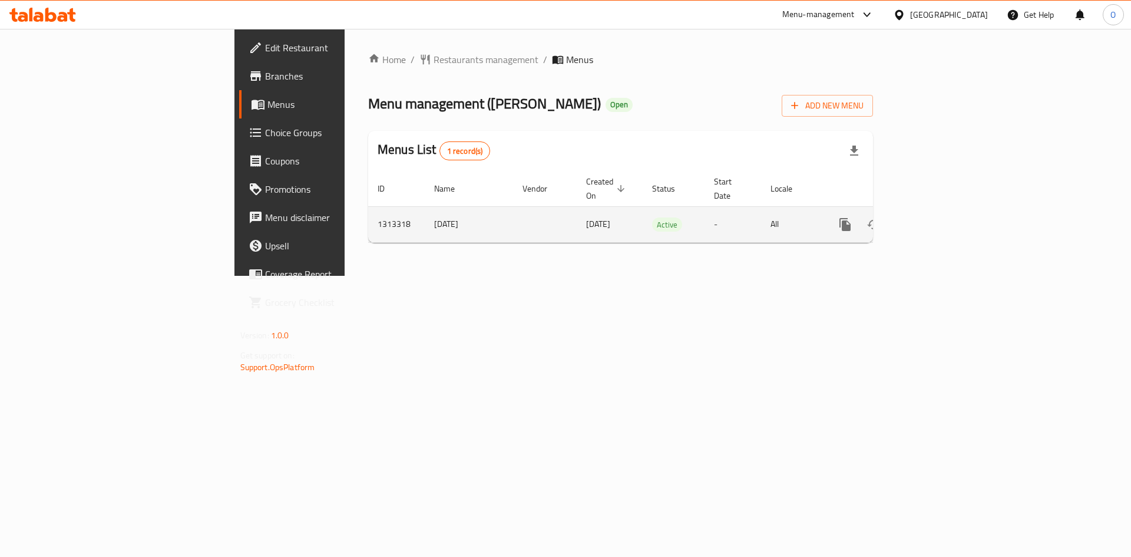
click at [937, 217] on icon "enhanced table" at bounding box center [930, 224] width 14 height 14
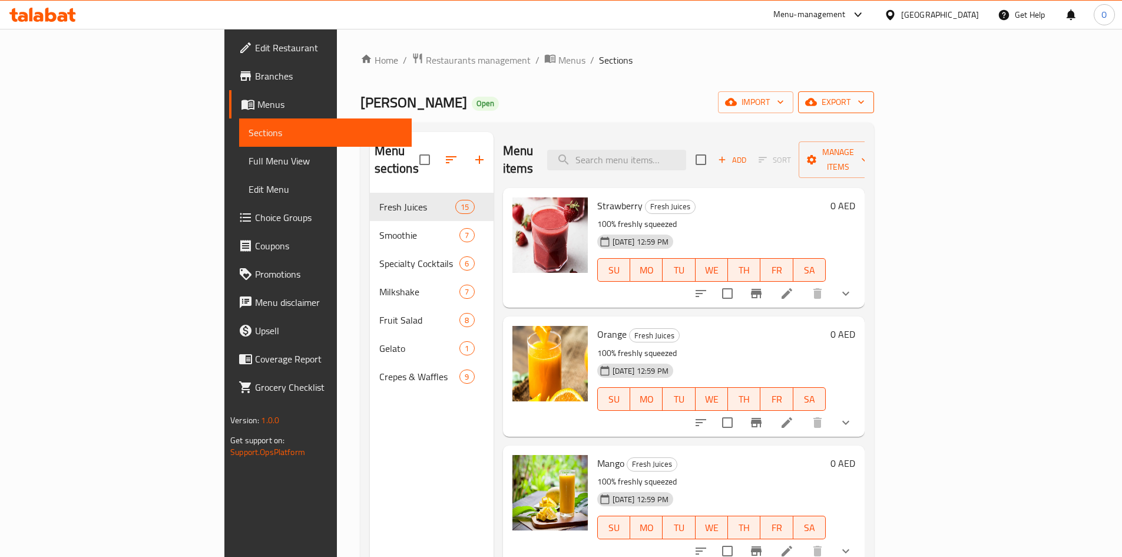
click at [817, 101] on icon "button" at bounding box center [811, 102] width 12 height 8
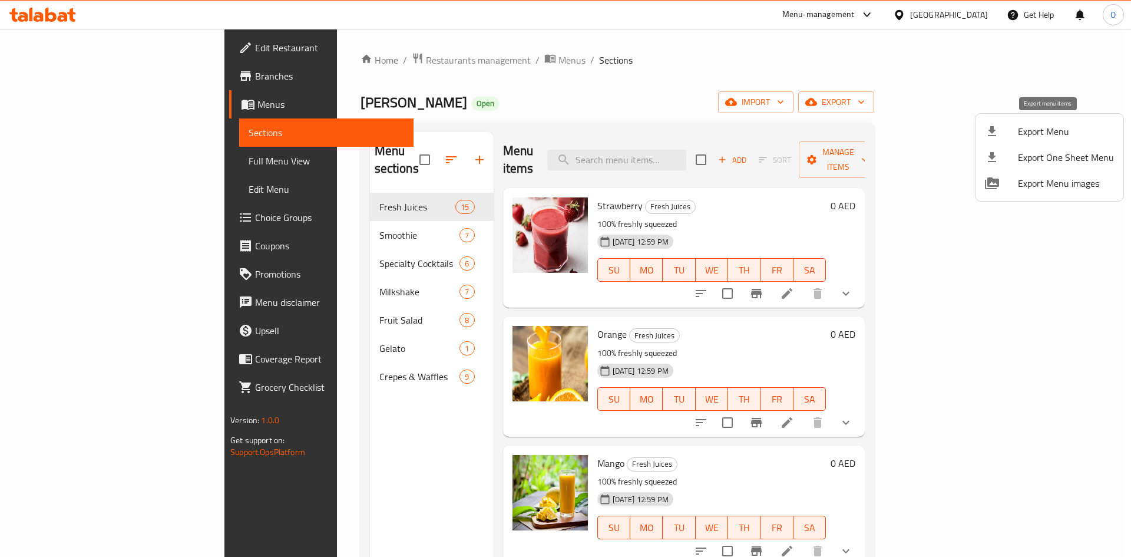
click at [1014, 130] on div at bounding box center [1001, 131] width 33 height 14
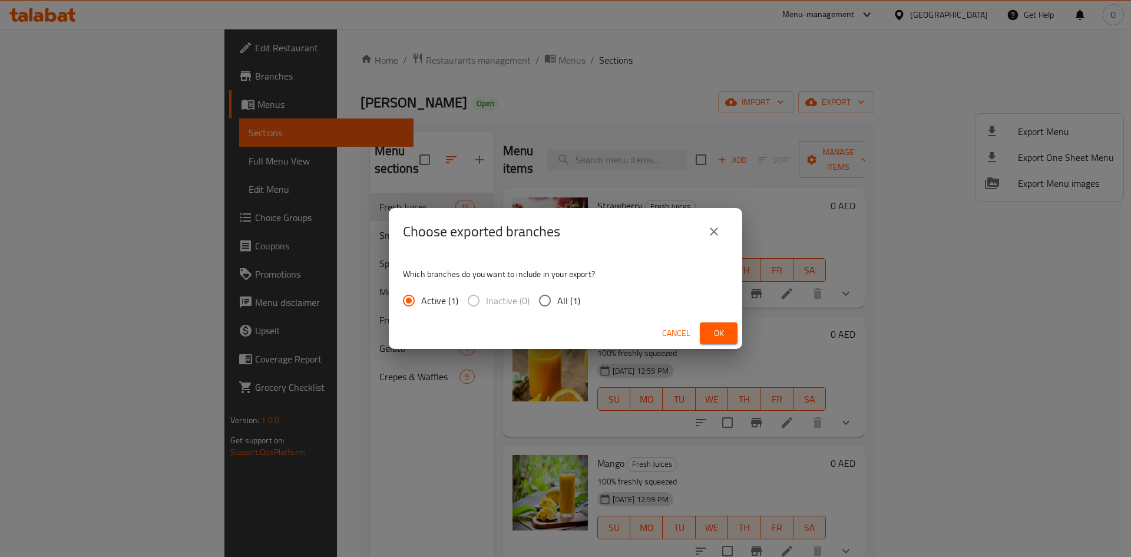
click at [718, 330] on span "Ok" at bounding box center [718, 333] width 19 height 15
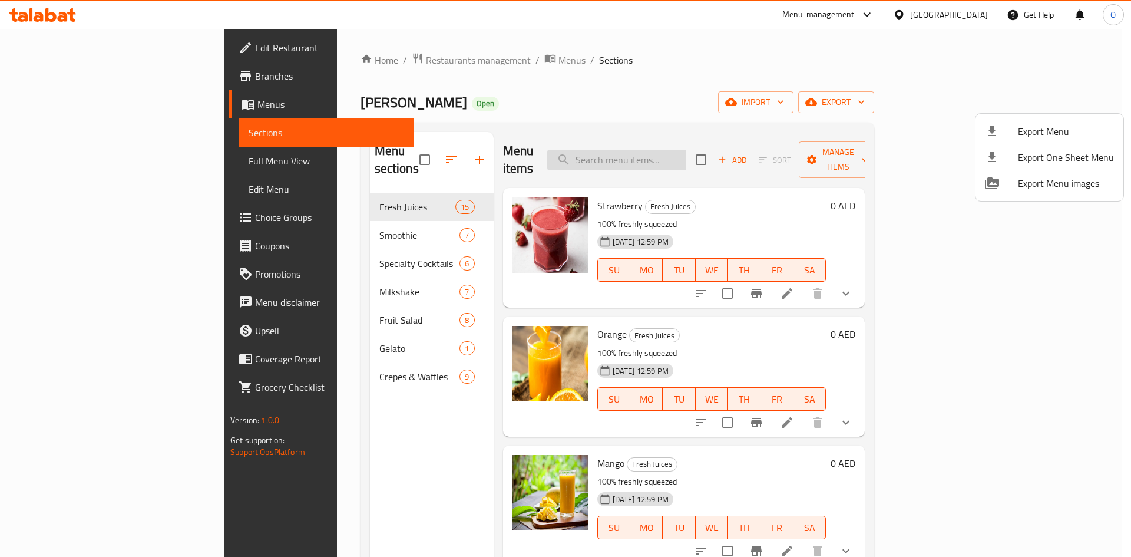
drag, startPoint x: 678, startPoint y: 150, endPoint x: 670, endPoint y: 148, distance: 9.0
click at [670, 149] on div at bounding box center [565, 278] width 1131 height 557
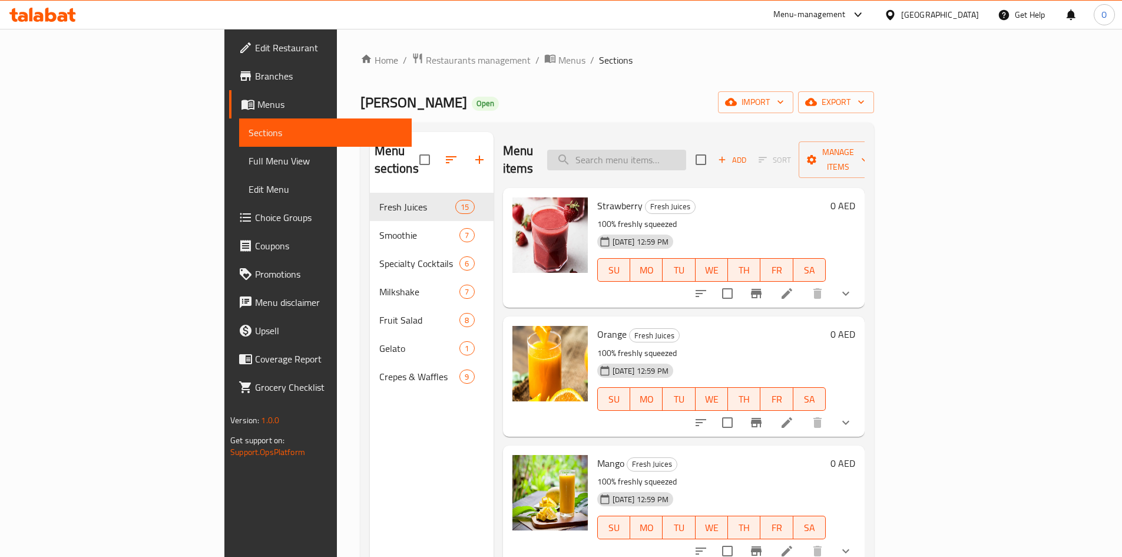
paste input "BYO"
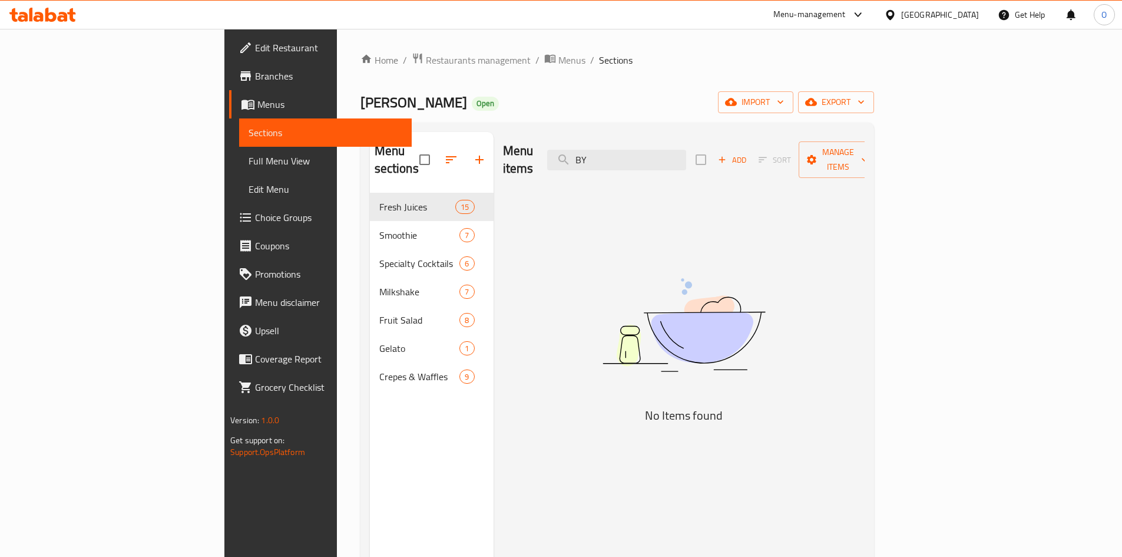
type input "B"
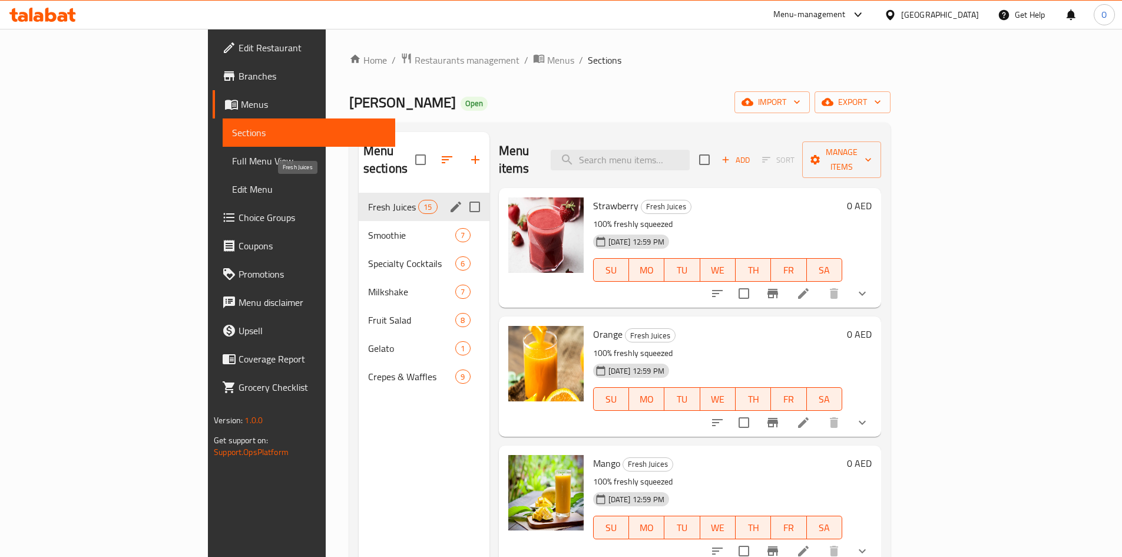
click at [368, 200] on span "Fresh Juices" at bounding box center [393, 207] width 50 height 14
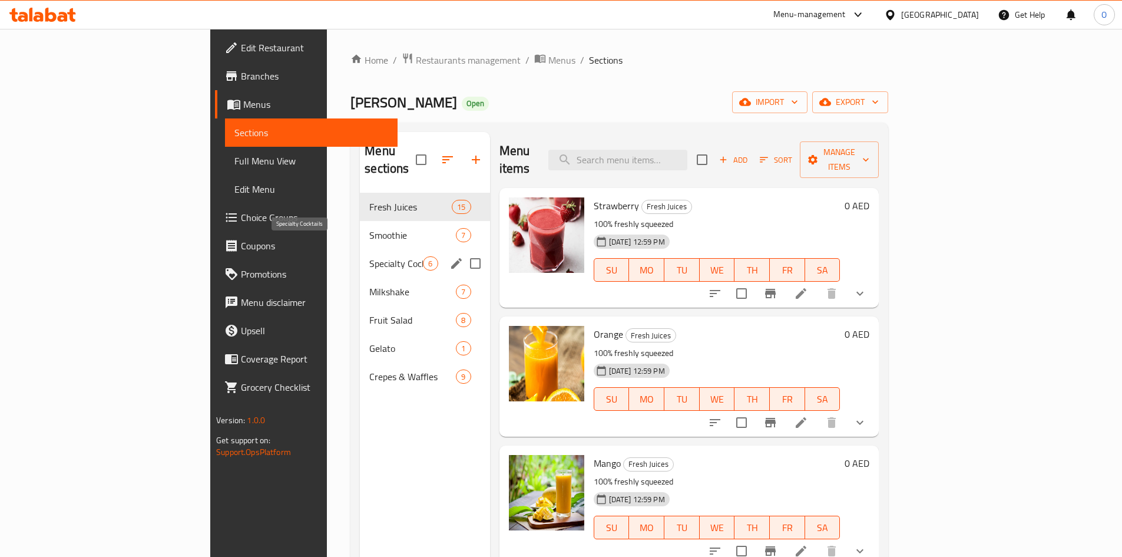
click at [369, 256] on span "Specialty Cocktails" at bounding box center [396, 263] width 54 height 14
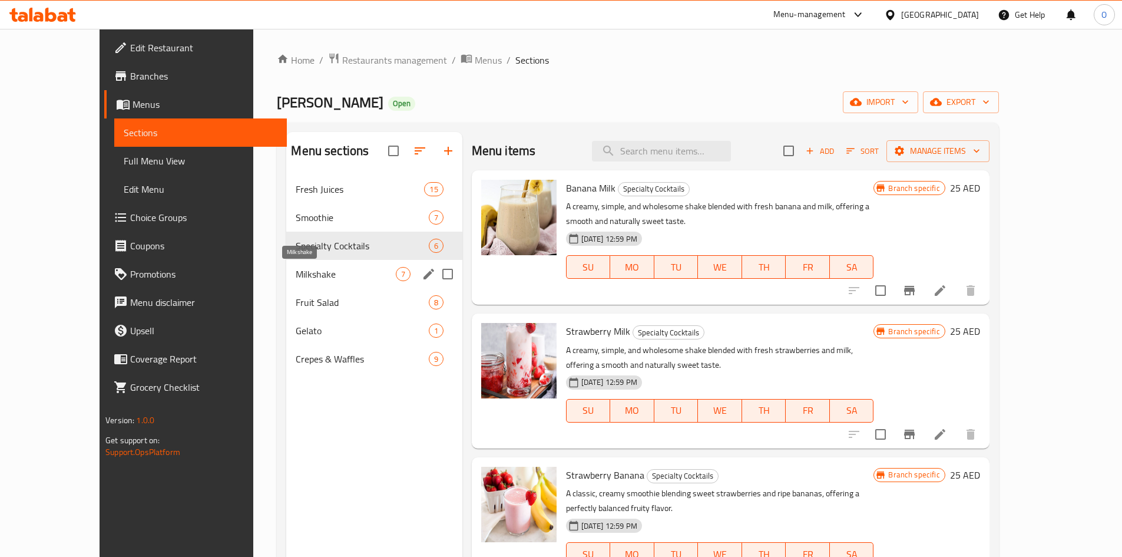
click at [296, 279] on span "Milkshake" at bounding box center [346, 274] width 100 height 14
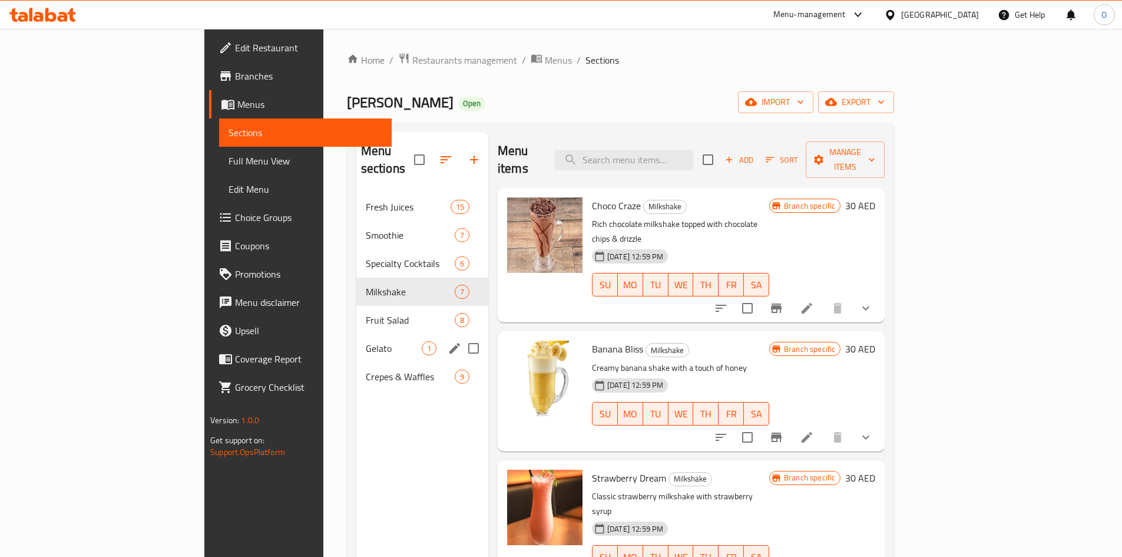
click at [356, 362] on div "Crepes & Waffles 9" at bounding box center [422, 376] width 132 height 28
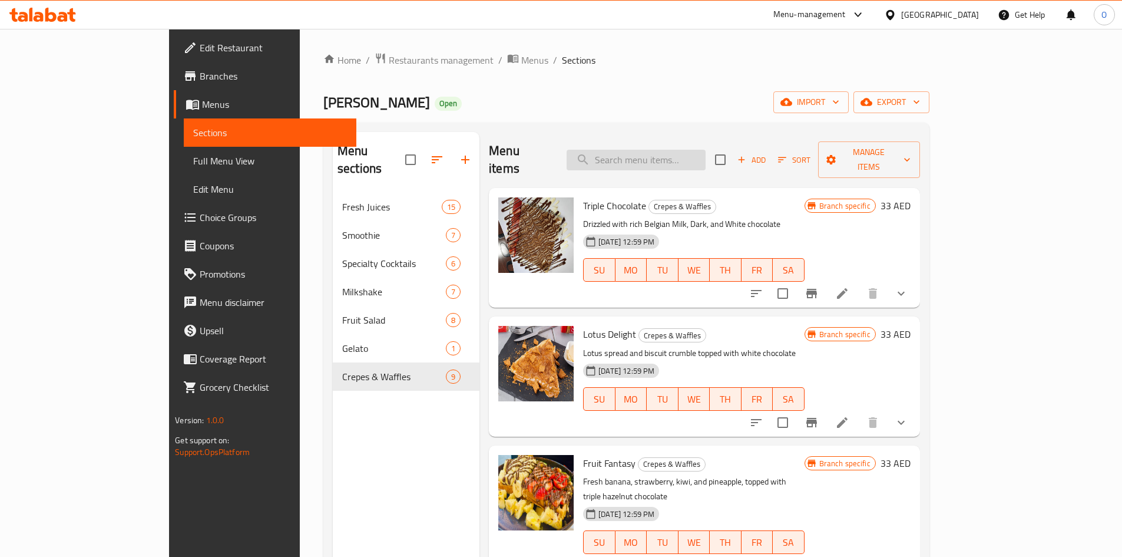
paste input "Mojito"
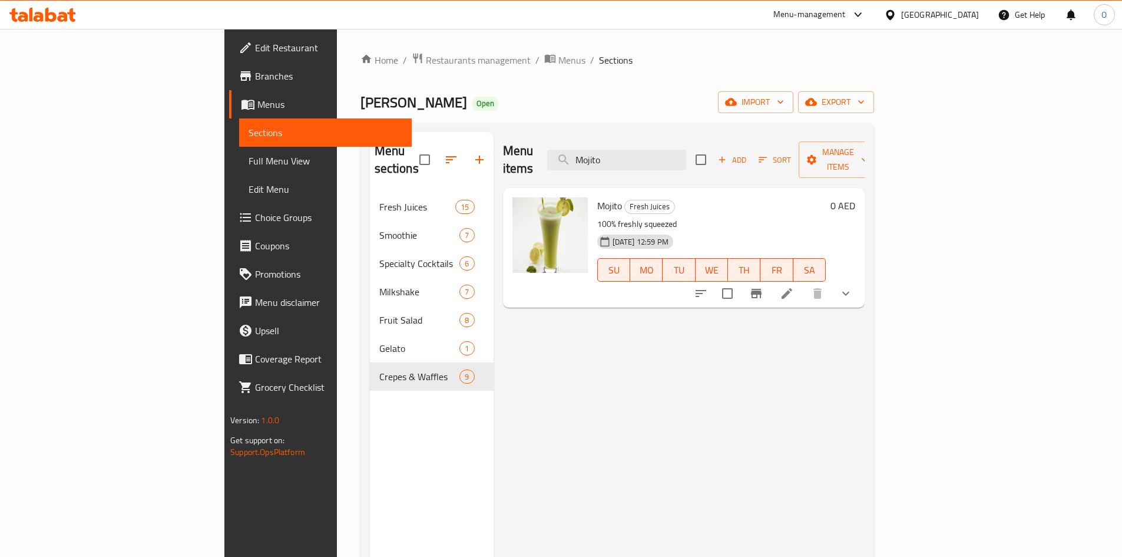
type input "Mojito"
click at [853, 286] on icon "show more" at bounding box center [846, 293] width 14 height 14
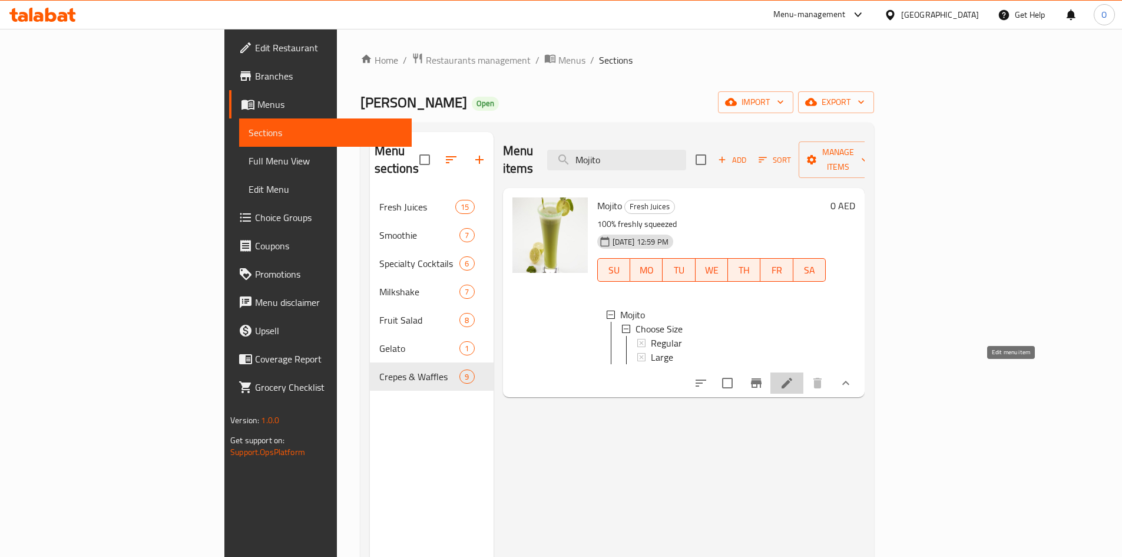
click at [794, 378] on icon at bounding box center [787, 383] width 14 height 14
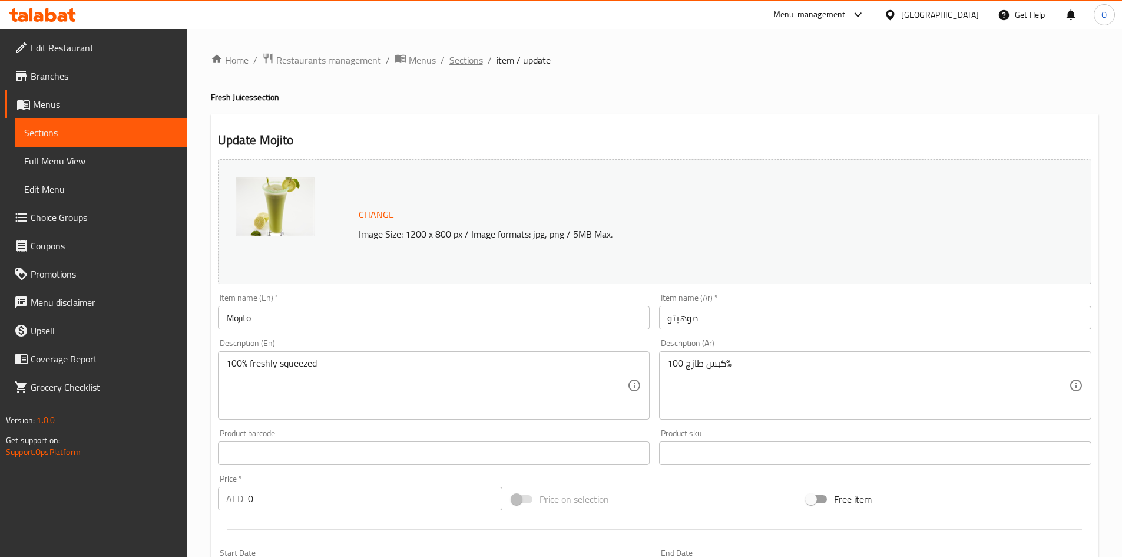
click at [462, 61] on span "Sections" at bounding box center [466, 60] width 34 height 14
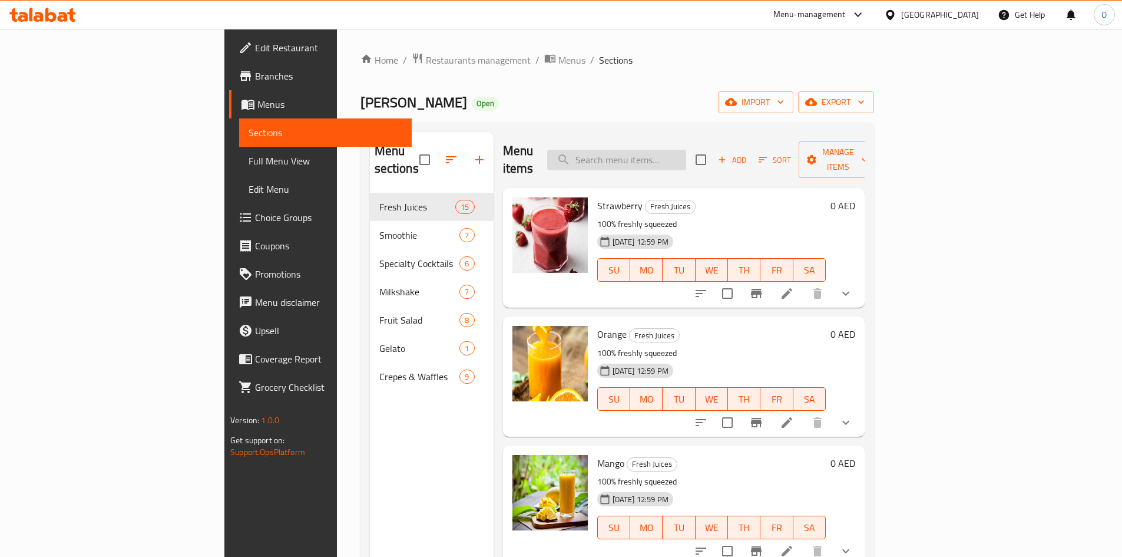
click at [680, 159] on input "search" at bounding box center [616, 160] width 139 height 21
paste input "Iced Tea"
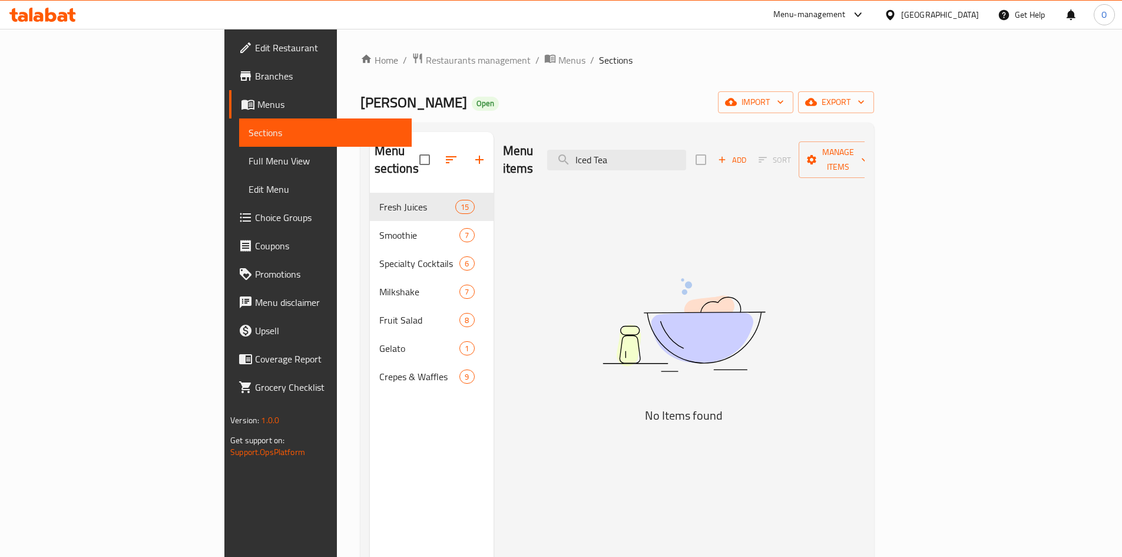
type input "Iced Tea"
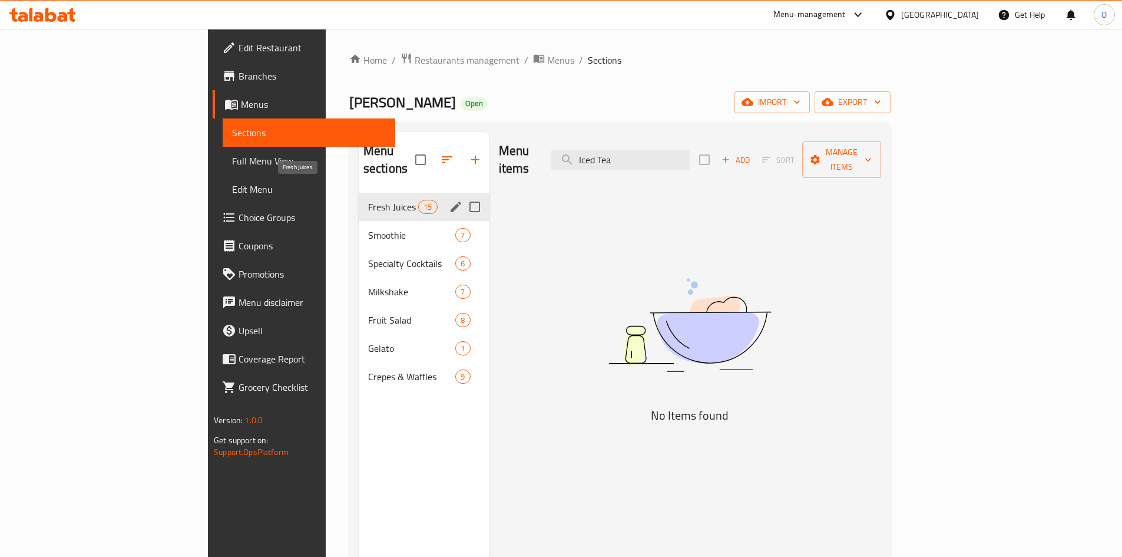
click at [368, 200] on span "Fresh Juices" at bounding box center [393, 207] width 50 height 14
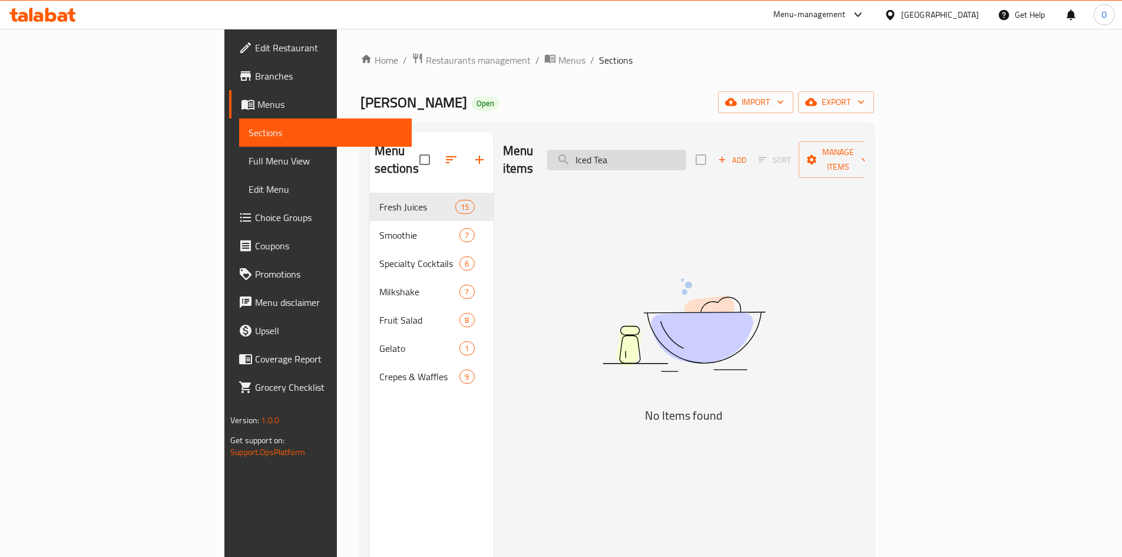
click at [686, 150] on input "Iced Tea" at bounding box center [616, 160] width 139 height 21
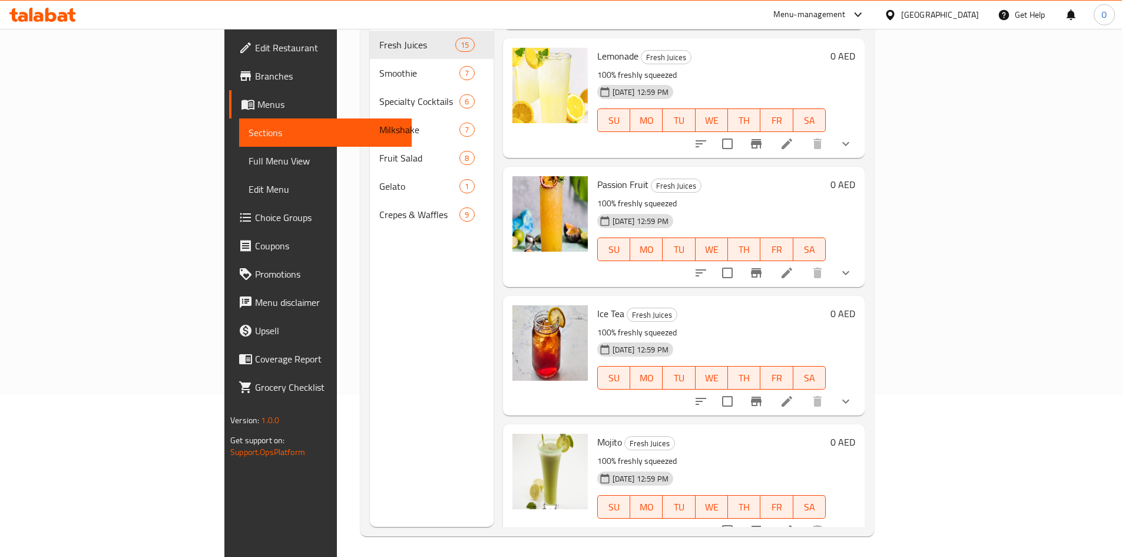
scroll to position [165, 0]
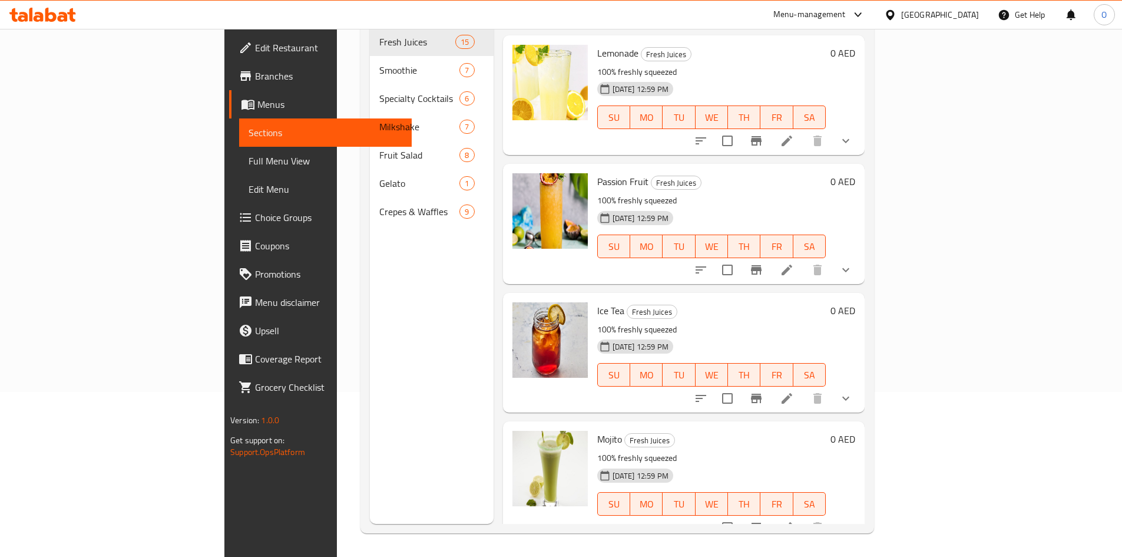
click at [853, 391] on icon "show more" at bounding box center [846, 398] width 14 height 14
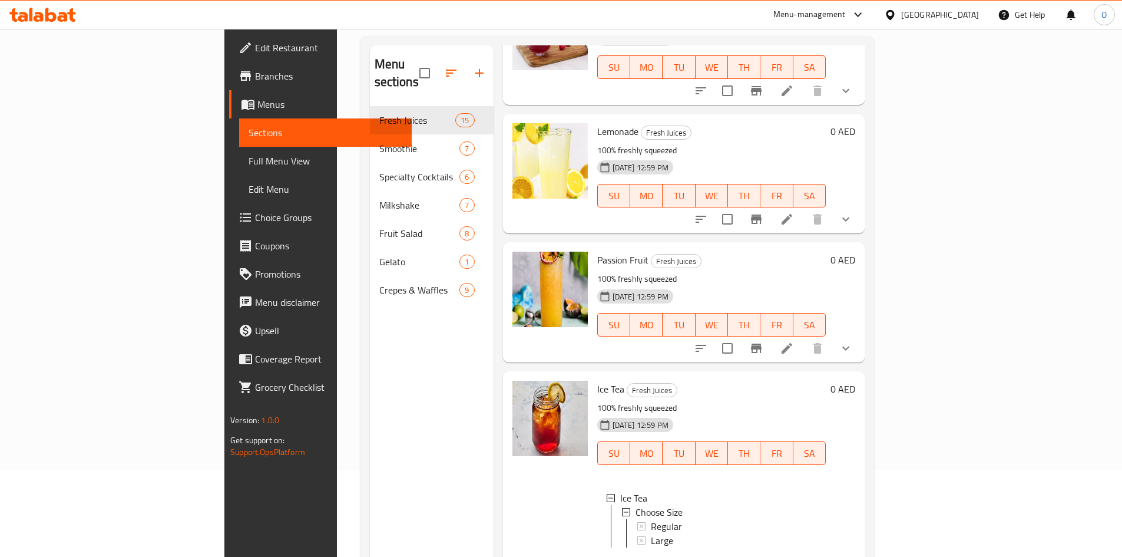
scroll to position [0, 0]
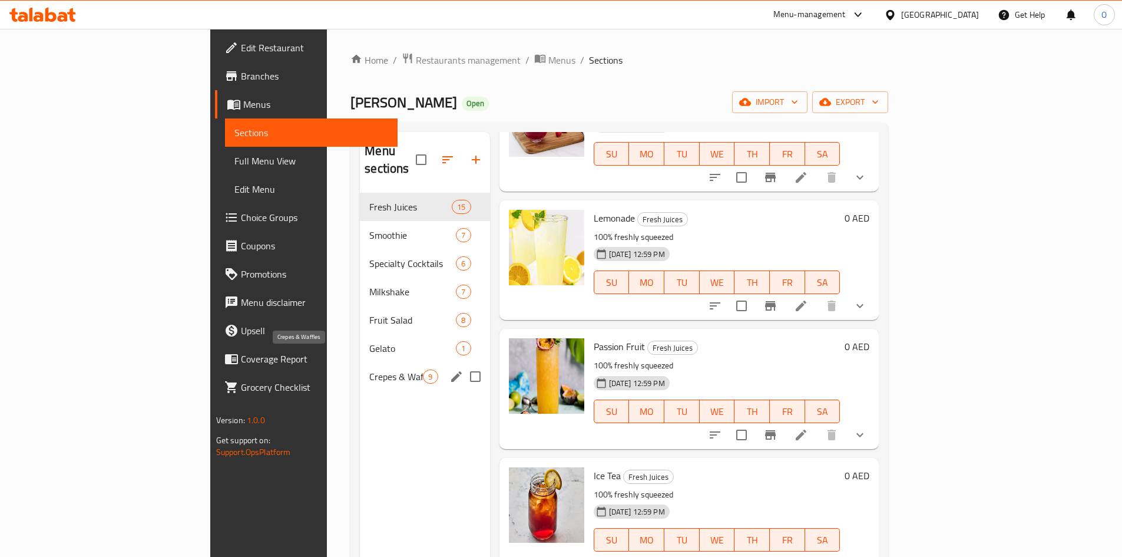
click at [369, 369] on span "Crepes & Waffles" at bounding box center [396, 376] width 54 height 14
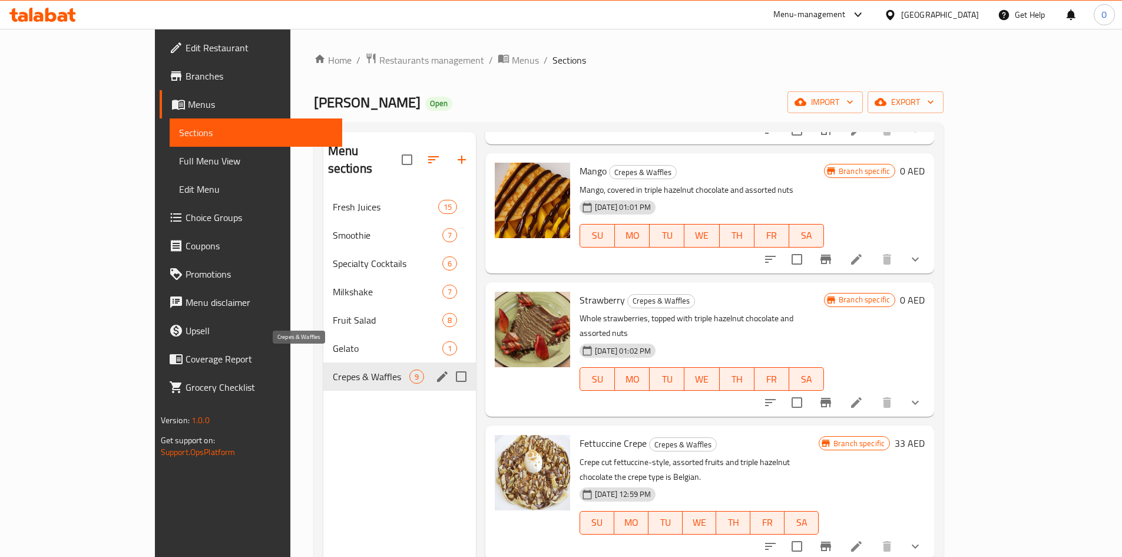
scroll to position [631, 0]
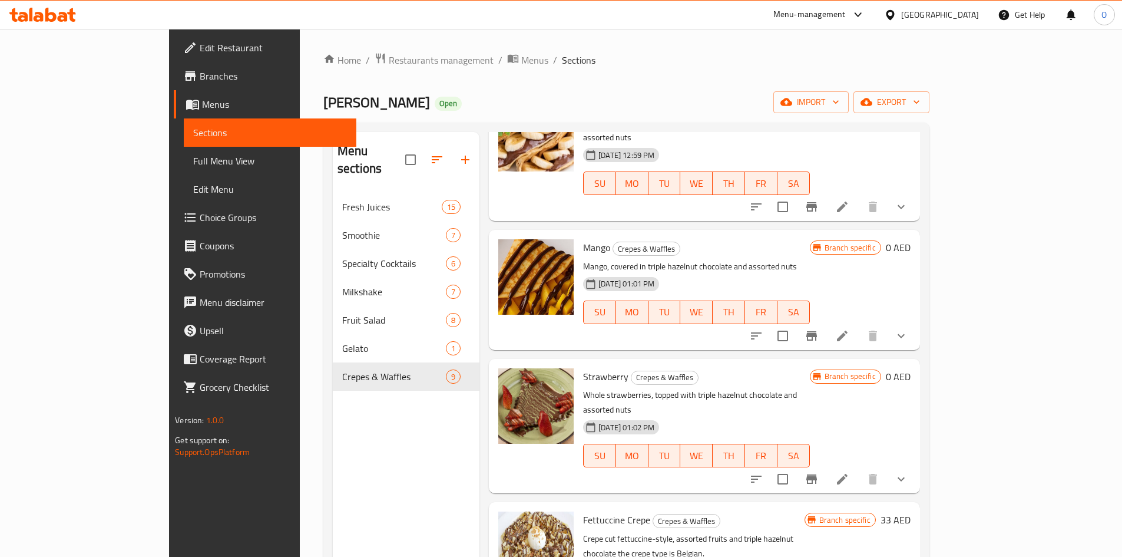
click at [915, 465] on button "show more" at bounding box center [901, 479] width 28 height 28
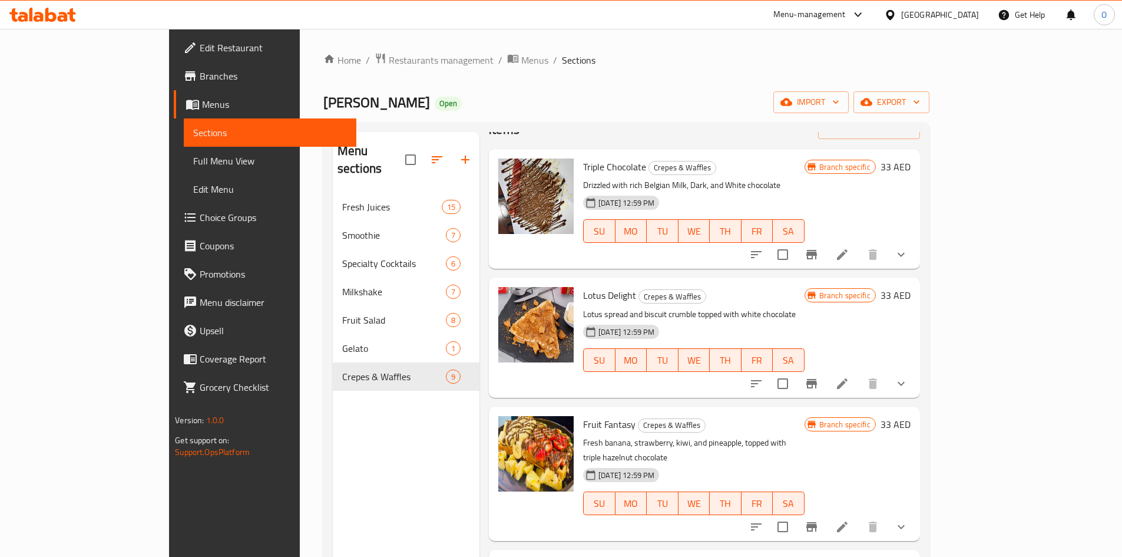
scroll to position [0, 0]
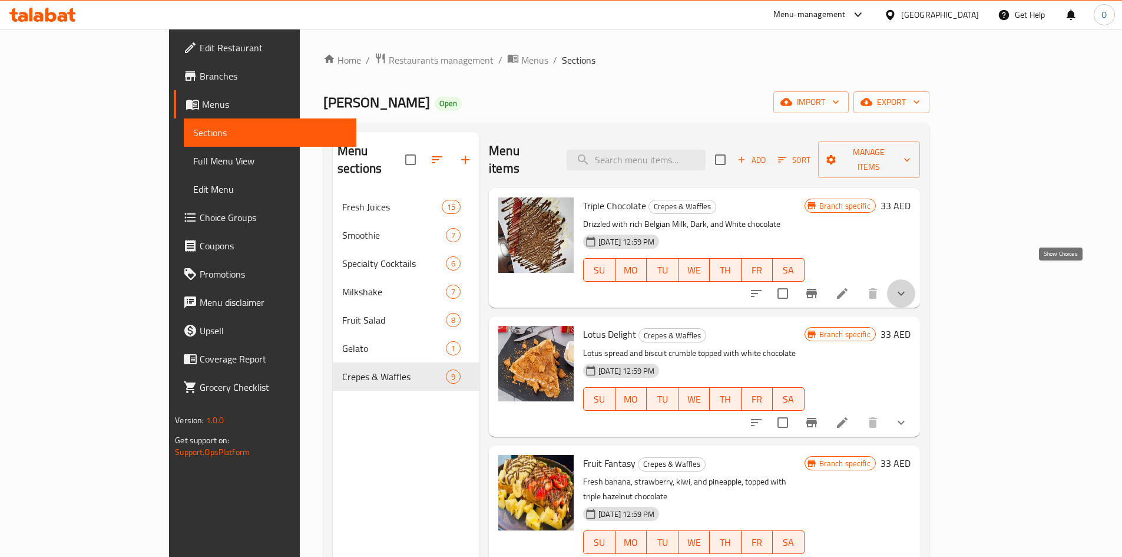
click at [908, 286] on icon "show more" at bounding box center [901, 293] width 14 height 14
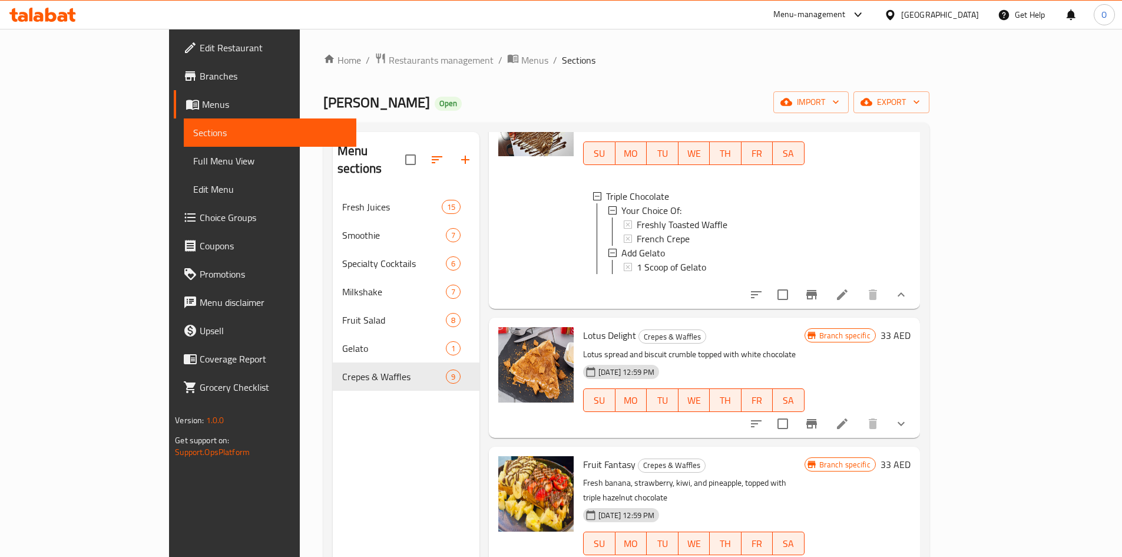
scroll to position [118, 0]
click at [908, 415] on icon "show more" at bounding box center [901, 422] width 14 height 14
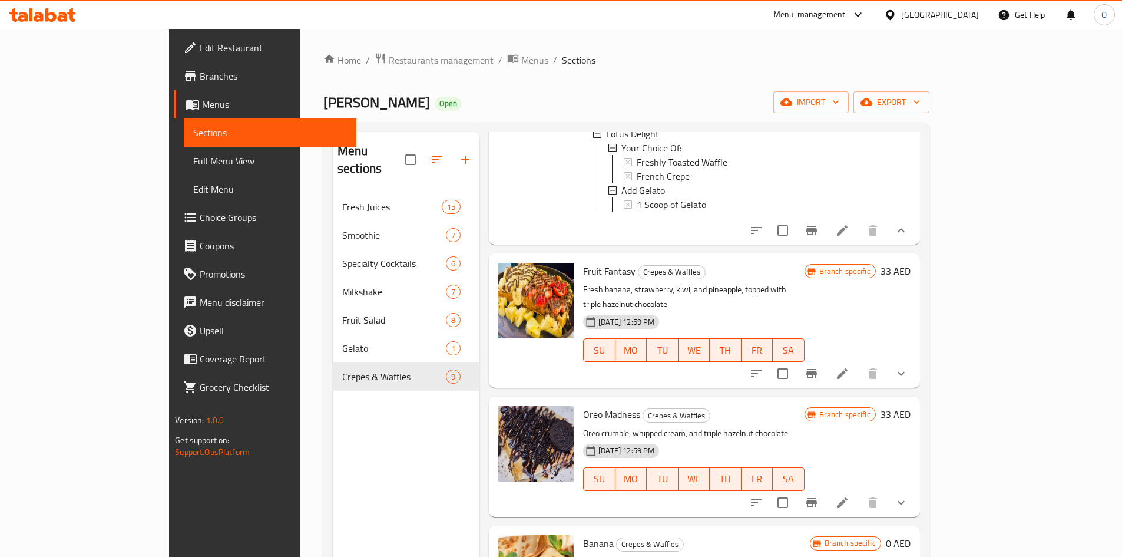
scroll to position [471, 0]
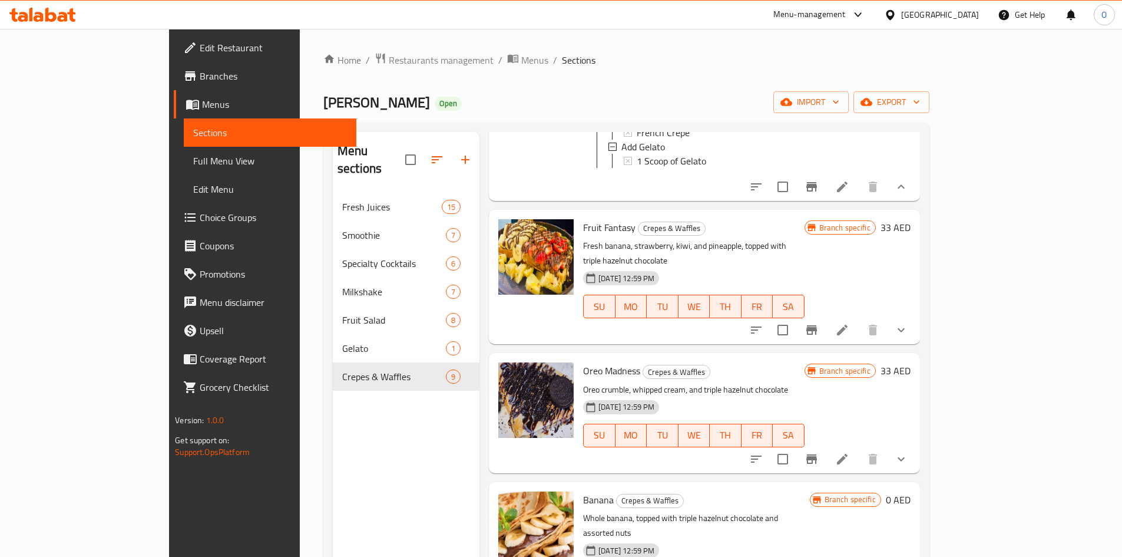
click at [915, 317] on button "show more" at bounding box center [901, 330] width 28 height 28
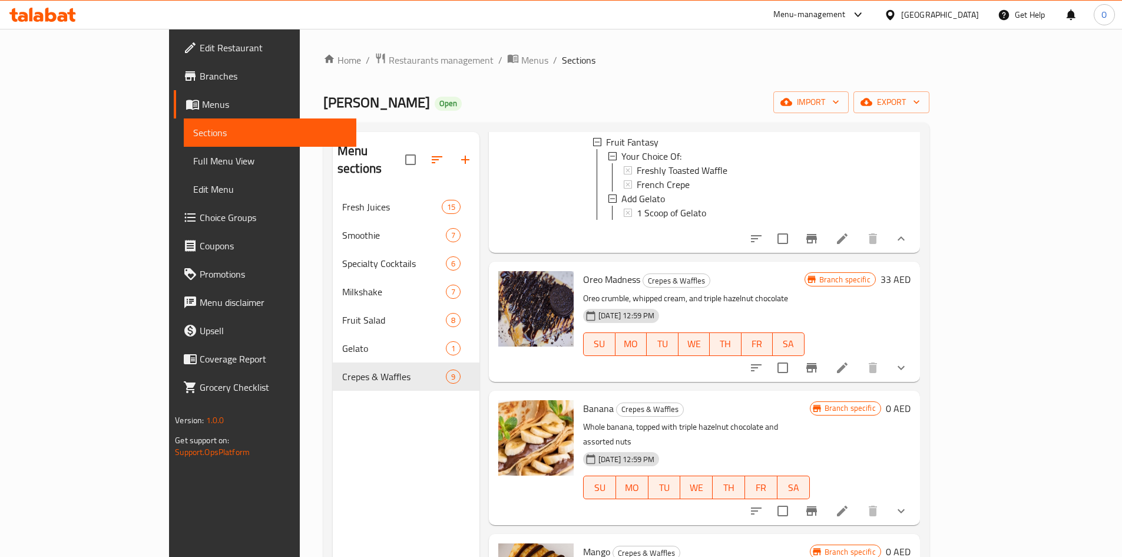
scroll to position [707, 0]
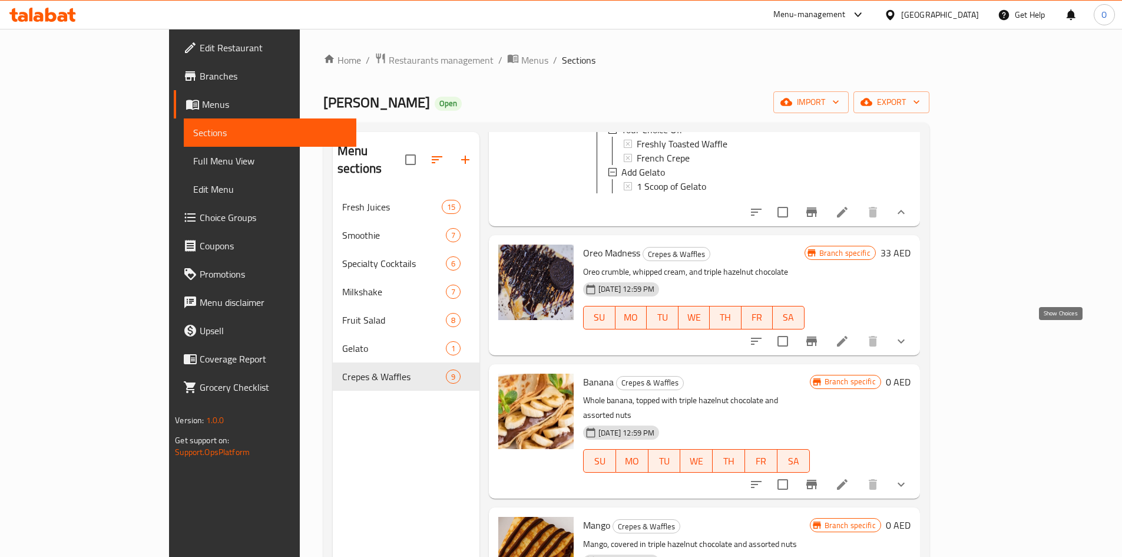
click at [908, 334] on icon "show more" at bounding box center [901, 341] width 14 height 14
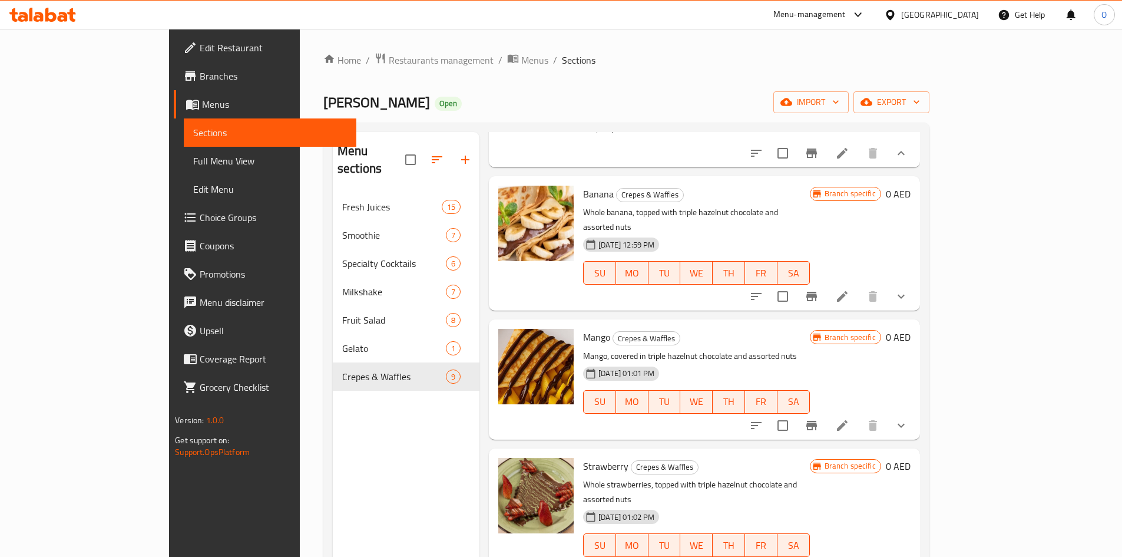
scroll to position [1060, 0]
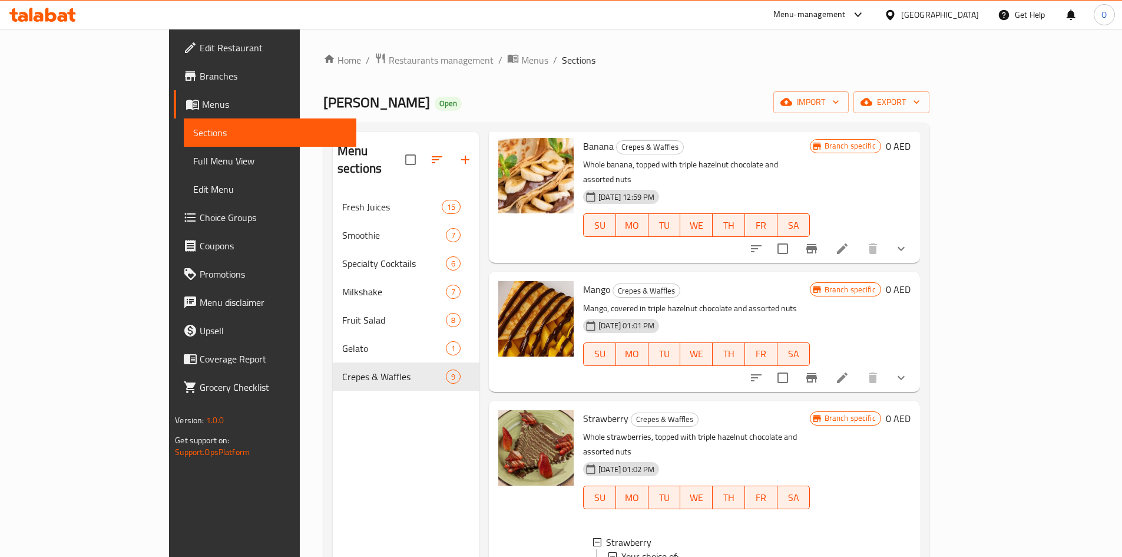
click at [908, 241] on icon "show more" at bounding box center [901, 248] width 14 height 14
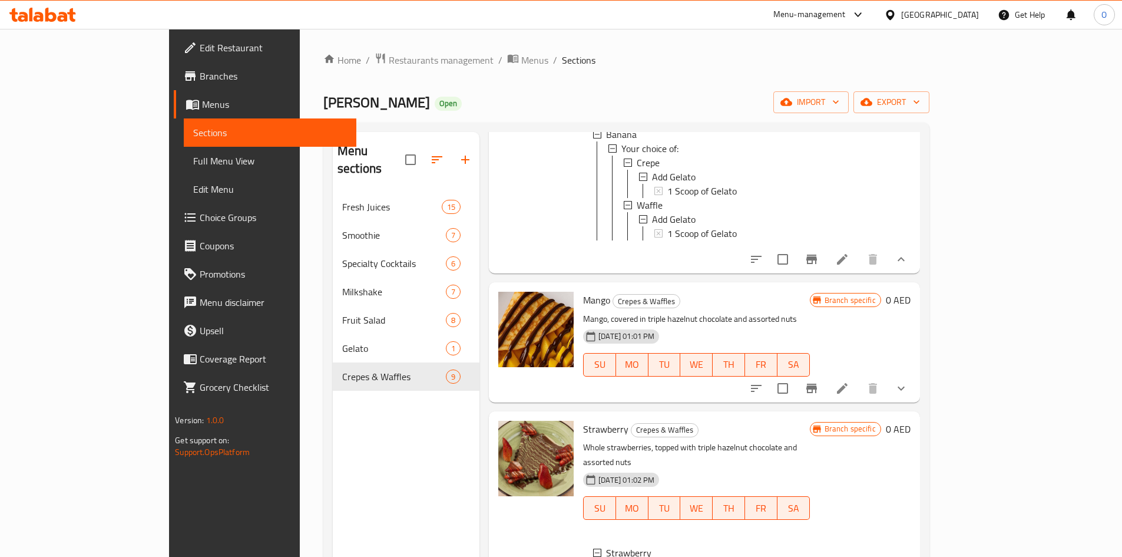
scroll to position [1237, 0]
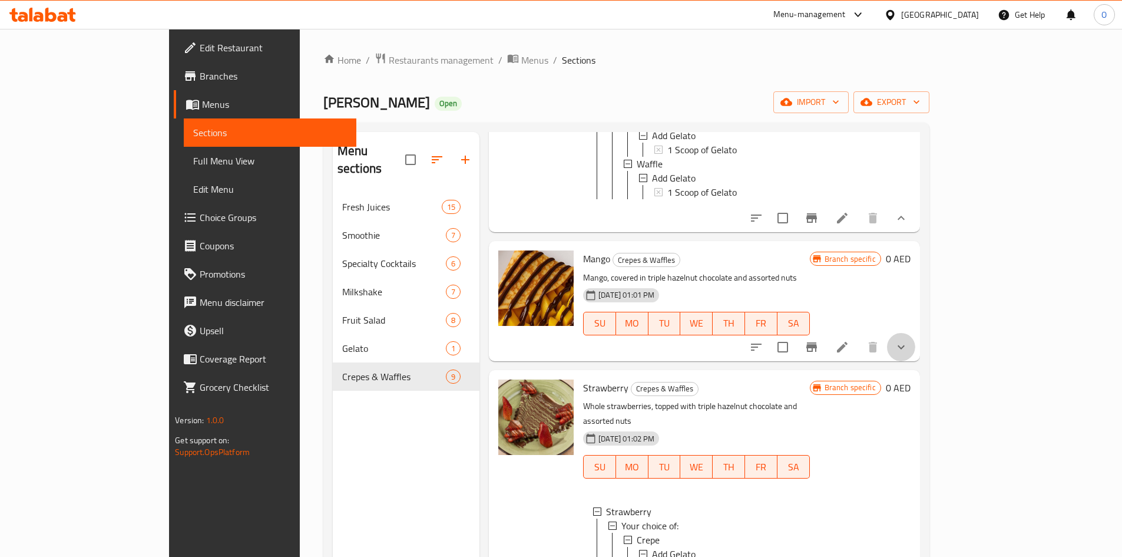
click at [915, 333] on button "show more" at bounding box center [901, 347] width 28 height 28
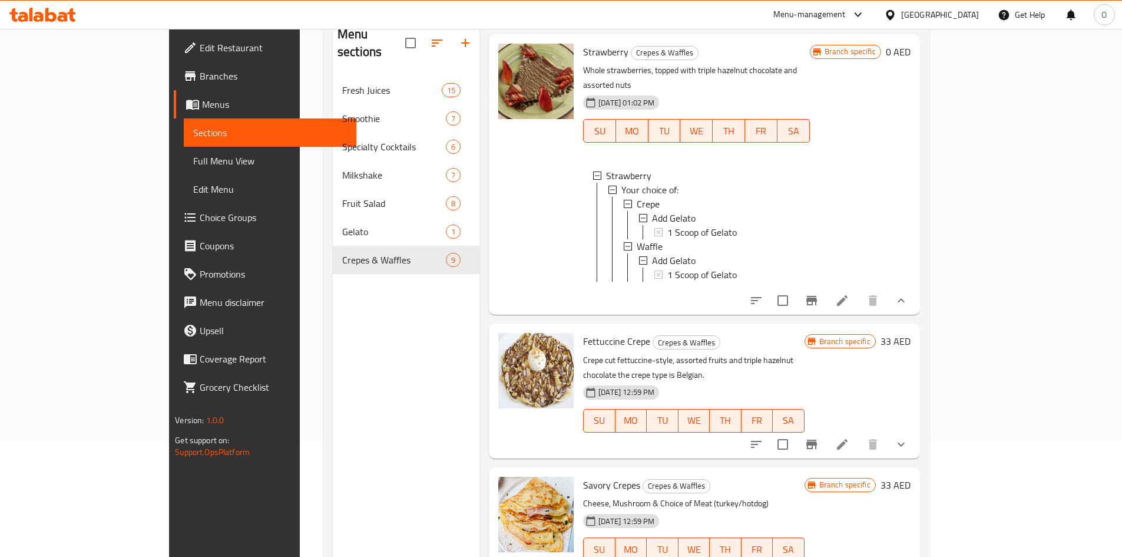
scroll to position [118, 0]
click at [908, 436] on icon "show more" at bounding box center [901, 443] width 14 height 14
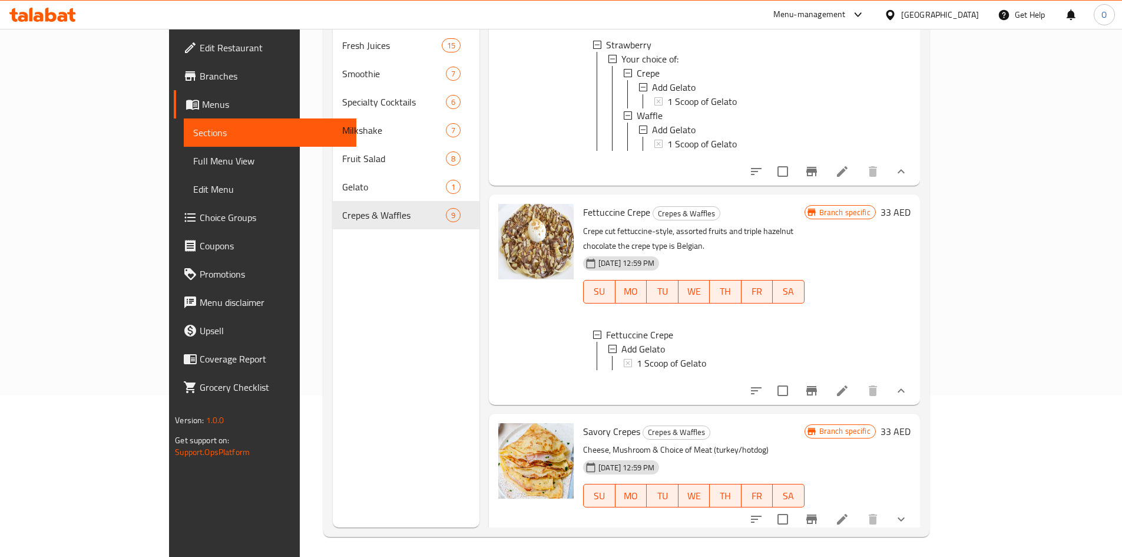
scroll to position [165, 0]
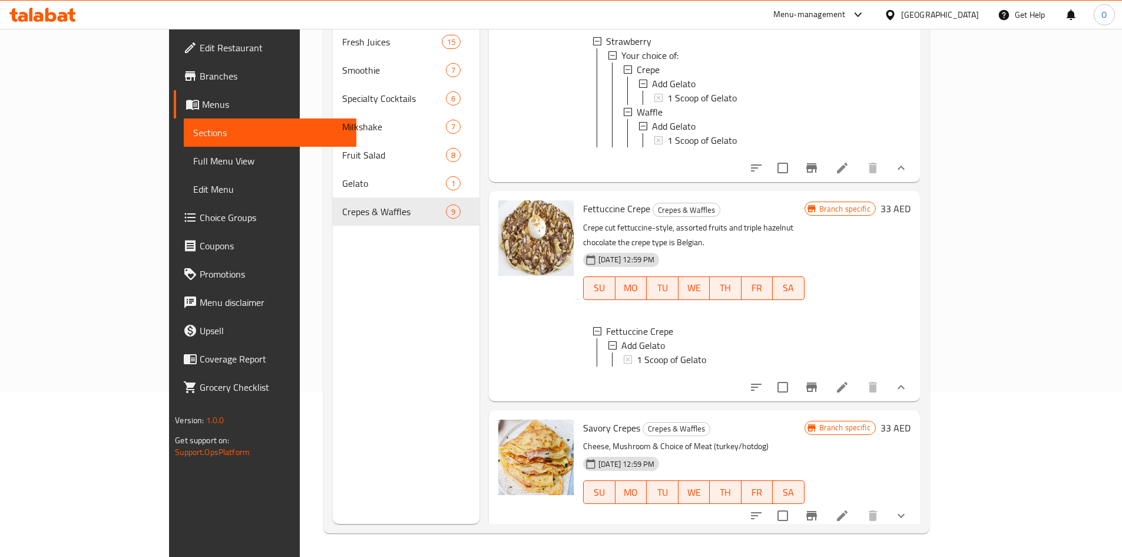
click at [915, 511] on button "show more" at bounding box center [901, 515] width 28 height 28
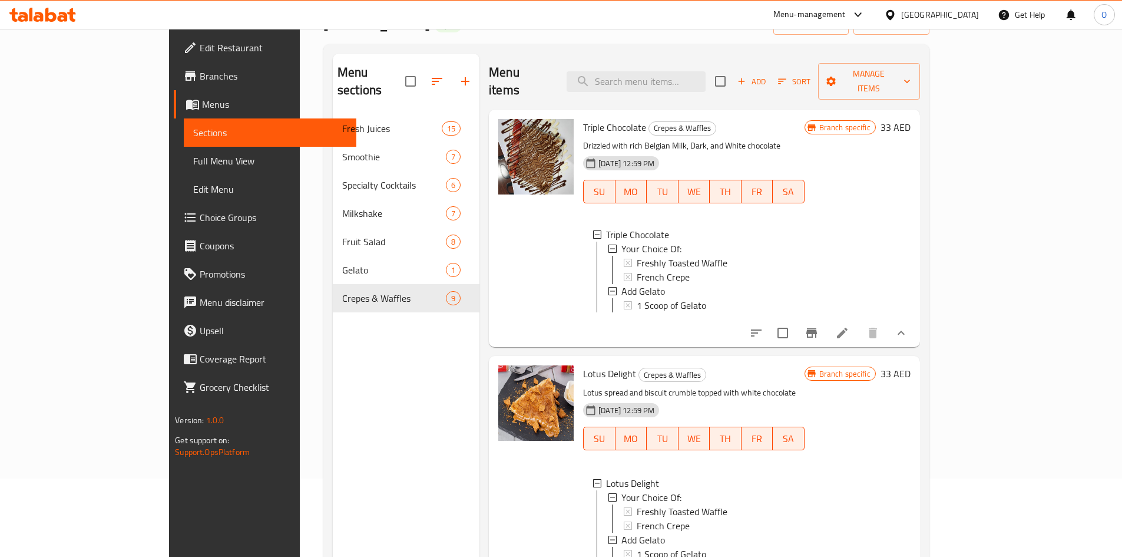
scroll to position [0, 0]
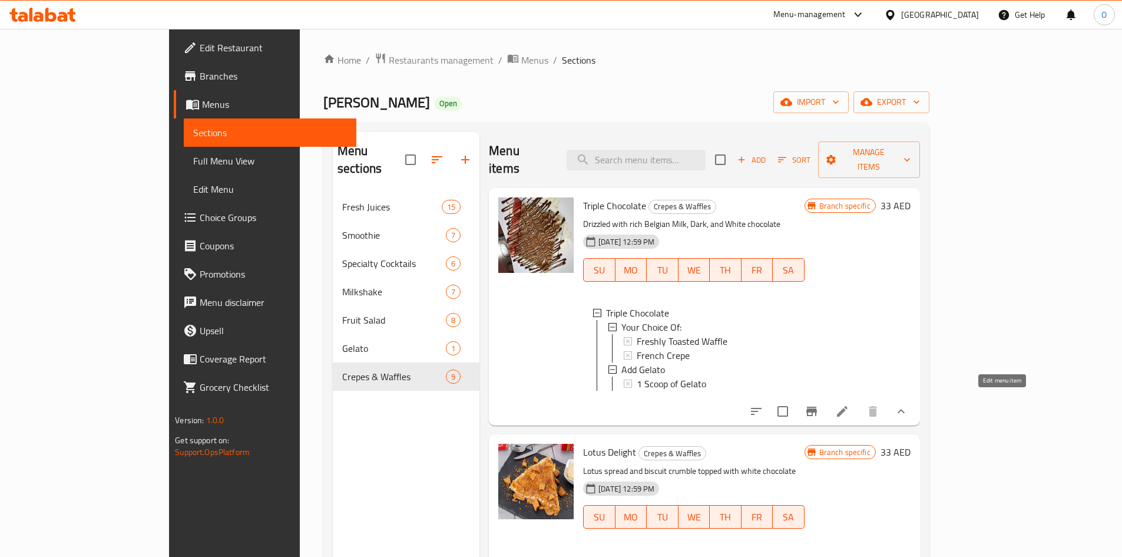
click at [849, 404] on icon at bounding box center [842, 411] width 14 height 14
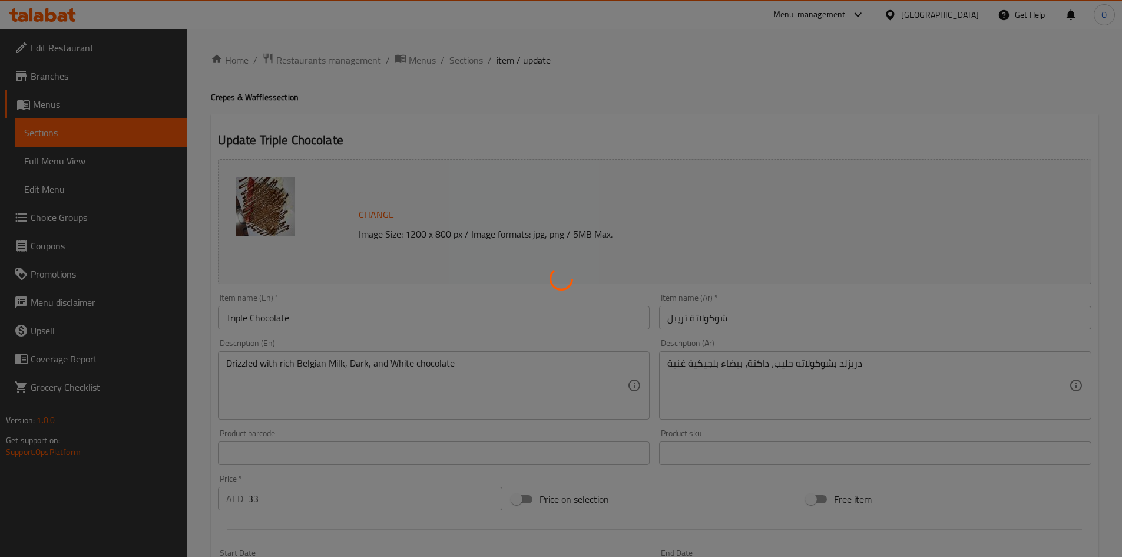
type input "إختيارك من:"
type input "1"
type input "إضافة جيلاتو"
type input "0"
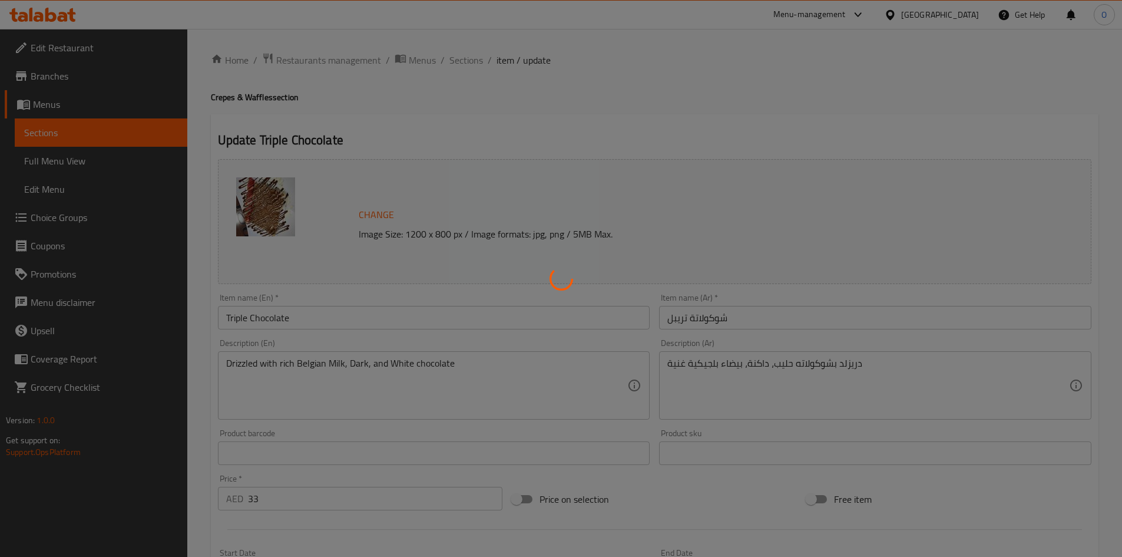
type input "0"
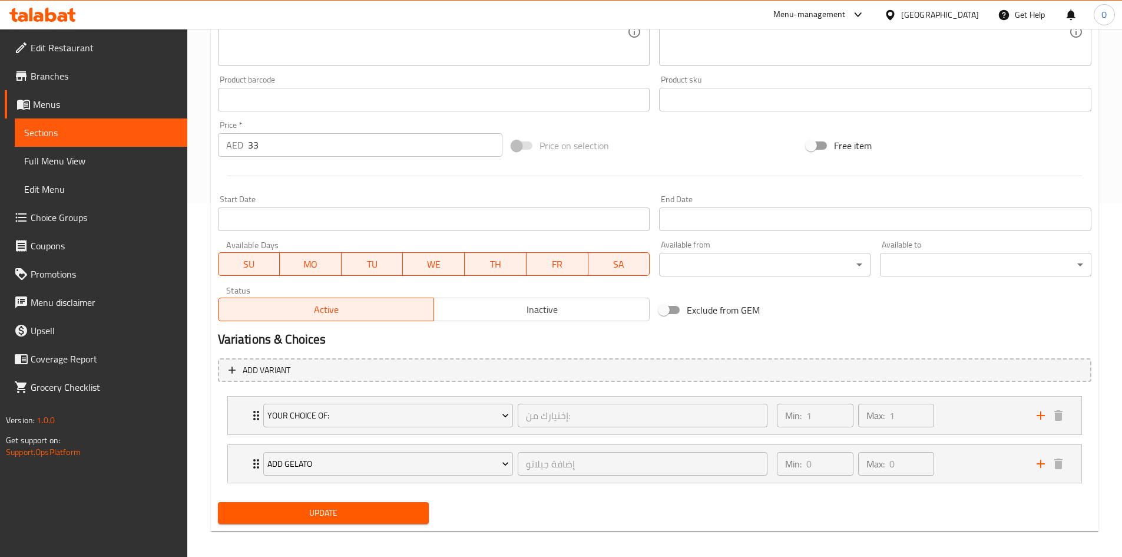
scroll to position [360, 0]
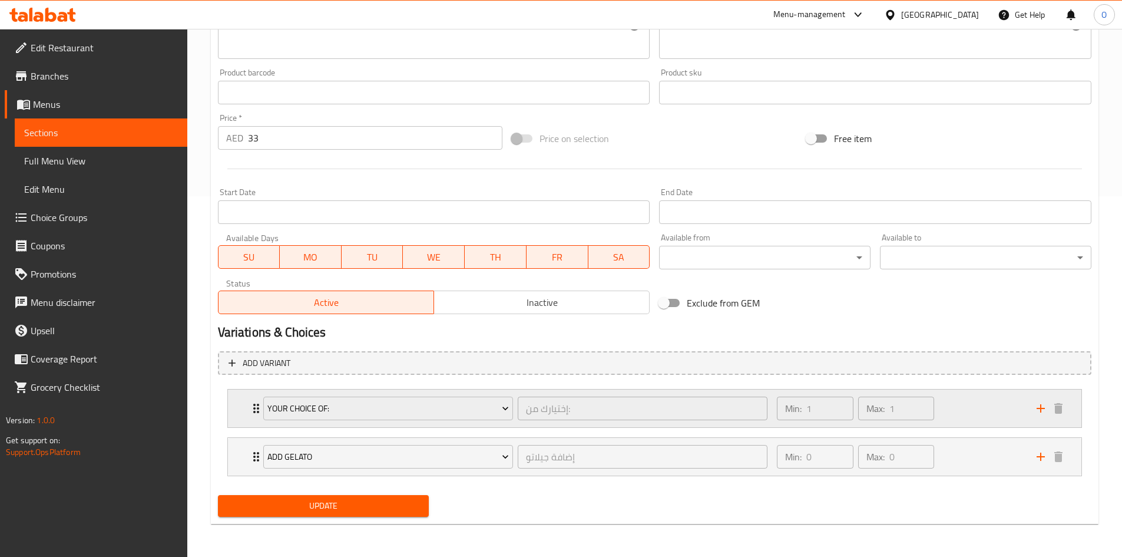
click at [954, 413] on div "Min: 1 ​ Max: 1 ​" at bounding box center [899, 408] width 259 height 38
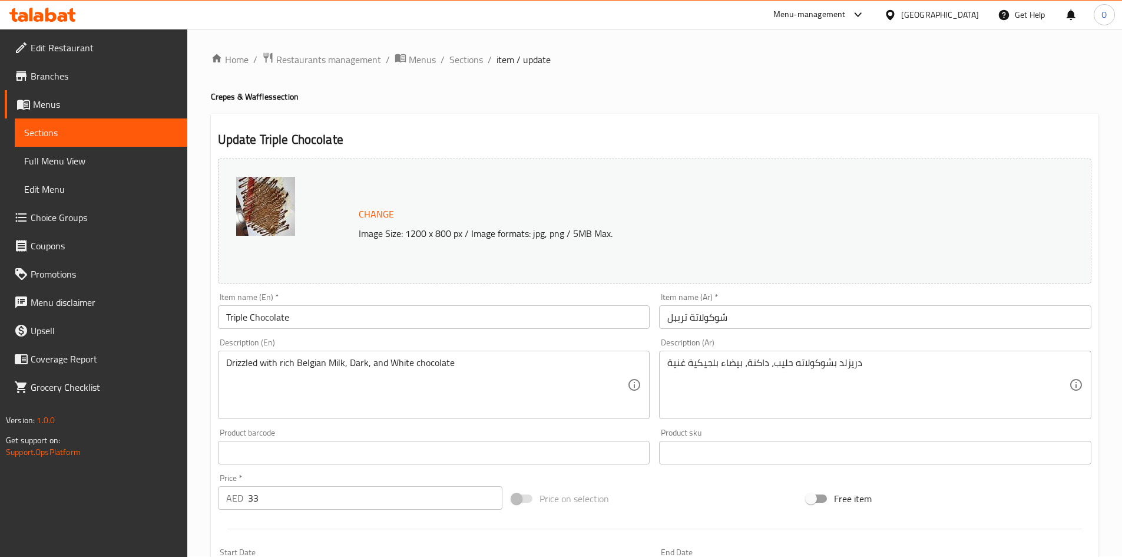
scroll to position [0, 0]
click at [475, 56] on span "Sections" at bounding box center [466, 60] width 34 height 14
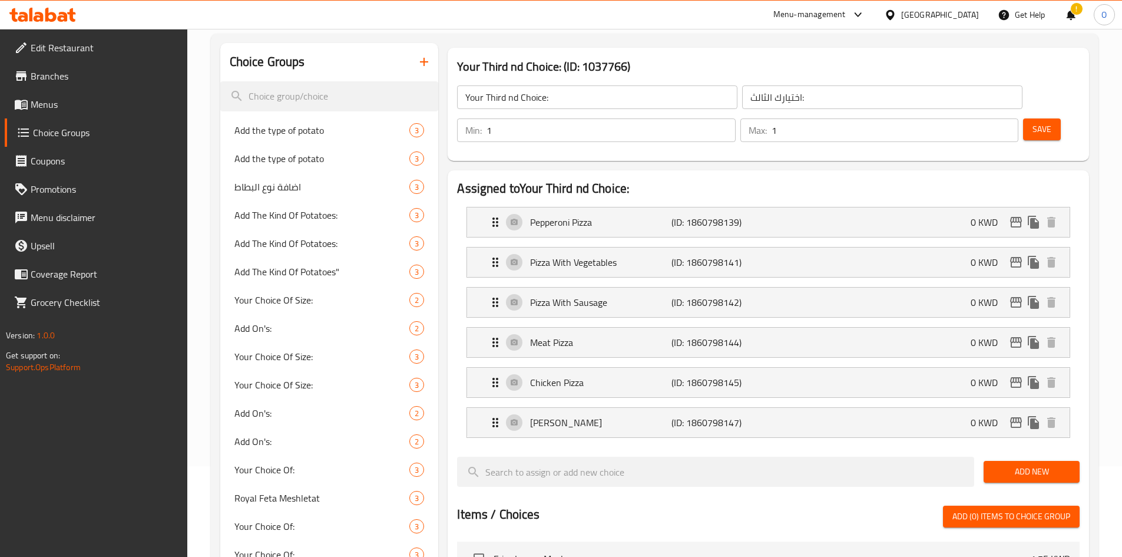
scroll to position [236, 0]
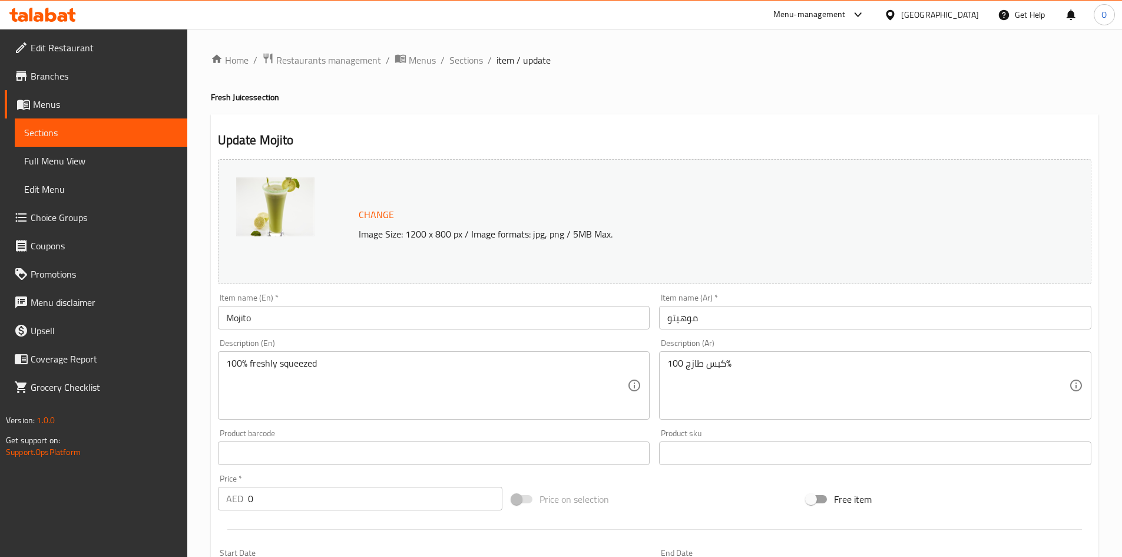
click at [77, 214] on span "Choice Groups" at bounding box center [104, 217] width 147 height 14
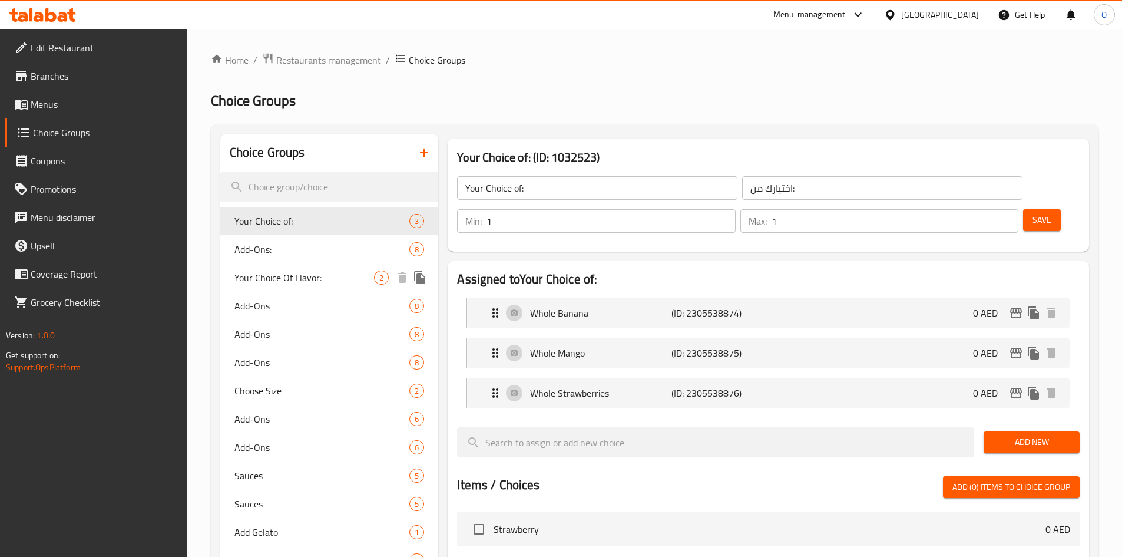
click at [353, 284] on div "Your Choice Of Flavor: 2" at bounding box center [329, 277] width 219 height 28
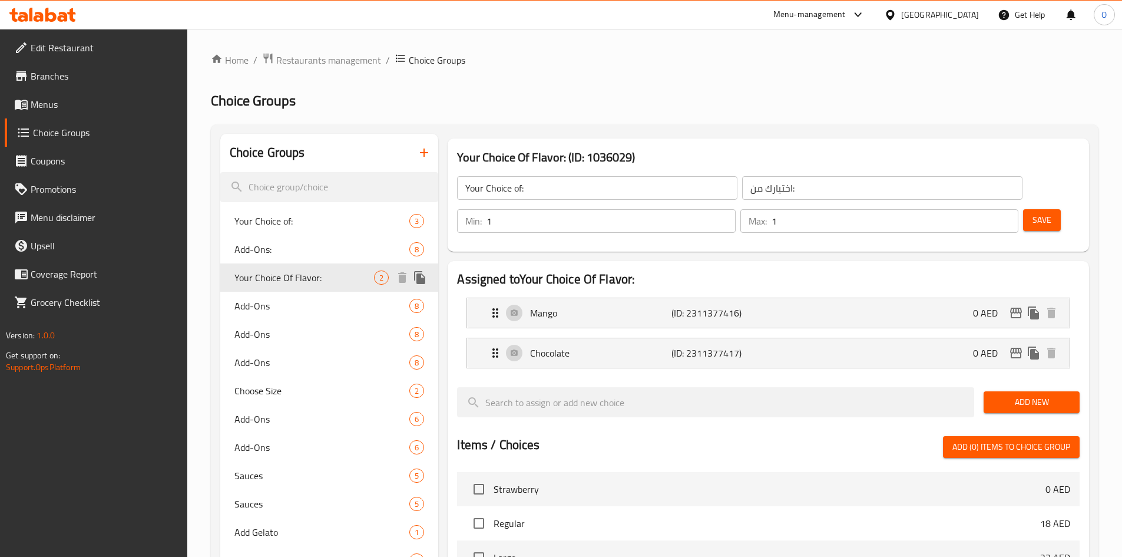
type input "Your Choice Of Flavor:"
type input "اختيارك من النكهة:"
click at [572, 187] on input "Your Choice Of Flavor:" at bounding box center [597, 188] width 280 height 24
click at [572, 188] on input "Your Choice Of Flavor:" at bounding box center [597, 188] width 280 height 24
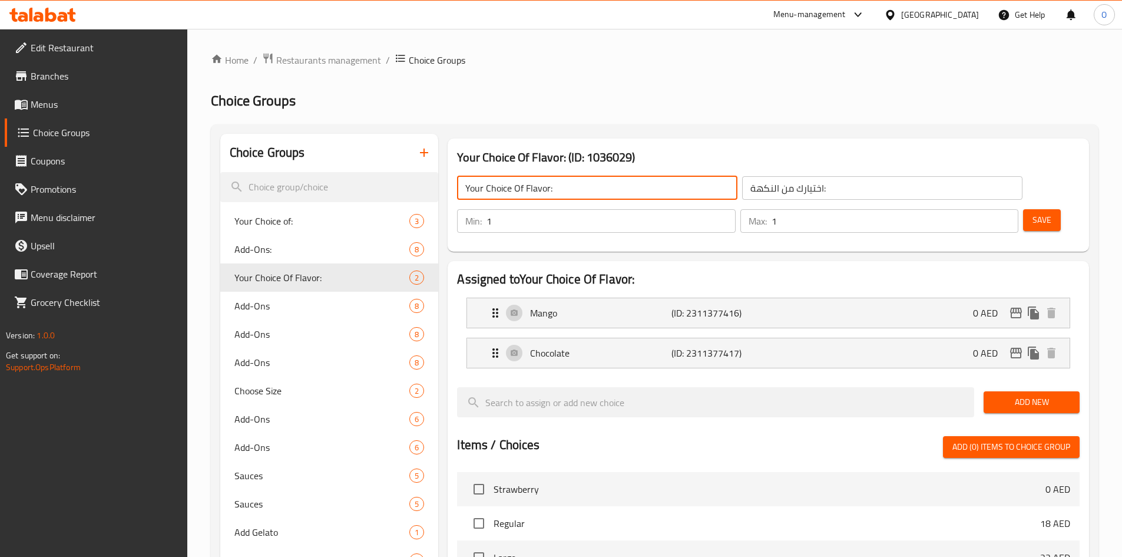
click at [422, 148] on icon "button" at bounding box center [424, 152] width 14 height 14
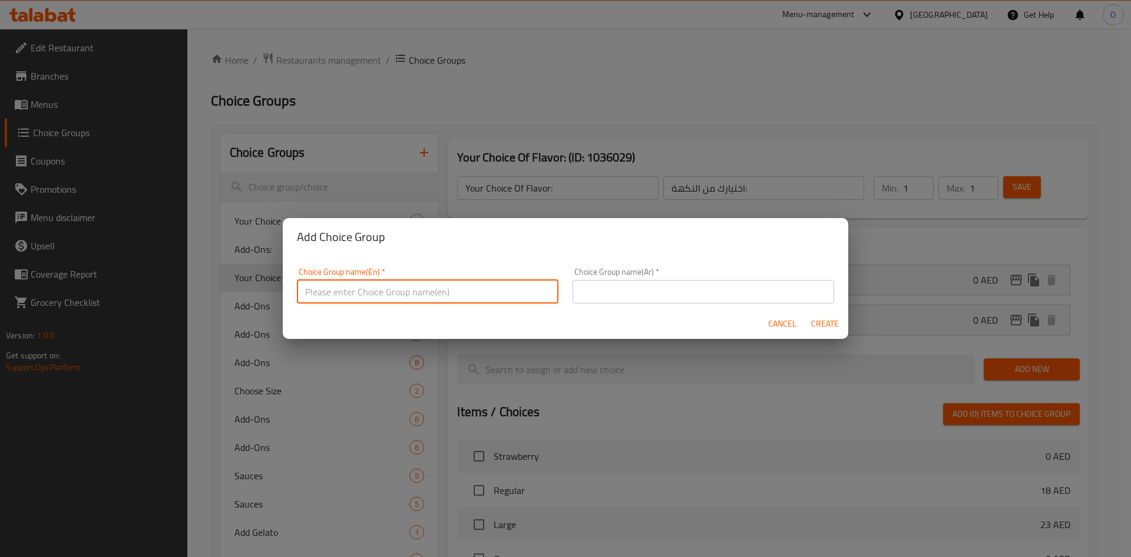
click at [343, 284] on input "text" at bounding box center [427, 292] width 261 height 24
paste input "Your Choice Of Flavor:"
click at [416, 298] on input "Your Choice Of Flavor" at bounding box center [427, 292] width 261 height 24
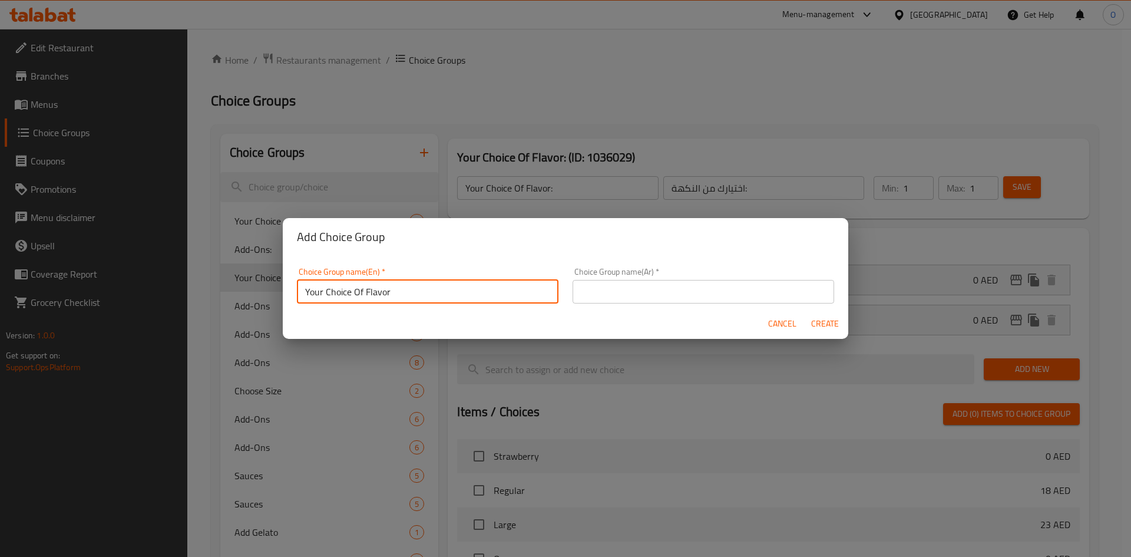
type input "Your Choice Of Flavor"
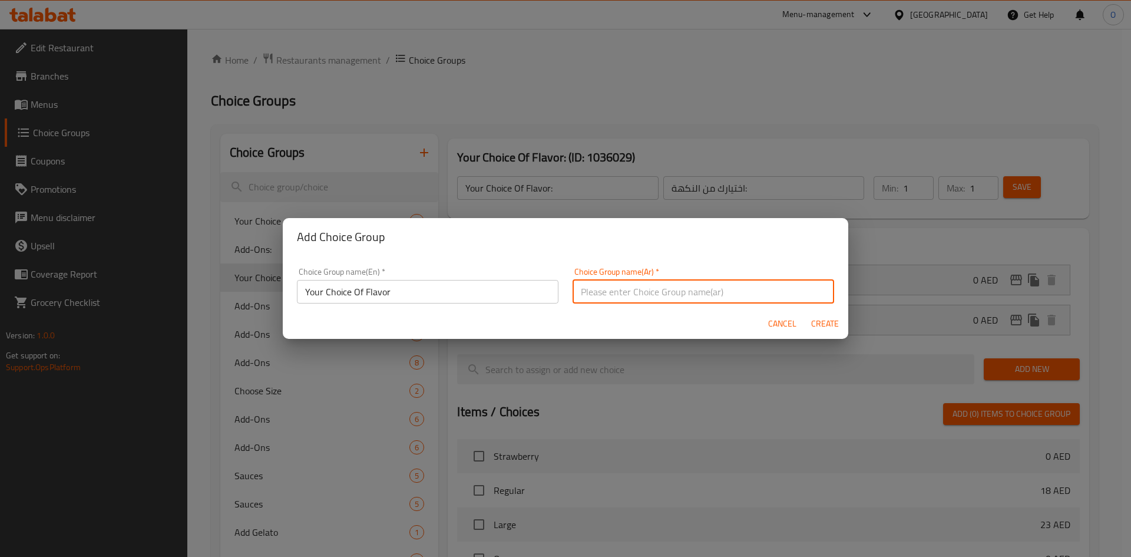
click at [619, 291] on input "text" at bounding box center [702, 292] width 261 height 24
paste input "اختيارك للنكهة"
type input "اختيارك للنكهة"
click at [829, 329] on span "Create" at bounding box center [824, 323] width 28 height 15
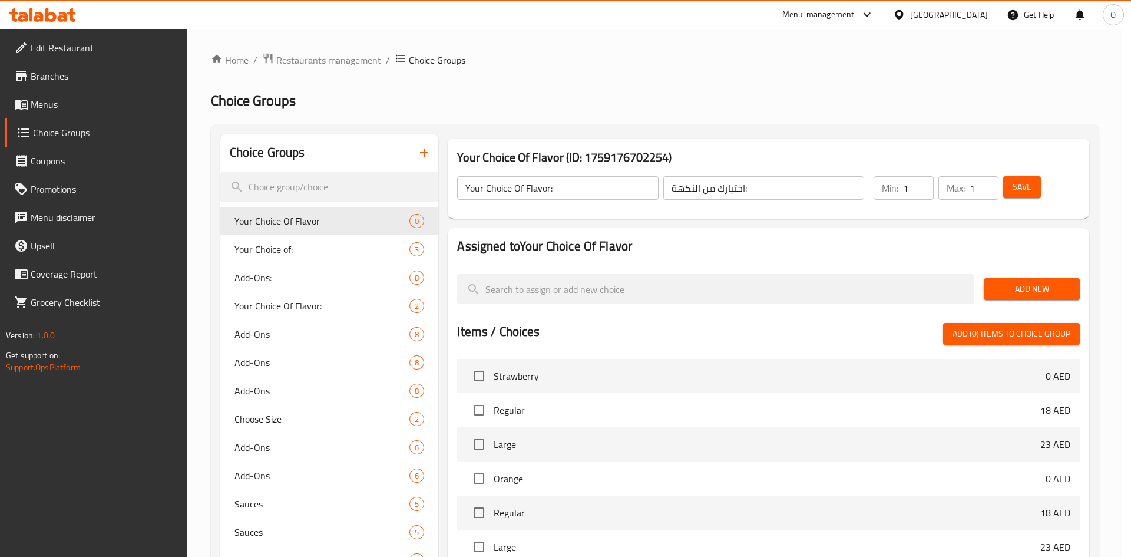
type input "Your Choice Of Flavor"
type input "اختيارك للنكهة"
type input "0"
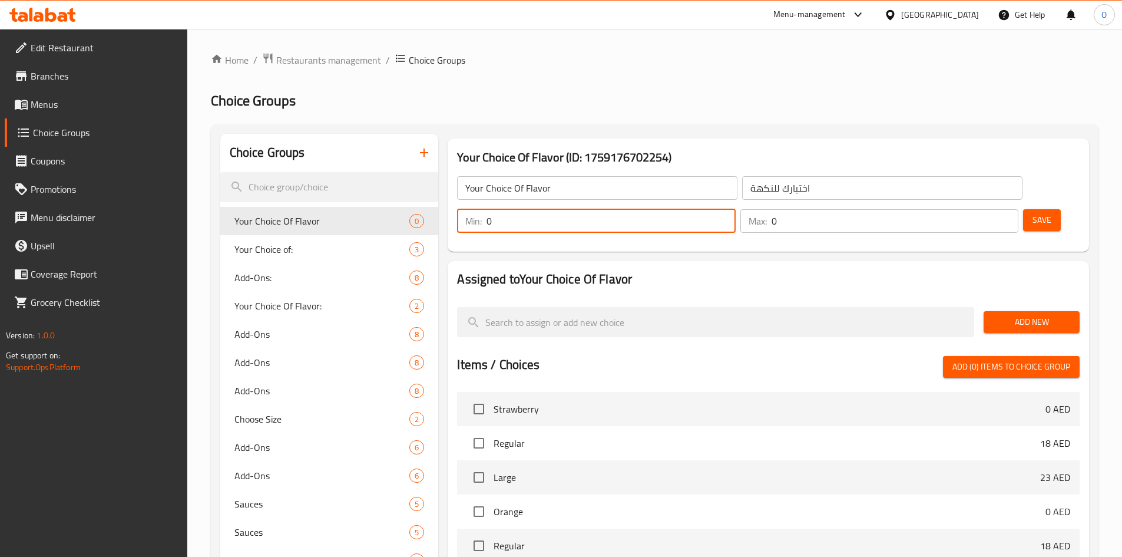
drag, startPoint x: 912, startPoint y: 188, endPoint x: 882, endPoint y: 184, distance: 30.3
click at [735, 209] on div "Min: 0 ​" at bounding box center [596, 221] width 278 height 24
type input "1"
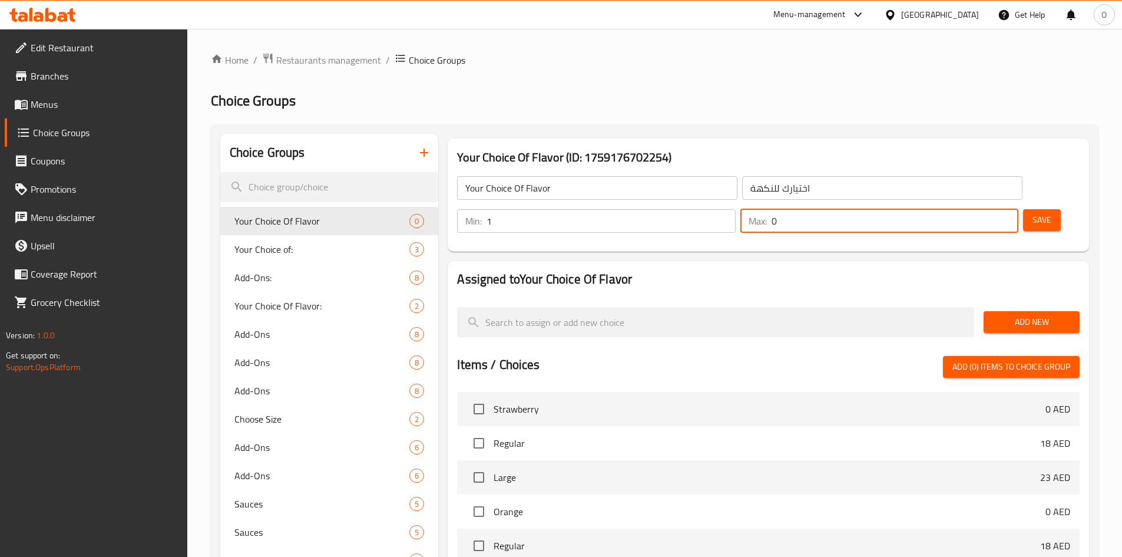
drag, startPoint x: 979, startPoint y: 188, endPoint x: 966, endPoint y: 190, distance: 13.1
click at [966, 209] on div "Max: 0 ​" at bounding box center [879, 221] width 278 height 24
type input "1"
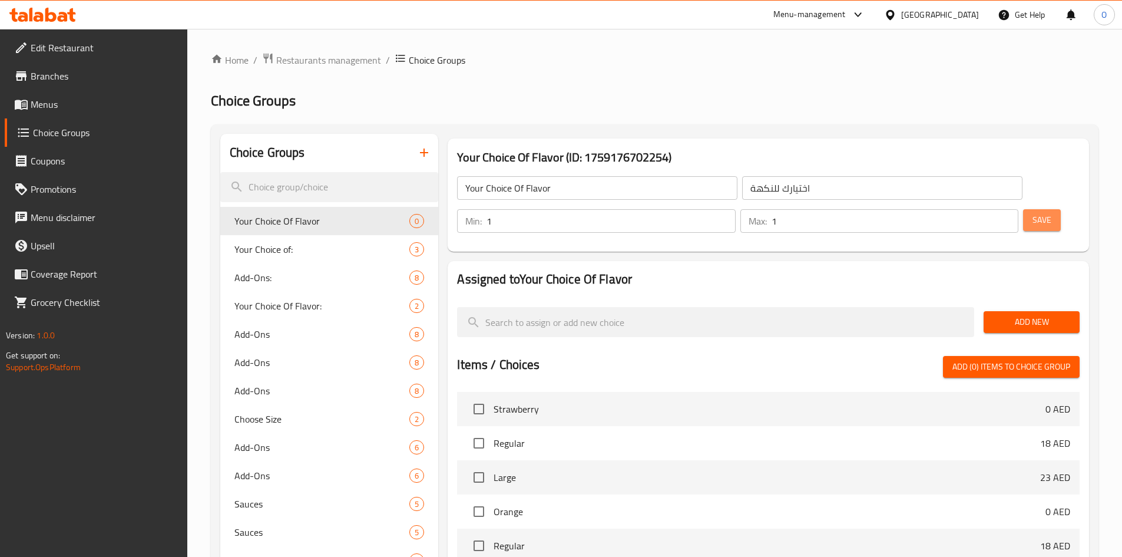
click at [1032, 213] on span "Save" at bounding box center [1041, 220] width 19 height 15
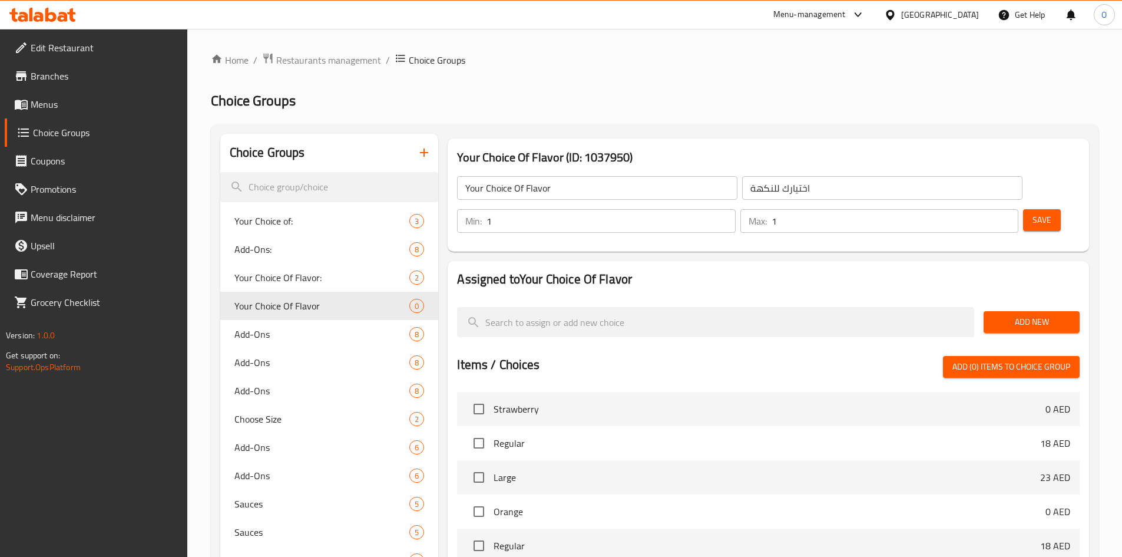
drag, startPoint x: 1026, startPoint y: 183, endPoint x: 984, endPoint y: 192, distance: 42.9
click at [1032, 213] on span "Save" at bounding box center [1041, 220] width 19 height 15
click at [1017, 315] on span "Add New" at bounding box center [1031, 322] width 77 height 15
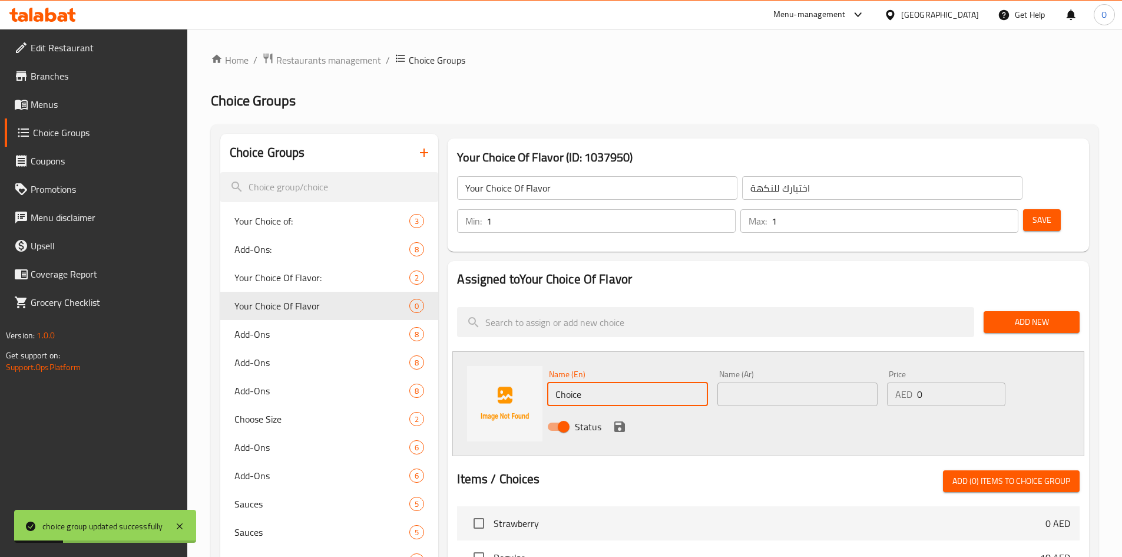
click at [648, 382] on input "Choice" at bounding box center [627, 394] width 160 height 24
click at [647, 382] on input "Choice" at bounding box center [627, 394] width 160 height 24
paste input "lassic"
type input "Classic"
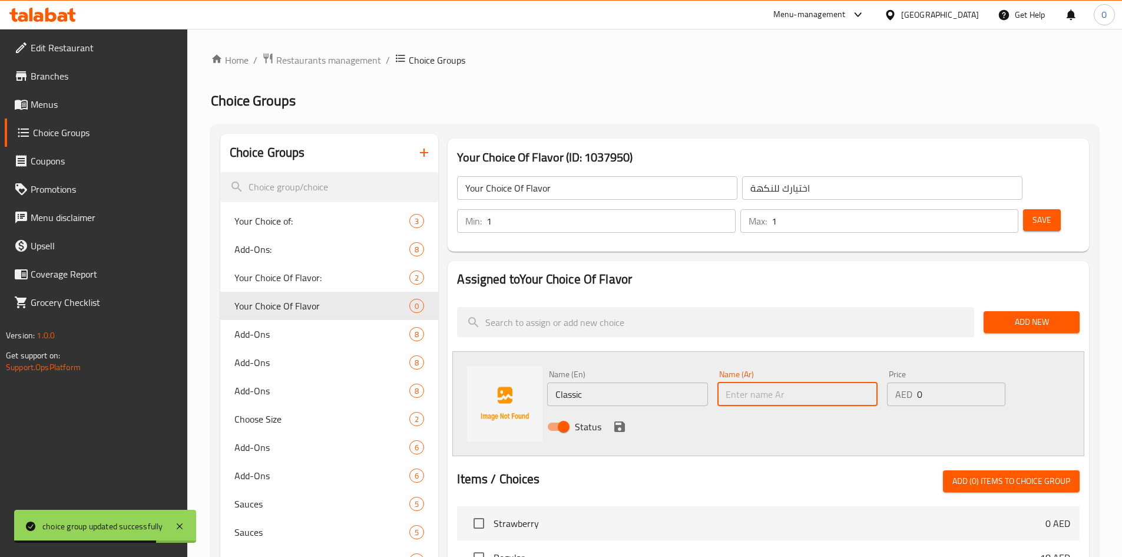
paste input "كلاسيكي"
type input "كلاسيكي"
click at [623, 411] on div "Status" at bounding box center [797, 427] width 510 height 32
click at [623, 421] on icon "save" at bounding box center [619, 426] width 11 height 11
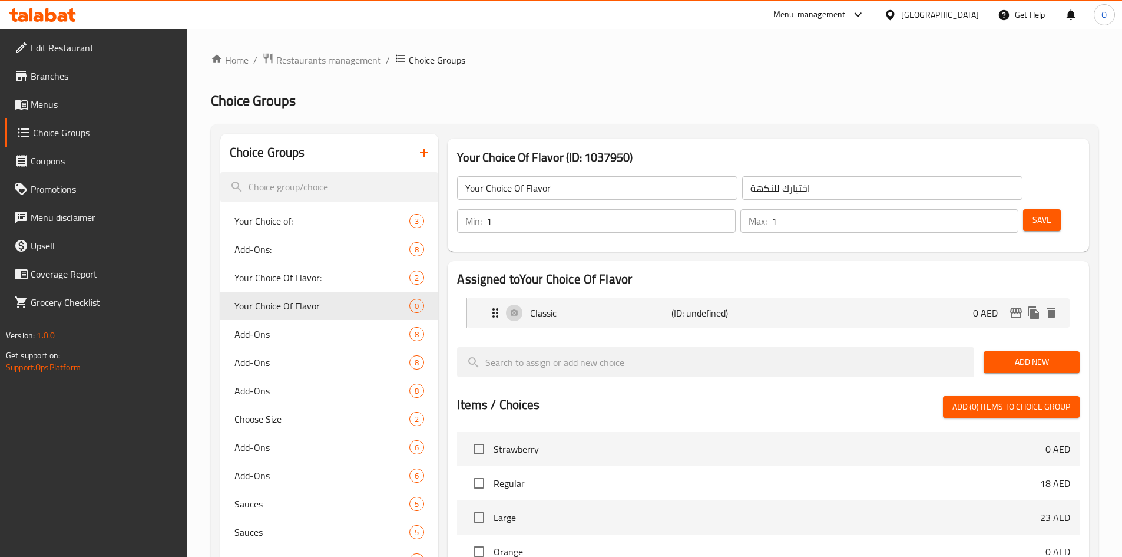
click at [1030, 355] on span "Add New" at bounding box center [1031, 362] width 77 height 15
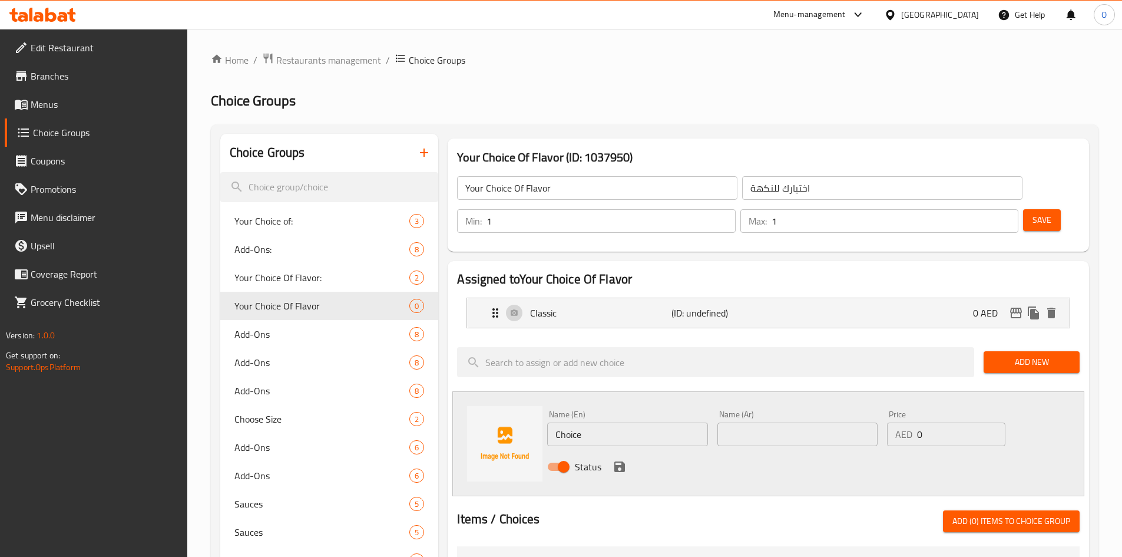
click at [577, 422] on input "Choice" at bounding box center [627, 434] width 160 height 24
paste input "Strawberry"
type input "Strawberry"
paste input "الفراولة"
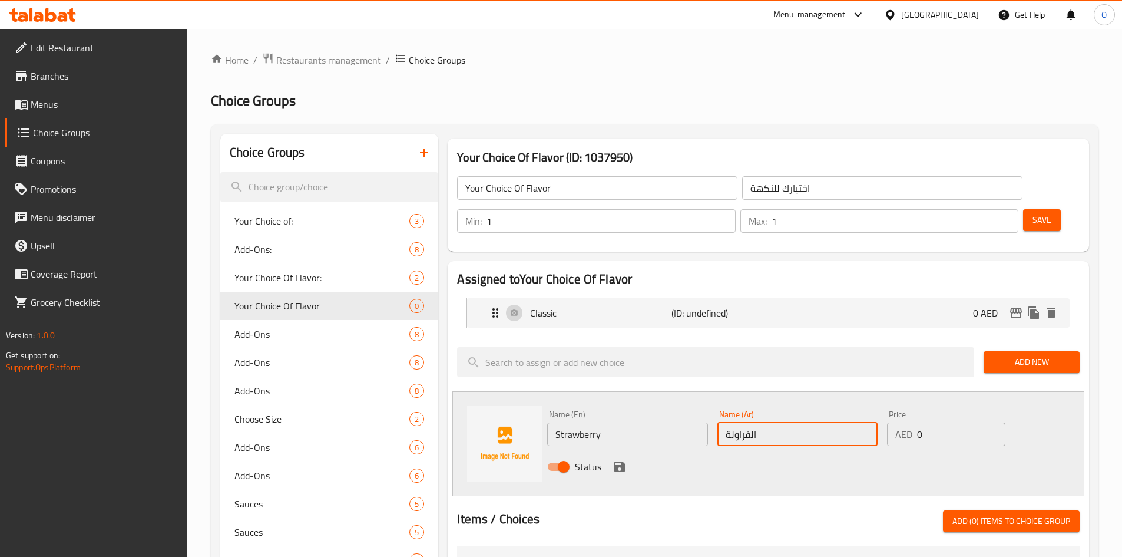
drag, startPoint x: 752, startPoint y: 401, endPoint x: 773, endPoint y: 403, distance: 21.3
click at [773, 422] on input "الفراولة" at bounding box center [797, 434] width 160 height 24
type input "فراولة"
click at [624, 461] on icon "save" at bounding box center [619, 466] width 11 height 11
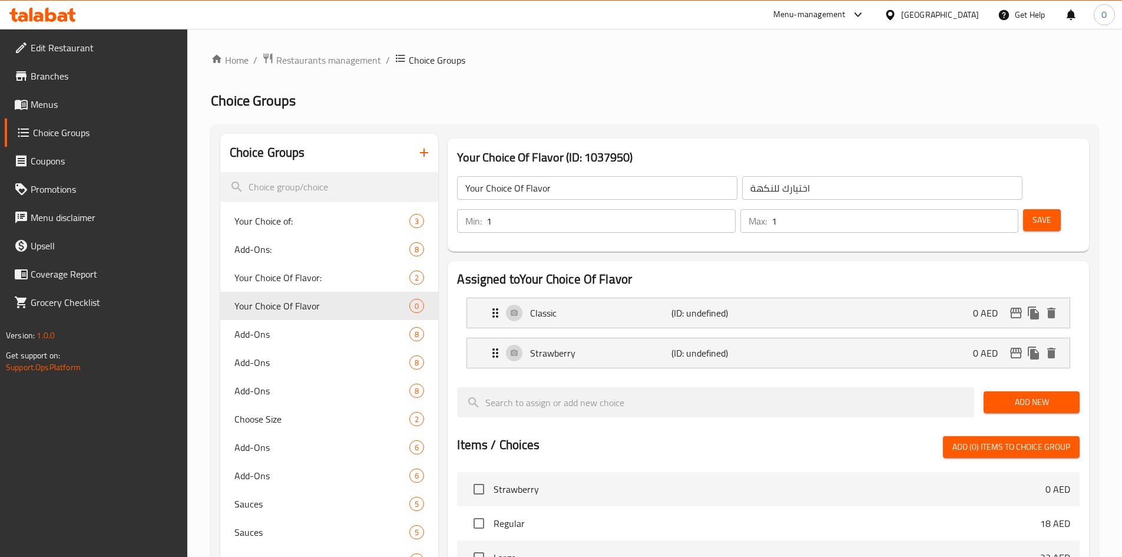
click at [999, 395] on span "Add New" at bounding box center [1031, 402] width 77 height 15
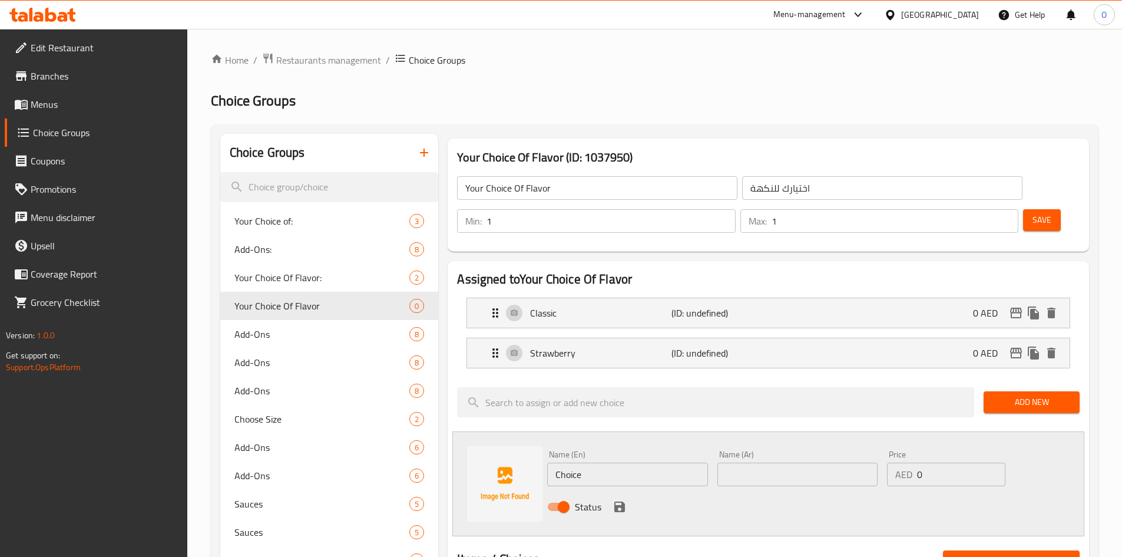
click at [614, 462] on input "Choice" at bounding box center [627, 474] width 160 height 24
paste input "Kiwi"
type input "Kiwi"
paste input "كيوي"
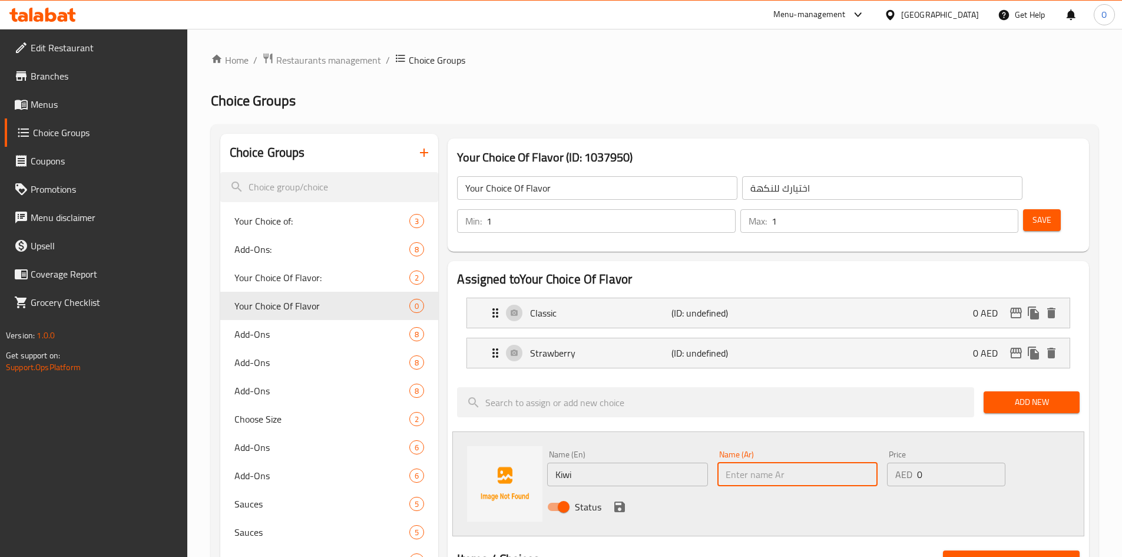
type input "كيوي"
click at [620, 499] on icon "save" at bounding box center [620, 506] width 14 height 14
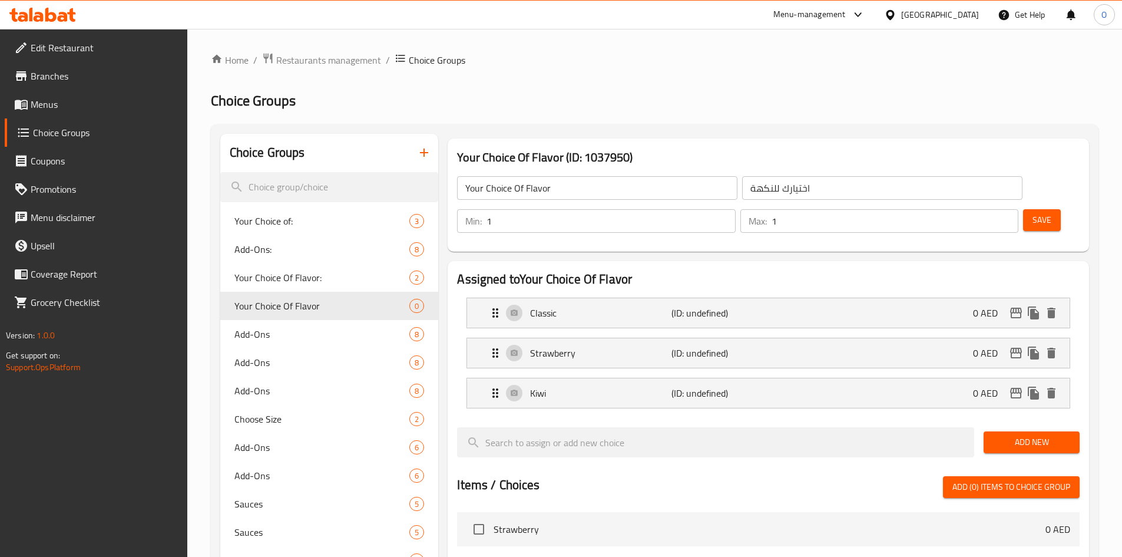
click at [1032, 435] on span "Add New" at bounding box center [1031, 442] width 77 height 15
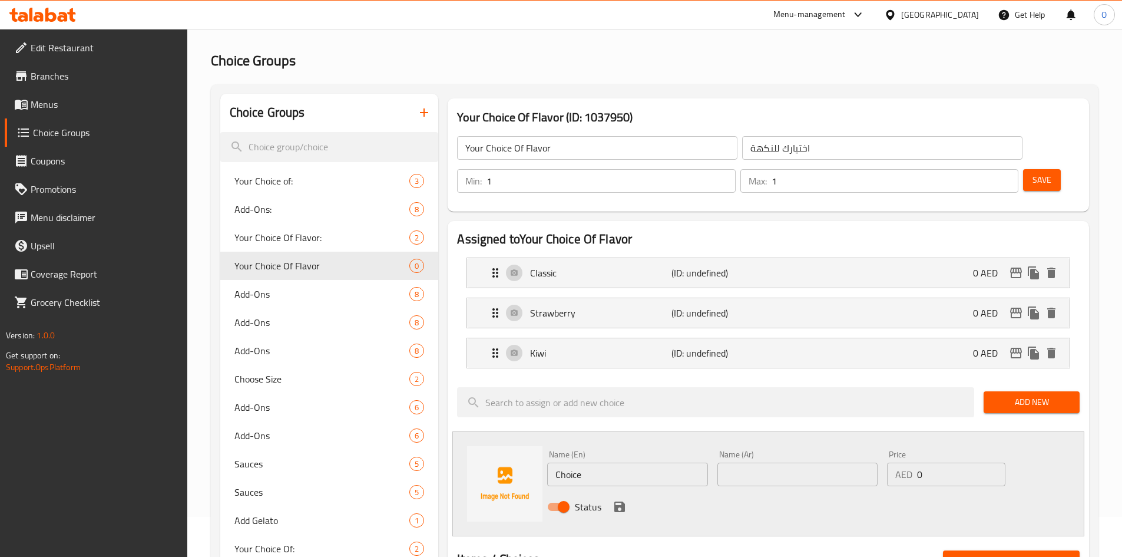
scroll to position [118, 0]
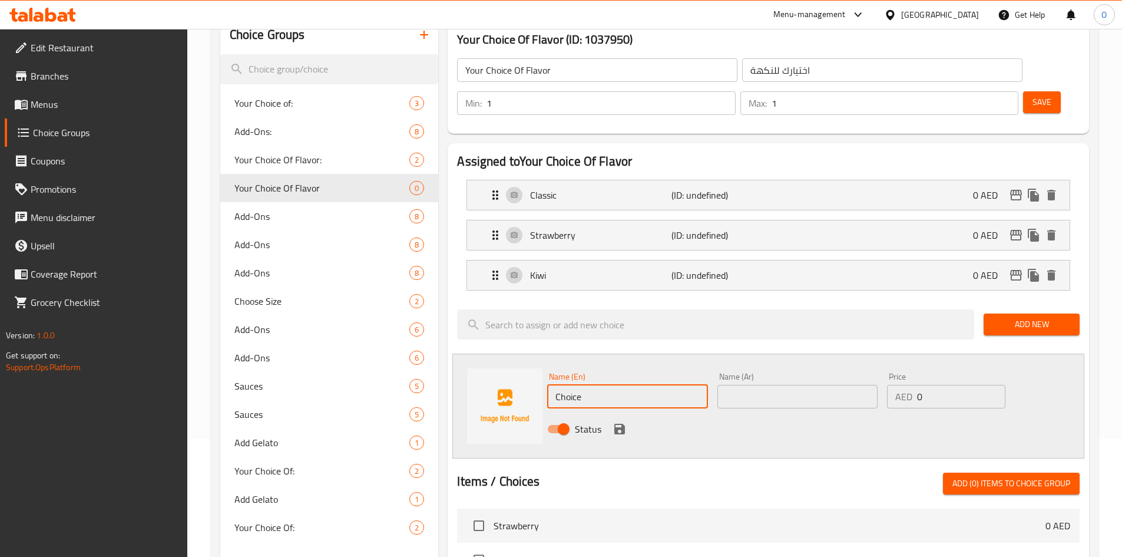
click at [596, 385] on input "Choice" at bounding box center [627, 397] width 160 height 24
paste input "Blueberry"
type input "Blueberry"
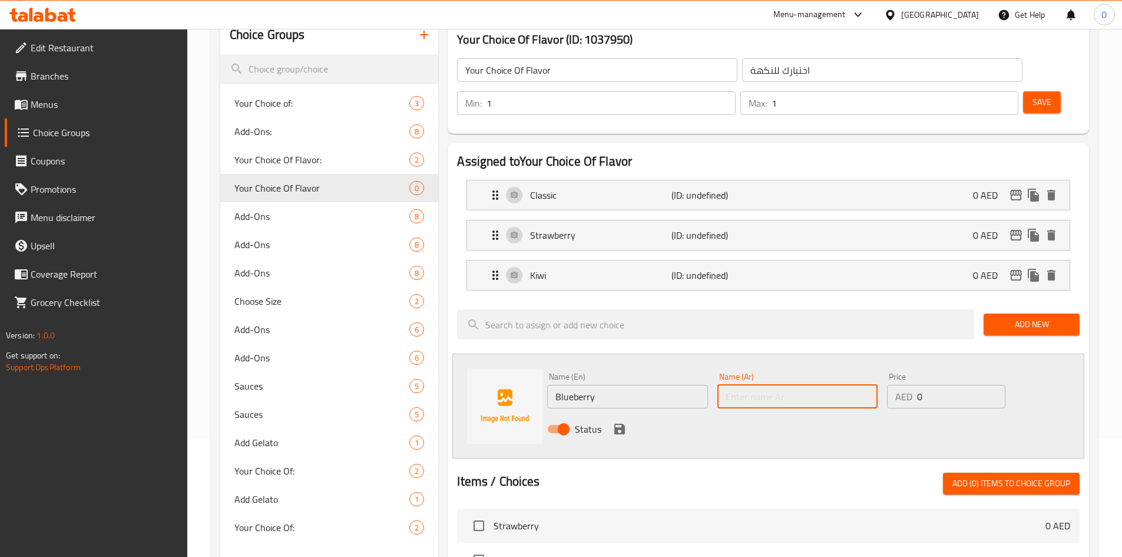
paste input "توت"
type input "توت ازرق"
click at [620, 422] on icon "save" at bounding box center [620, 429] width 14 height 14
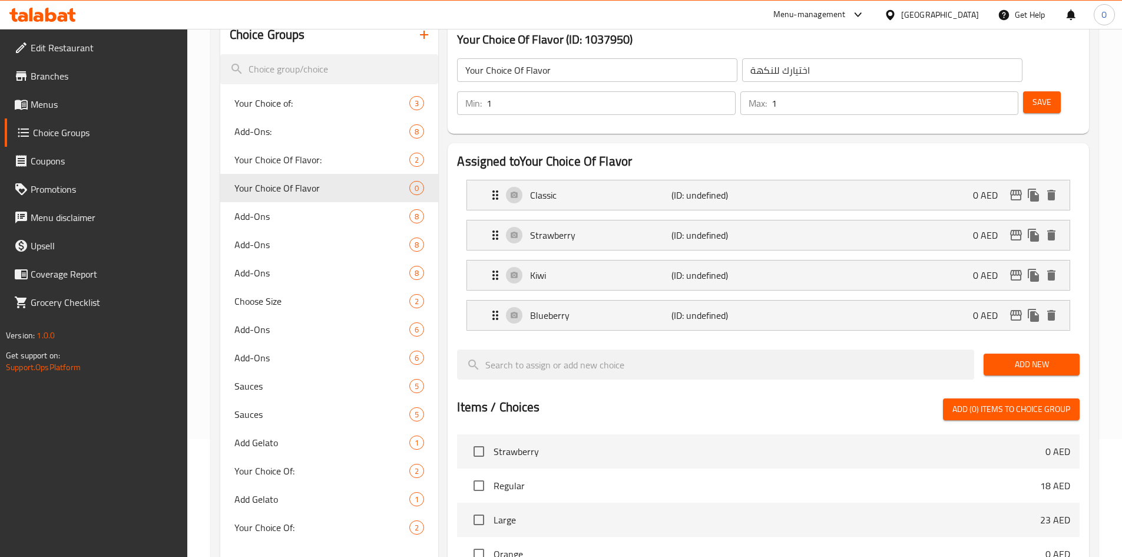
click at [1011, 357] on span "Add New" at bounding box center [1031, 364] width 77 height 15
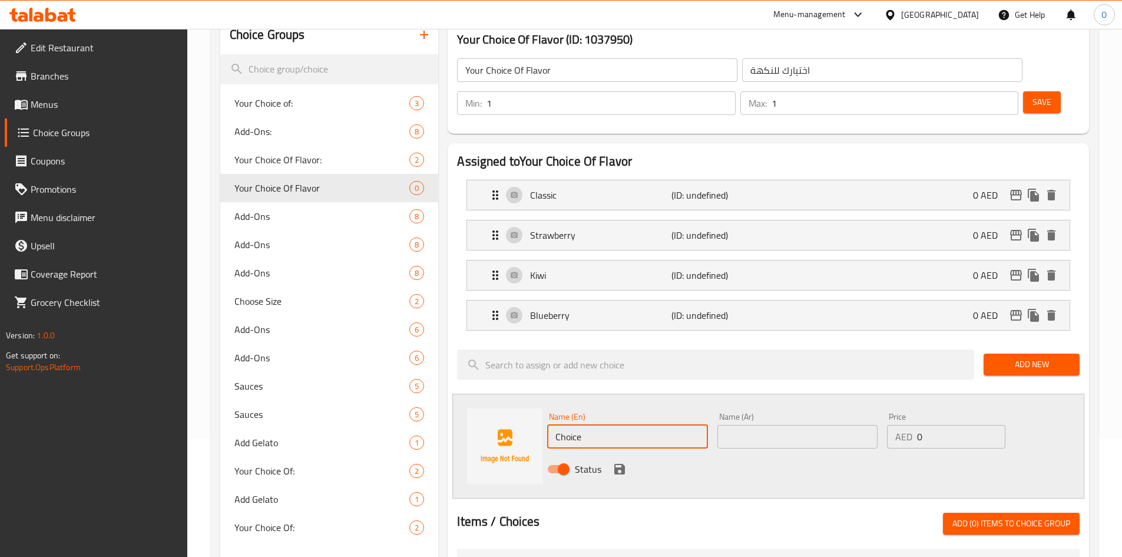
click at [627, 425] on input "Choice" at bounding box center [627, 437] width 160 height 24
paste input "oconut"
type input "Coconut"
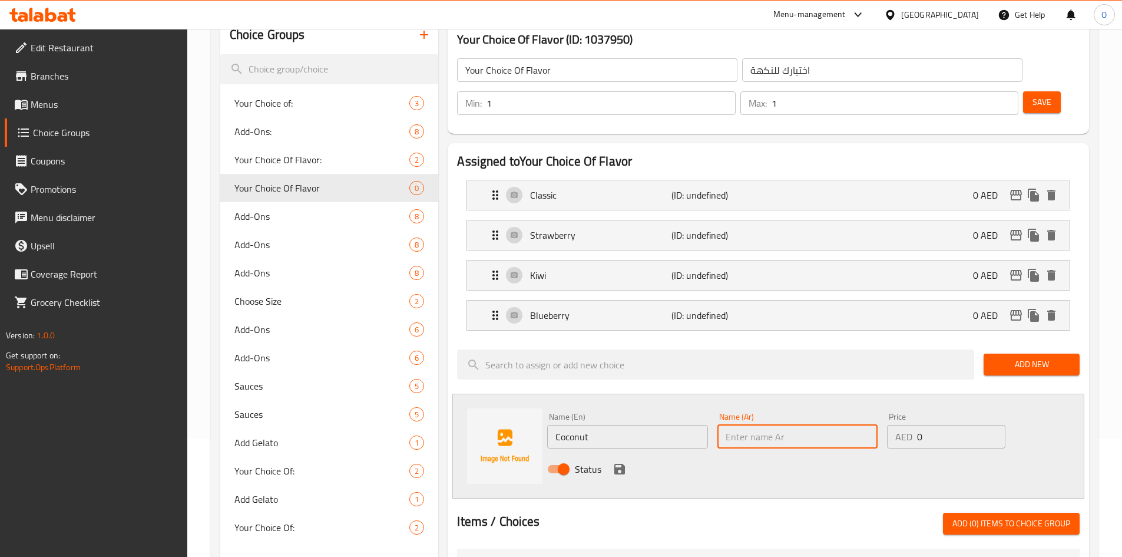
paste input "جوزة الهند"
type input "جوزة الهند"
click at [618, 462] on icon "save" at bounding box center [620, 469] width 14 height 14
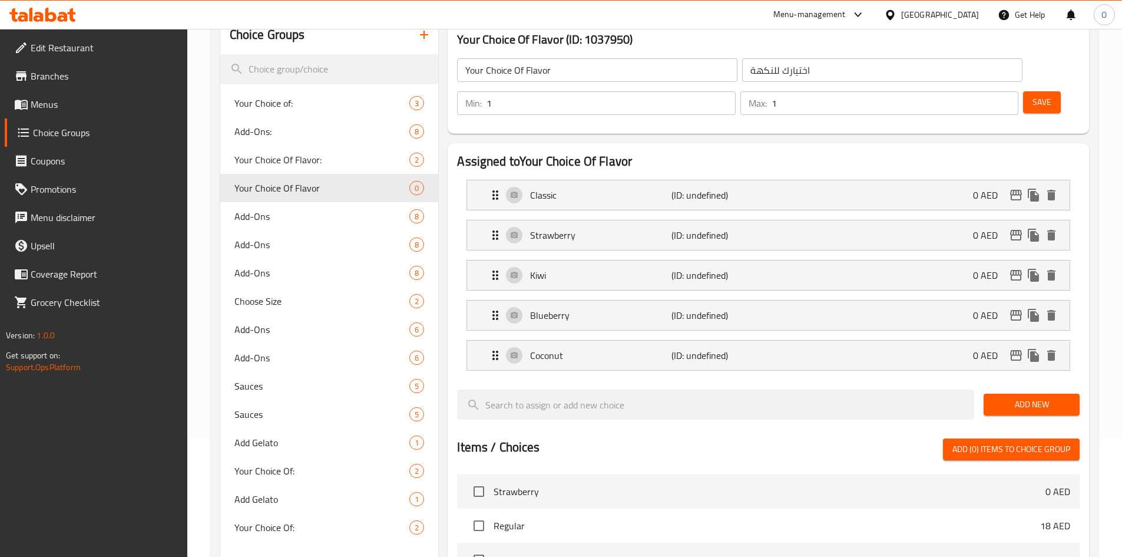
click at [1012, 397] on span "Add New" at bounding box center [1031, 404] width 77 height 15
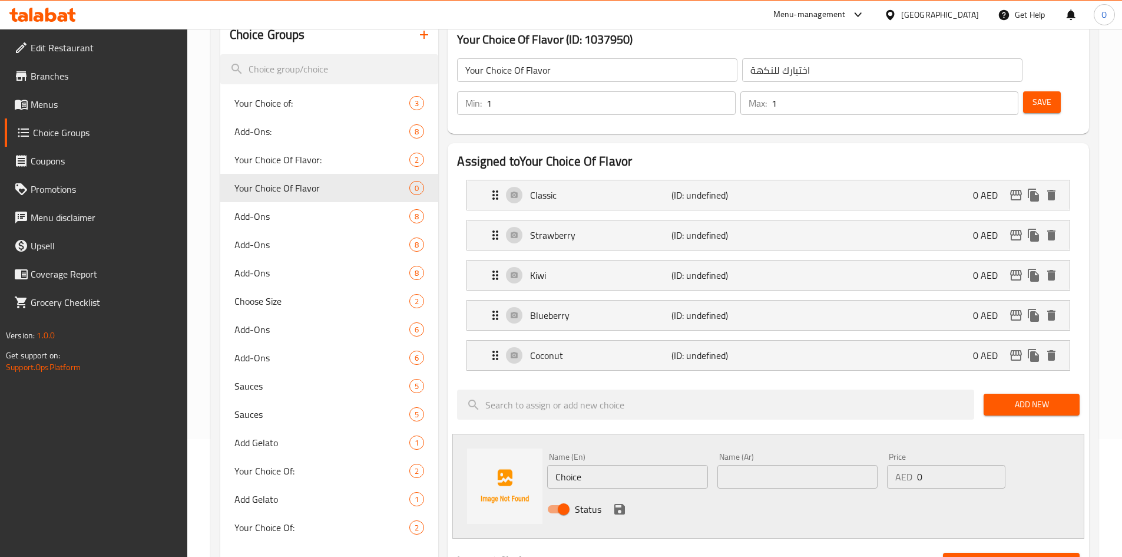
click at [599, 465] on input "Choice" at bounding box center [627, 477] width 160 height 24
paste input "Blackberry"
type input "Blackberry"
paste input "بلاك بيري"
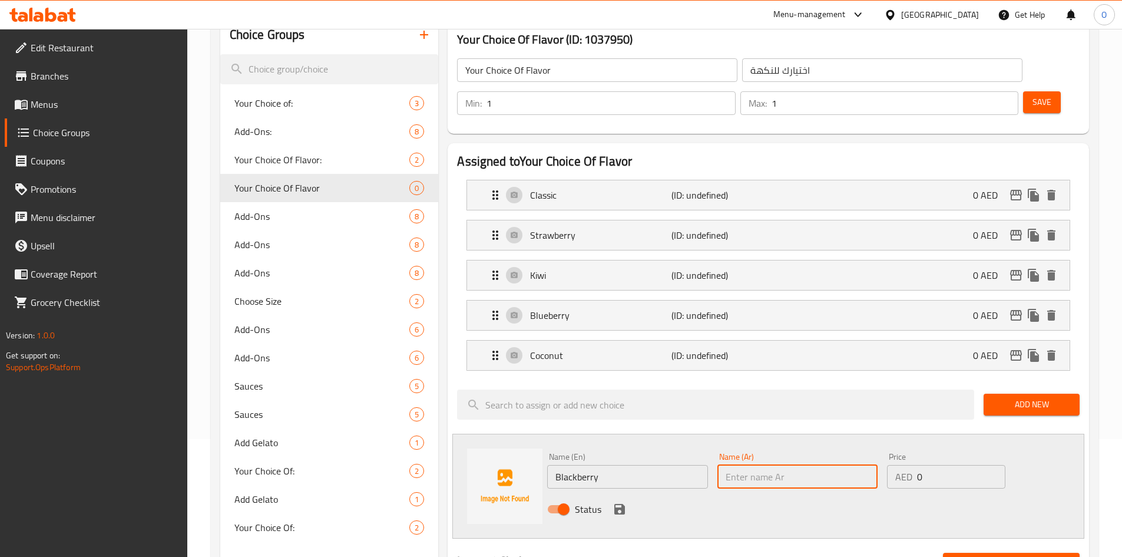
type input "بلاك بيري"
click at [622, 504] on icon "save" at bounding box center [619, 509] width 11 height 11
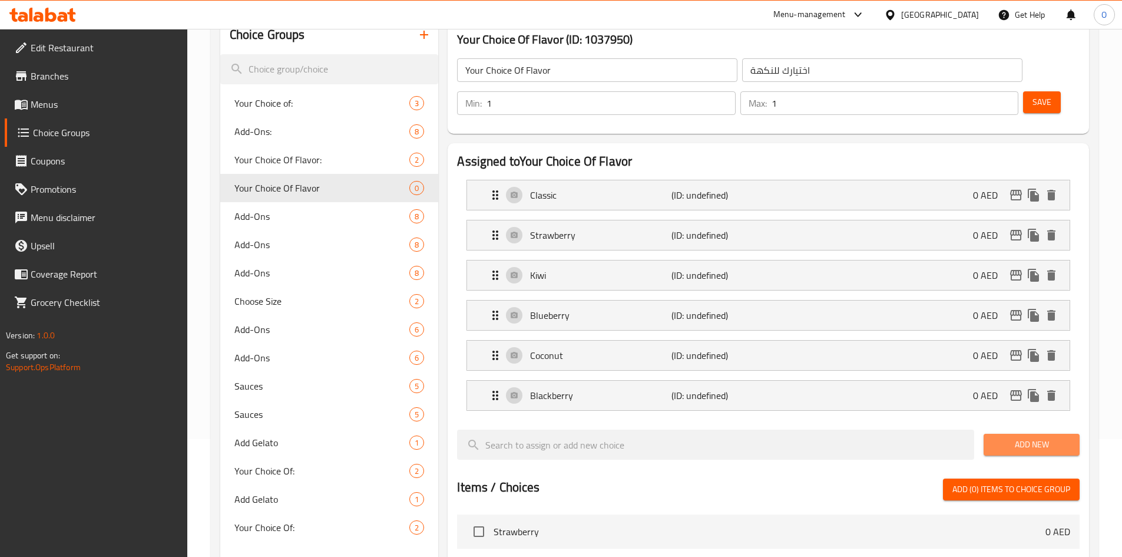
click at [1020, 433] on button "Add New" at bounding box center [1032, 444] width 96 height 22
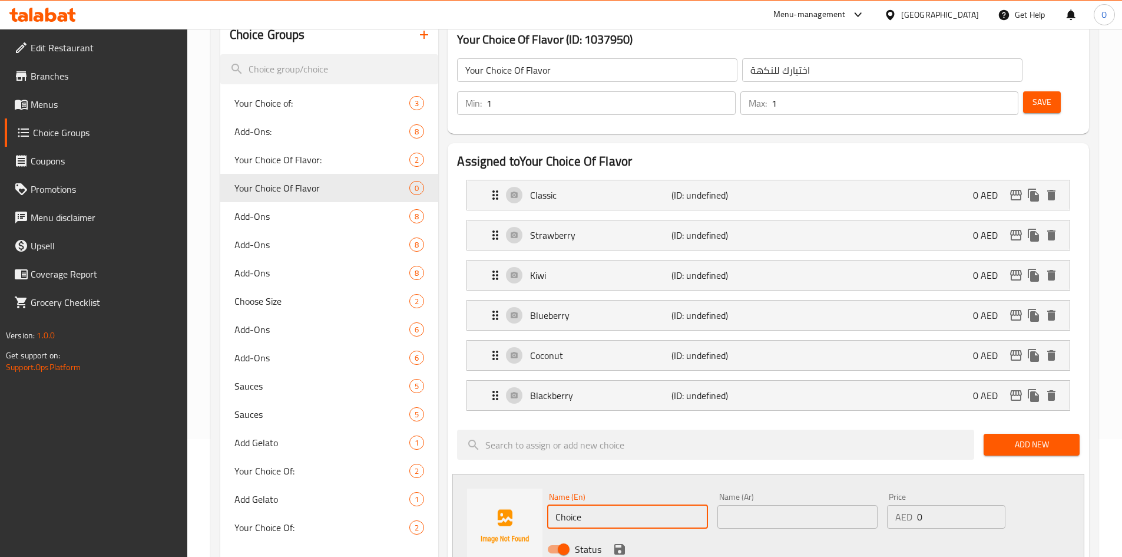
click at [620, 505] on input "Choice" at bounding box center [627, 517] width 160 height 24
paste input "Pomegranat"
type input "Pomegranate"
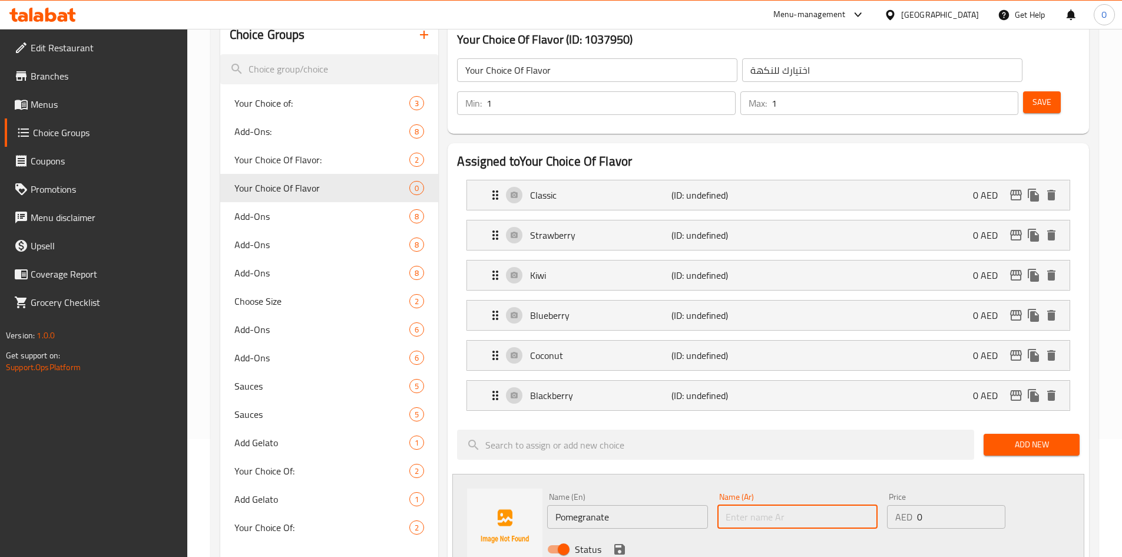
paste input "رمان"
type input "رمان"
click at [625, 542] on icon "save" at bounding box center [620, 549] width 14 height 14
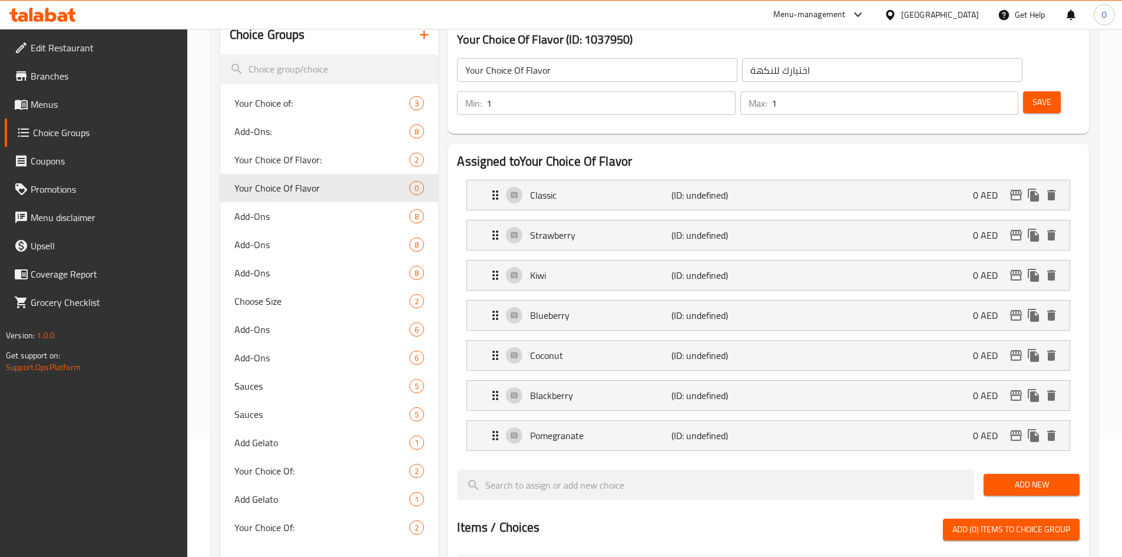
click at [1027, 89] on div "Save" at bounding box center [1047, 103] width 52 height 28
click at [1032, 95] on span "Save" at bounding box center [1041, 102] width 19 height 15
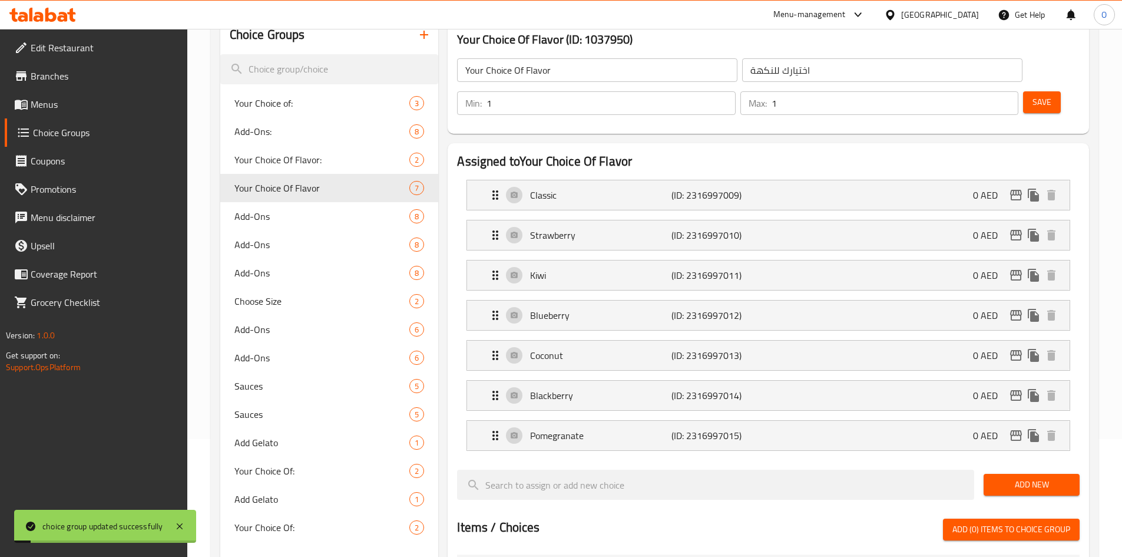
click at [1035, 474] on button "Add New" at bounding box center [1032, 485] width 96 height 22
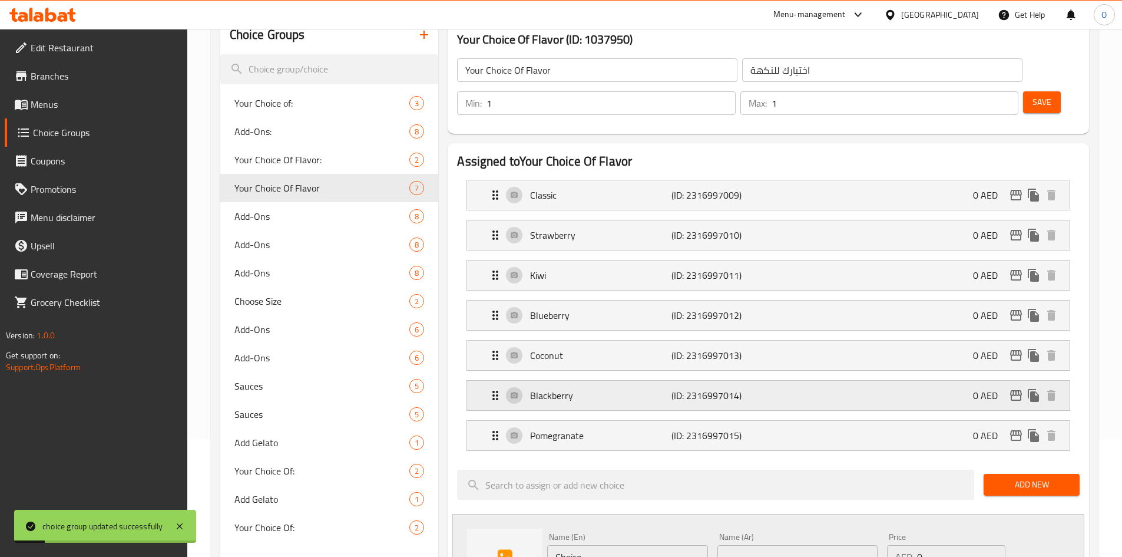
scroll to position [294, 0]
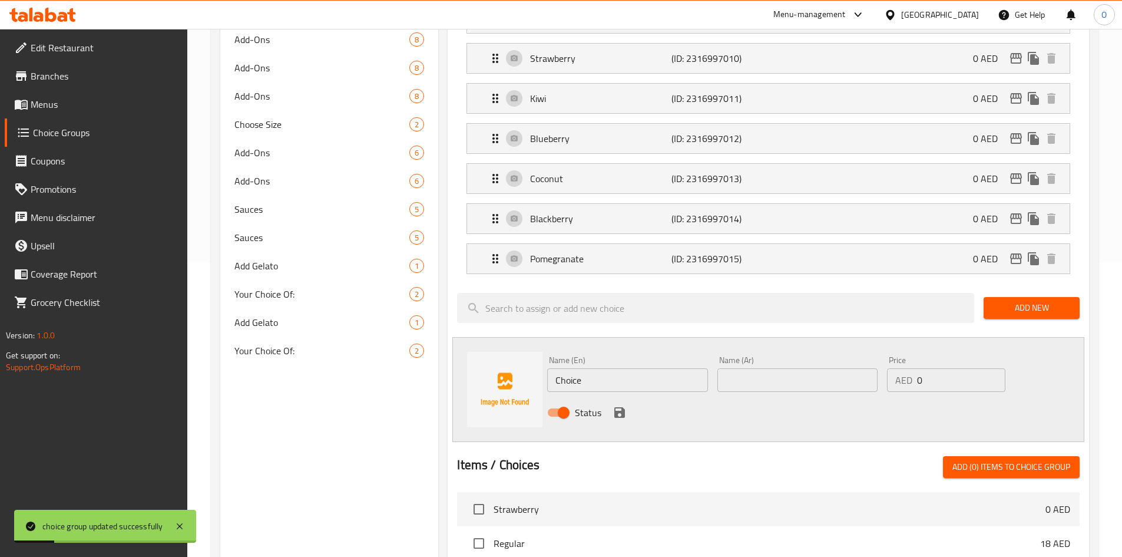
click at [610, 356] on div "Name (En) Choice Name (En)" at bounding box center [627, 374] width 160 height 36
click at [604, 368] on input "Choice" at bounding box center [627, 380] width 160 height 24
paste input "Watermelon"
type input "Watermelon"
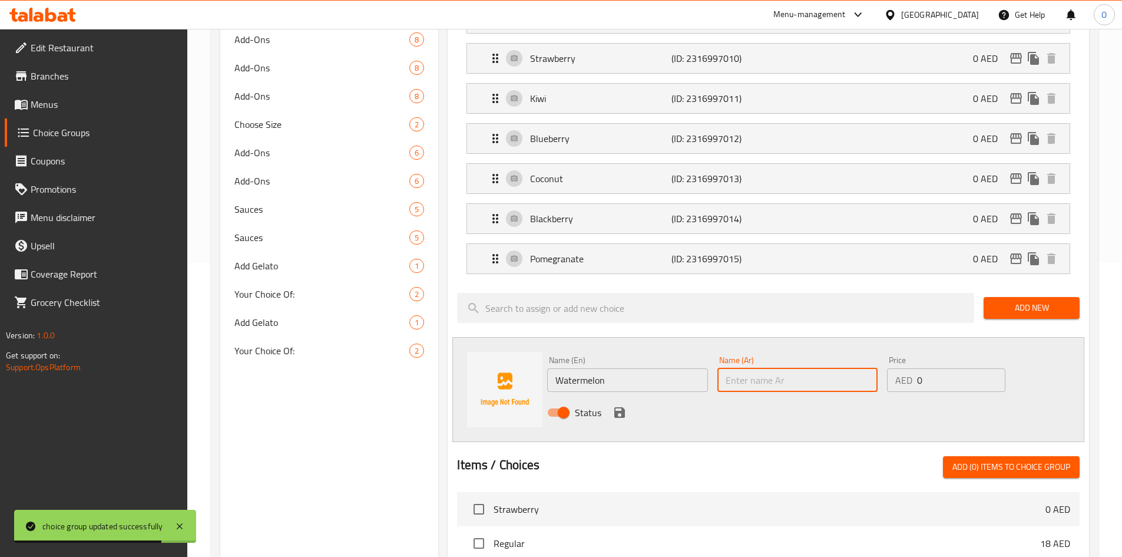
paste input "بطيخ"
type input "بطيخ"
click at [623, 407] on icon "save" at bounding box center [619, 412] width 11 height 11
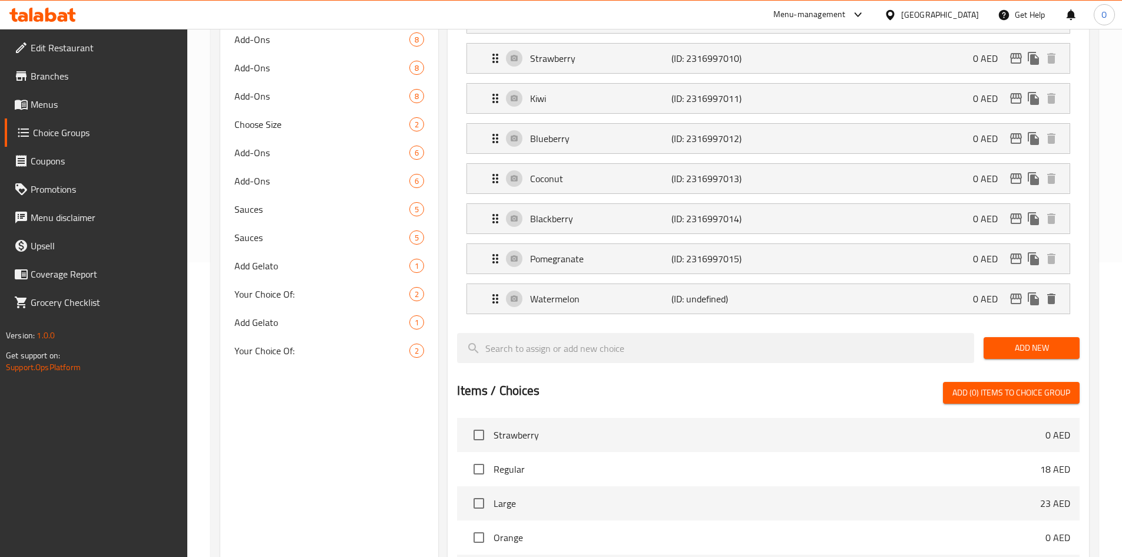
click at [1031, 340] on span "Add New" at bounding box center [1031, 347] width 77 height 15
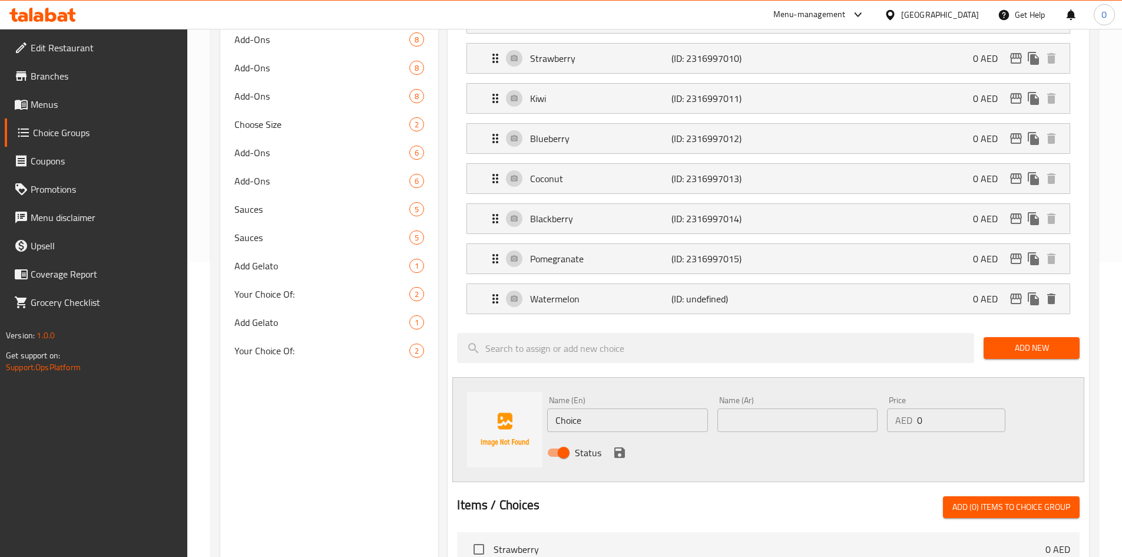
click at [623, 408] on input "Choice" at bounding box center [627, 420] width 160 height 24
paste input "Blue Curacao"
type input "Blue Curacao"
click at [731, 408] on input "text" at bounding box center [797, 420] width 160 height 24
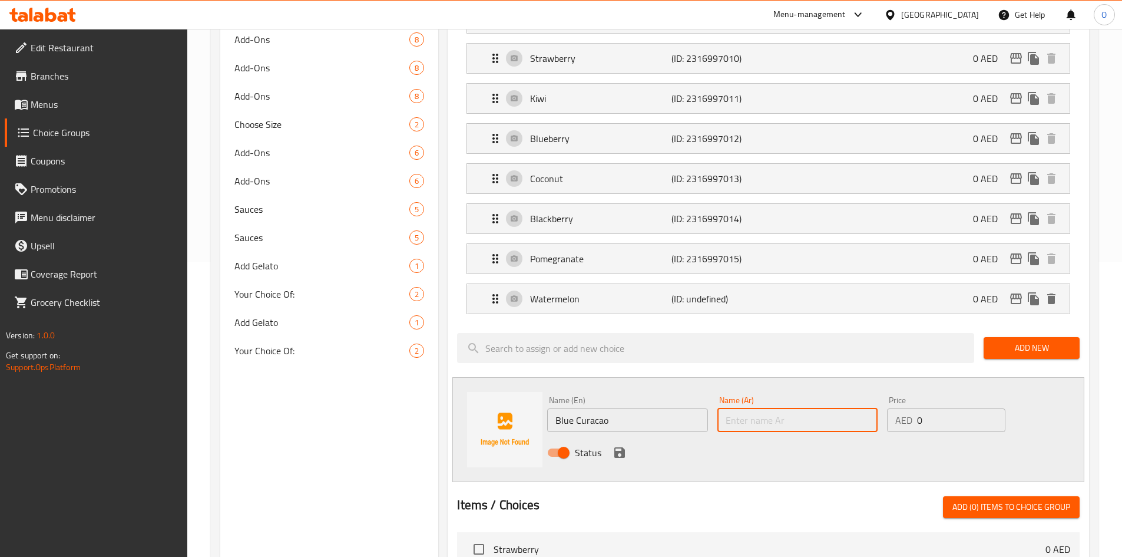
paste input "كوراساو الزرقاء"
type input "كوراساو الزرقاء"
click at [617, 436] on div "Status" at bounding box center [797, 452] width 510 height 32
click at [594, 408] on input "Blue Curacao" at bounding box center [627, 420] width 160 height 24
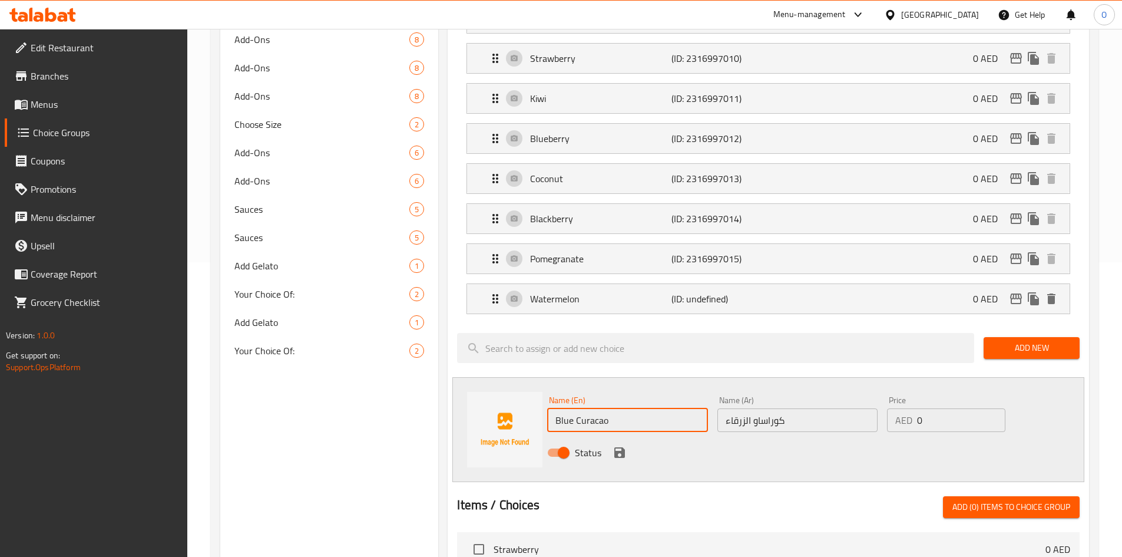
click at [594, 408] on input "Blue Curacao" at bounding box center [627, 420] width 160 height 24
click at [633, 408] on input "Blue Curacao" at bounding box center [627, 420] width 160 height 24
paste input "Mang"
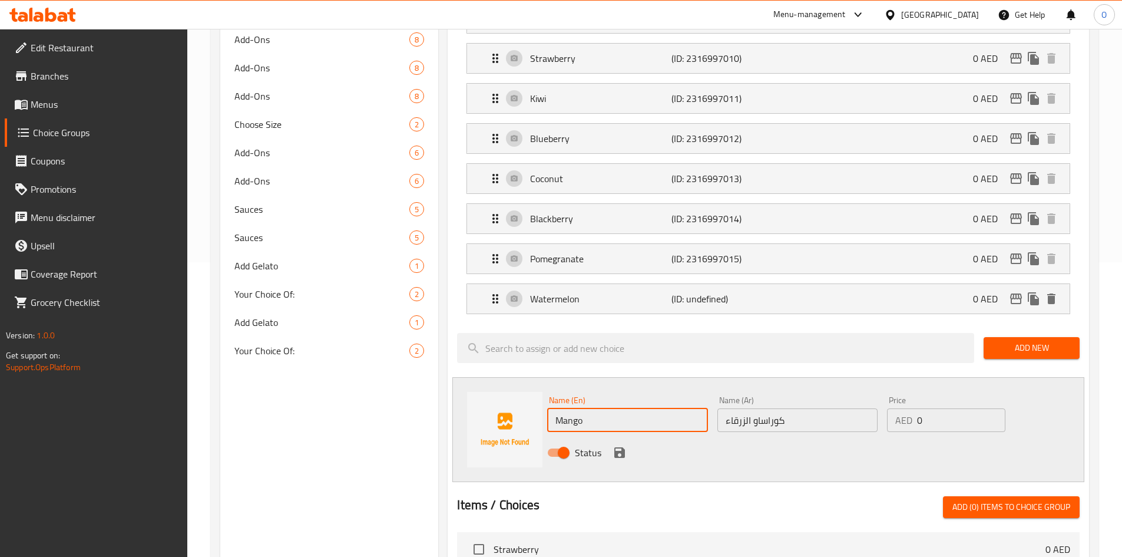
type input "Mango"
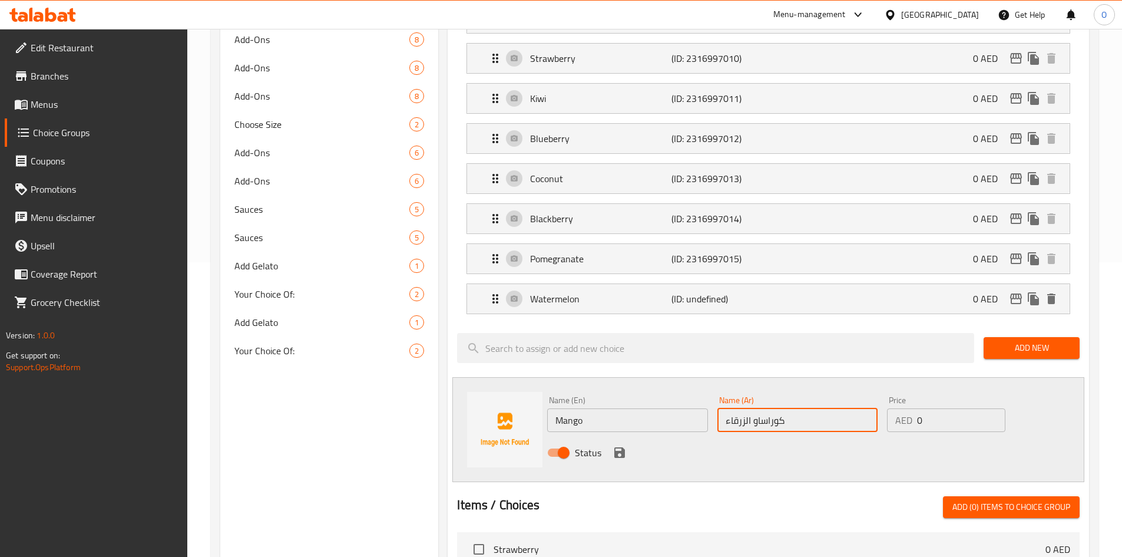
click at [782, 408] on input "كوراساو الزرقاء" at bounding box center [797, 420] width 160 height 24
click at [781, 408] on input "كوراساو الزرقاء" at bounding box center [797, 420] width 160 height 24
paste input "انجو"
type input "مانجو"
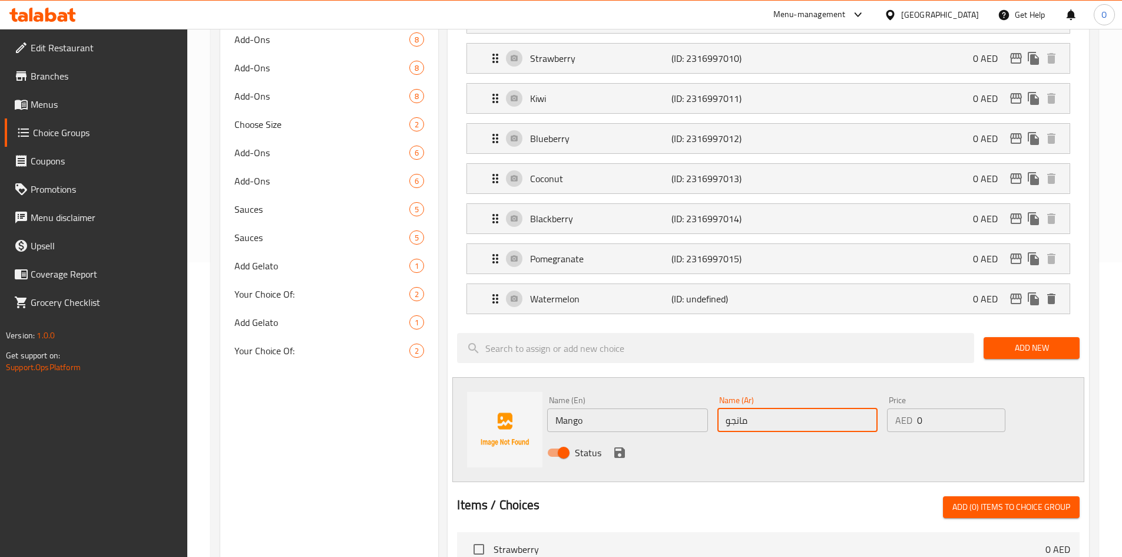
click at [620, 447] on icon "save" at bounding box center [619, 452] width 11 height 11
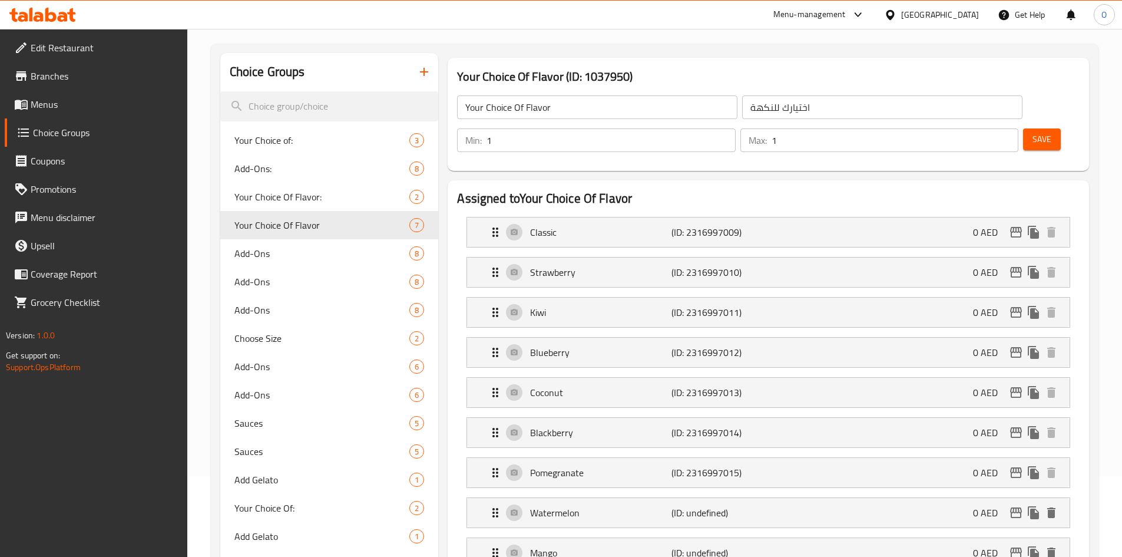
scroll to position [59, 0]
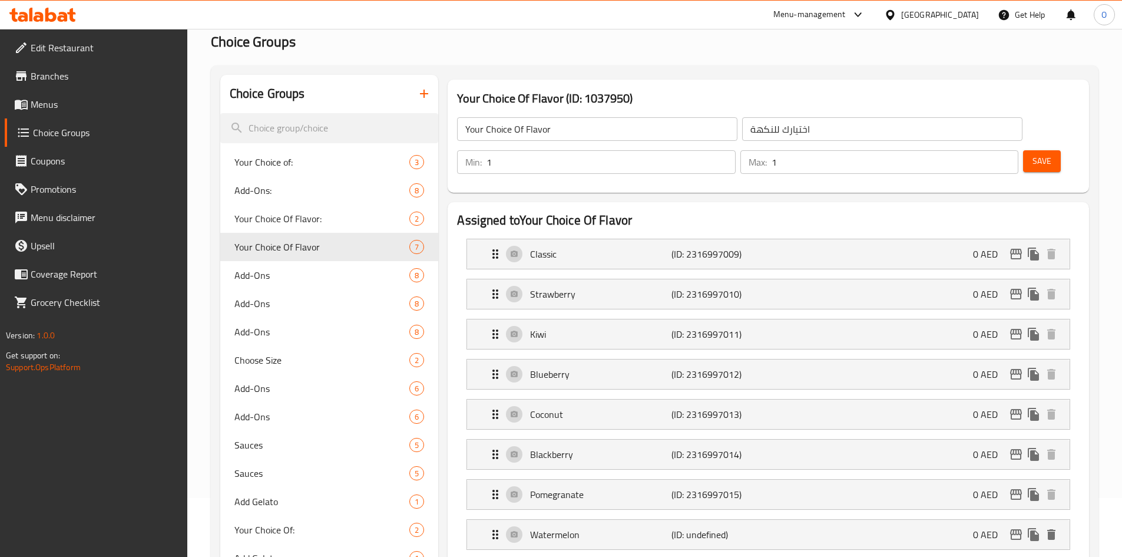
click at [1042, 148] on div "Save" at bounding box center [1047, 162] width 52 height 28
click at [1032, 154] on span "Save" at bounding box center [1041, 161] width 19 height 15
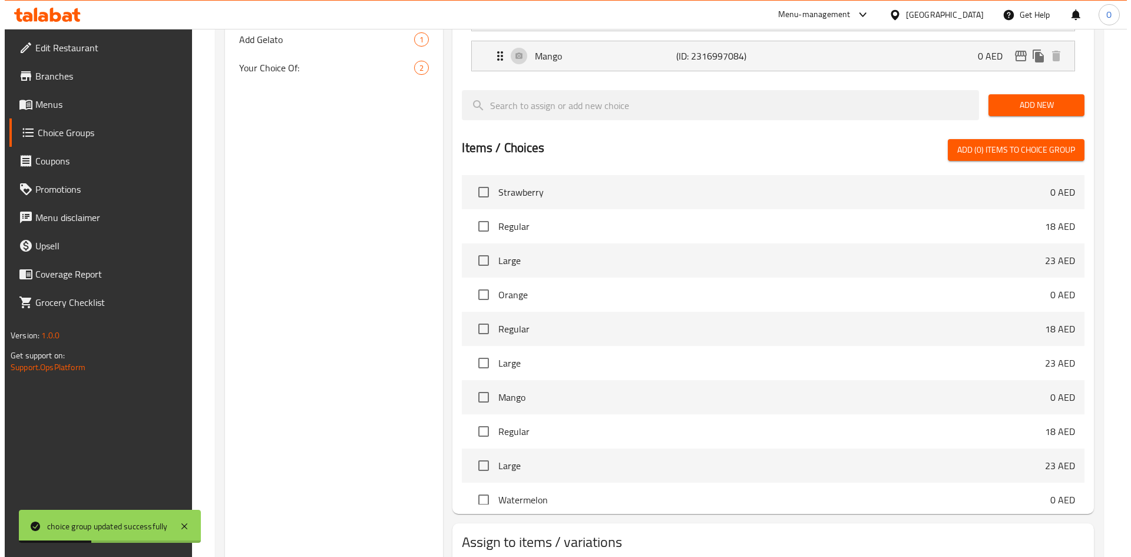
scroll to position [621, 0]
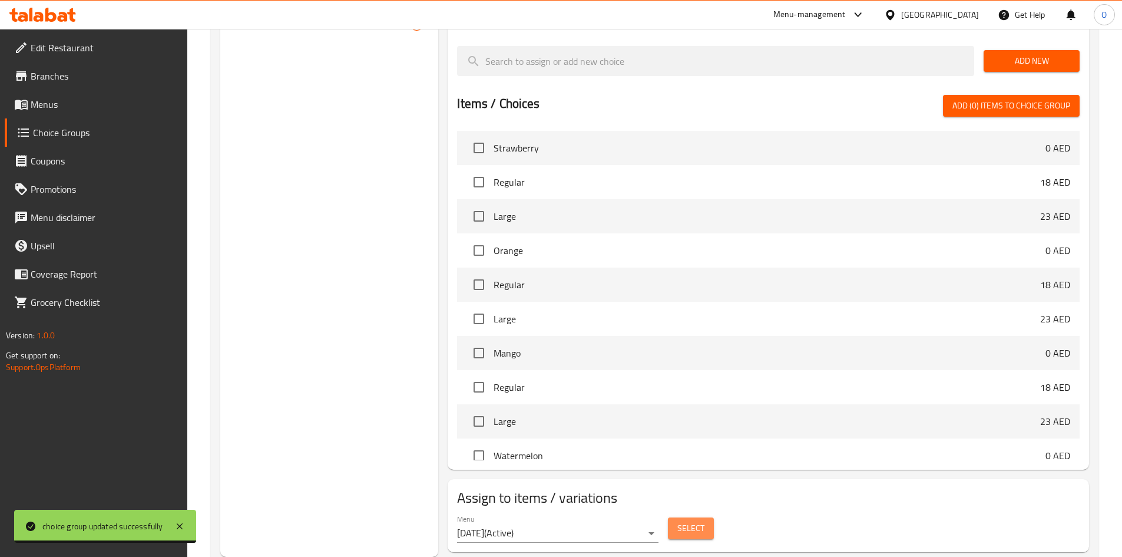
click at [683, 521] on span "Select" at bounding box center [690, 528] width 27 height 15
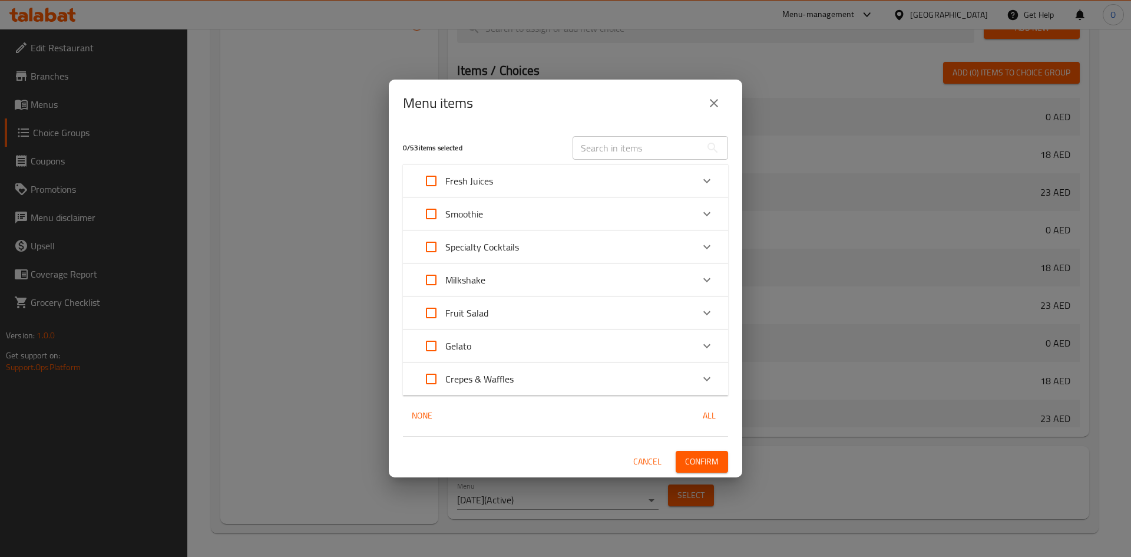
click at [705, 181] on icon "Expand" at bounding box center [707, 181] width 14 height 14
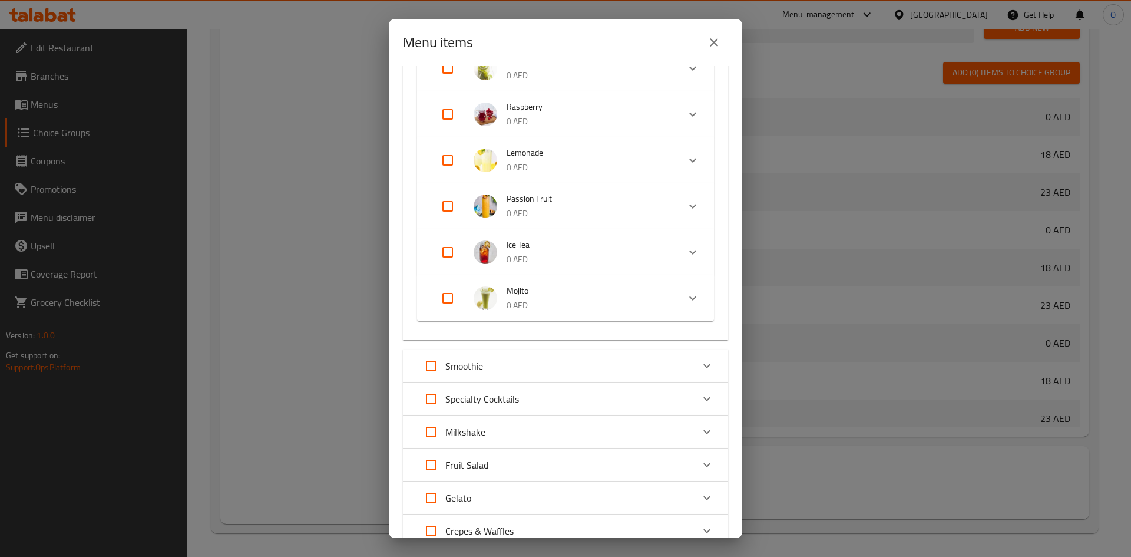
scroll to position [530, 0]
click at [450, 296] on input "Expand" at bounding box center [447, 296] width 28 height 28
checkbox input "true"
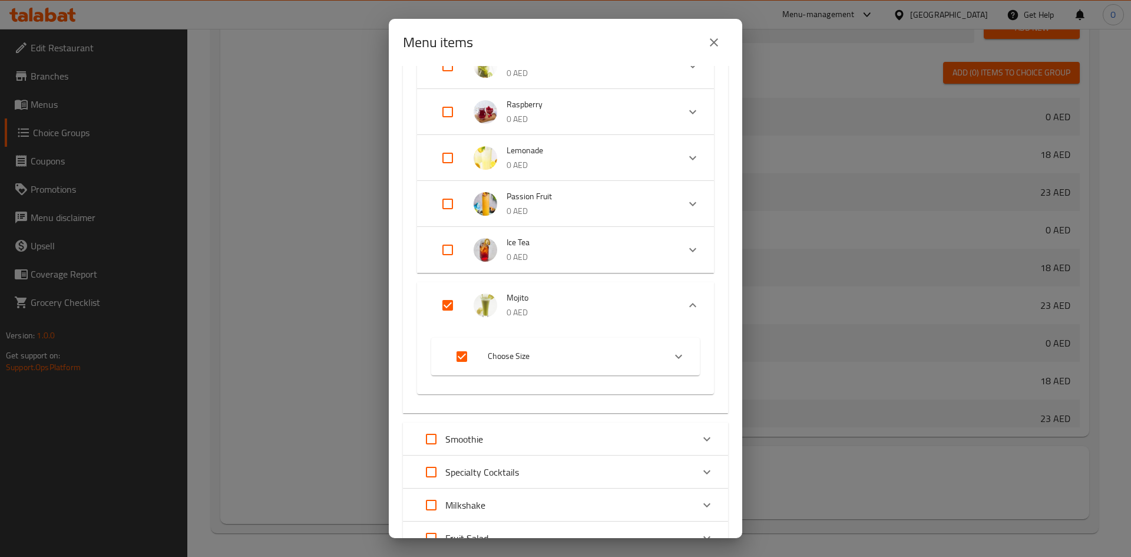
checkbox input "true"
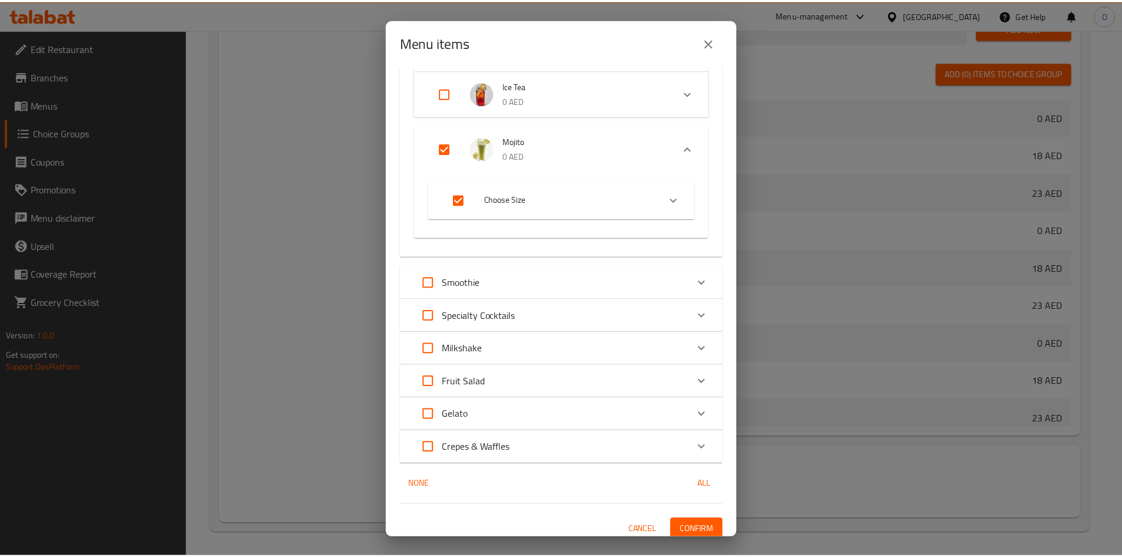
scroll to position [694, 0]
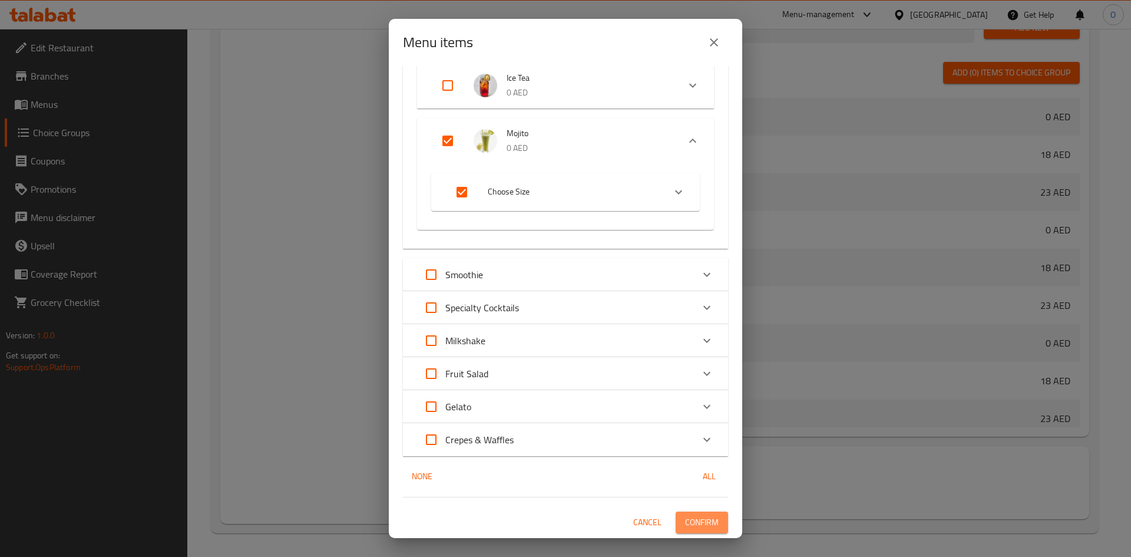
click at [687, 517] on span "Confirm" at bounding box center [702, 522] width 34 height 15
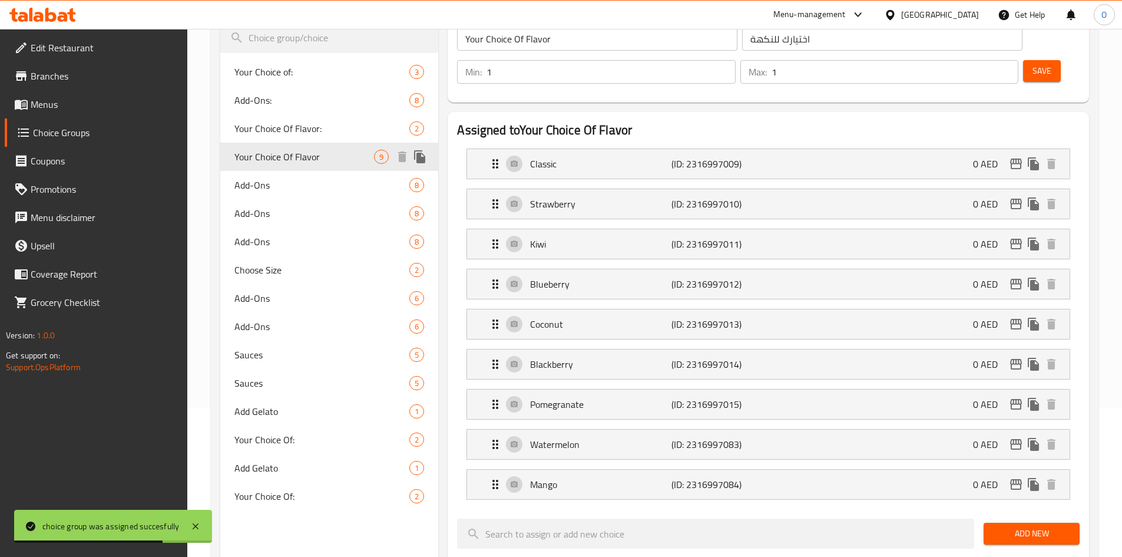
scroll to position [91, 0]
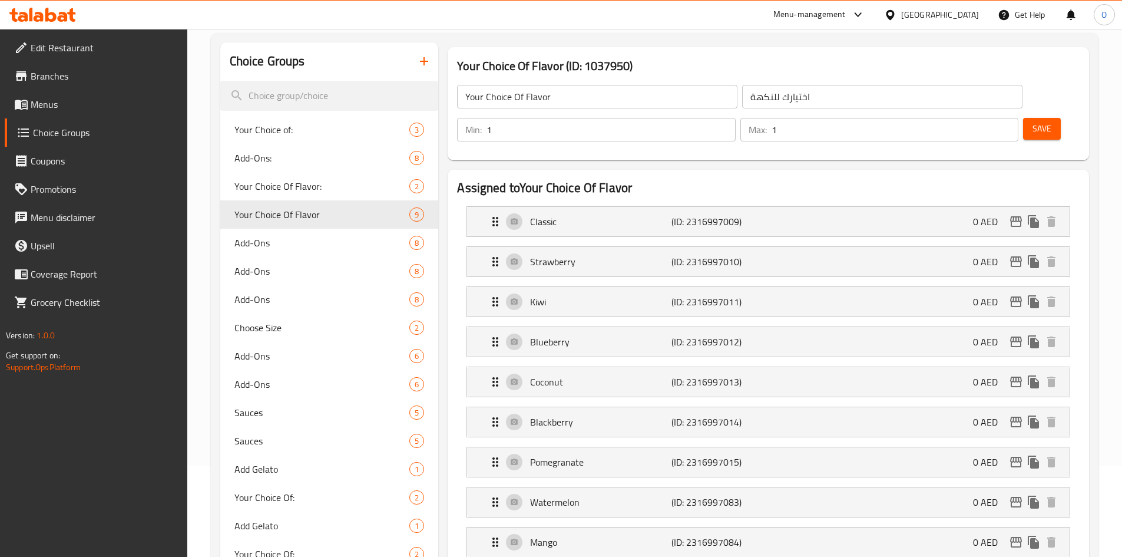
click at [522, 98] on input "Your Choice Of Flavor" at bounding box center [597, 97] width 280 height 24
click at [415, 59] on button "button" at bounding box center [424, 61] width 28 height 28
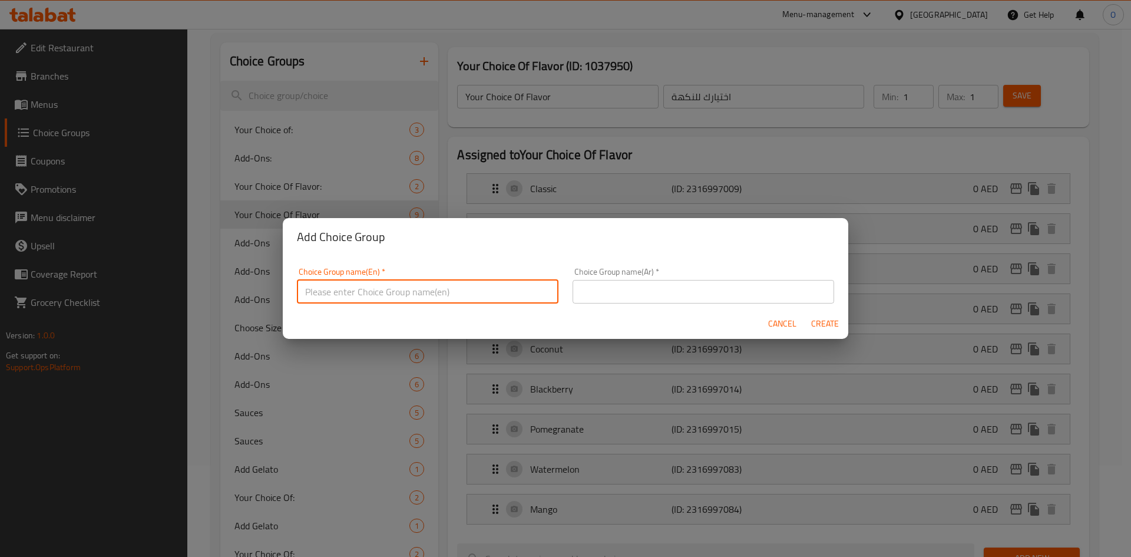
paste input "Your Choice Of Flavor"
drag, startPoint x: 364, startPoint y: 292, endPoint x: 428, endPoint y: 294, distance: 64.2
click at [428, 294] on input "Your Choice Of Flavor" at bounding box center [427, 292] width 261 height 24
click at [357, 293] on input "Your Choice Of Flavor" at bounding box center [427, 292] width 261 height 24
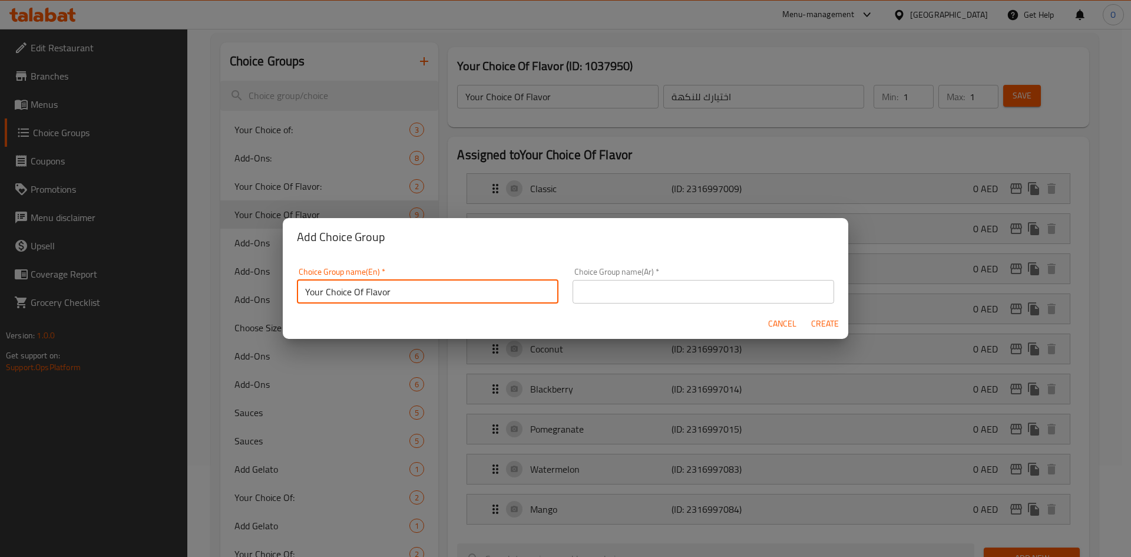
click at [380, 295] on input "Your Choice Of Flavor" at bounding box center [427, 292] width 261 height 24
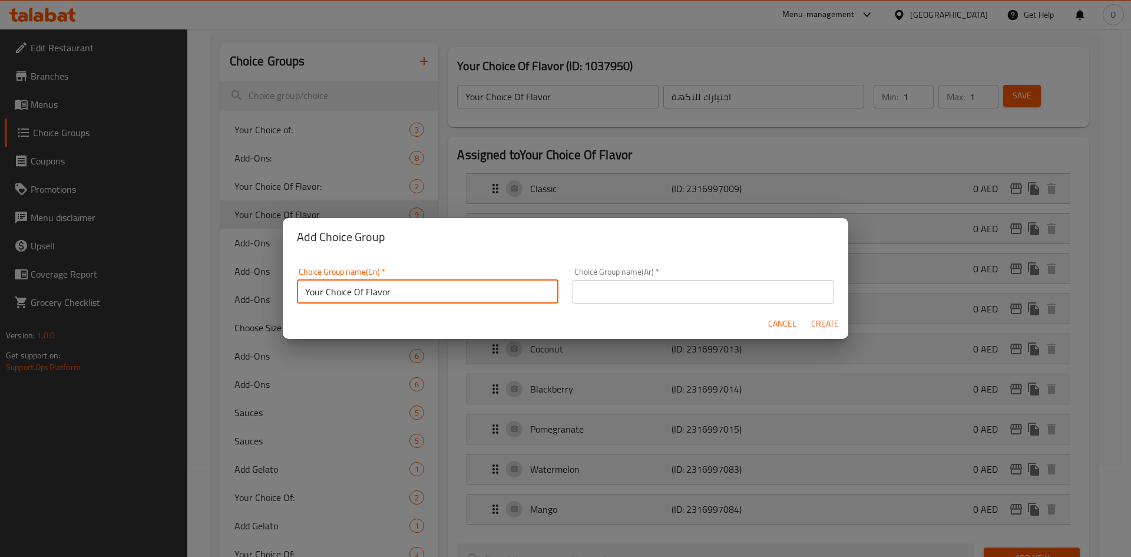
click at [380, 295] on input "Your Choice Of Flavor" at bounding box center [427, 292] width 261 height 24
click at [366, 294] on input "Your Choice Of Flavor" at bounding box center [427, 292] width 261 height 24
click at [366, 293] on input "Your Choice Of" at bounding box center [427, 292] width 261 height 24
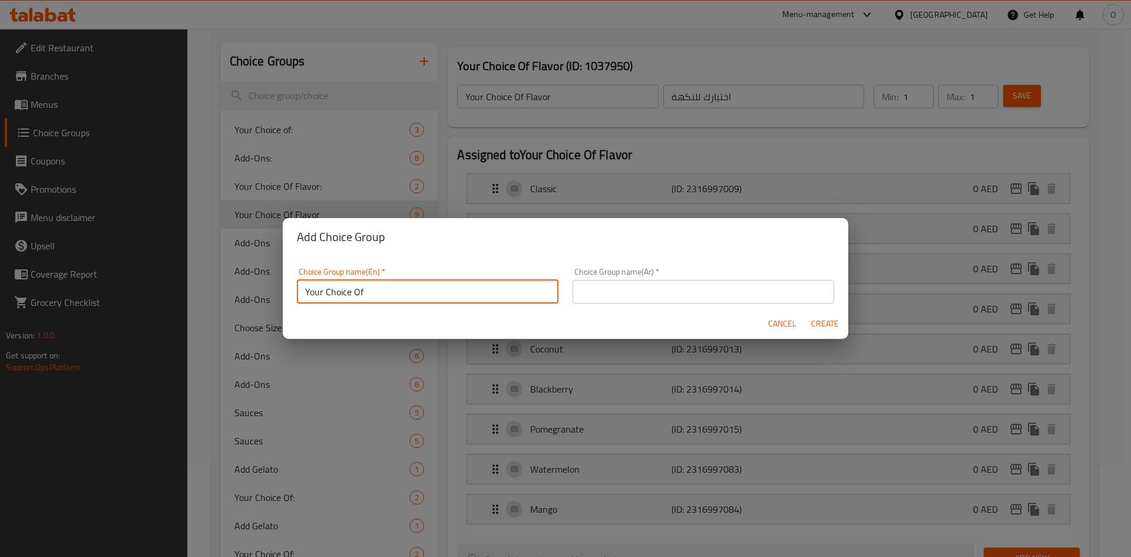
click at [366, 293] on input "Your Choice Of" at bounding box center [427, 292] width 261 height 24
type input "Your Choice Of"
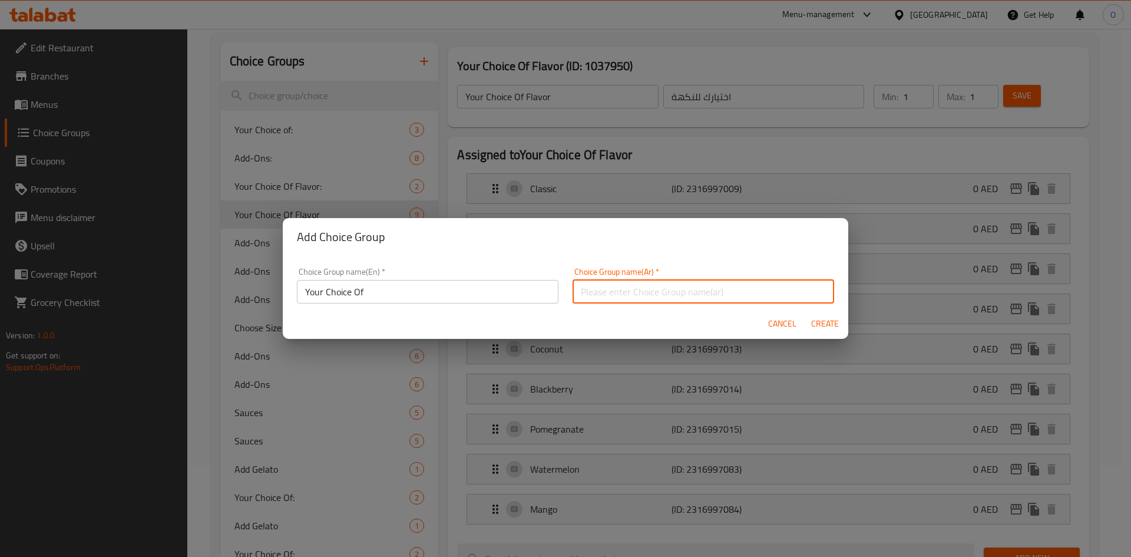
paste input "اختيارك من"
type input "اختيارك من"
click at [817, 329] on span "Create" at bounding box center [824, 323] width 28 height 15
type input "Your Choice Of"
type input "اختيارك من"
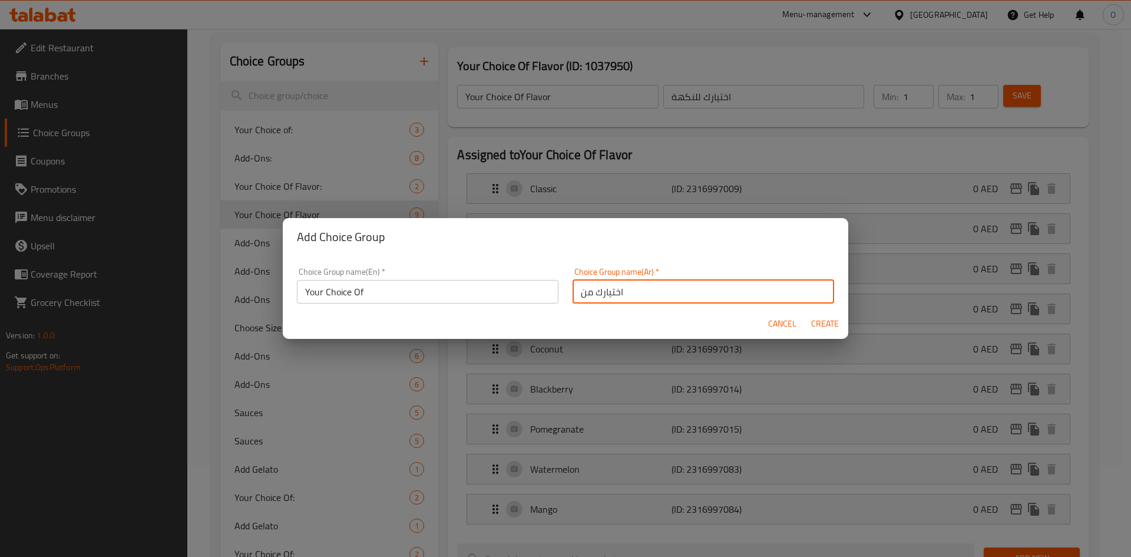
type input "0"
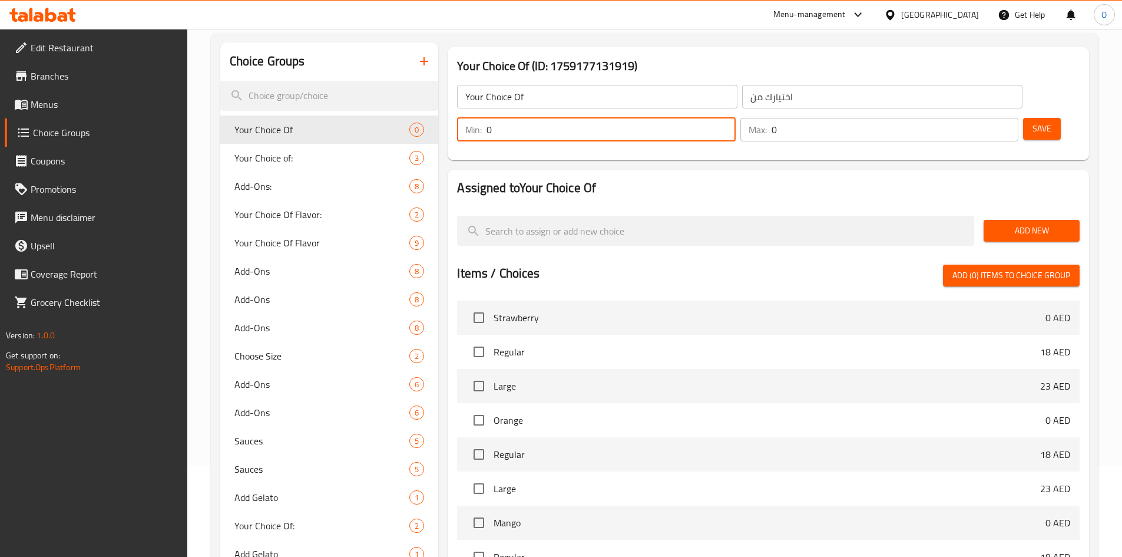
drag, startPoint x: 911, startPoint y: 94, endPoint x: 893, endPoint y: 100, distance: 19.2
click at [735, 118] on div "Min: 0 ​" at bounding box center [596, 130] width 278 height 24
type input "1"
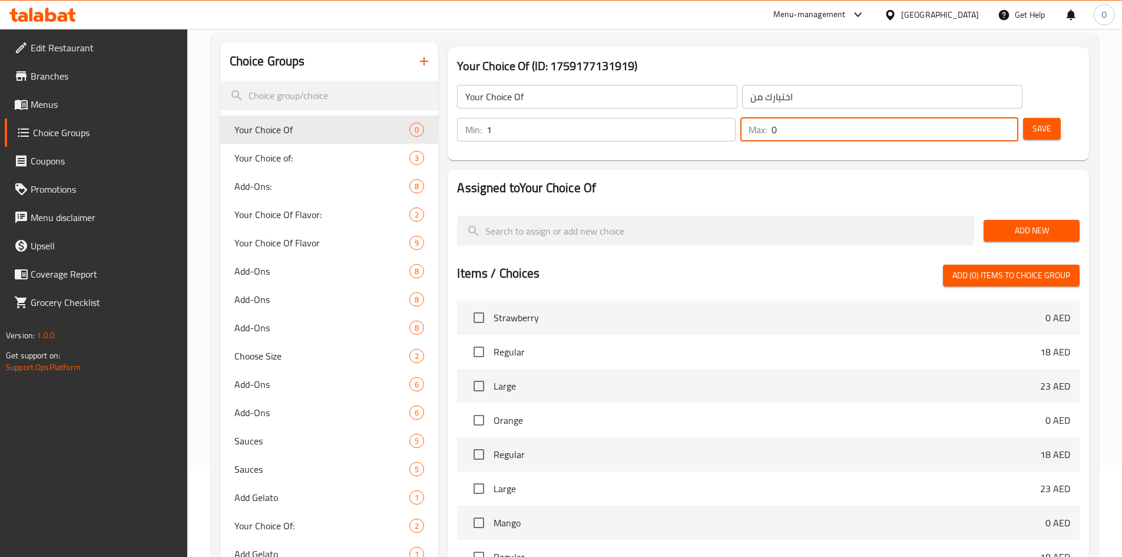
drag, startPoint x: 976, startPoint y: 88, endPoint x: 969, endPoint y: 97, distance: 11.3
click at [969, 118] on div "Max: 0 ​" at bounding box center [879, 130] width 278 height 24
type input "1"
click at [1000, 115] on div "Max: 1 ​" at bounding box center [879, 129] width 283 height 28
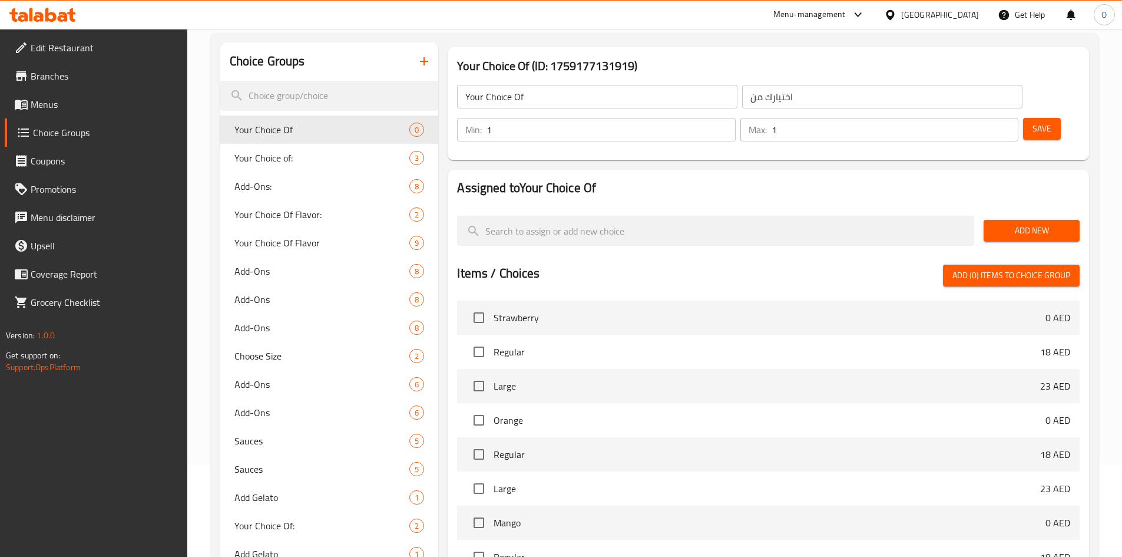
click at [1032, 121] on span "Save" at bounding box center [1041, 128] width 19 height 15
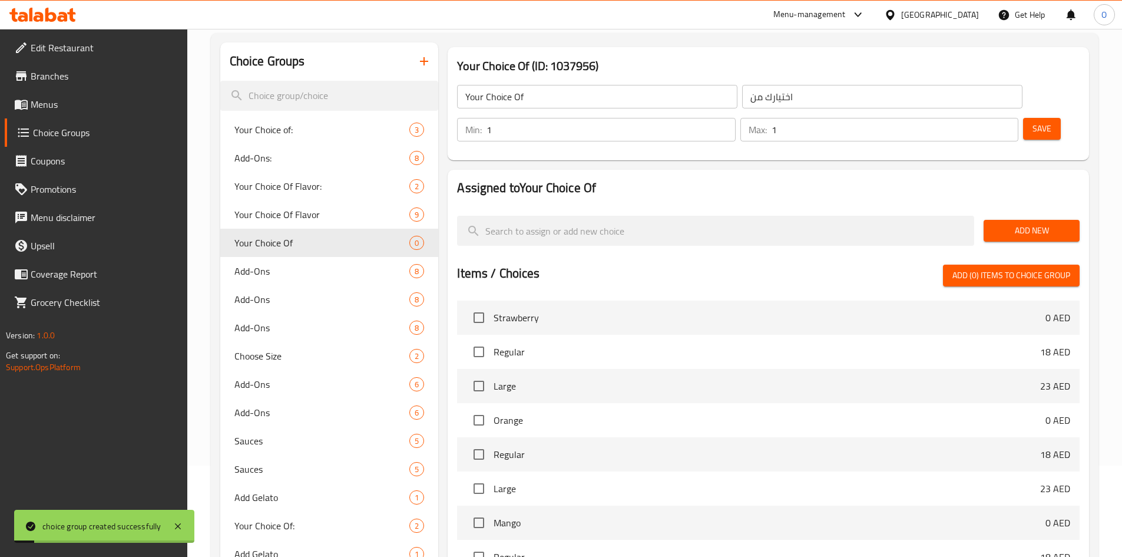
click at [1014, 223] on span "Add New" at bounding box center [1031, 230] width 77 height 15
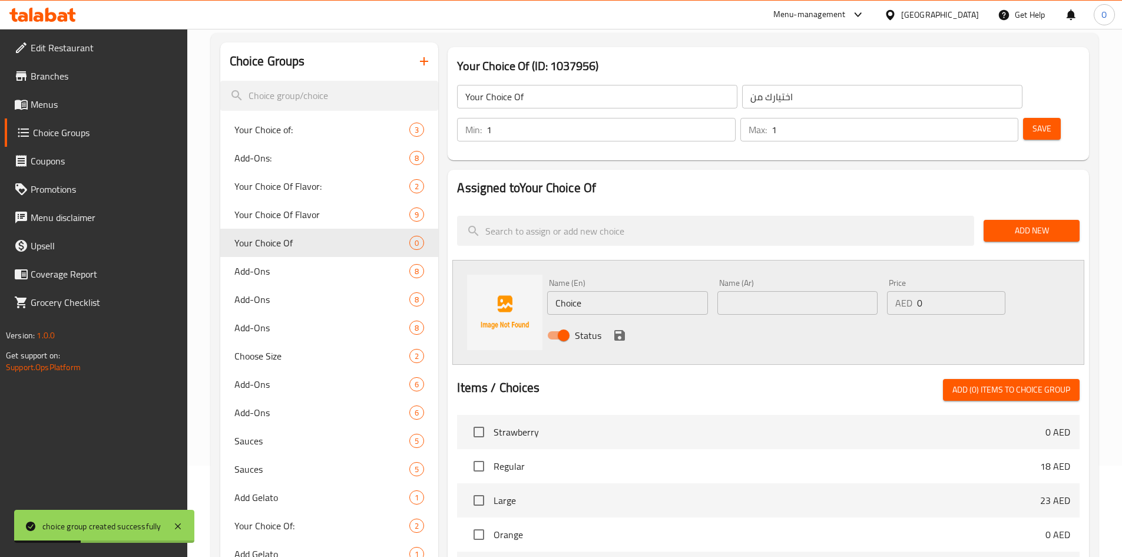
click at [604, 291] on input "Choice" at bounding box center [627, 303] width 160 height 24
paste input "lassic"
type input "Classic"
paste input "كلاسيكي"
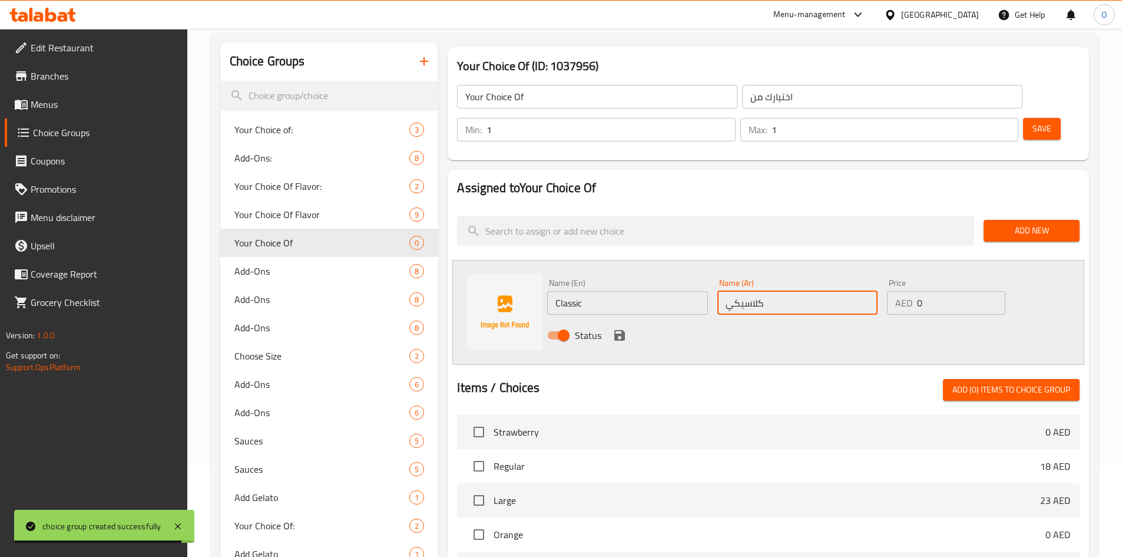
type input "كلاسيكي"
drag, startPoint x: 622, startPoint y: 306, endPoint x: 628, endPoint y: 323, distance: 17.7
click at [622, 330] on icon "save" at bounding box center [619, 335] width 11 height 11
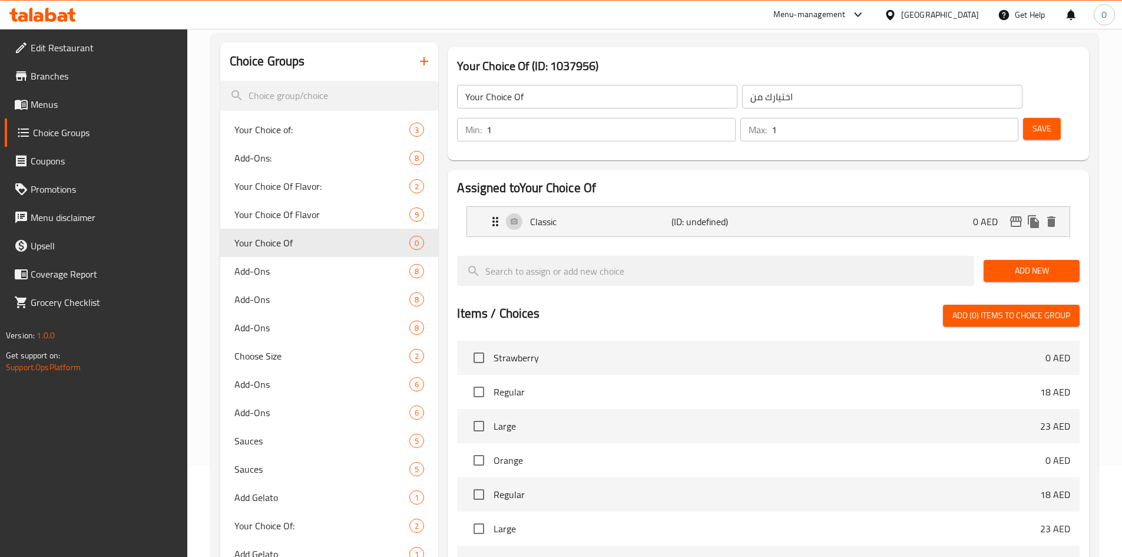
click at [1057, 263] on span "Add New" at bounding box center [1031, 270] width 77 height 15
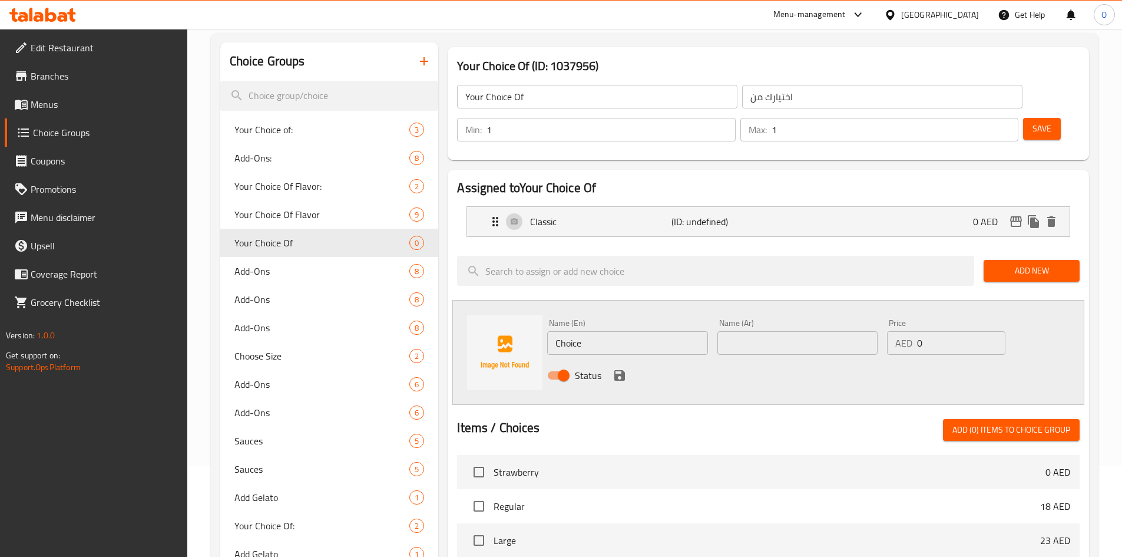
click at [601, 331] on input "Choice" at bounding box center [627, 343] width 160 height 24
paste input "Strawberry"
type input "Strawberry"
paste input "الفراولة"
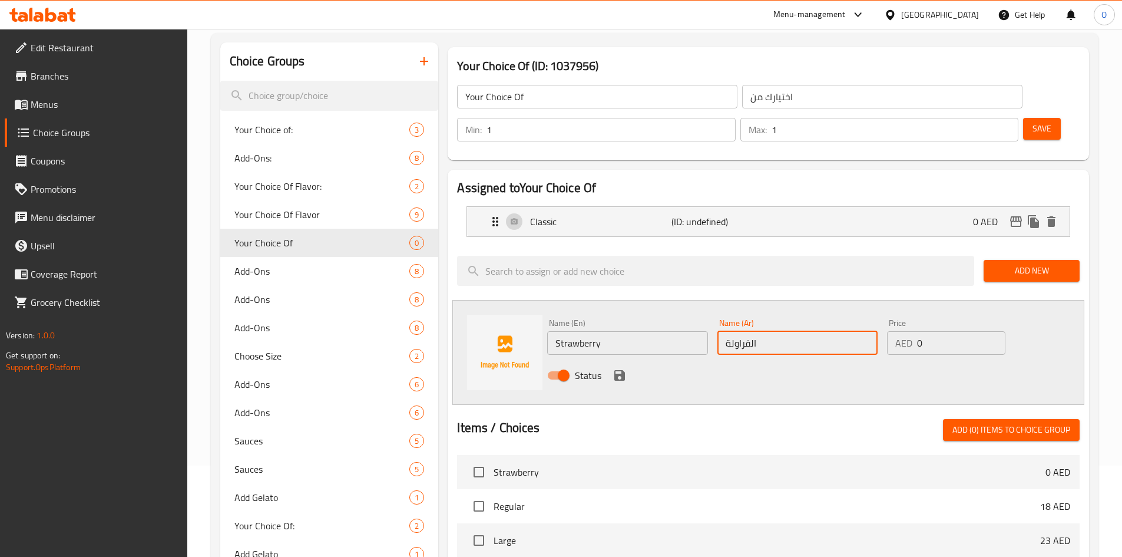
type input "الفراولة"
click at [614, 370] on icon "save" at bounding box center [619, 375] width 11 height 11
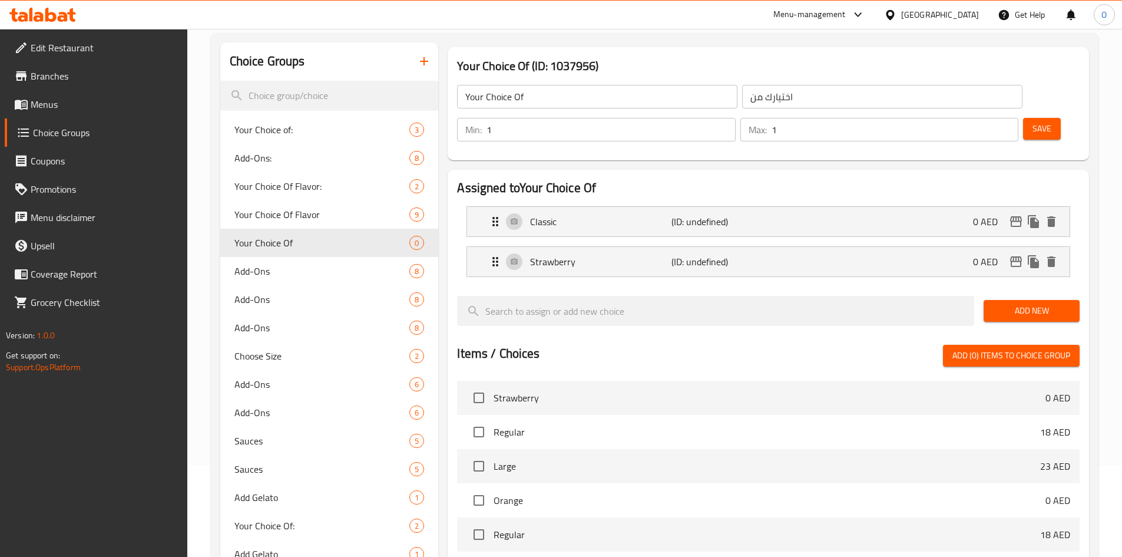
click at [1042, 300] on button "Add New" at bounding box center [1032, 311] width 96 height 22
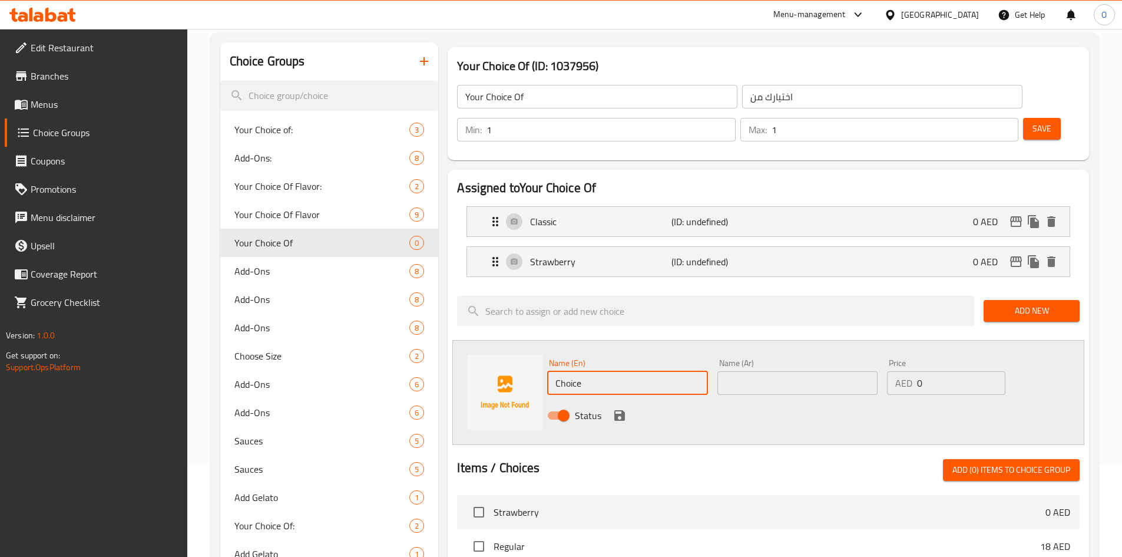
click at [628, 371] on input "Choice" at bounding box center [627, 383] width 160 height 24
paste input "Kiwi"
type input "Kiwi"
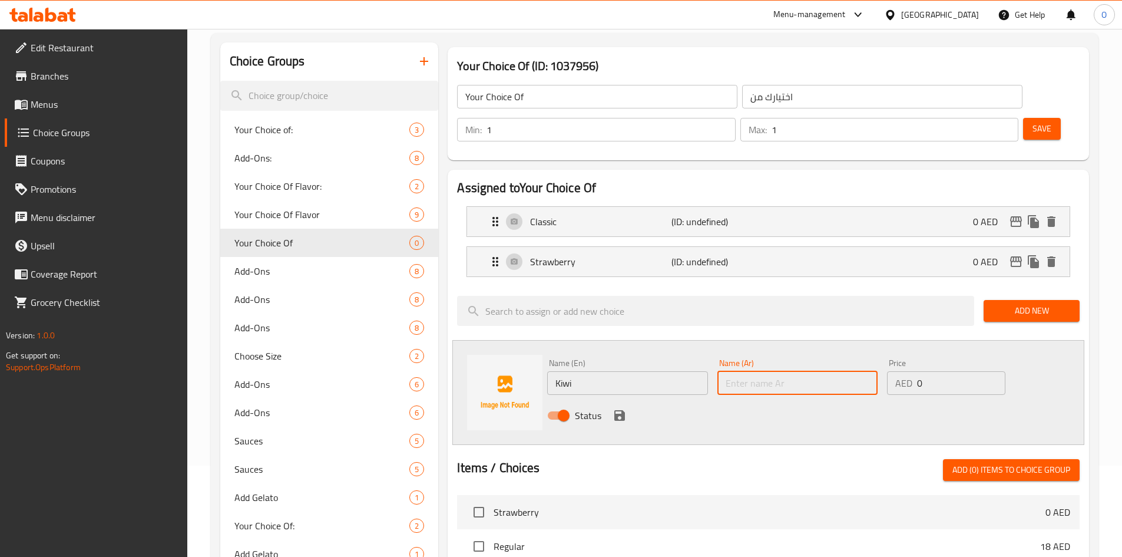
paste input "كيوي"
type input "كيوي"
click at [626, 408] on icon "save" at bounding box center [620, 415] width 14 height 14
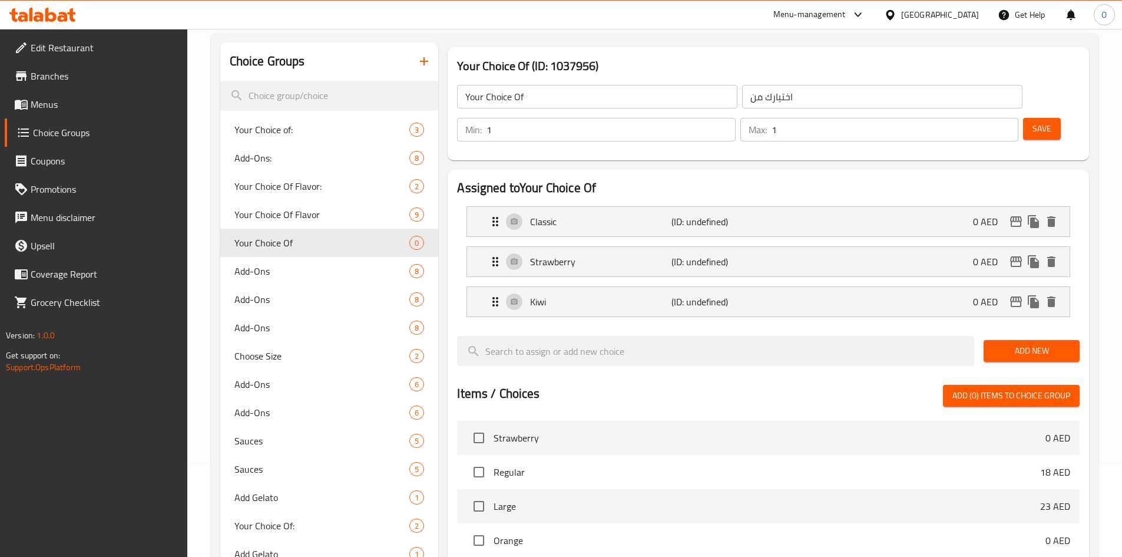
click at [995, 340] on button "Add New" at bounding box center [1032, 351] width 96 height 22
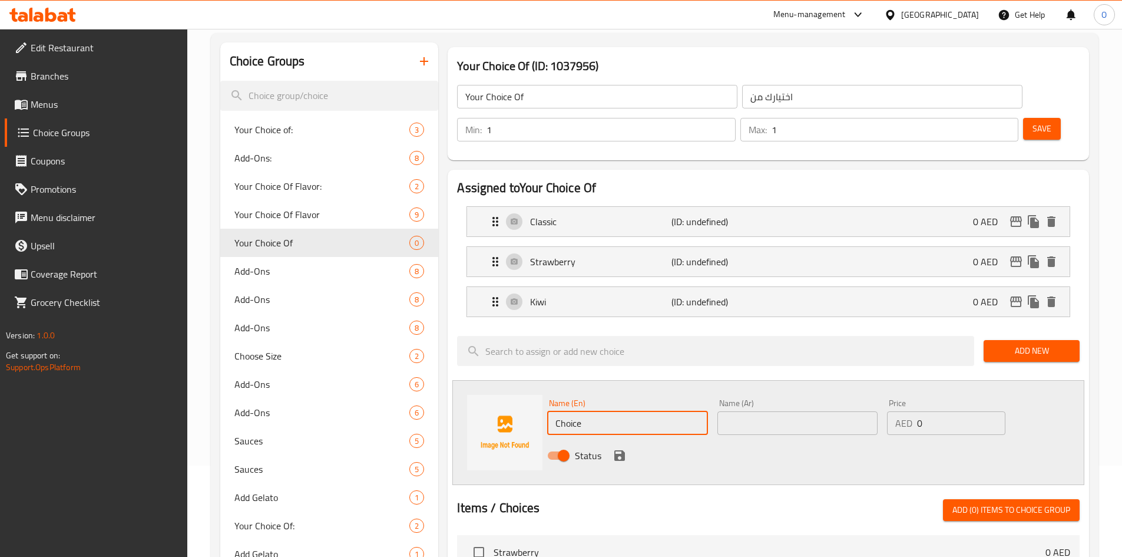
click at [614, 411] on input "Choice" at bounding box center [627, 423] width 160 height 24
paste input "Blueberry"
type input "Blueberry"
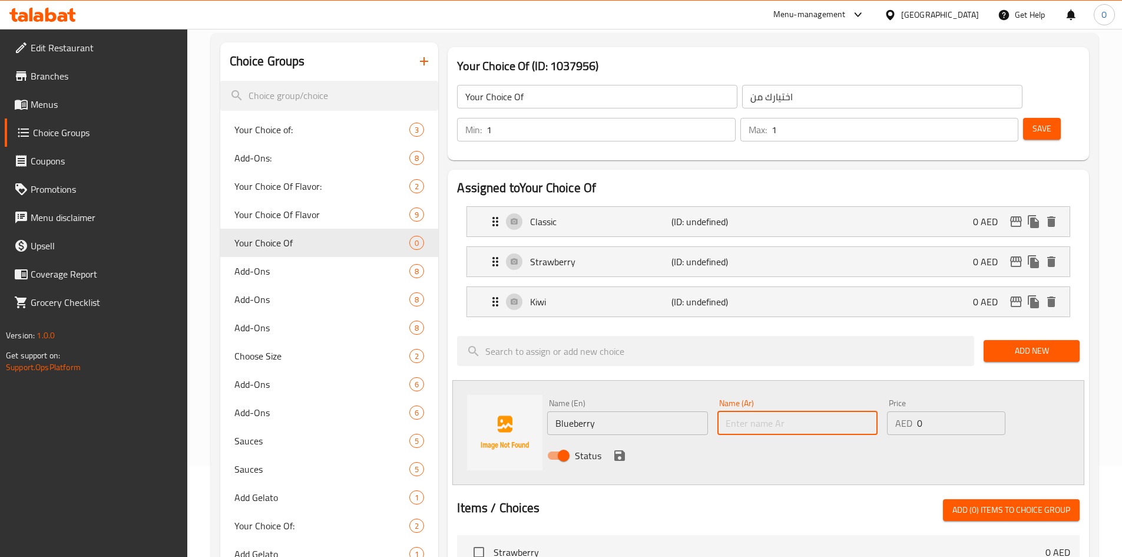
paste input "التوت الأزرق"
type input "التوت الأزرق"
click at [617, 448] on icon "save" at bounding box center [620, 455] width 14 height 14
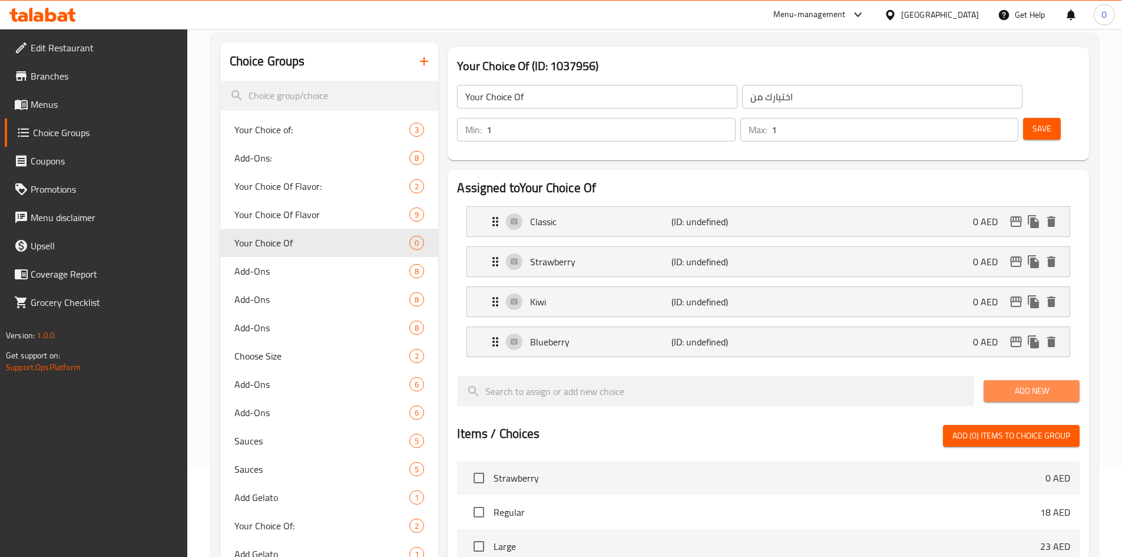
click at [1044, 383] on span "Add New" at bounding box center [1031, 390] width 77 height 15
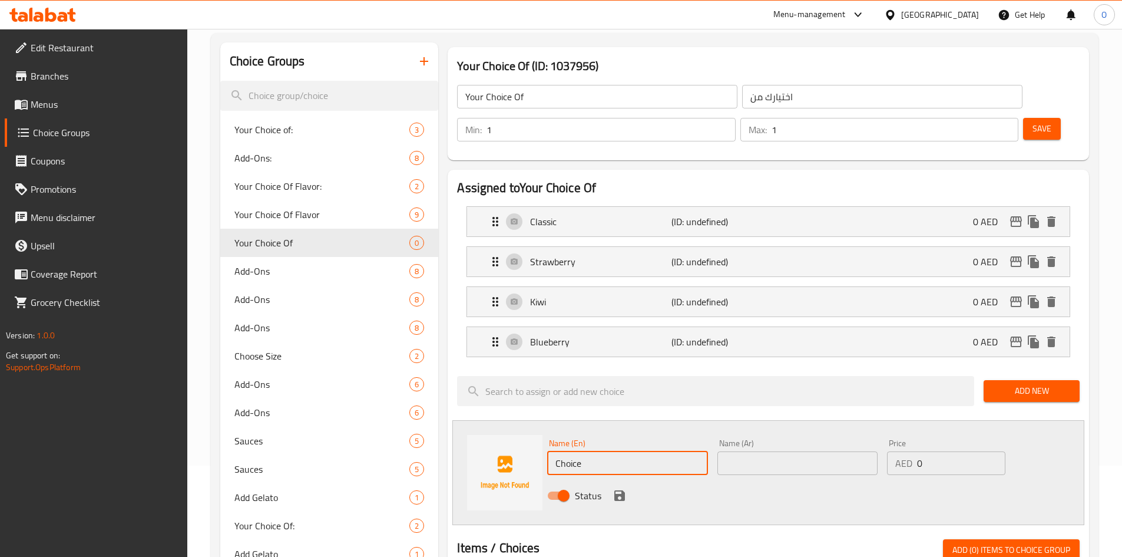
click at [585, 451] on input "Choice" at bounding box center [627, 463] width 160 height 24
paste input "oconut"
type input "Coconut"
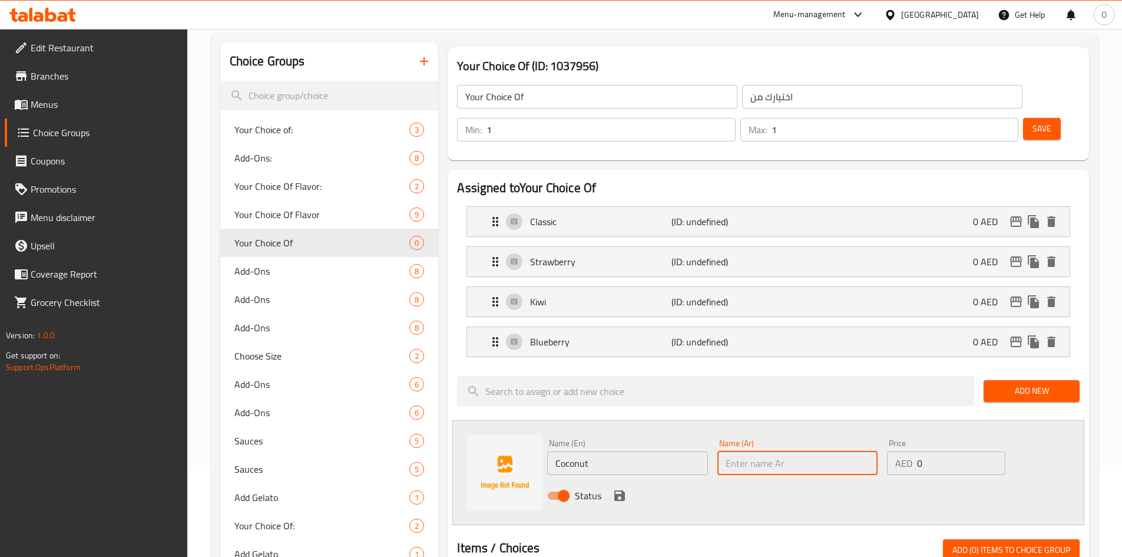
click at [748, 451] on input "text" at bounding box center [797, 463] width 160 height 24
paste input "جوزة الهند"
type input "جوزة الهند"
click at [620, 490] on icon "save" at bounding box center [619, 495] width 11 height 11
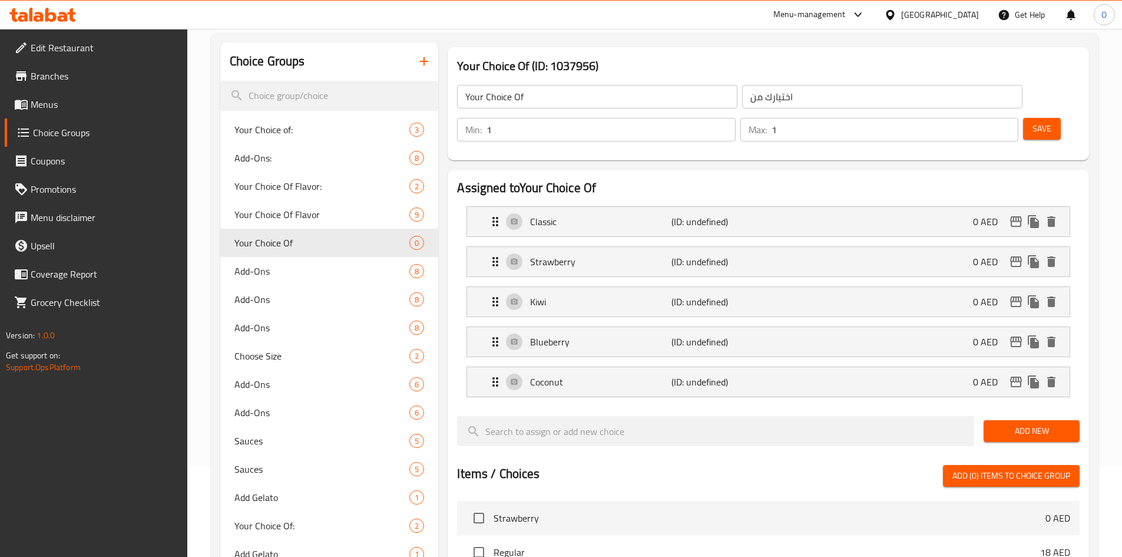
drag, startPoint x: 1031, startPoint y: 402, endPoint x: 1005, endPoint y: 409, distance: 26.7
click at [1030, 423] on span "Add New" at bounding box center [1031, 430] width 77 height 15
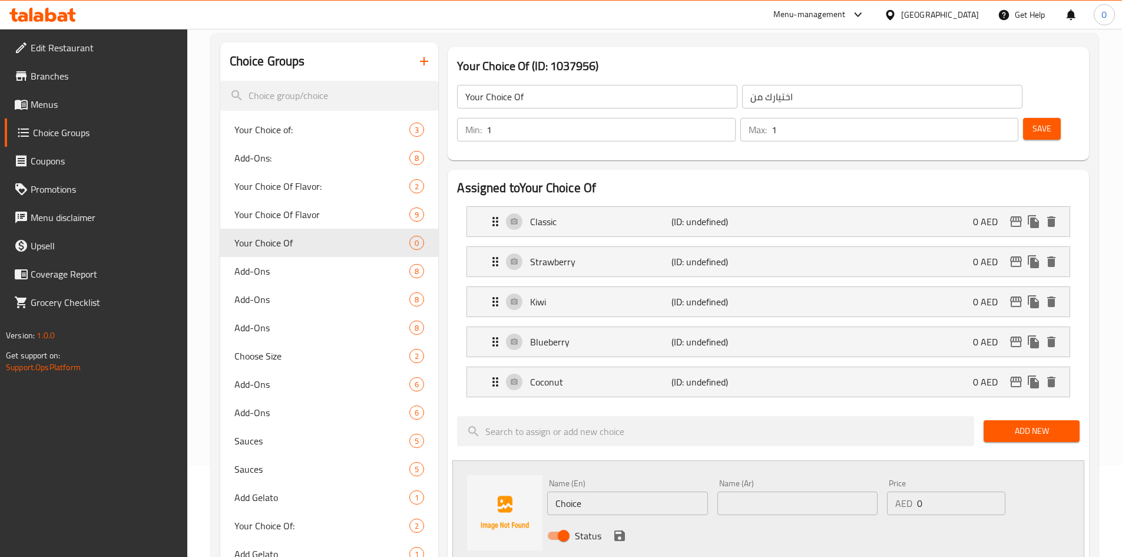
click at [621, 491] on input "Choice" at bounding box center [627, 503] width 160 height 24
paste input "Blackberry"
type input "Blackberry"
drag, startPoint x: 740, startPoint y: 456, endPoint x: 729, endPoint y: 471, distance: 18.6
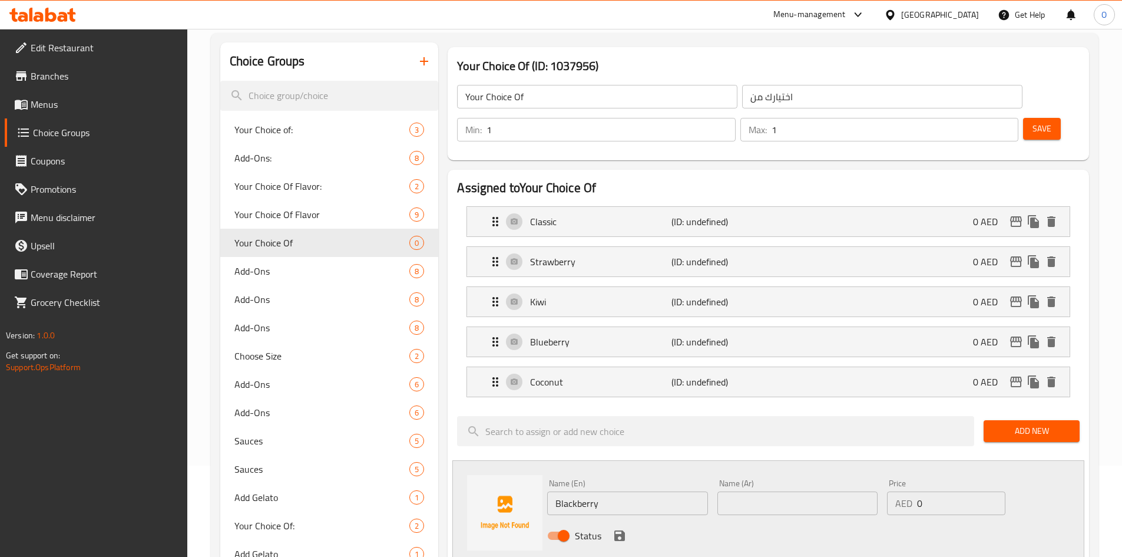
click at [731, 491] on input "text" at bounding box center [797, 503] width 160 height 24
paste input "بلاك بيري"
type input "بلاك بيري"
click at [623, 530] on icon "save" at bounding box center [619, 535] width 11 height 11
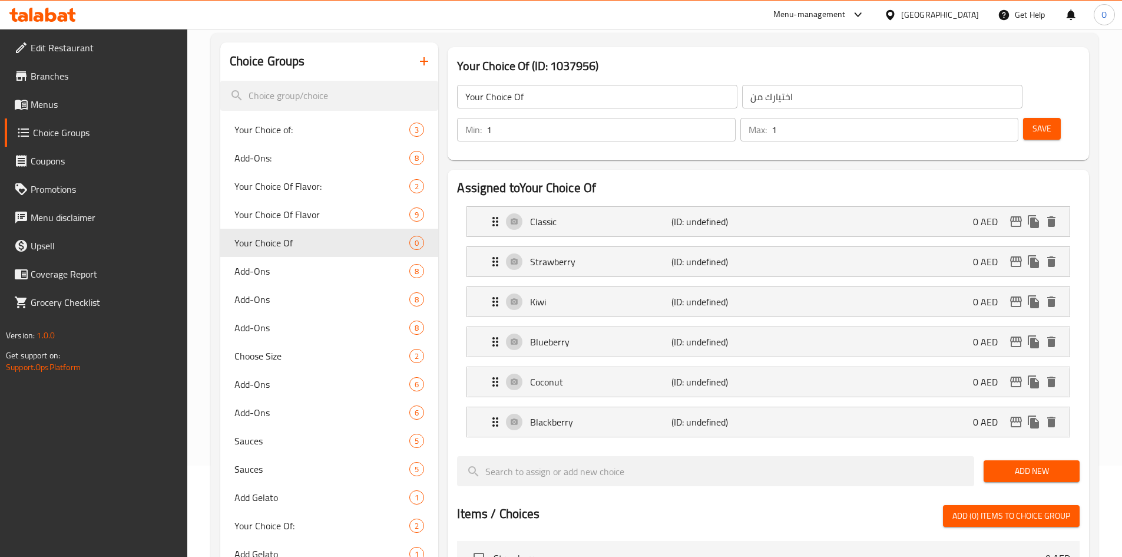
click at [1028, 460] on button "Add New" at bounding box center [1032, 471] width 96 height 22
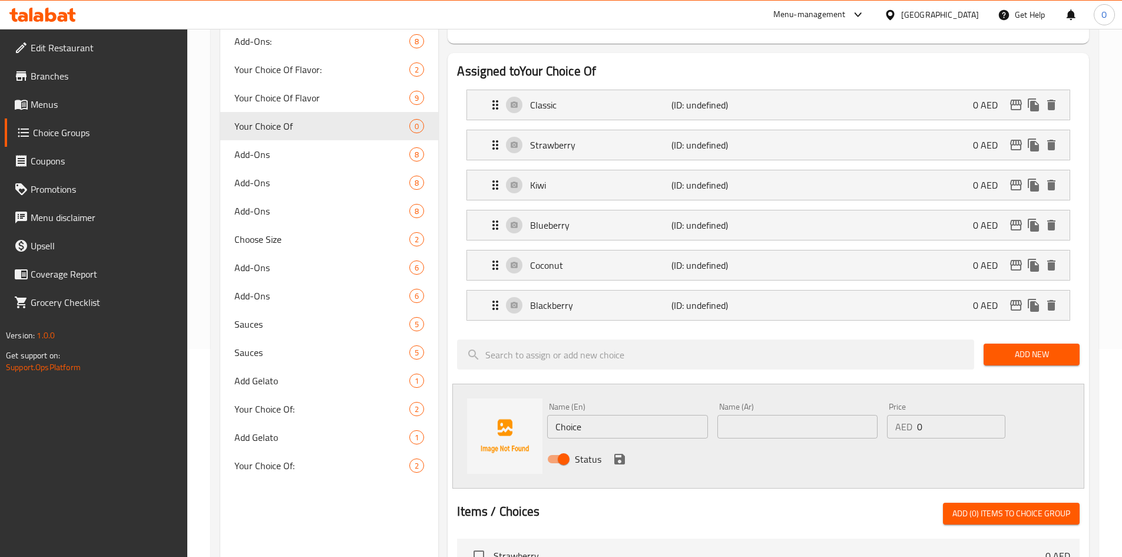
scroll to position [209, 0]
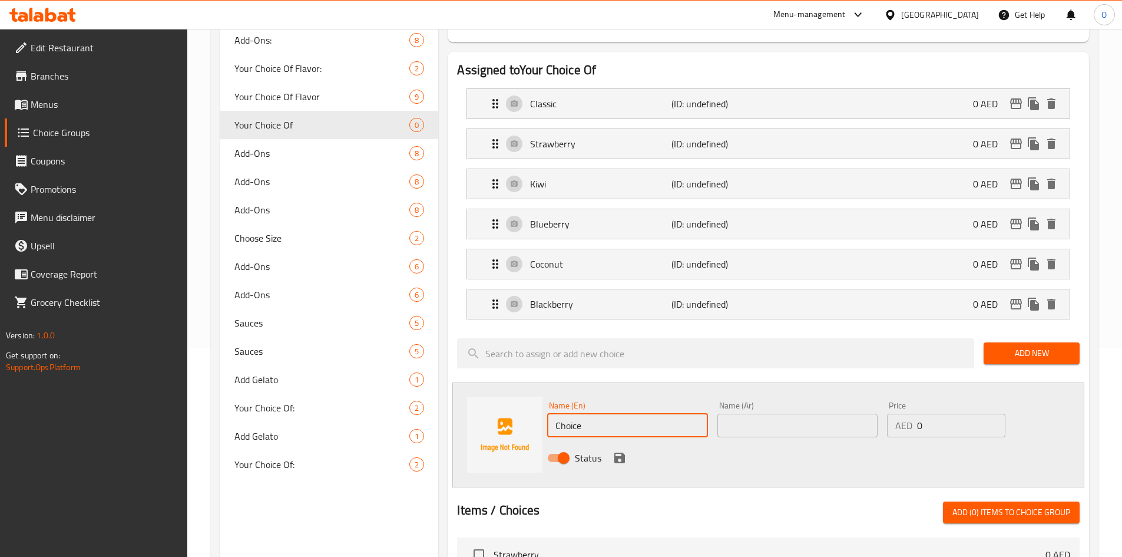
click at [621, 413] on input "Choice" at bounding box center [627, 425] width 160 height 24
click at [620, 413] on input "Choice" at bounding box center [627, 425] width 160 height 24
paste input "Pomegranat"
type input "Pomegranate"
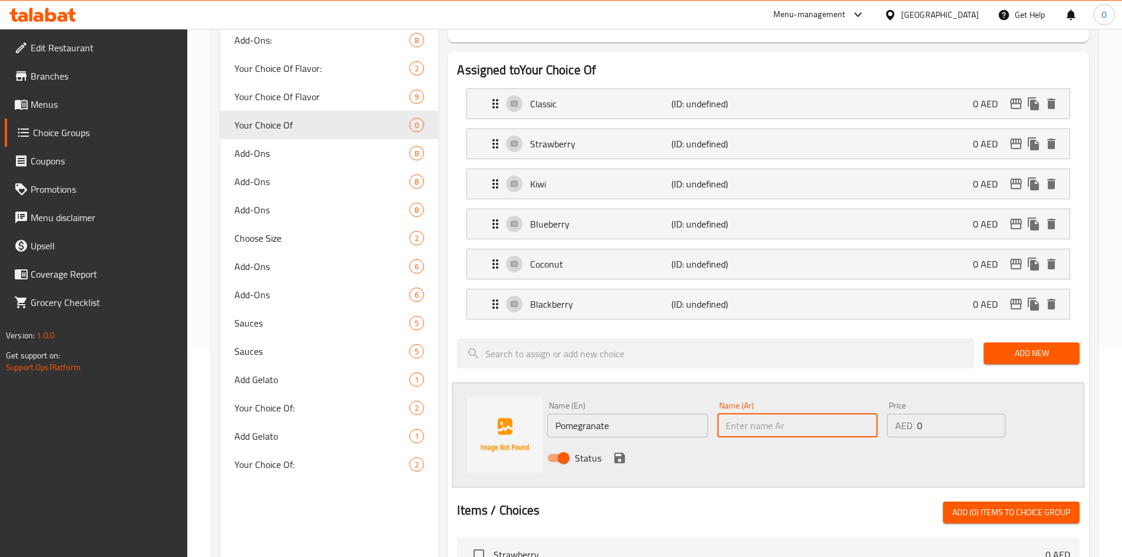
paste input "رمان"
type input "رمان"
click at [616, 452] on icon "save" at bounding box center [619, 457] width 11 height 11
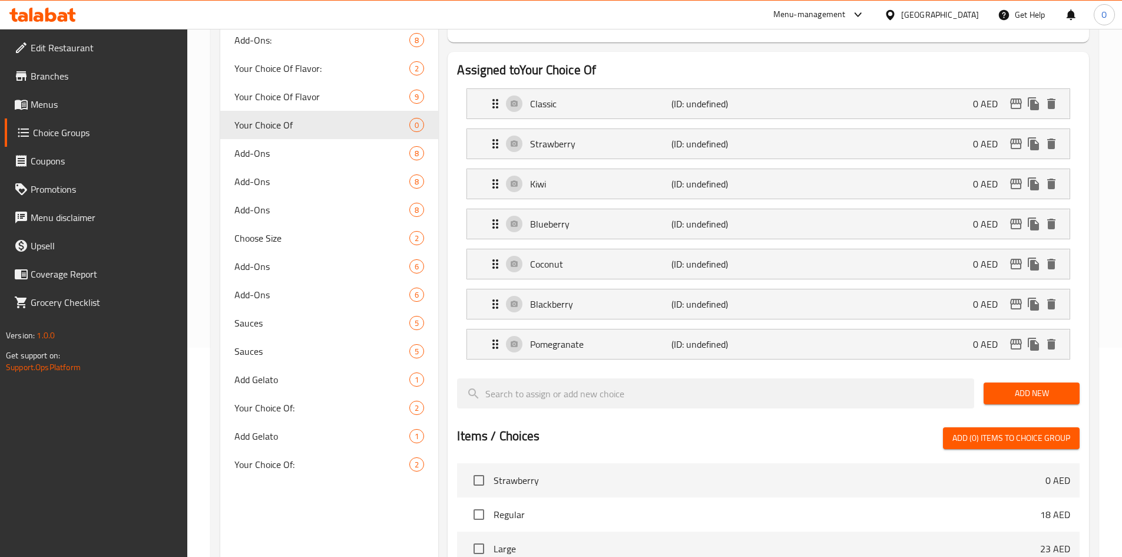
click at [1074, 382] on button "Add New" at bounding box center [1032, 393] width 96 height 22
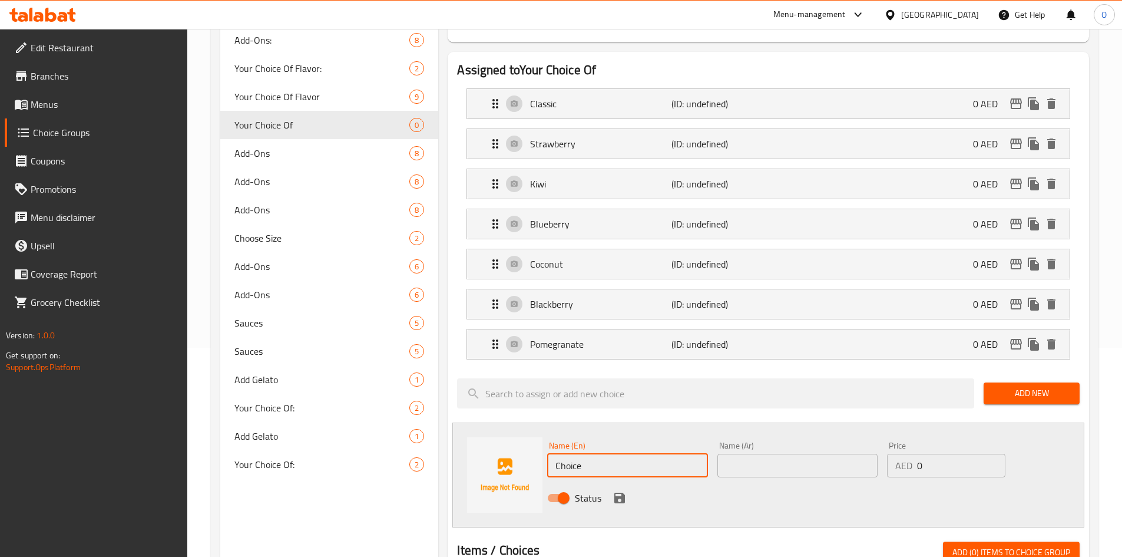
drag, startPoint x: 592, startPoint y: 438, endPoint x: 547, endPoint y: 431, distance: 45.3
click at [547, 453] on input "Choice" at bounding box center [627, 465] width 160 height 24
paste input "Watermelon"
type input "Watermelon"
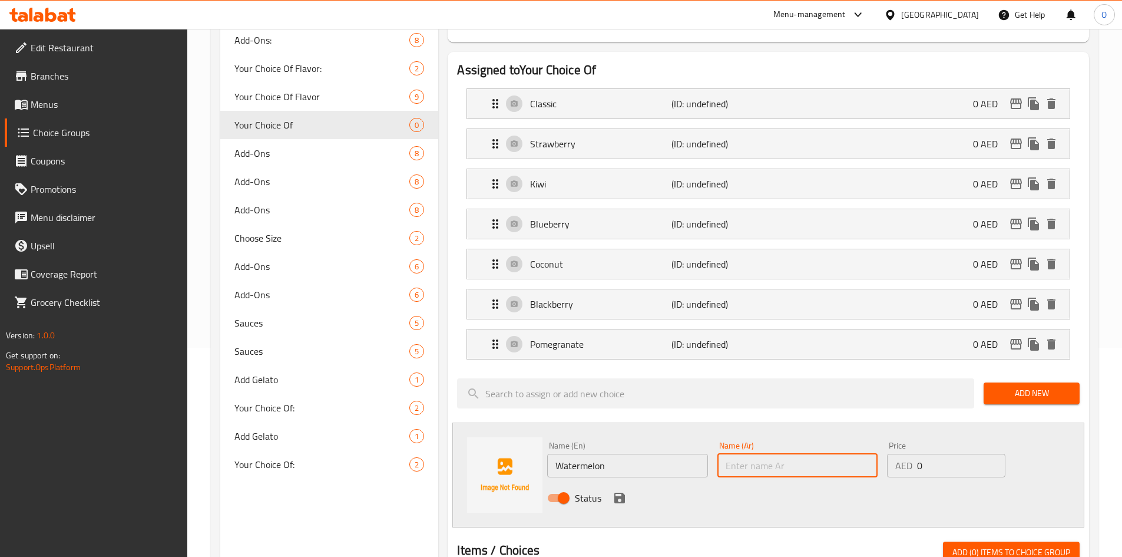
paste input "بطيخ"
type input "بطيخ"
click at [620, 492] on icon "save" at bounding box center [619, 497] width 11 height 11
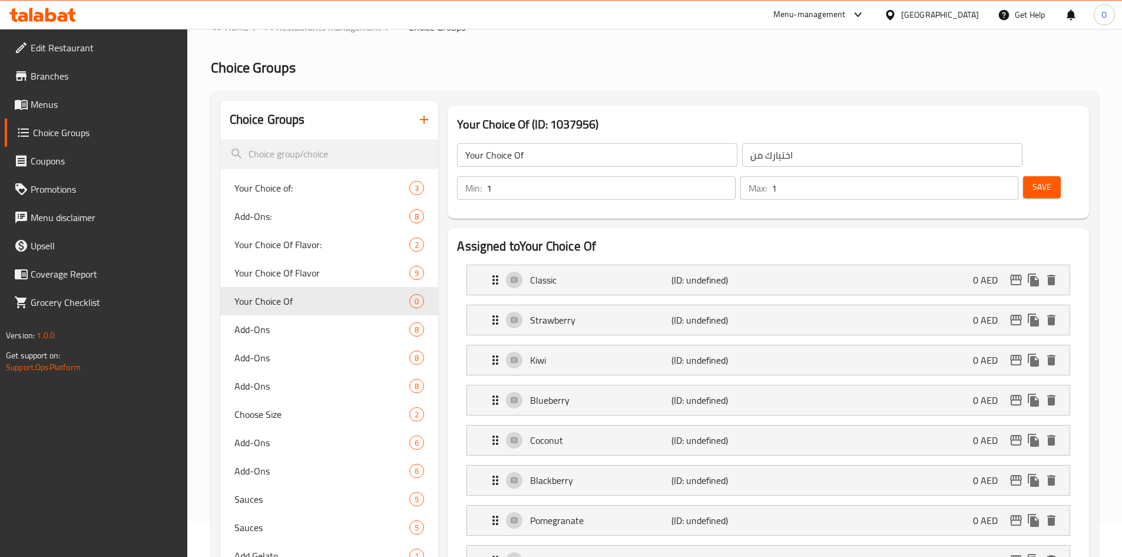
scroll to position [32, 0]
click at [1023, 177] on button "Save" at bounding box center [1042, 188] width 38 height 22
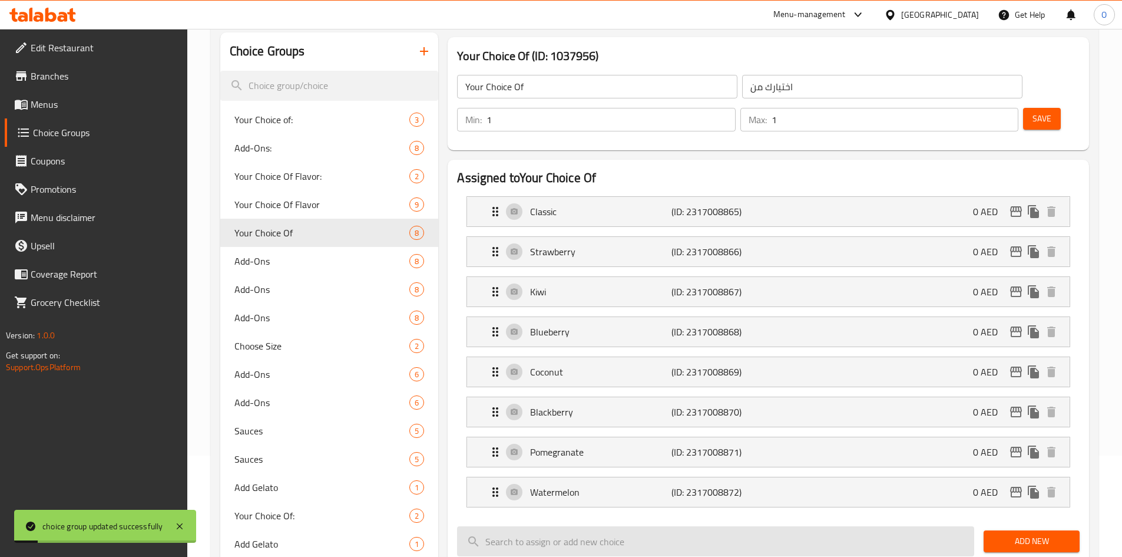
scroll to position [209, 0]
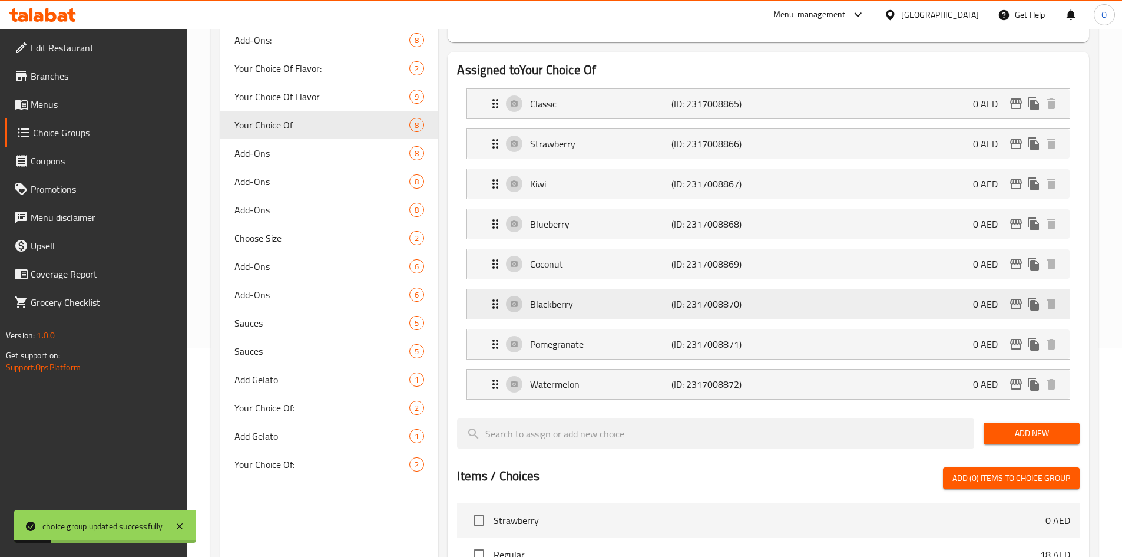
click at [648, 297] on p "Blackberry" at bounding box center [600, 304] width 141 height 14
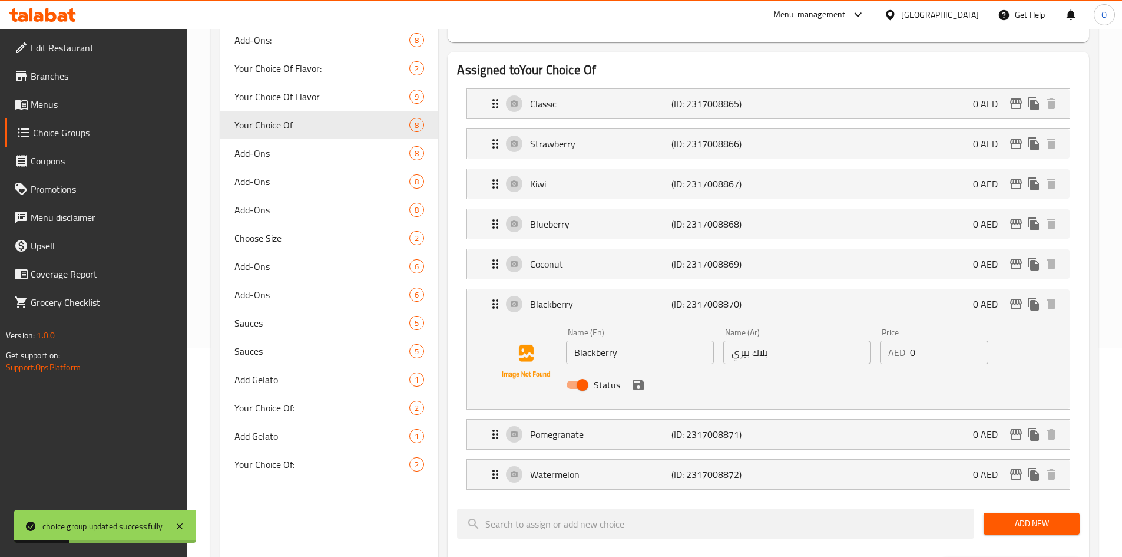
click at [759, 340] on input "بلاك بيري" at bounding box center [796, 352] width 147 height 24
click at [760, 340] on input "بلاك بيري" at bounding box center [796, 352] width 147 height 24
type input "j"
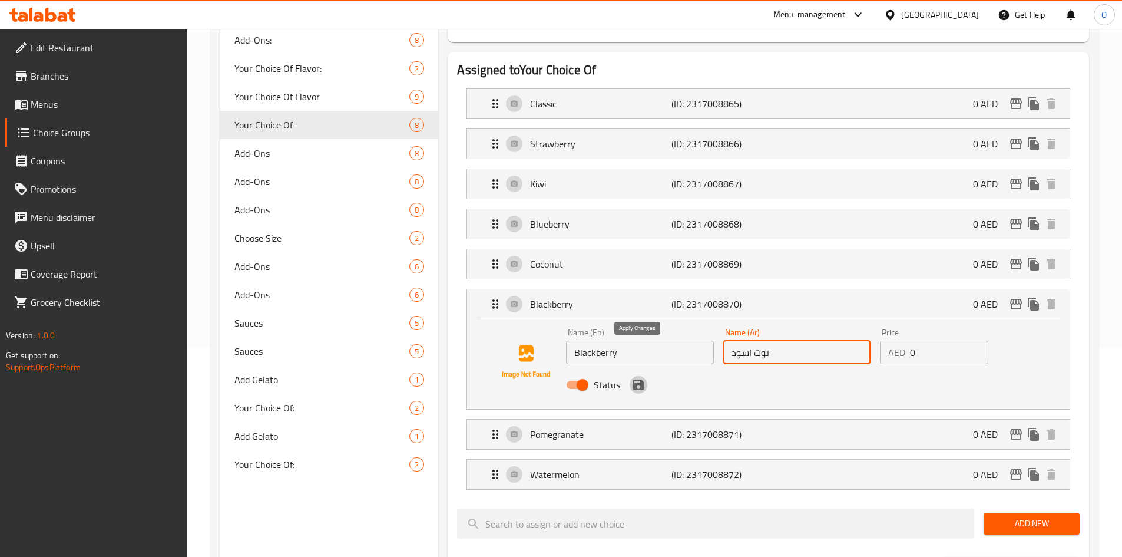
click at [644, 378] on icon "save" at bounding box center [638, 385] width 14 height 14
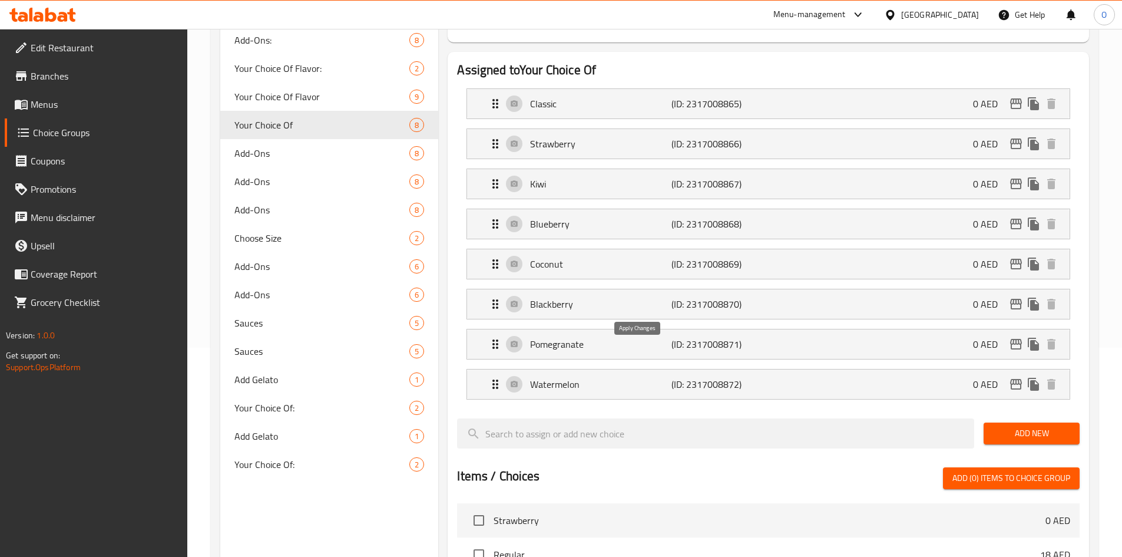
type input "توت اسود"
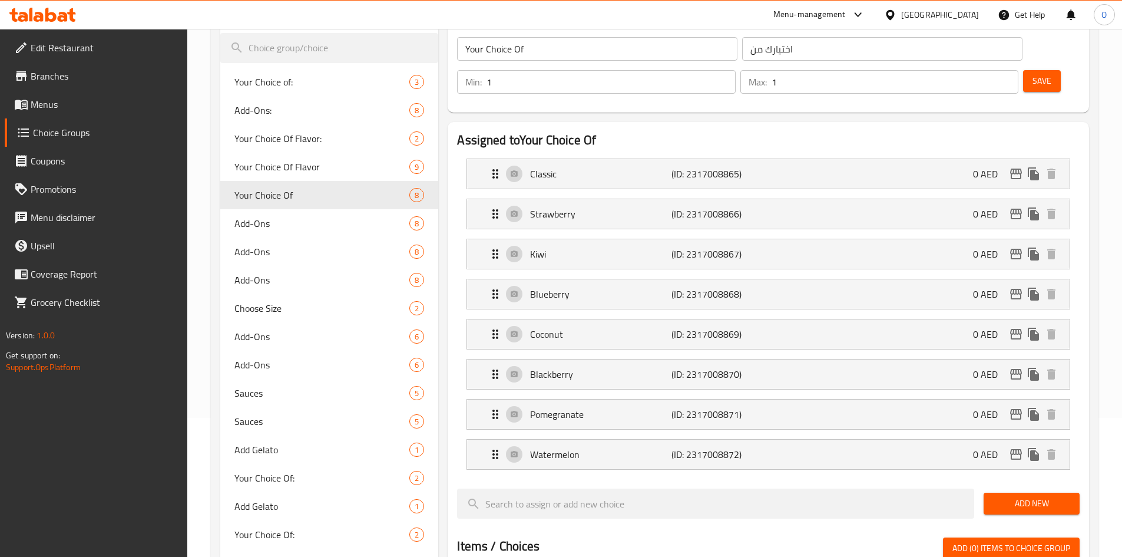
scroll to position [0, 0]
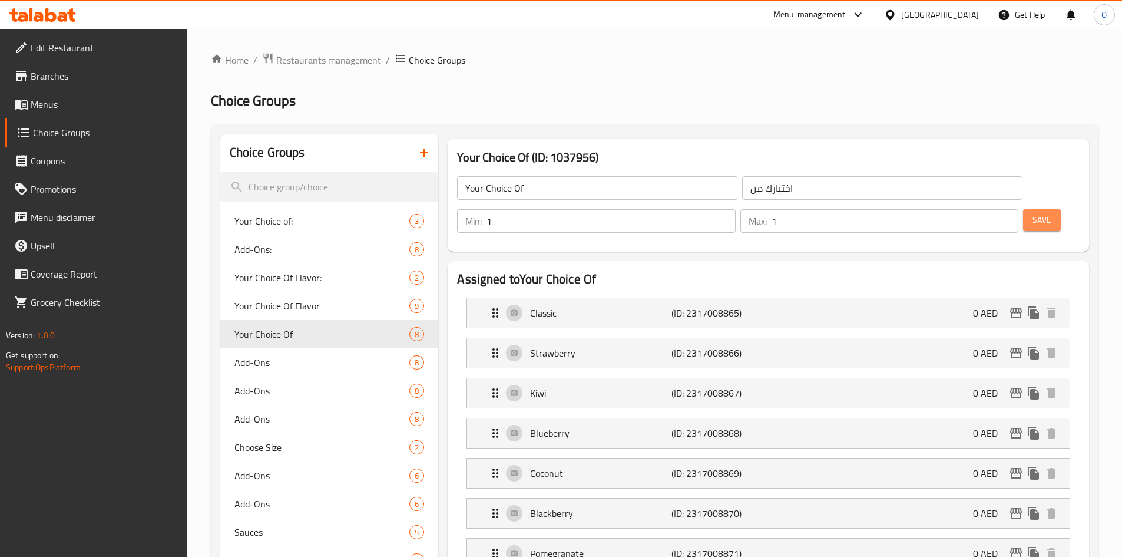
click at [1032, 213] on span "Save" at bounding box center [1041, 220] width 19 height 15
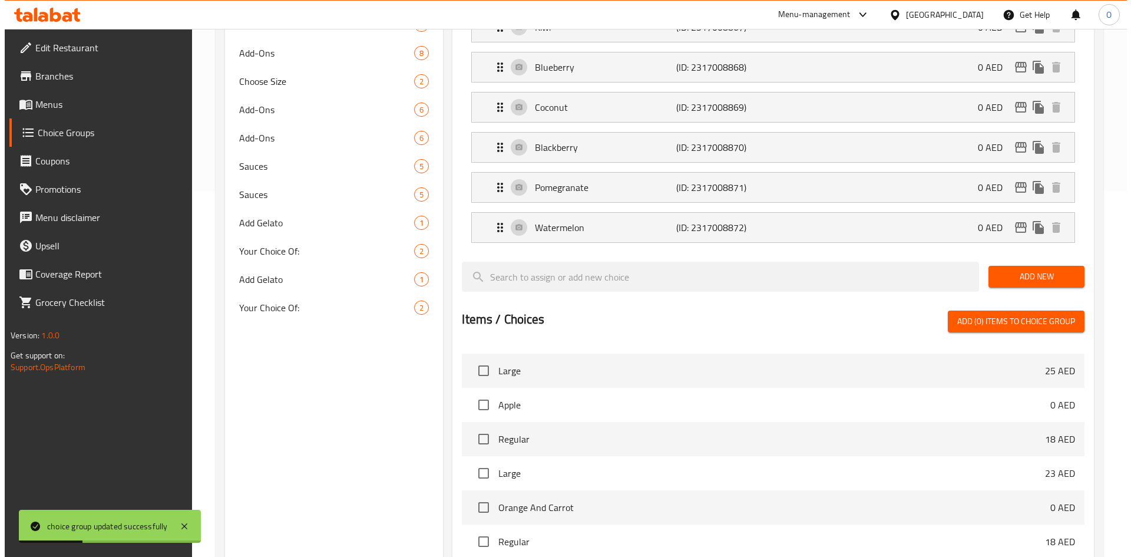
scroll to position [581, 0]
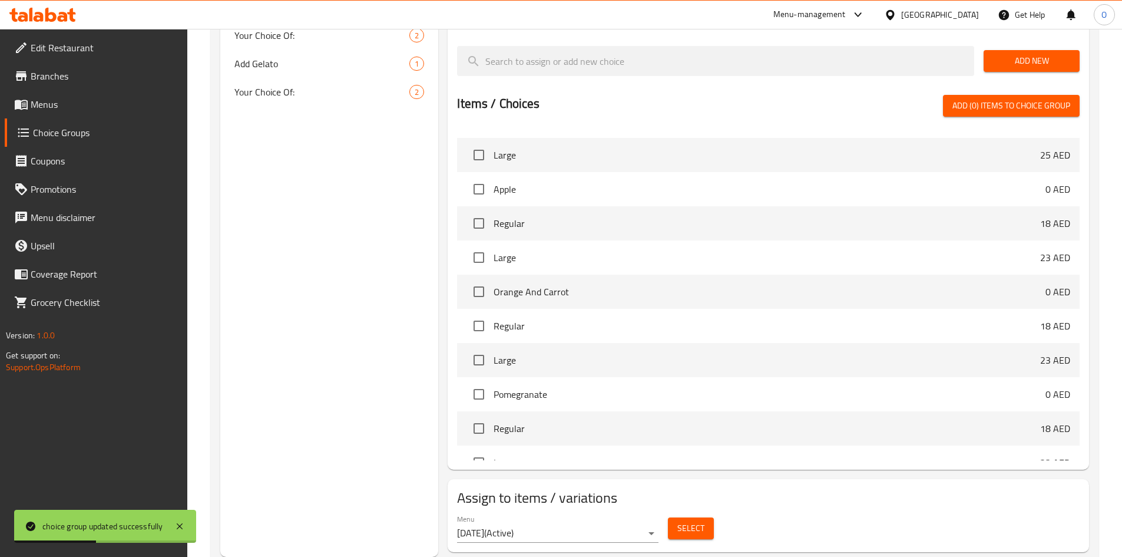
click at [681, 521] on span "Select" at bounding box center [690, 528] width 27 height 15
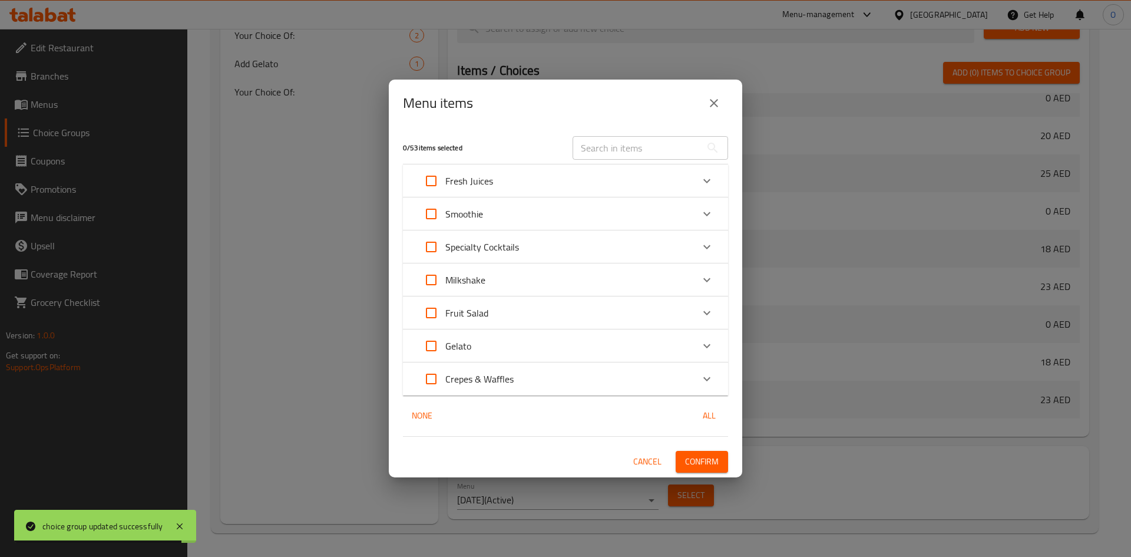
click at [547, 184] on div "Fresh Juices" at bounding box center [555, 181] width 276 height 28
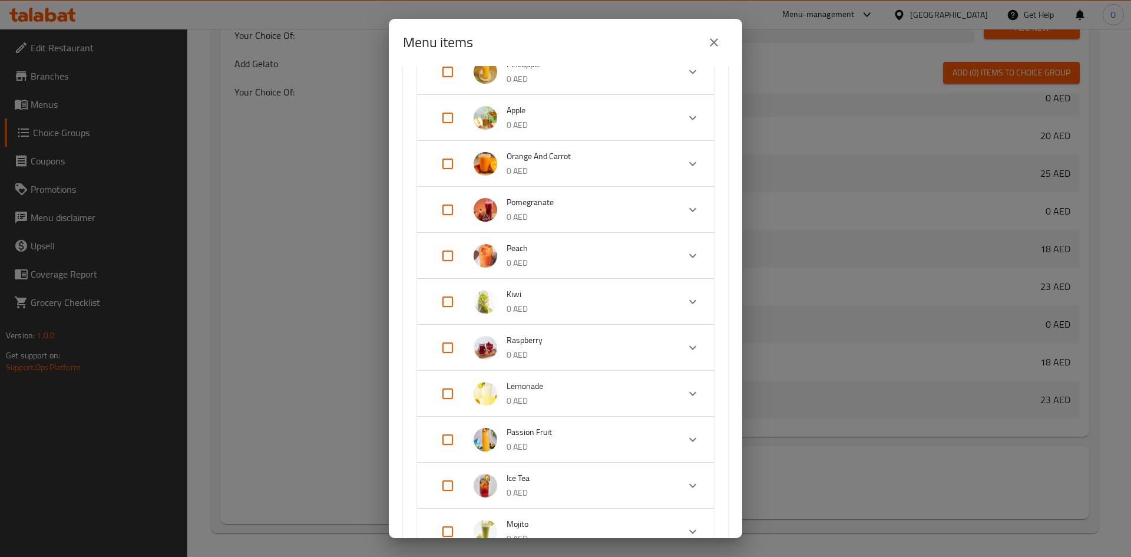
scroll to position [412, 0]
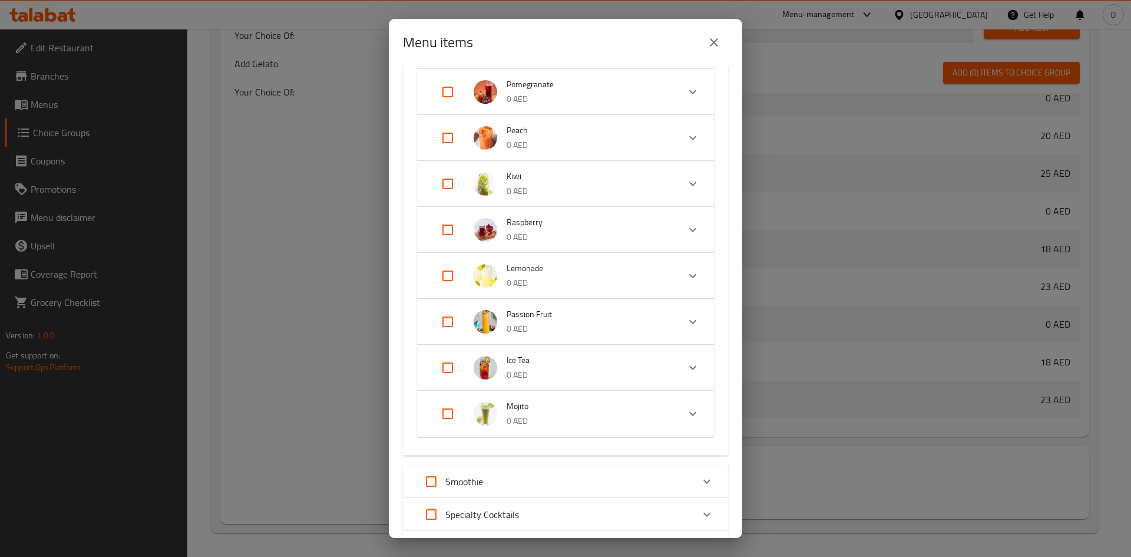
click at [448, 367] on input "Expand" at bounding box center [447, 367] width 28 height 28
checkbox input "true"
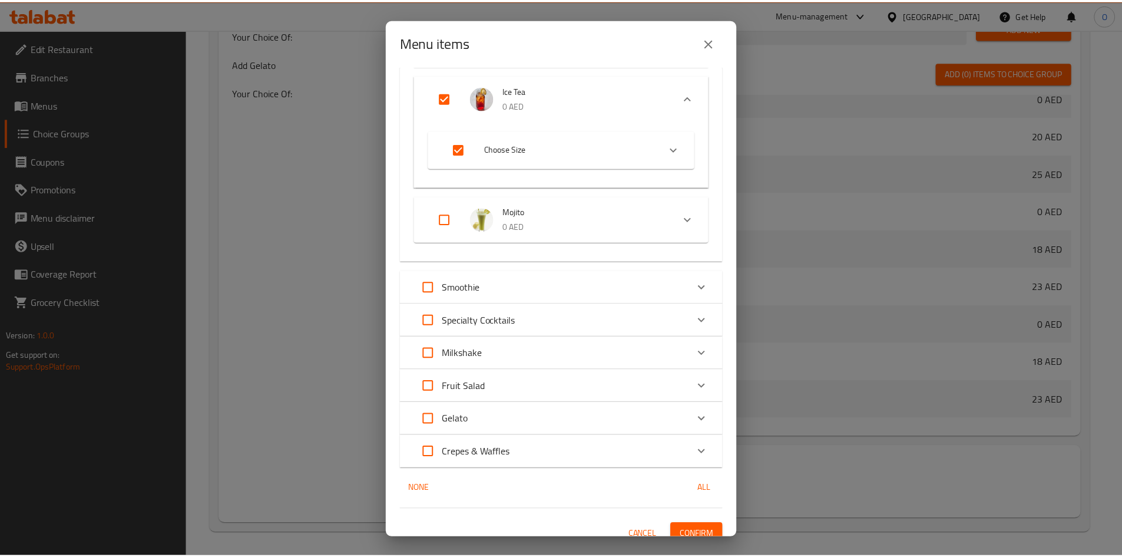
scroll to position [704, 0]
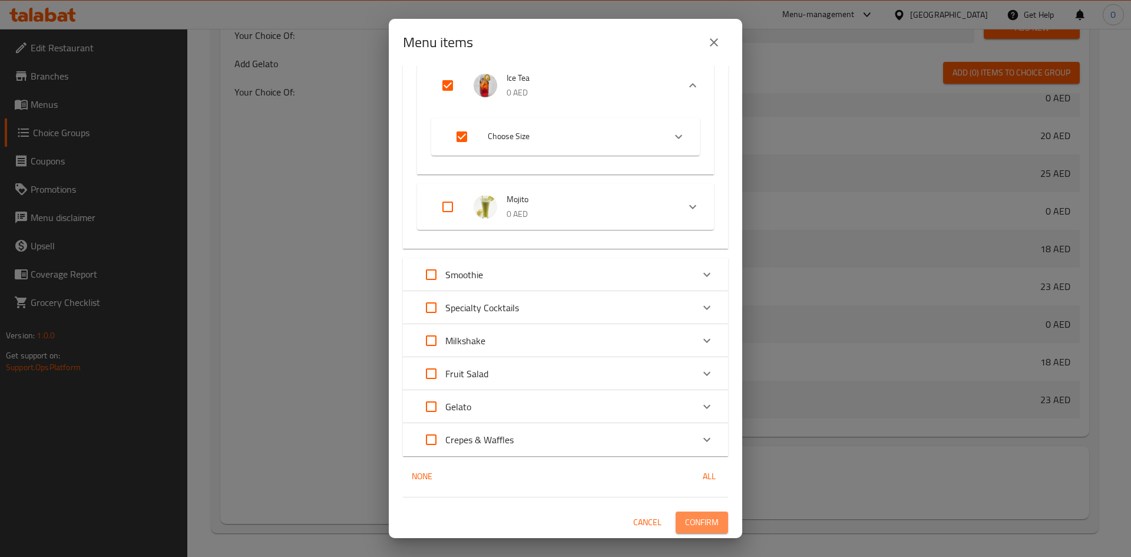
click at [700, 519] on span "Confirm" at bounding box center [702, 522] width 34 height 15
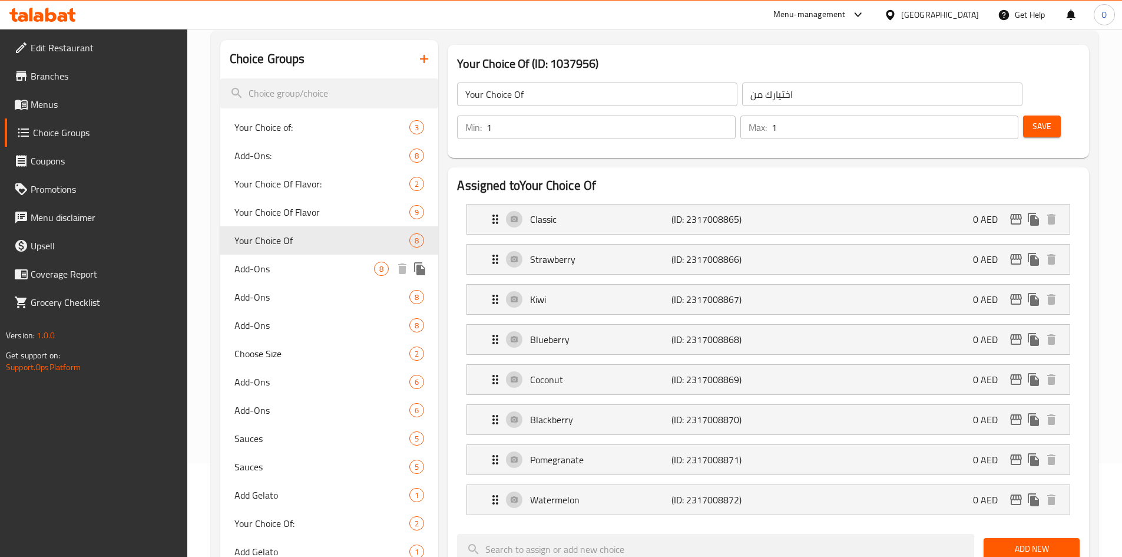
scroll to position [51, 0]
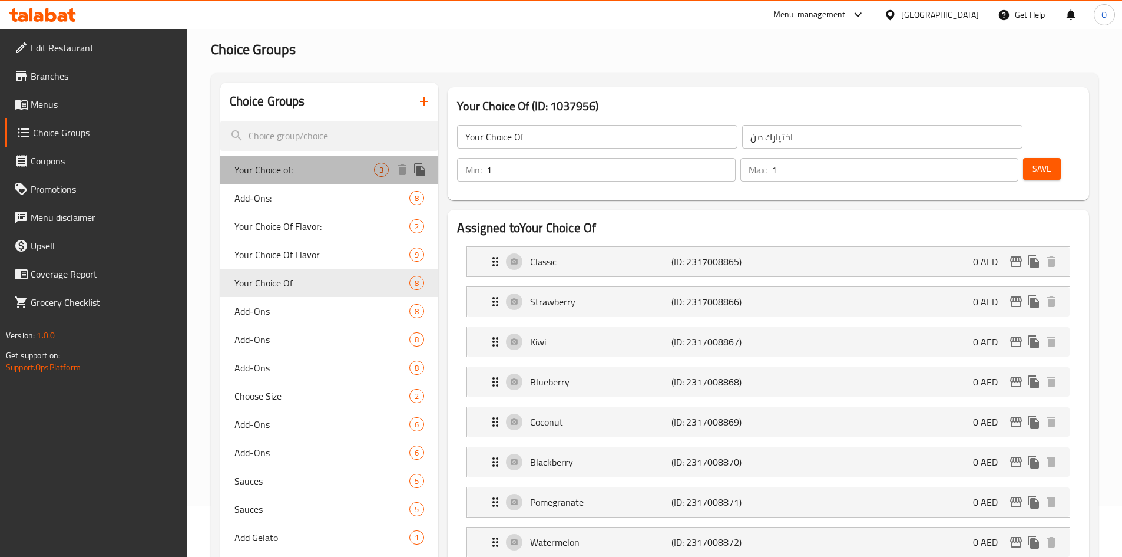
click at [311, 163] on span "Your Choice of:" at bounding box center [304, 170] width 140 height 14
type input "Your Choice of:"
type input "اختيارك من:"
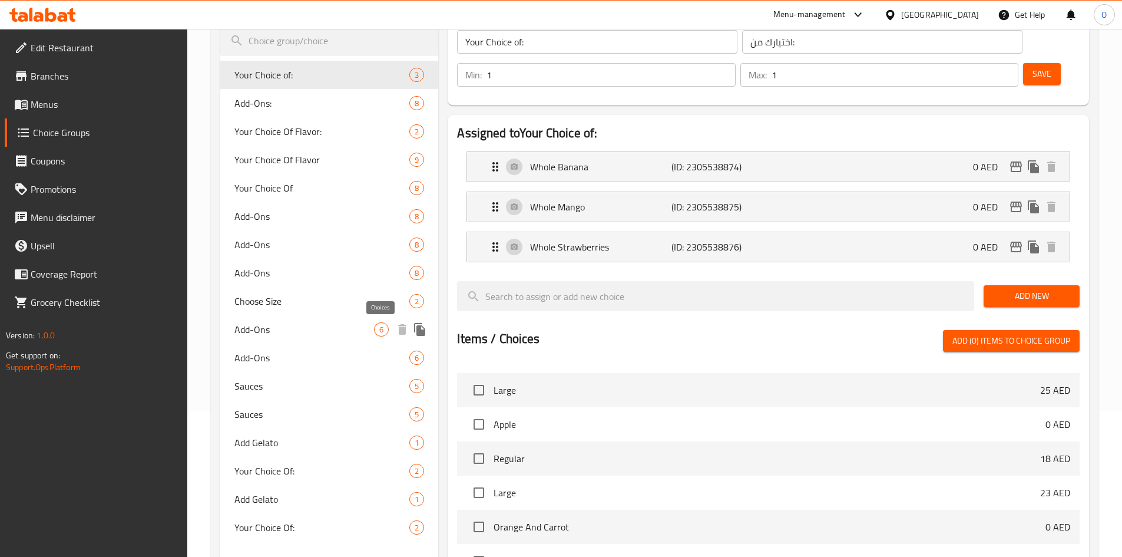
scroll to position [169, 0]
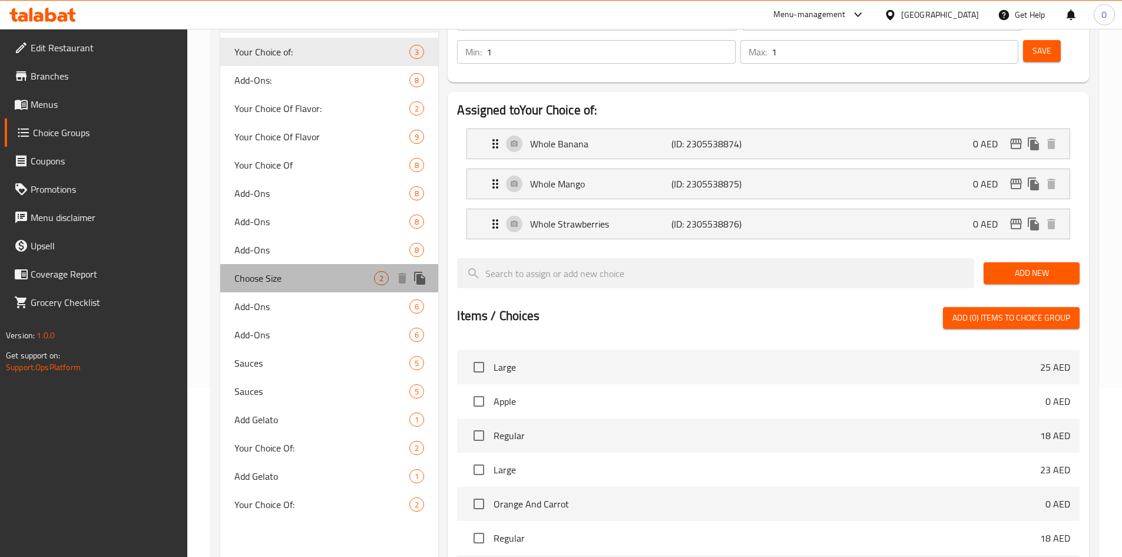
click at [360, 276] on span "Choose Size" at bounding box center [304, 278] width 140 height 14
type input "Choose Size"
type input "اختر الحجم"
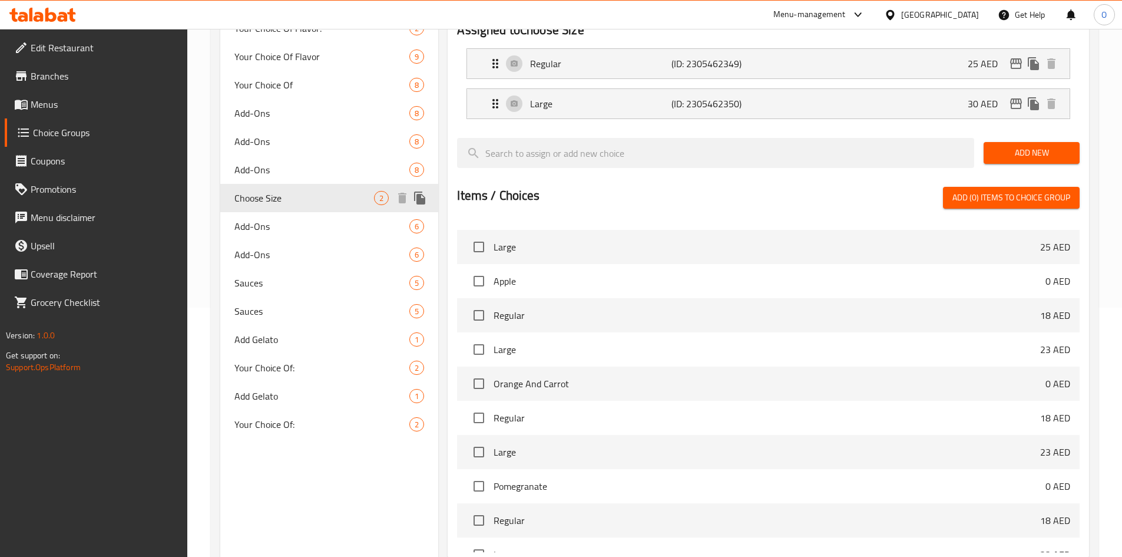
scroll to position [287, 0]
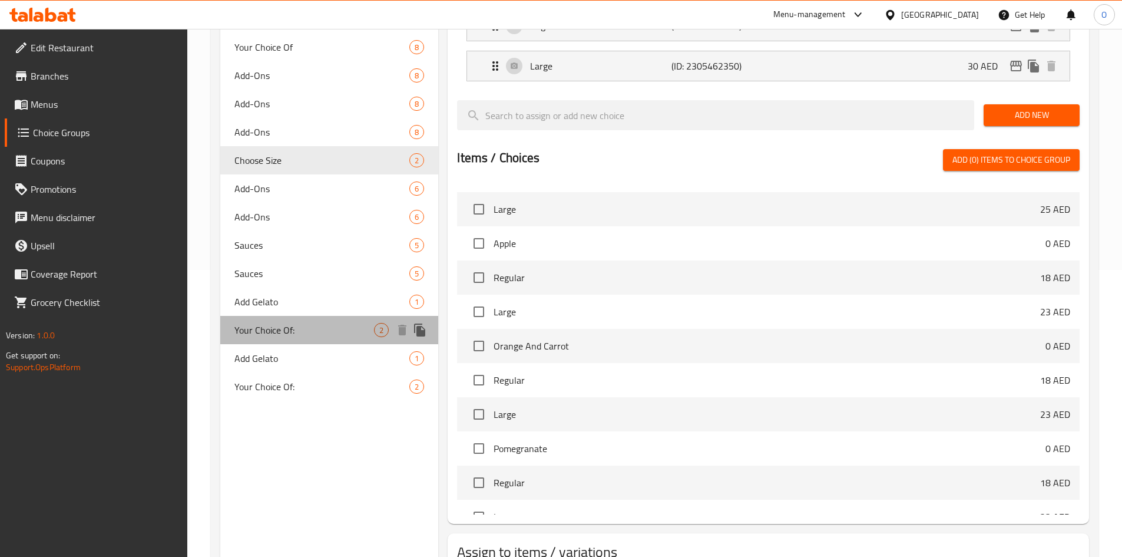
click at [353, 333] on span "Your Choice Of:" at bounding box center [304, 330] width 140 height 14
type input "Your Choice Of:"
type input "إختيارك من:"
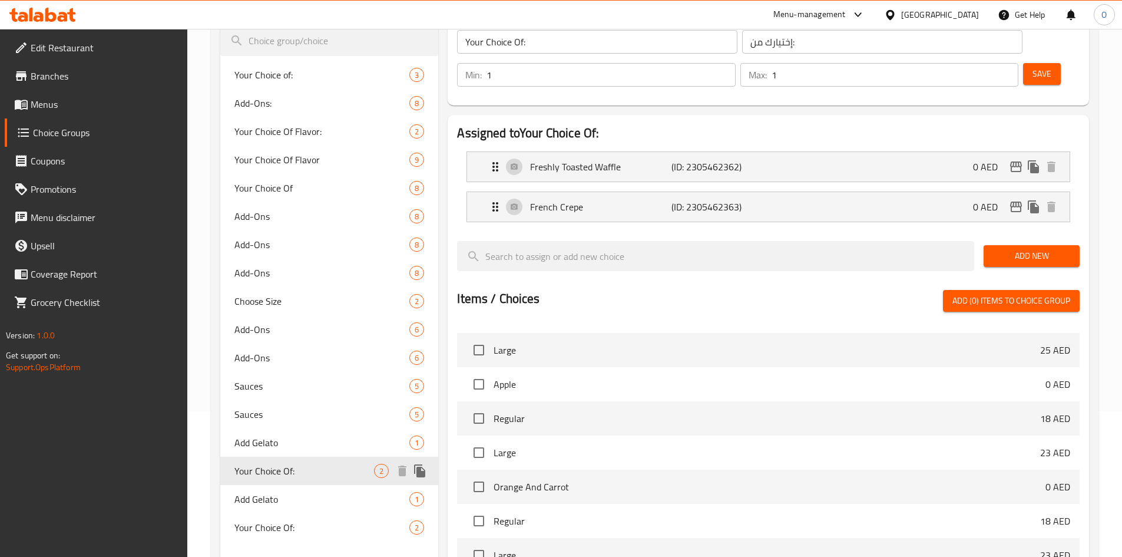
scroll to position [0, 0]
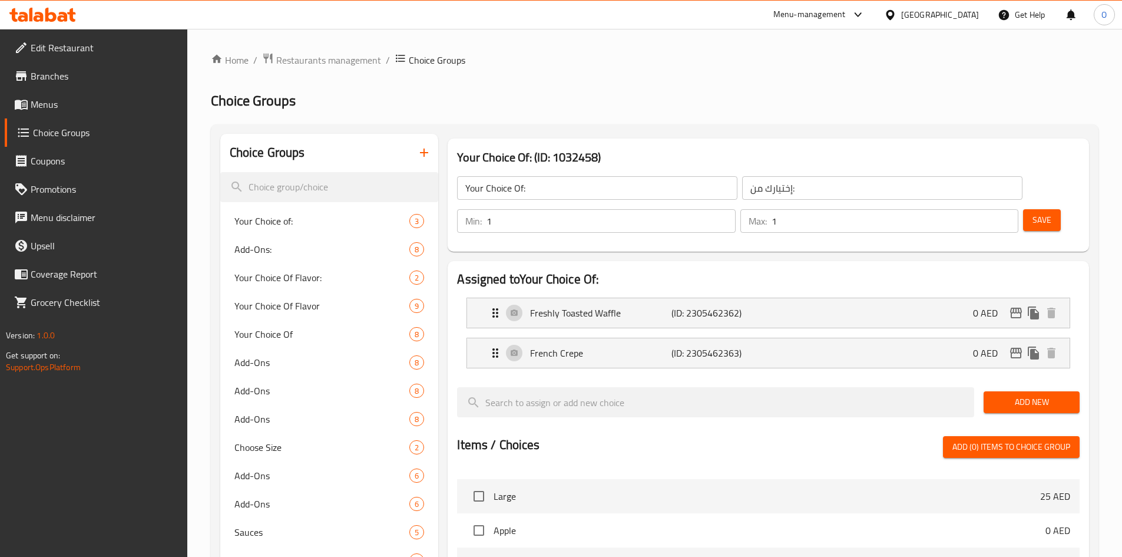
click at [945, 338] on li "French Crepe (ID: 2305462363) 0 AED Name (En) French Crepe Name (En) Name (Ar) …" at bounding box center [768, 353] width 623 height 40
click at [882, 338] on div "French Crepe (ID: 2305462363) 0 AED" at bounding box center [771, 352] width 567 height 29
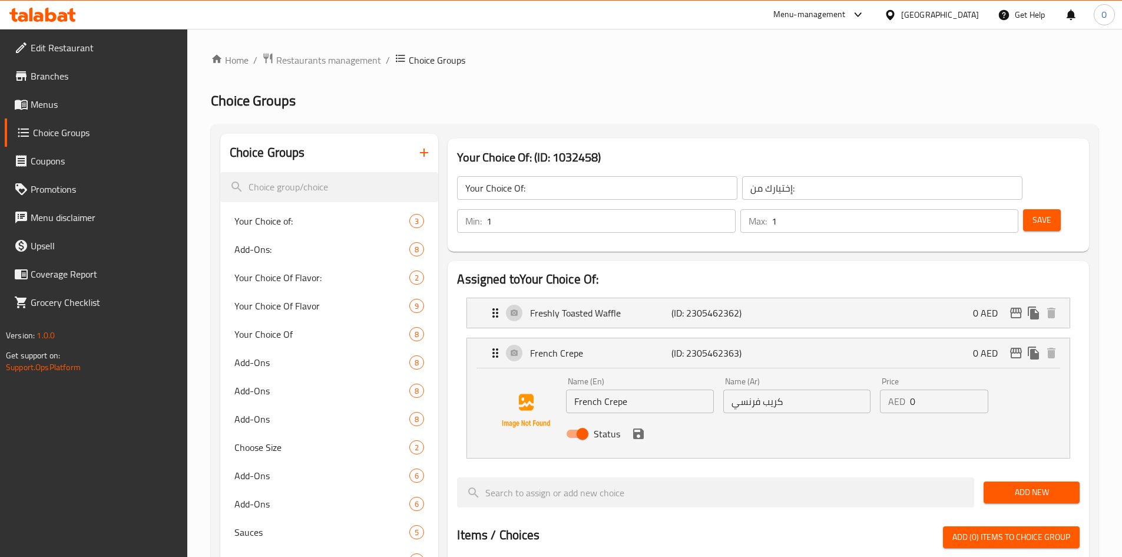
click at [589, 389] on input "French Crepe" at bounding box center [639, 401] width 147 height 24
paste input "Belgian"
type input "Belgian Crepe"
click at [752, 389] on input "كريب فرنسي" at bounding box center [796, 401] width 147 height 24
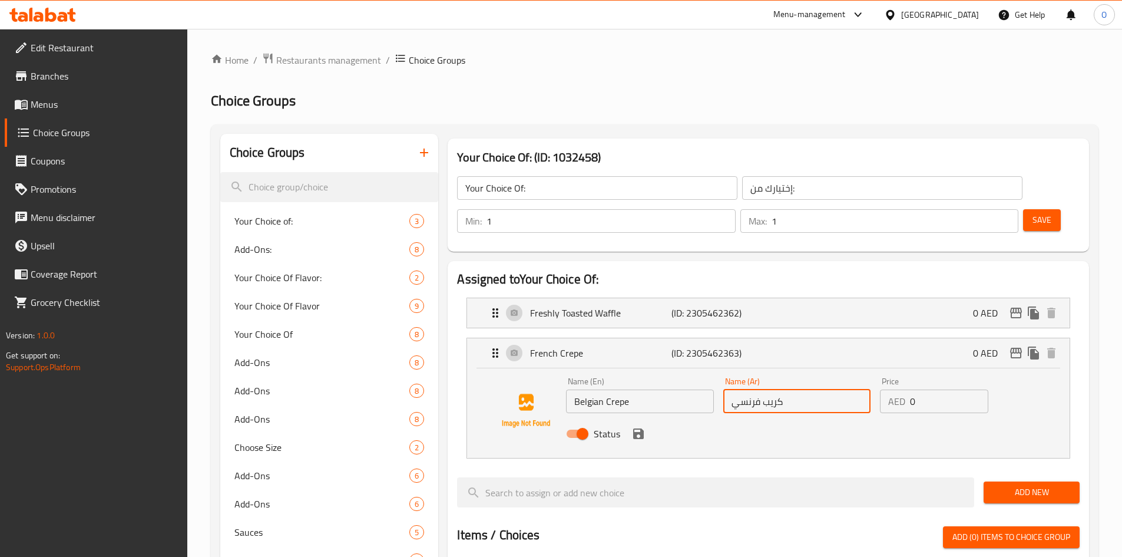
click at [752, 389] on input "كريب فرنسي" at bounding box center [796, 401] width 147 height 24
paste input "بلجيك"
click at [638, 426] on icon "save" at bounding box center [638, 433] width 14 height 14
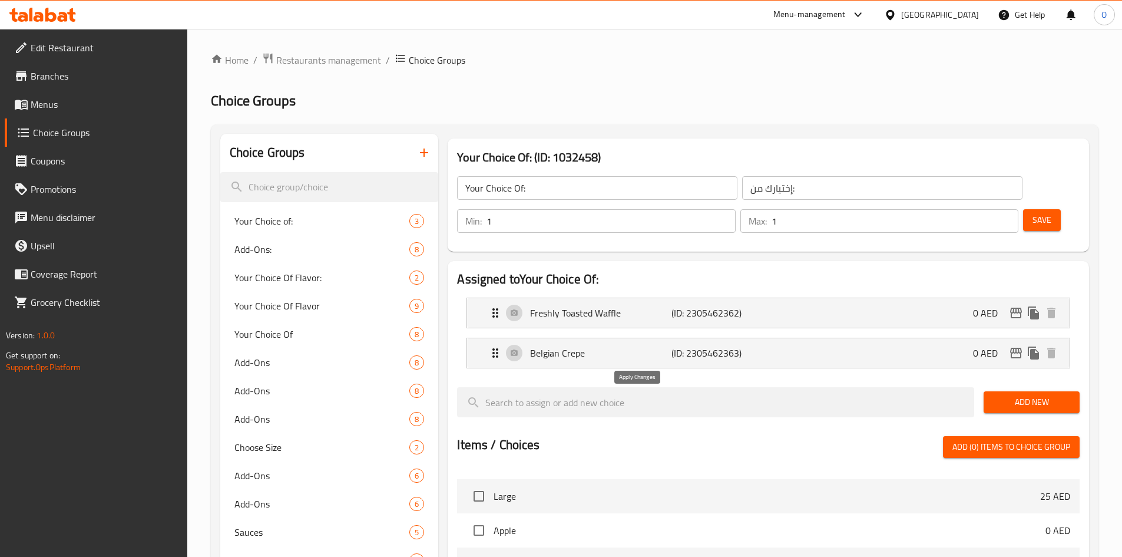
type input "كريب بلجيكي"
click at [1032, 213] on span "Save" at bounding box center [1041, 220] width 19 height 15
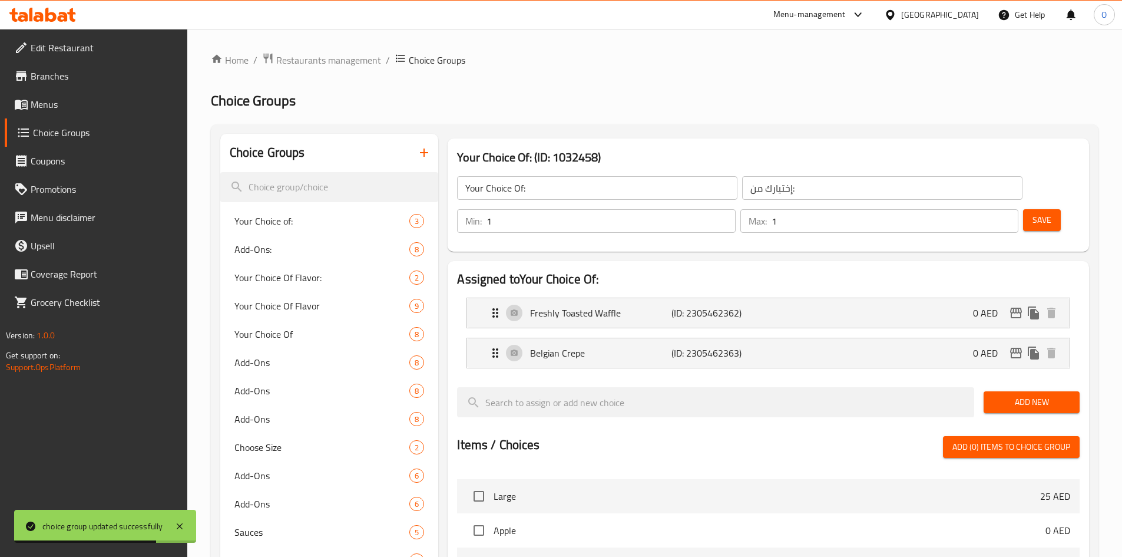
click at [419, 146] on icon "button" at bounding box center [424, 152] width 14 height 14
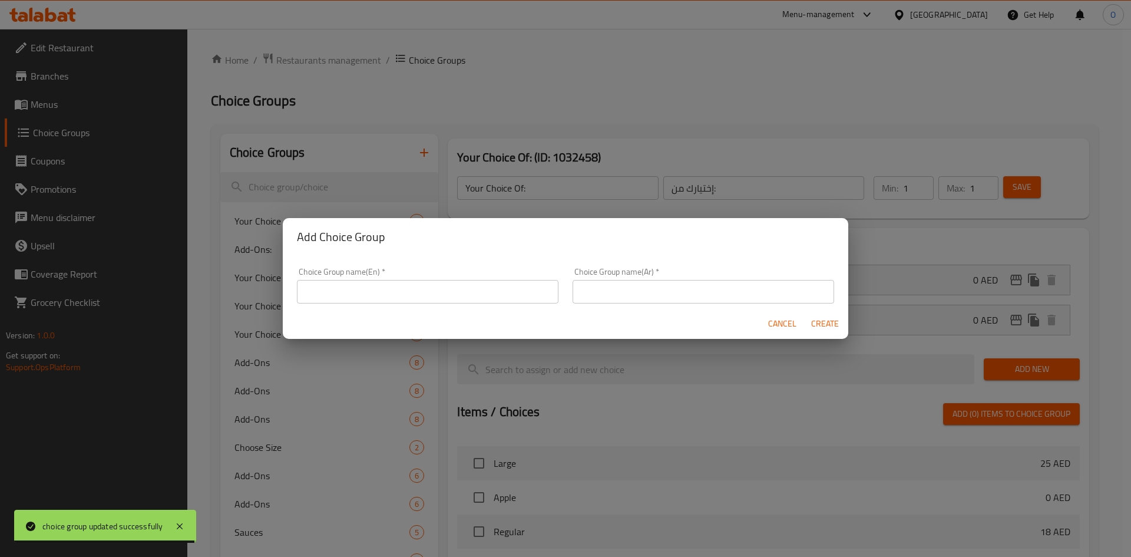
click at [340, 293] on input "text" at bounding box center [427, 292] width 261 height 24
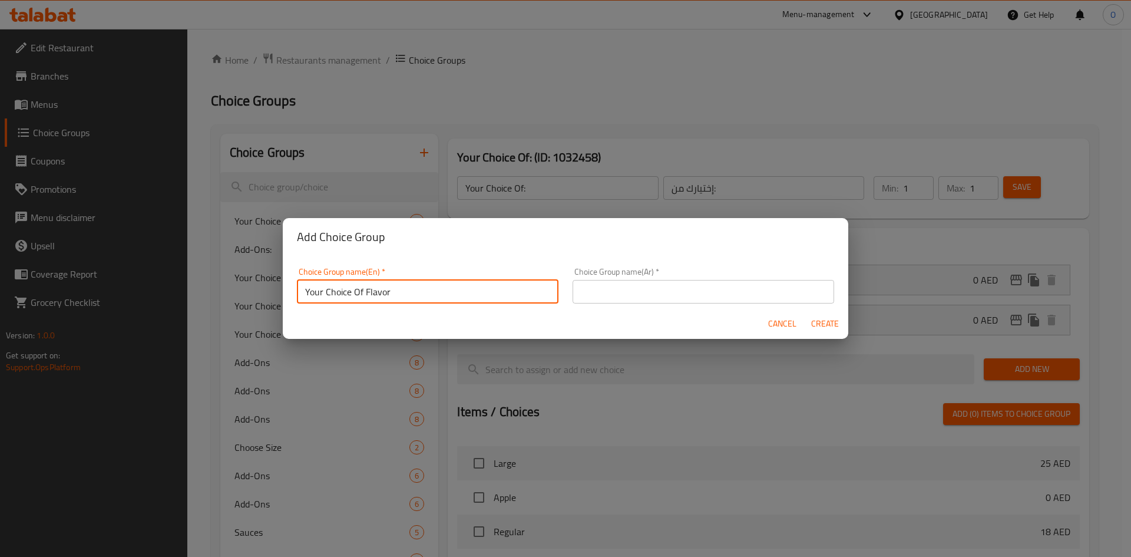
click at [421, 302] on input "Your Choice Of Flavor" at bounding box center [427, 292] width 261 height 24
click at [364, 292] on input "Your Choice Of Flavor" at bounding box center [427, 292] width 261 height 24
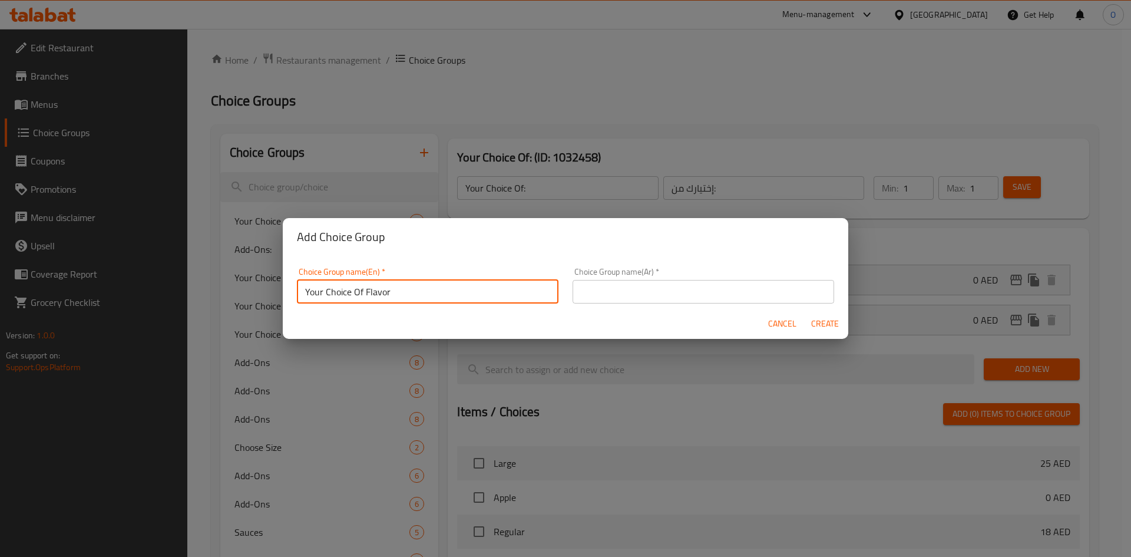
drag, startPoint x: 364, startPoint y: 292, endPoint x: 330, endPoint y: 297, distance: 34.0
click at [330, 297] on input "Your Choice Of Flavor" at bounding box center [427, 292] width 261 height 24
click at [365, 293] on input "Your Choice Of Flavor" at bounding box center [427, 292] width 261 height 24
paste input "Gelato"
click at [412, 292] on input "Your Choice Of Gelato Flavor" at bounding box center [427, 292] width 261 height 24
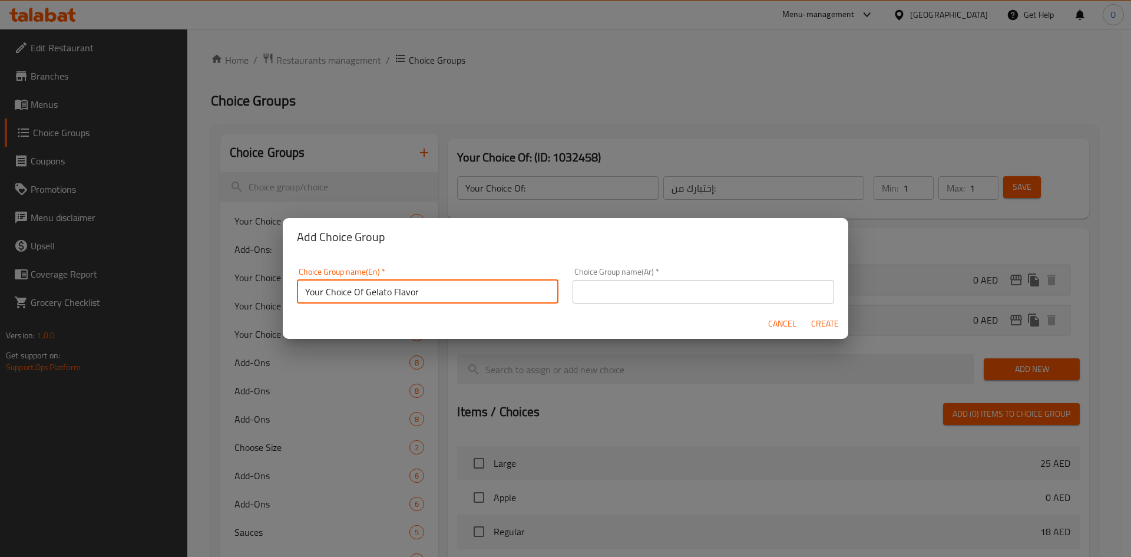
click at [412, 292] on input "Your Choice Of Gelato Flavor" at bounding box center [427, 292] width 261 height 24
type input "Your Choice Of Gelato Flavor"
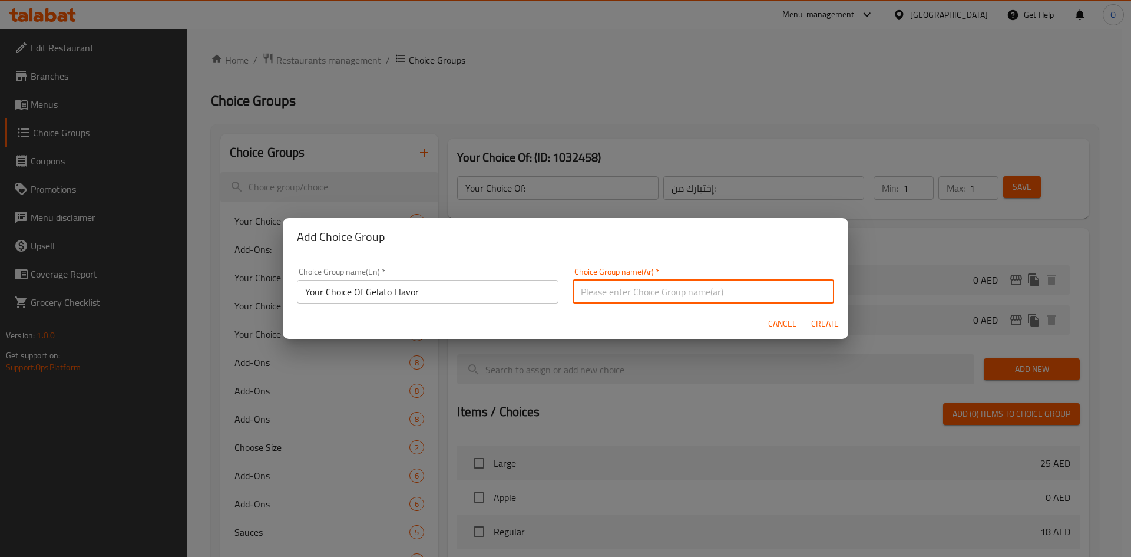
drag, startPoint x: 640, startPoint y: 279, endPoint x: 619, endPoint y: 293, distance: 25.8
click at [619, 293] on input "text" at bounding box center [702, 292] width 261 height 24
paste input "اختيارك من نكهة الجيلاتو"
type input "اختيارك من نكهة الجيلاتو"
click at [820, 317] on span "Create" at bounding box center [824, 323] width 28 height 15
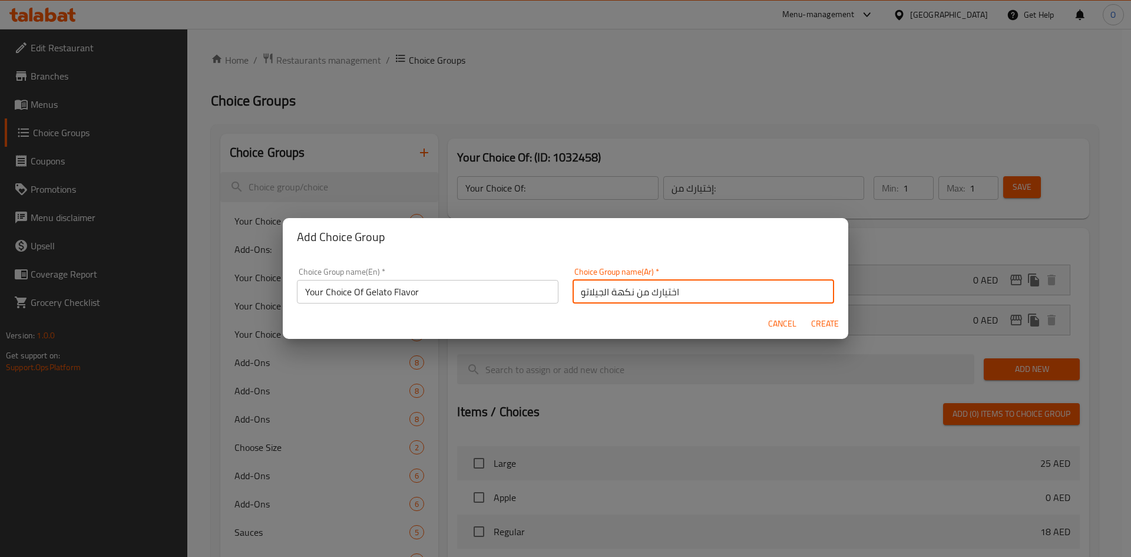
type input "Your Choice Of Gelato Flavor"
type input "اختيارك من نكهة الجيلاتو"
type input "0"
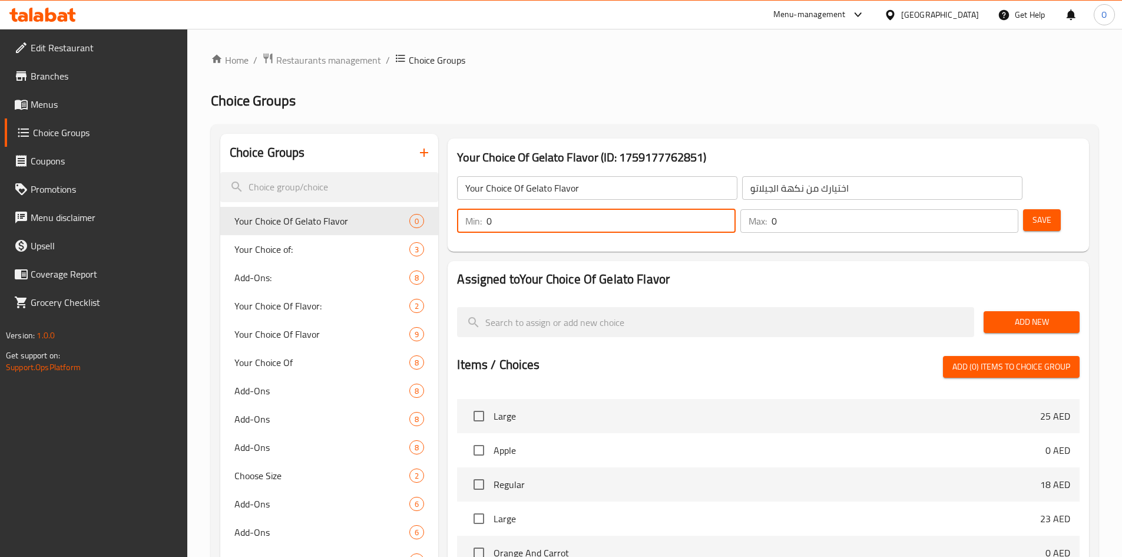
drag, startPoint x: 909, startPoint y: 192, endPoint x: 897, endPoint y: 193, distance: 11.8
click at [735, 209] on div "Min: 0 ​" at bounding box center [596, 221] width 278 height 24
type input "1"
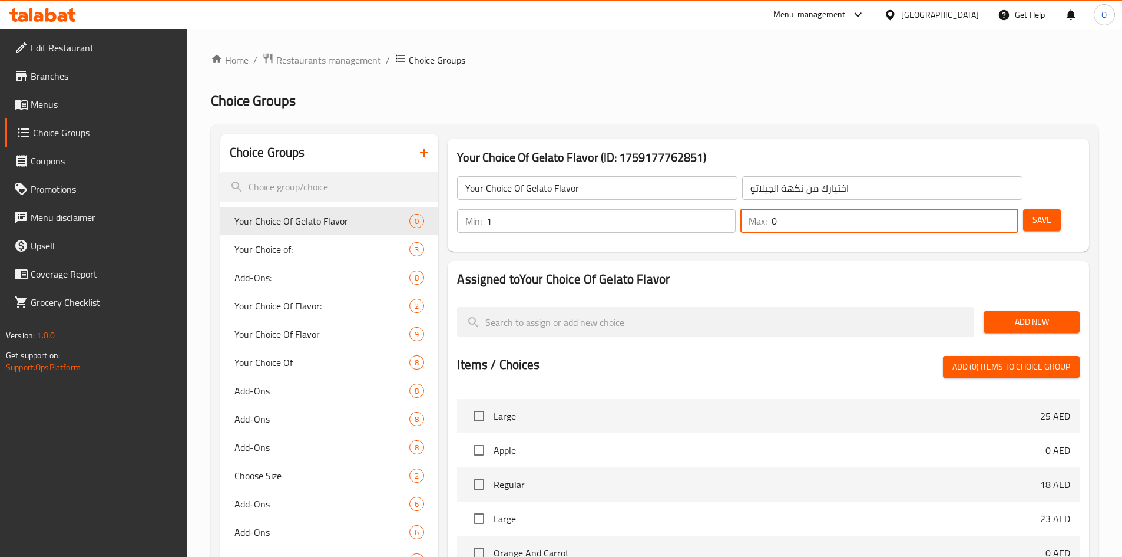
drag, startPoint x: 980, startPoint y: 191, endPoint x: 960, endPoint y: 191, distance: 20.0
click at [960, 209] on div "Max: 0 ​" at bounding box center [879, 221] width 278 height 24
type input "1"
click at [1032, 213] on span "Save" at bounding box center [1041, 220] width 19 height 15
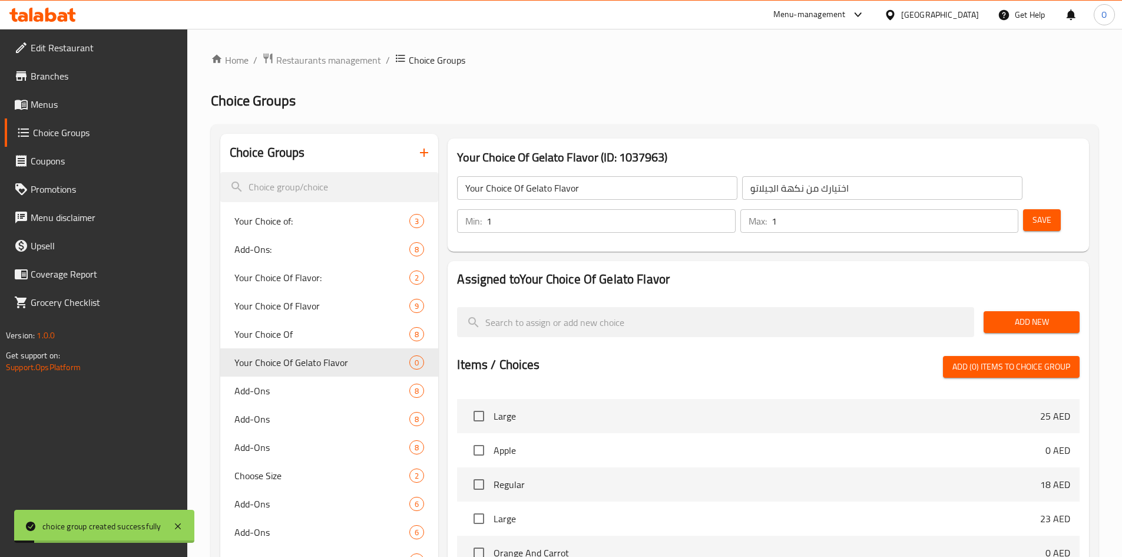
click at [1019, 315] on span "Add New" at bounding box center [1031, 322] width 77 height 15
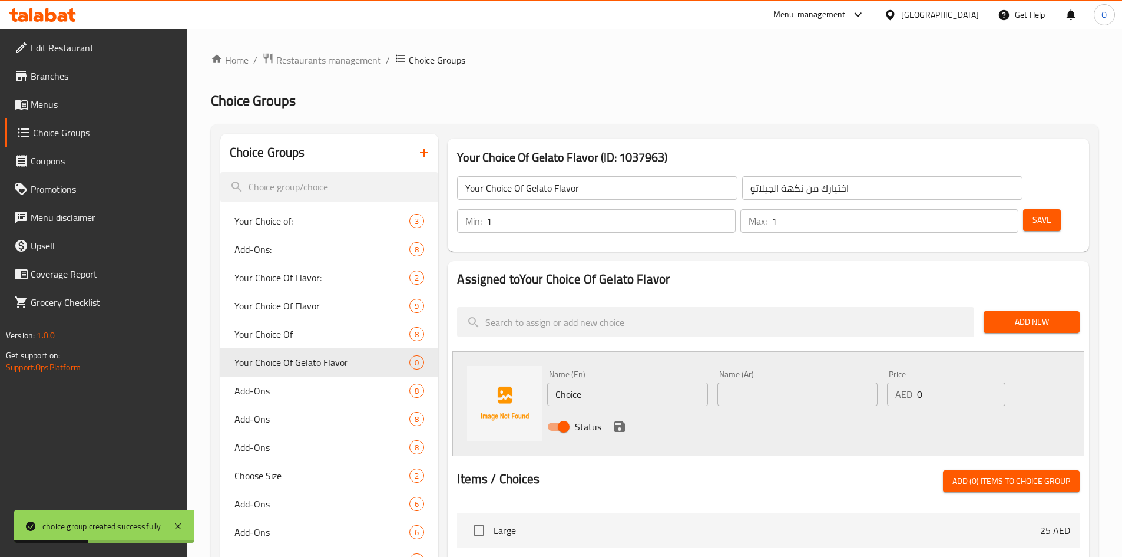
click at [587, 382] on input "Choice" at bounding box center [627, 394] width 160 height 24
paste input "Kinder"
type input "Kinder"
paste input "كيندر"
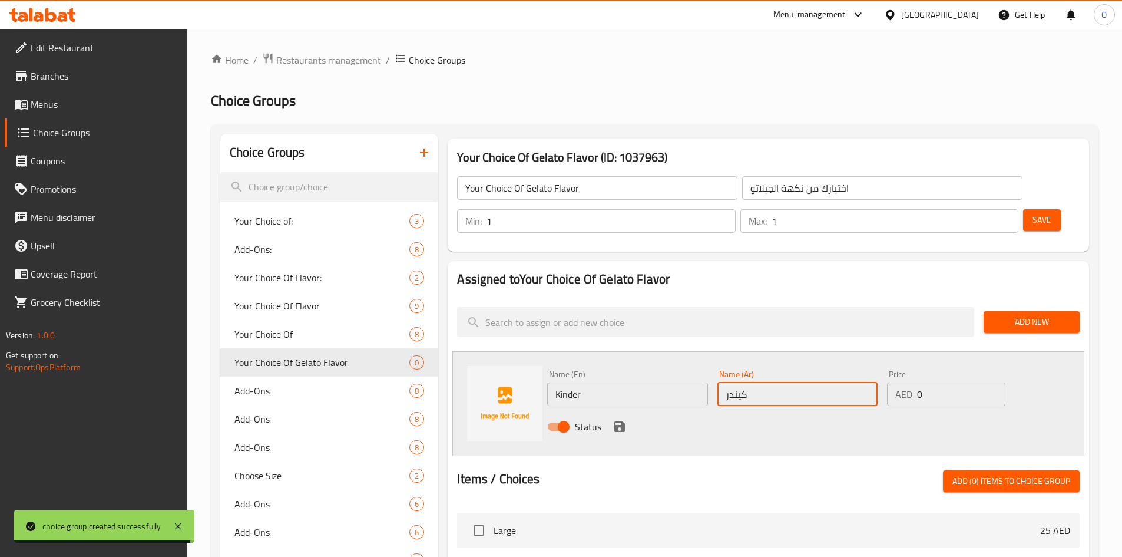
type input "كيندر"
click at [628, 411] on div "Status" at bounding box center [797, 427] width 510 height 32
drag, startPoint x: 623, startPoint y: 396, endPoint x: 617, endPoint y: 402, distance: 8.4
click at [623, 421] on icon "save" at bounding box center [619, 426] width 11 height 11
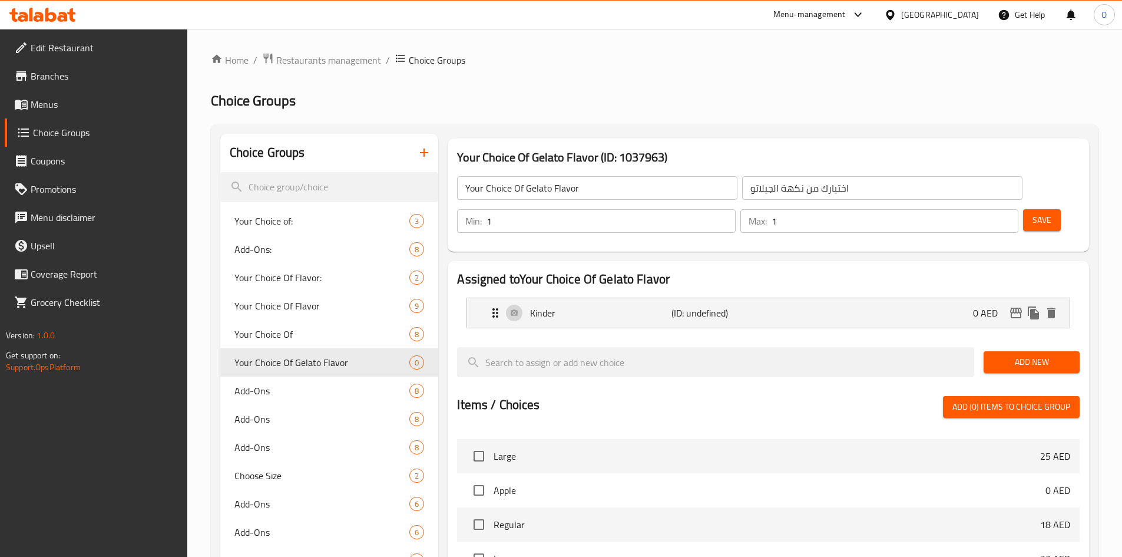
click at [997, 351] on button "Add New" at bounding box center [1032, 362] width 96 height 22
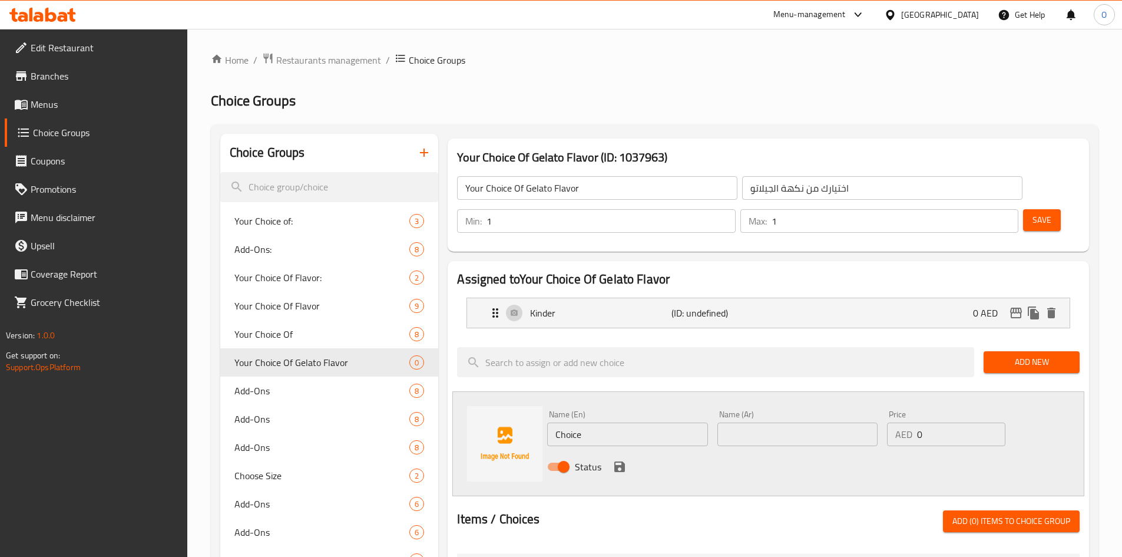
click at [597, 422] on input "Choice" at bounding box center [627, 434] width 160 height 24
paste input "Vanilla"
type input "Vanilla"
paste input "الفانيليا"
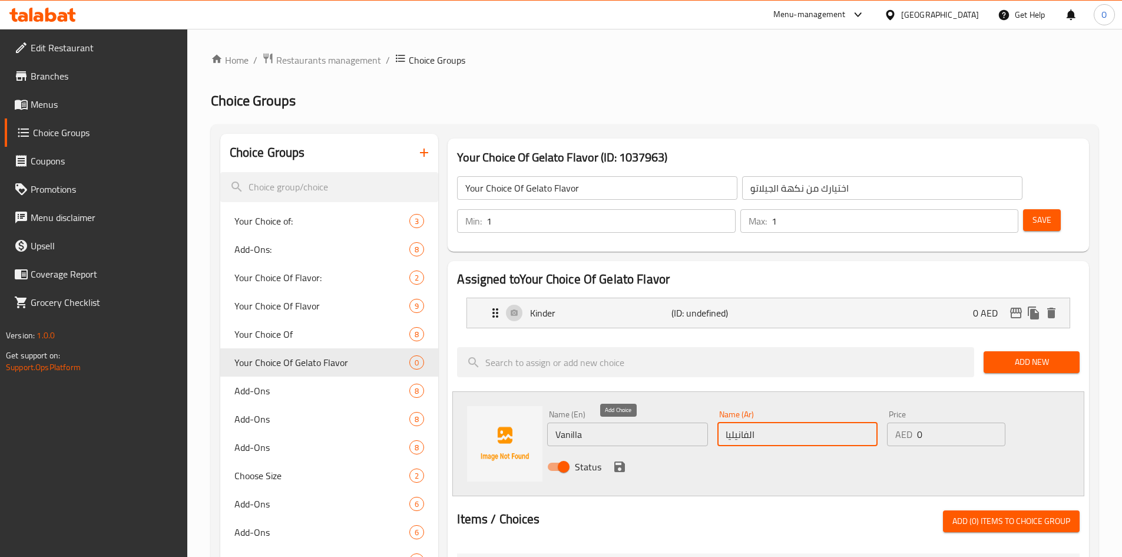
type input "الفانيليا"
click at [614, 459] on icon "save" at bounding box center [620, 466] width 14 height 14
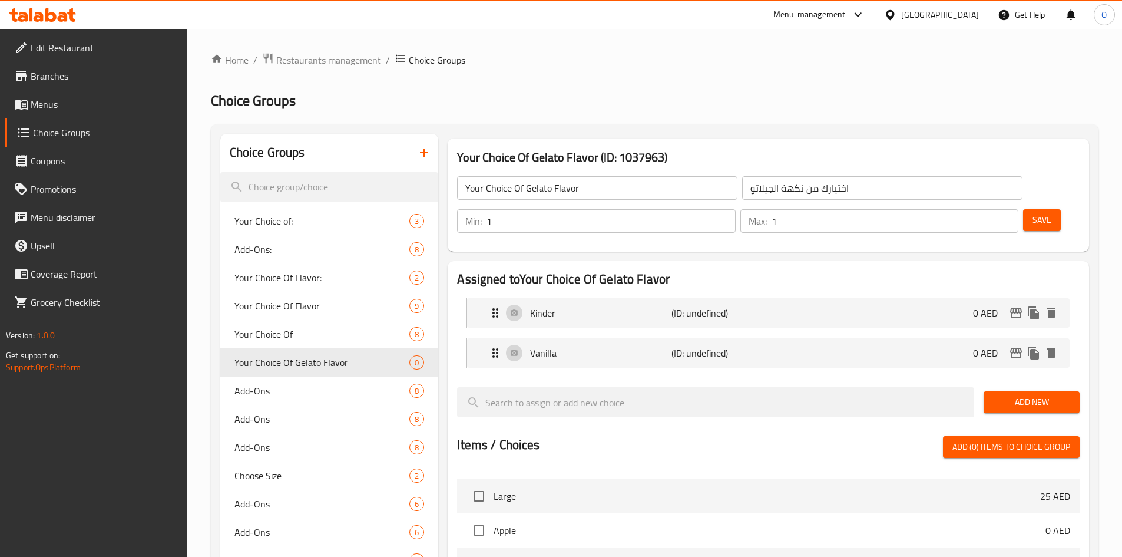
click at [1001, 395] on span "Add New" at bounding box center [1031, 402] width 77 height 15
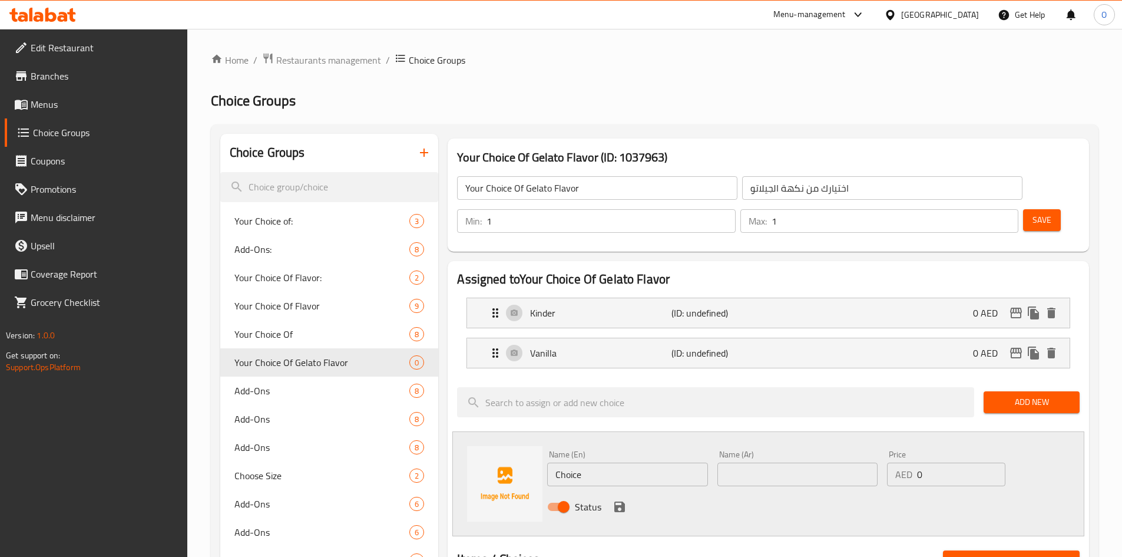
click at [641, 462] on input "Choice" at bounding box center [627, 474] width 160 height 24
paste input "Mango"
type input "Mango"
paste input "مانجو"
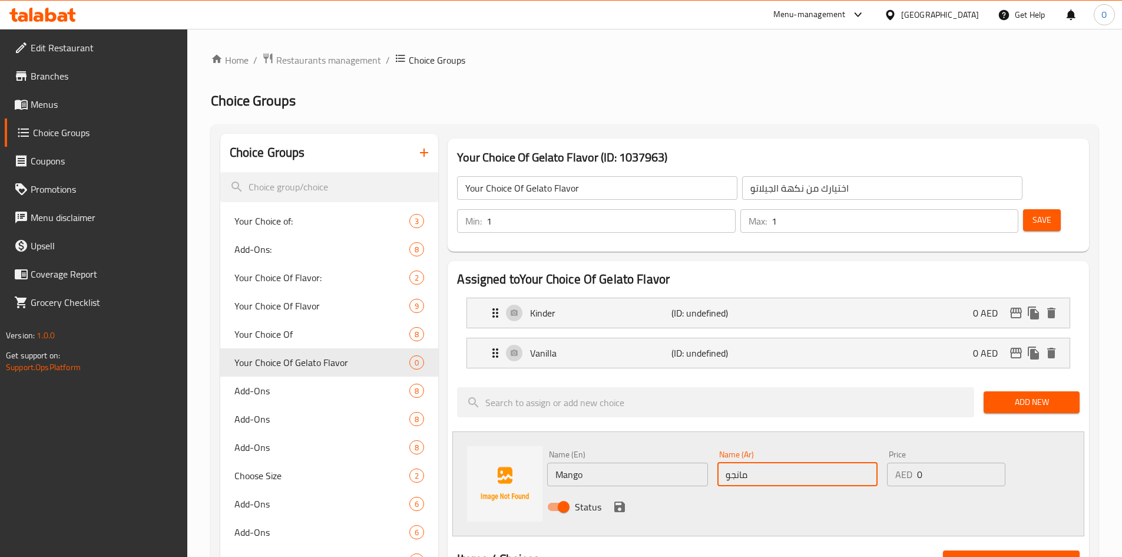
type input "مانجو"
click at [619, 499] on icon "save" at bounding box center [620, 506] width 14 height 14
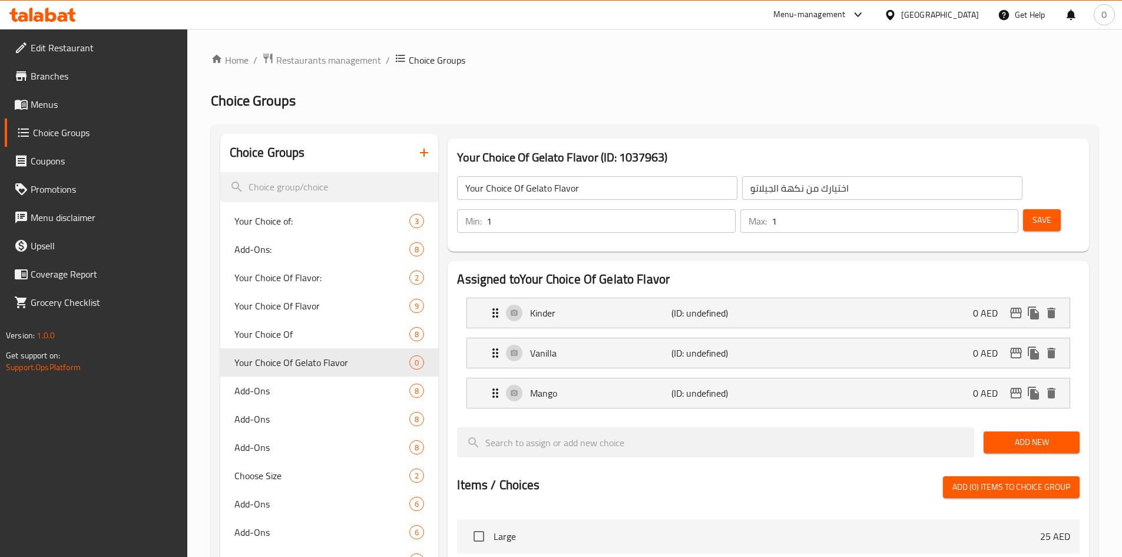
click at [1000, 435] on span "Add New" at bounding box center [1031, 442] width 77 height 15
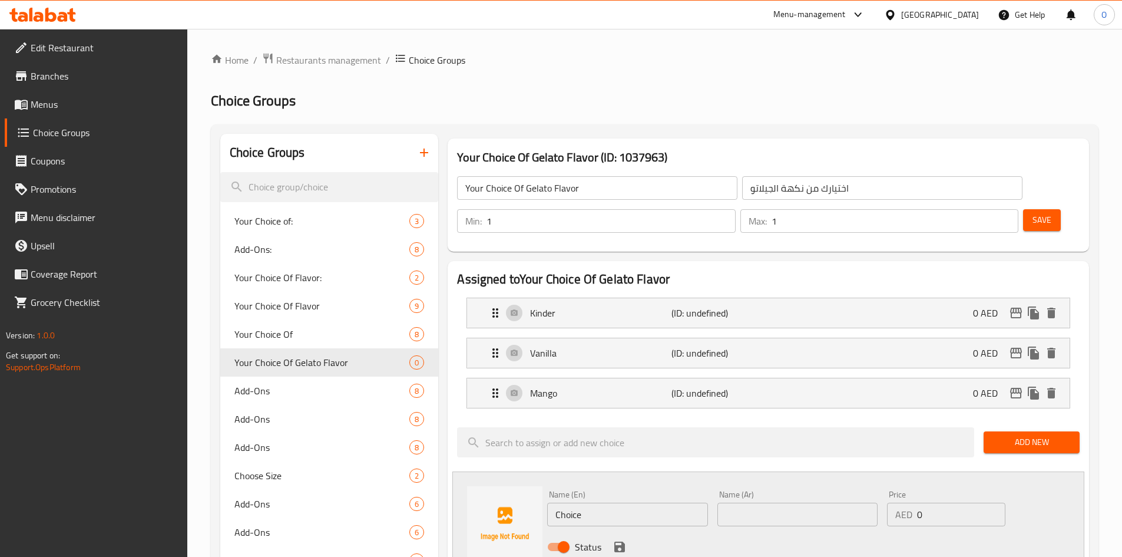
click at [608, 502] on input "Choice" at bounding box center [627, 514] width 160 height 24
paste input "ookies & Cream"
type input "Cookies & Cream"
click at [747, 502] on input "text" at bounding box center [797, 514] width 160 height 24
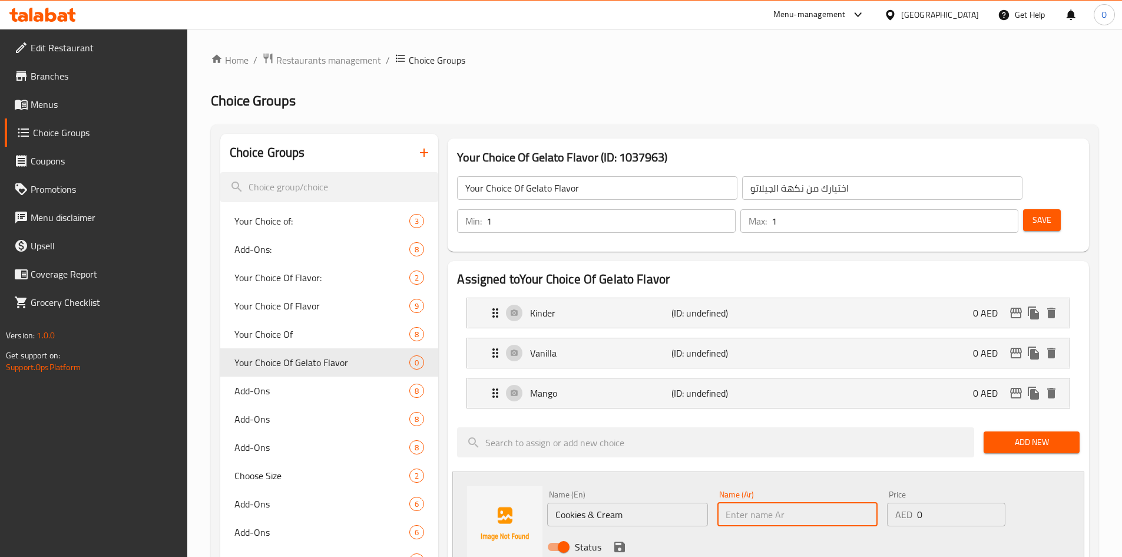
paste input "كوكيز وكريمة"
type input "كوكيز وكريمة"
click at [624, 541] on icon "save" at bounding box center [619, 546] width 11 height 11
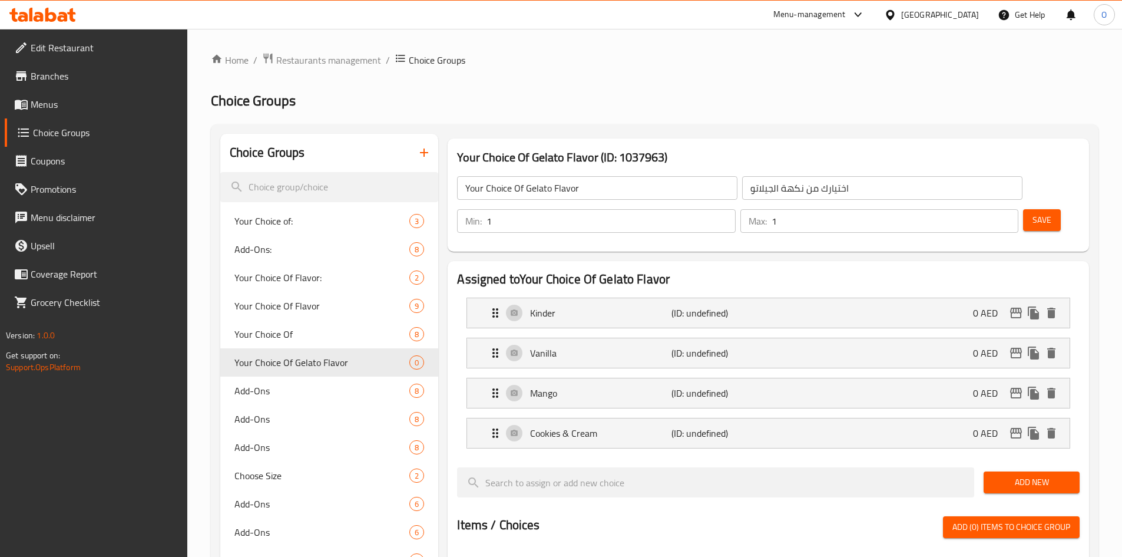
click at [1024, 471] on button "Add New" at bounding box center [1032, 482] width 96 height 22
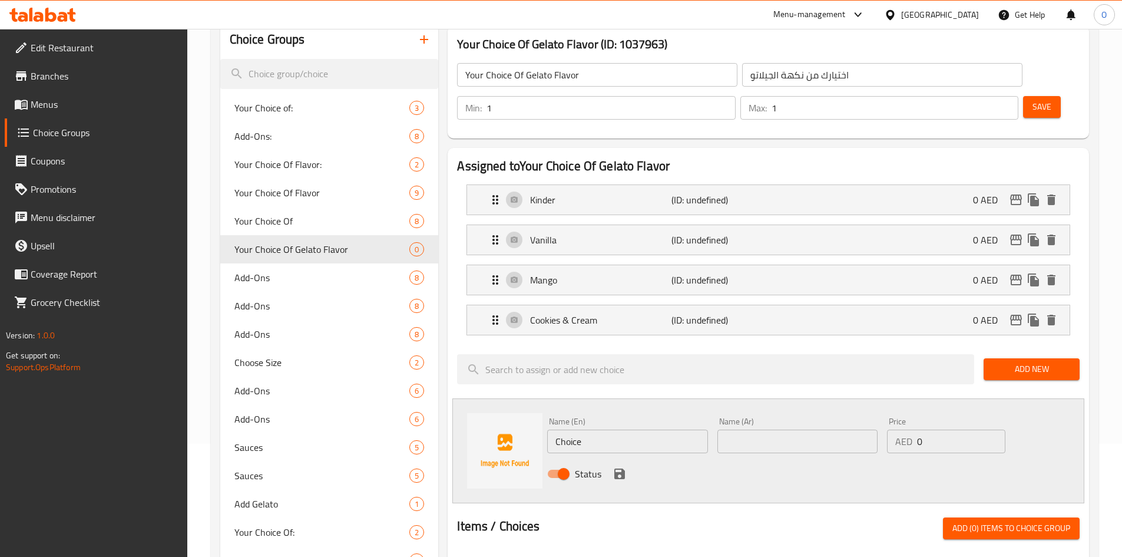
scroll to position [118, 0]
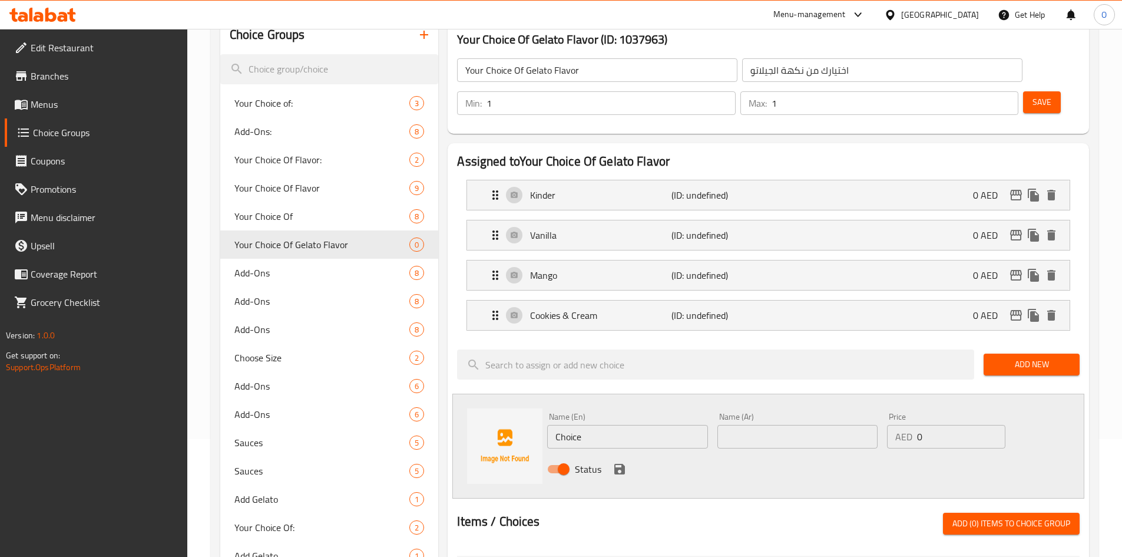
click at [598, 425] on input "Choice" at bounding box center [627, 437] width 160 height 24
paste input "Strawberry with Milk"
click at [606, 425] on input "Strawberry with Milk" at bounding box center [627, 437] width 160 height 24
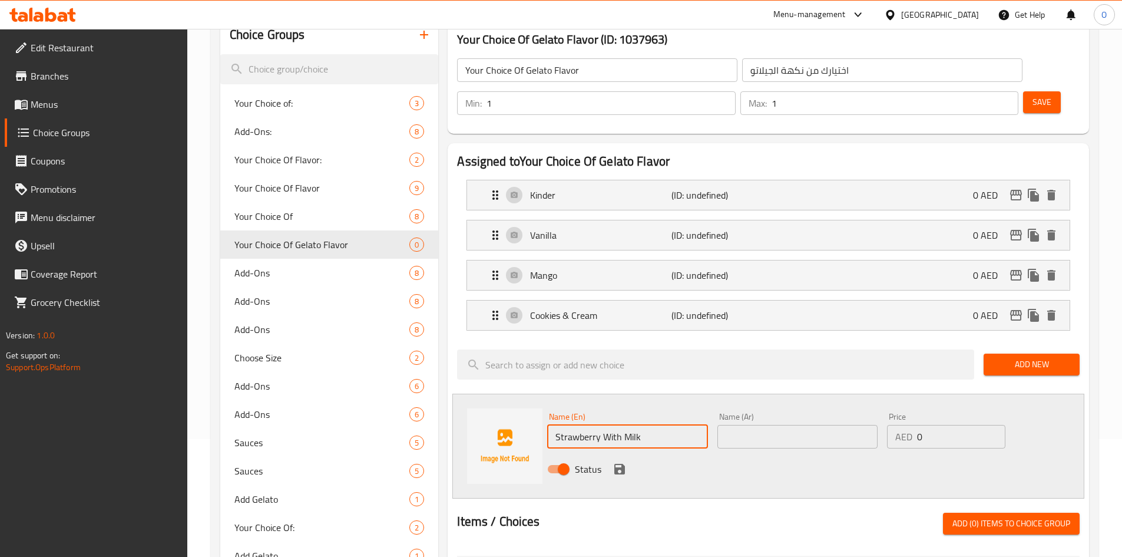
click at [629, 425] on input "Strawberry With Milk" at bounding box center [627, 437] width 160 height 24
click at [628, 425] on input "Strawberry With Milk" at bounding box center [627, 437] width 160 height 24
type input "Strawberry With Milk"
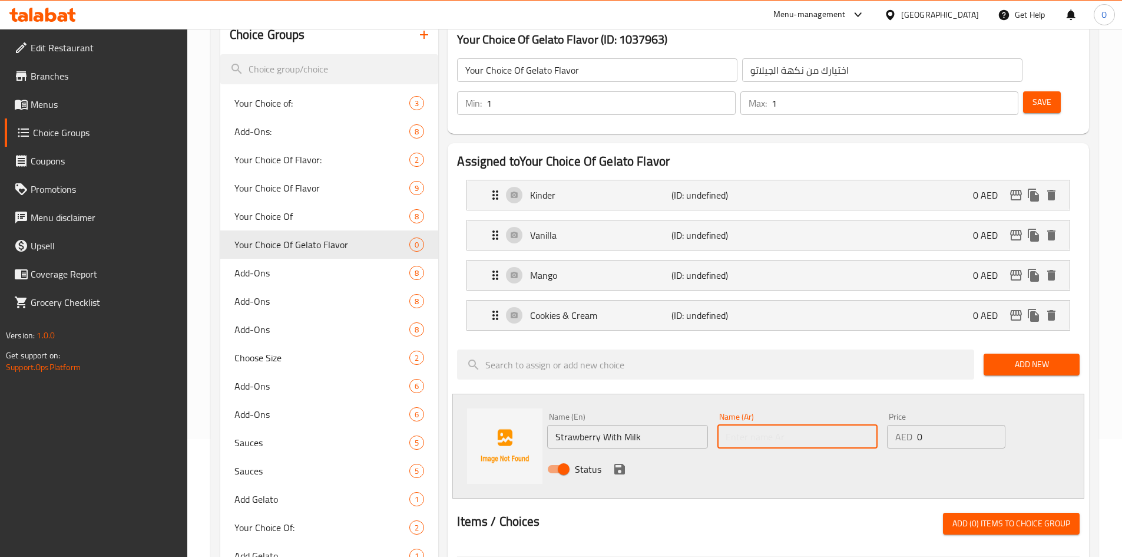
paste input "الفراولة مع الحليب"
type input "الفراولة مع الحليب"
click at [620, 462] on icon "save" at bounding box center [620, 469] width 14 height 14
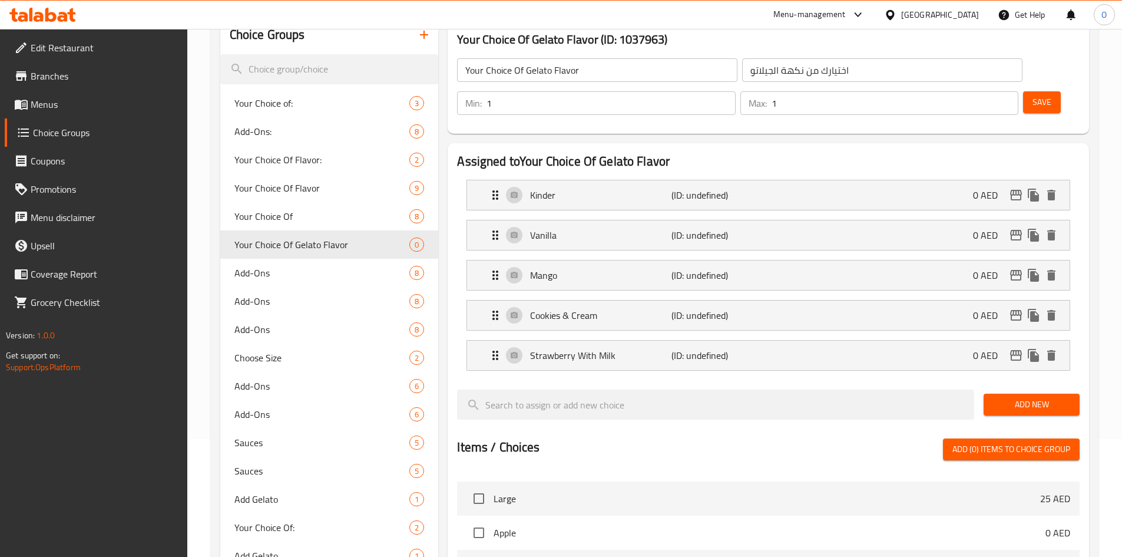
drag, startPoint x: 1014, startPoint y: 372, endPoint x: 1007, endPoint y: 372, distance: 6.5
click at [1013, 397] on span "Add New" at bounding box center [1031, 404] width 77 height 15
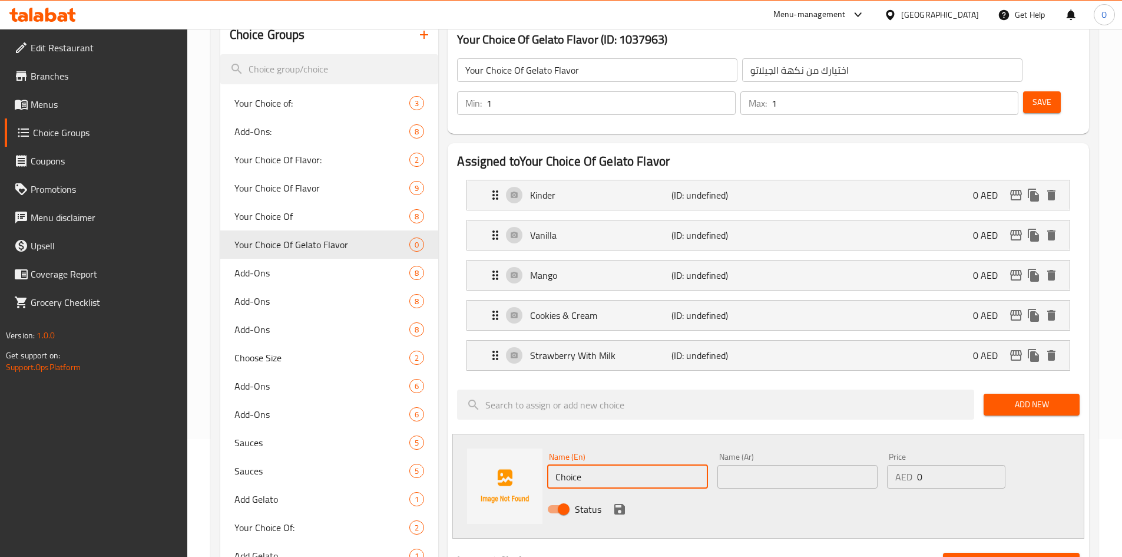
click at [643, 465] on input "Choice" at bounding box center [627, 477] width 160 height 24
drag, startPoint x: 643, startPoint y: 445, endPoint x: 598, endPoint y: 445, distance: 44.8
click at [598, 465] on input "Choice" at bounding box center [627, 477] width 160 height 24
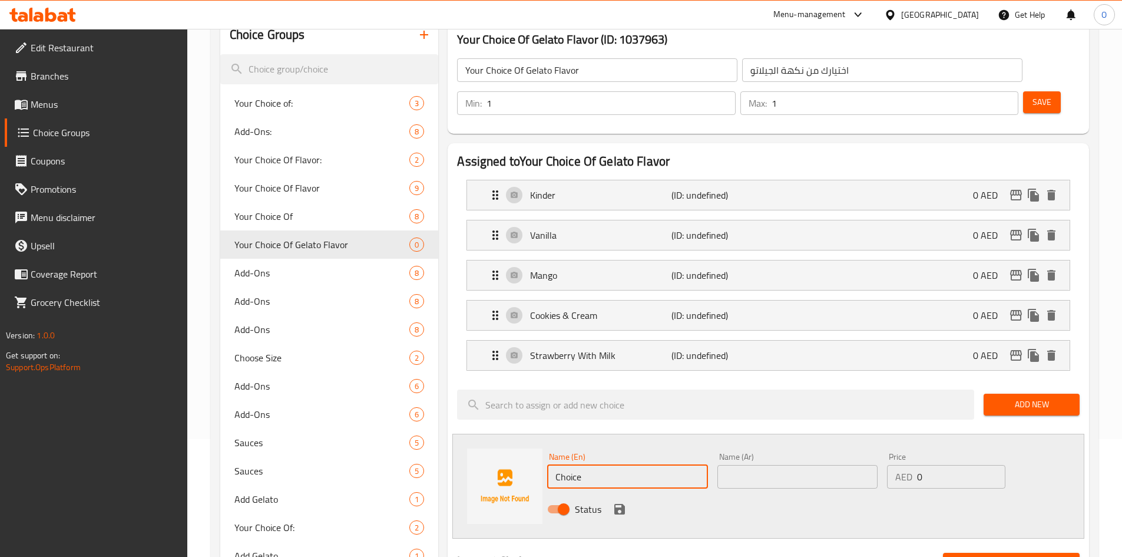
click at [598, 465] on input "Choice" at bounding box center [627, 477] width 160 height 24
paste input "Espresso Macchiato"
type input "Espresso Macchiato"
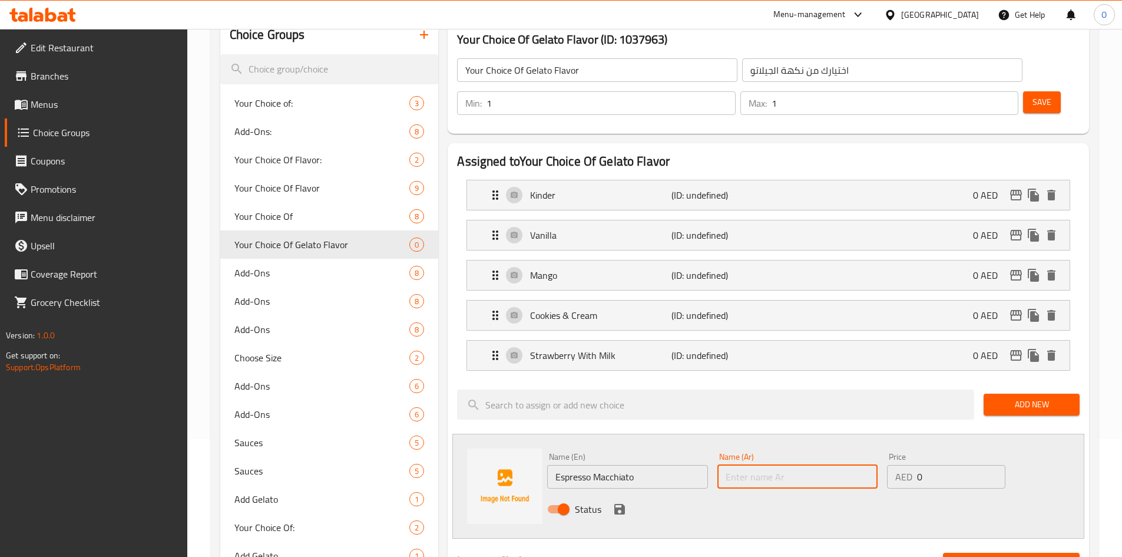
paste input "إسبرسو ماكياتو"
type input "إسبرسو ماكياتو"
click at [621, 493] on div "Status" at bounding box center [797, 509] width 510 height 32
click at [622, 504] on icon "save" at bounding box center [619, 509] width 11 height 11
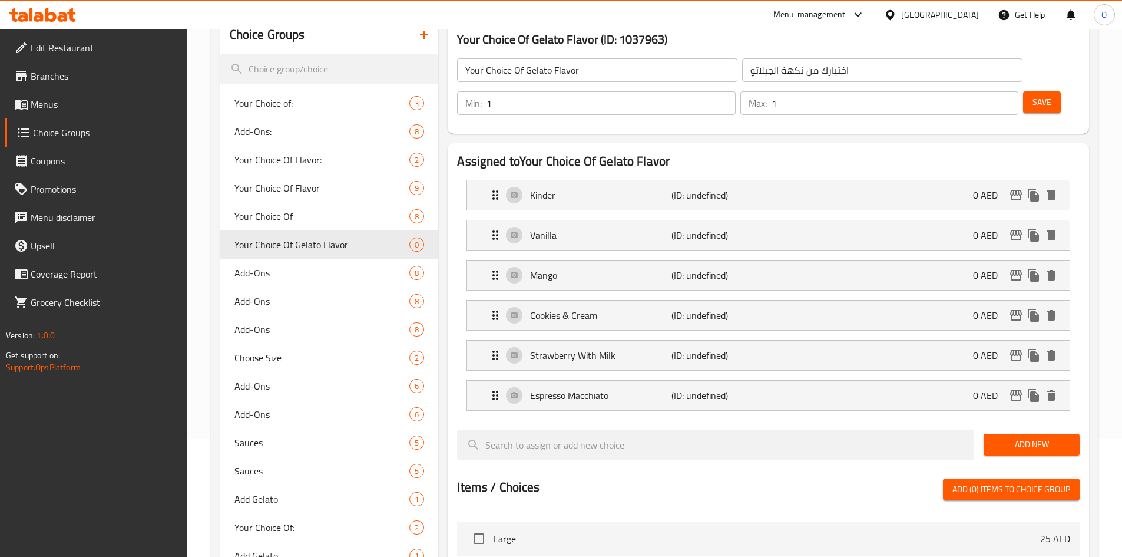
click at [1061, 433] on button "Add New" at bounding box center [1032, 444] width 96 height 22
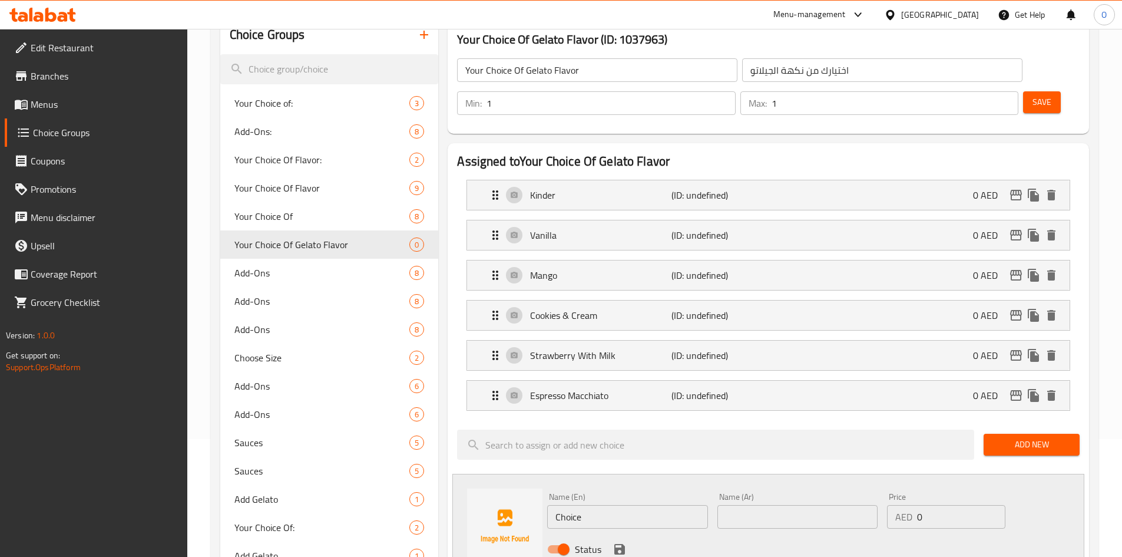
click at [625, 505] on input "Choice" at bounding box center [627, 517] width 160 height 24
paste input "Blueberry Pi"
type input "Blueberry Pie"
paste input "فطيرة التوت الأزرق"
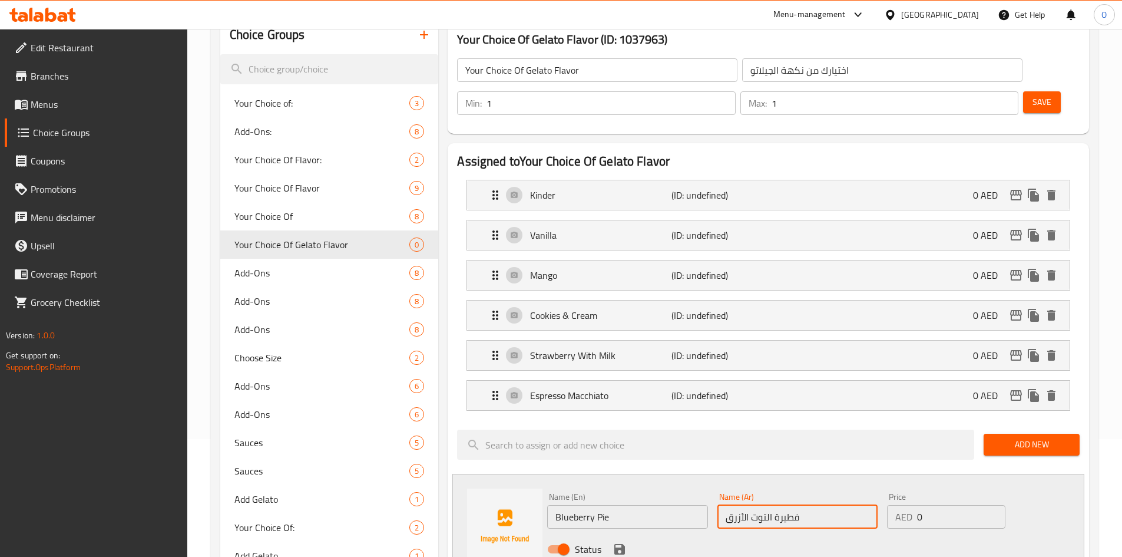
type input "فطيرة التوت الأزرق"
click at [615, 542] on icon "save" at bounding box center [620, 549] width 14 height 14
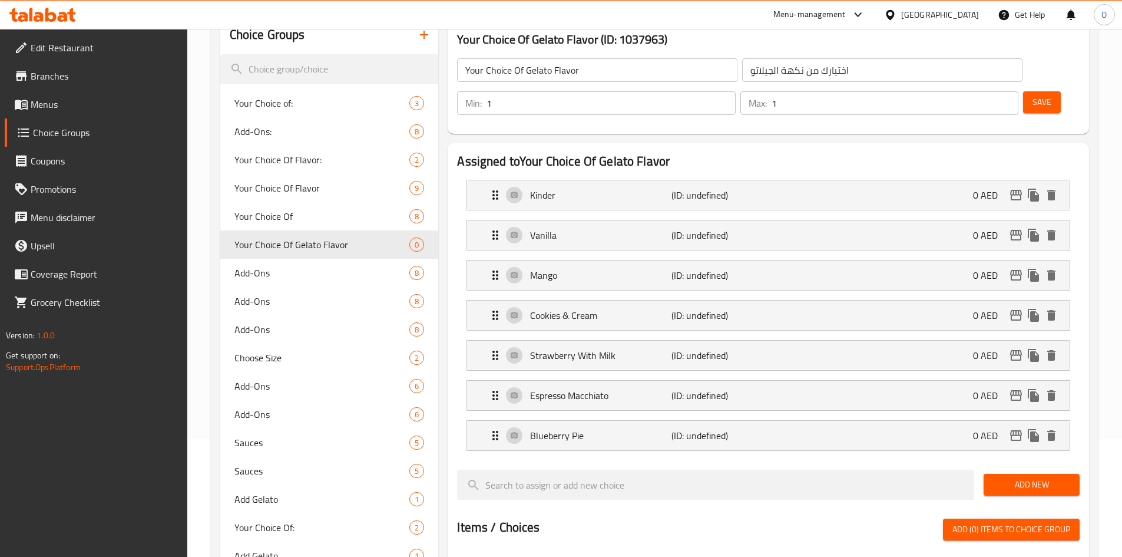
click at [1001, 477] on span "Add New" at bounding box center [1031, 484] width 77 height 15
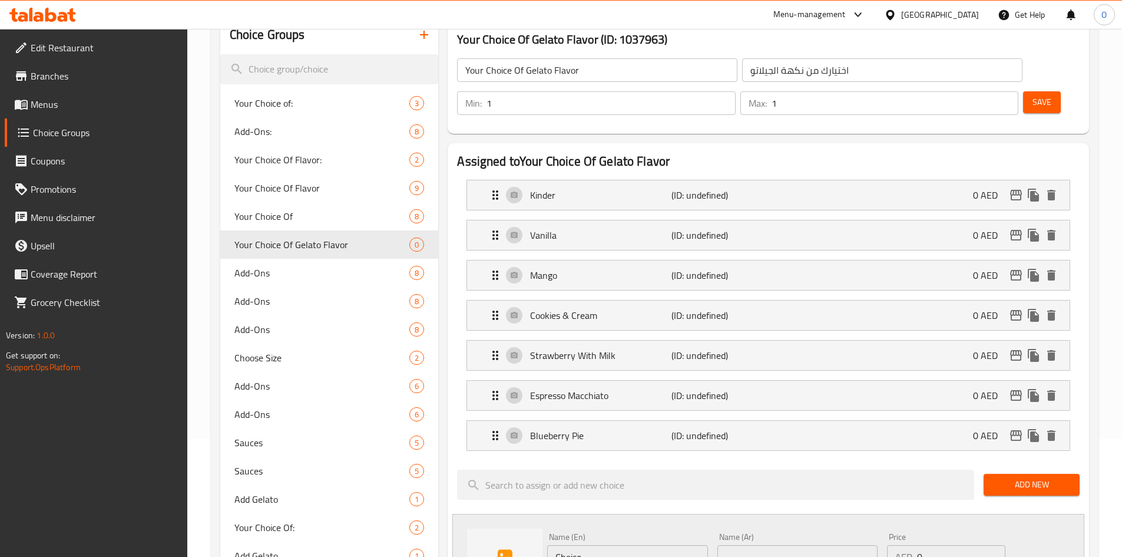
click at [640, 545] on input "Choice" at bounding box center [627, 557] width 160 height 24
paste input "Dark Chocolat"
type input "Dark Chocolate"
paste input "الشوكولاتة الداكنة"
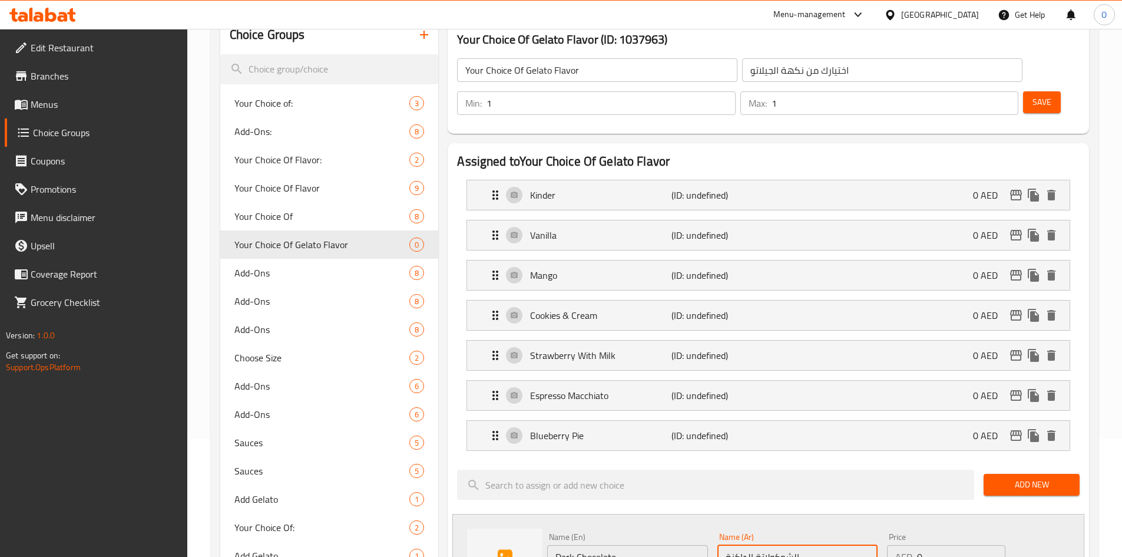
type input "الشوكولاتة الداكنة"
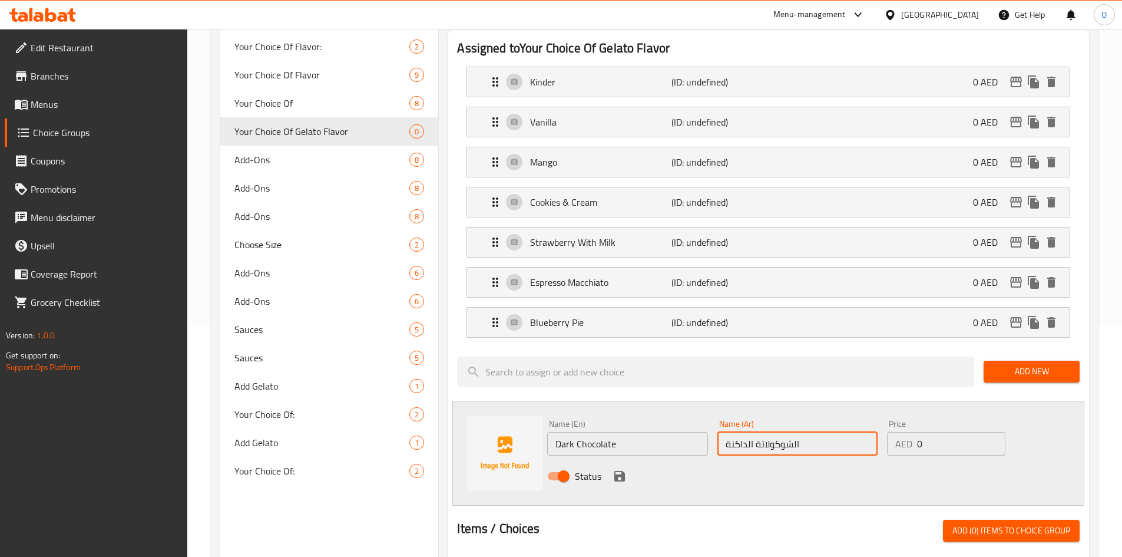
scroll to position [236, 0]
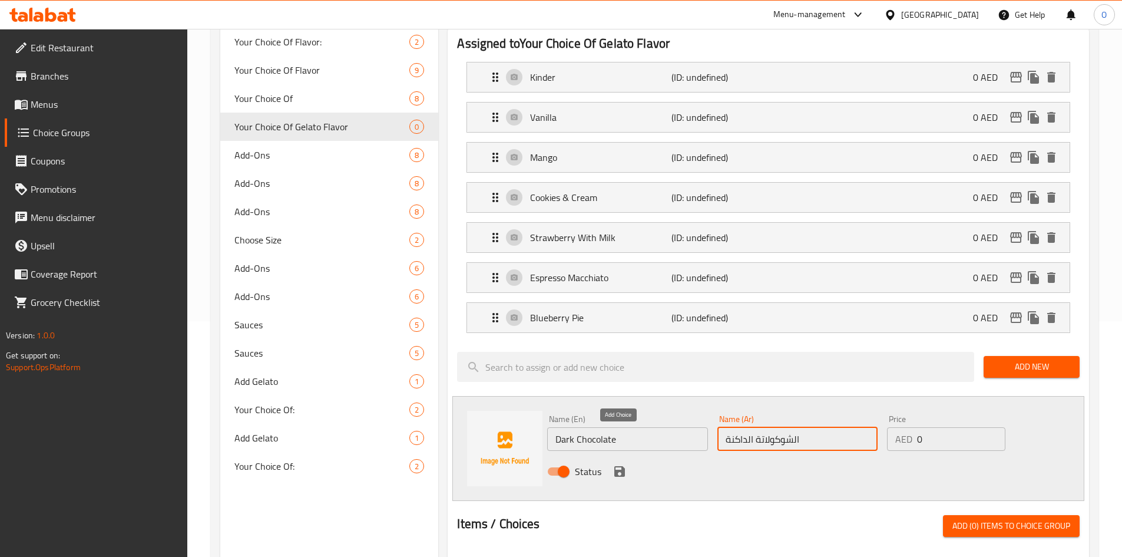
click at [615, 466] on icon "save" at bounding box center [619, 471] width 11 height 11
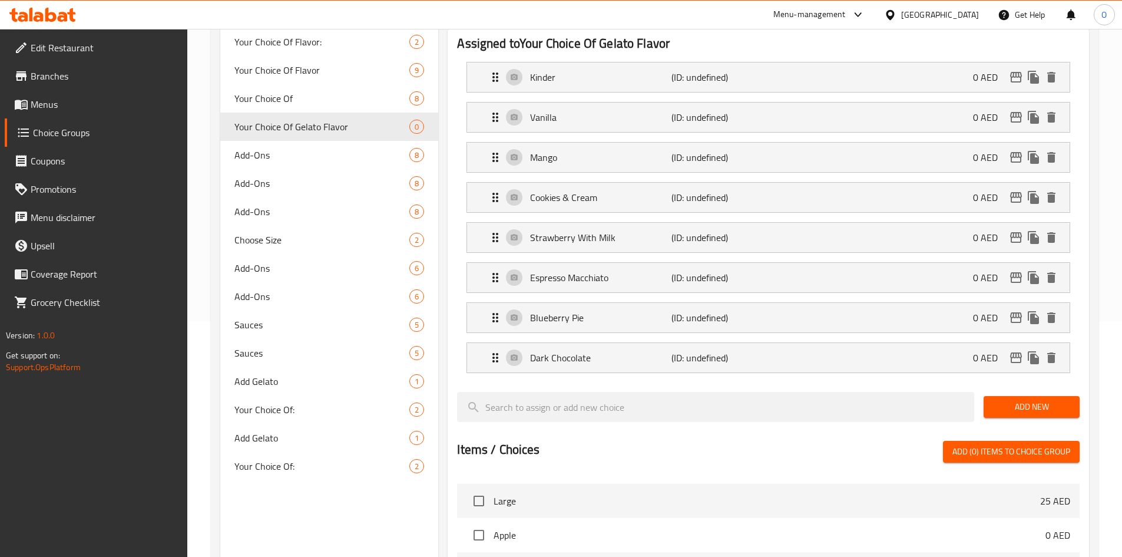
click at [1024, 399] on span "Add New" at bounding box center [1031, 406] width 77 height 15
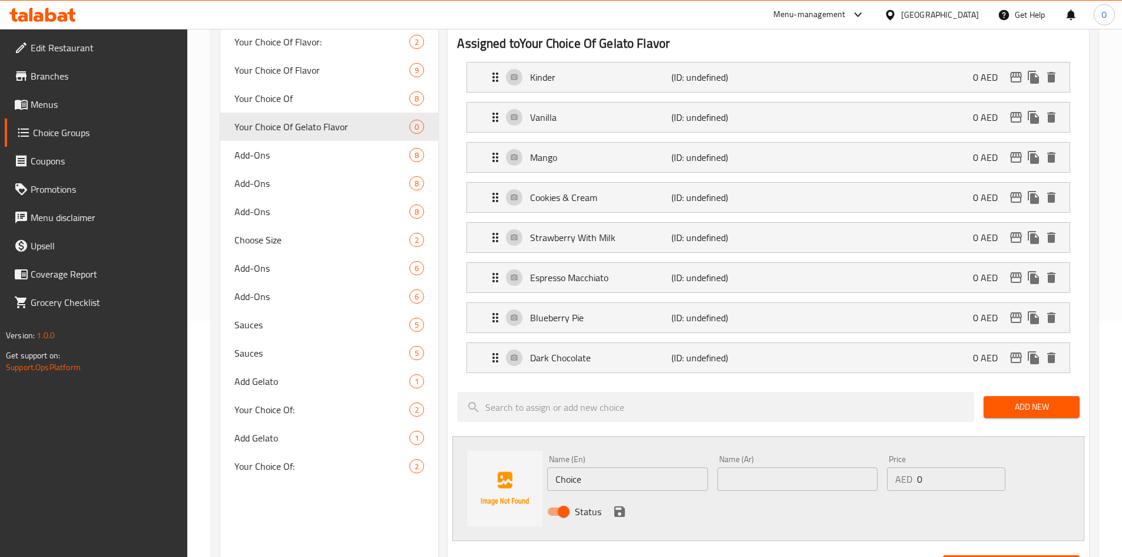
click at [595, 467] on input "Choice" at bounding box center [627, 479] width 160 height 24
paste input "Sweet Lemon"
type input "Sweet Lemon"
paste input "ليمون حلو"
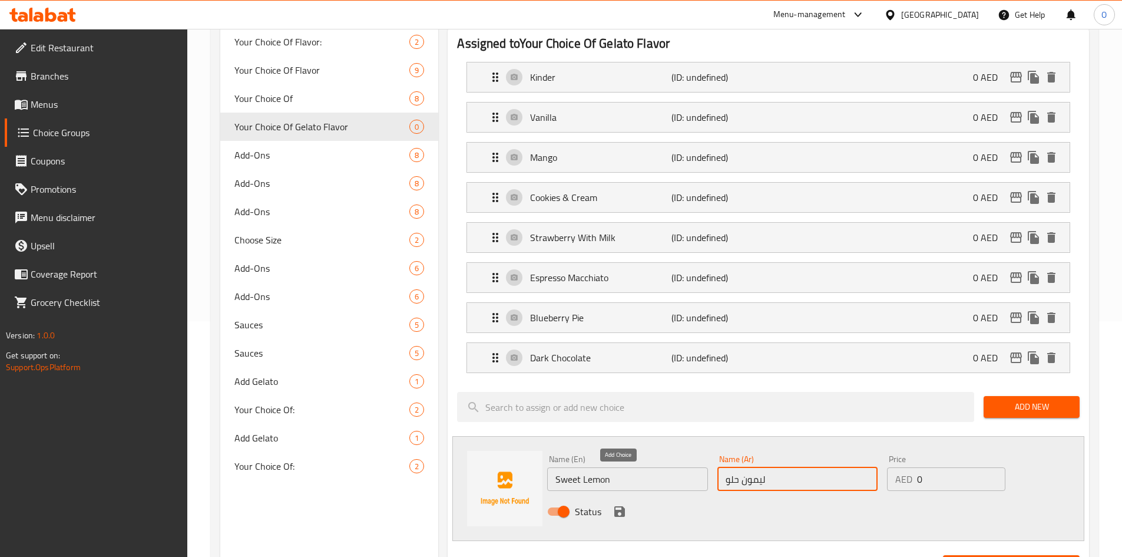
type input "ليمون حلو"
click at [616, 506] on icon "save" at bounding box center [619, 511] width 11 height 11
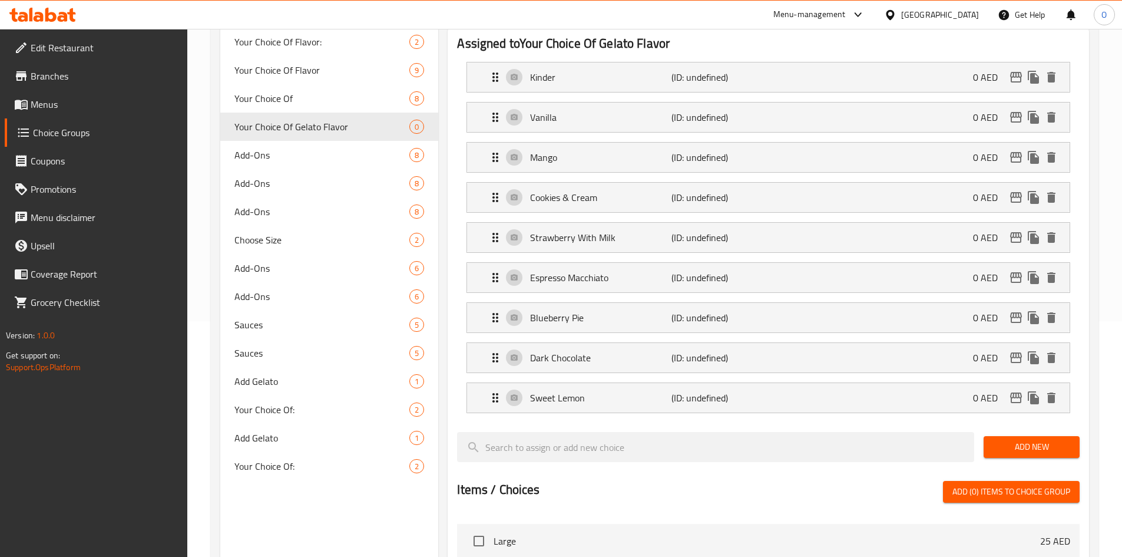
click at [1056, 427] on div "Add New" at bounding box center [1031, 446] width 105 height 39
click at [1050, 439] on span "Add New" at bounding box center [1031, 446] width 77 height 15
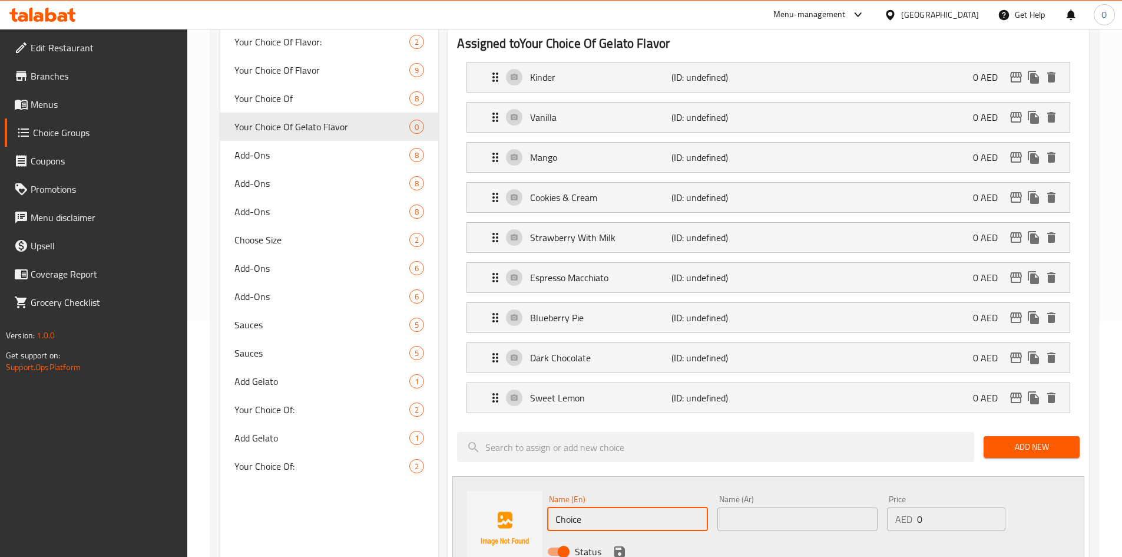
click at [597, 507] on input "Choice" at bounding box center [627, 519] width 160 height 24
paste input "Belgian"
type input "Belgian"
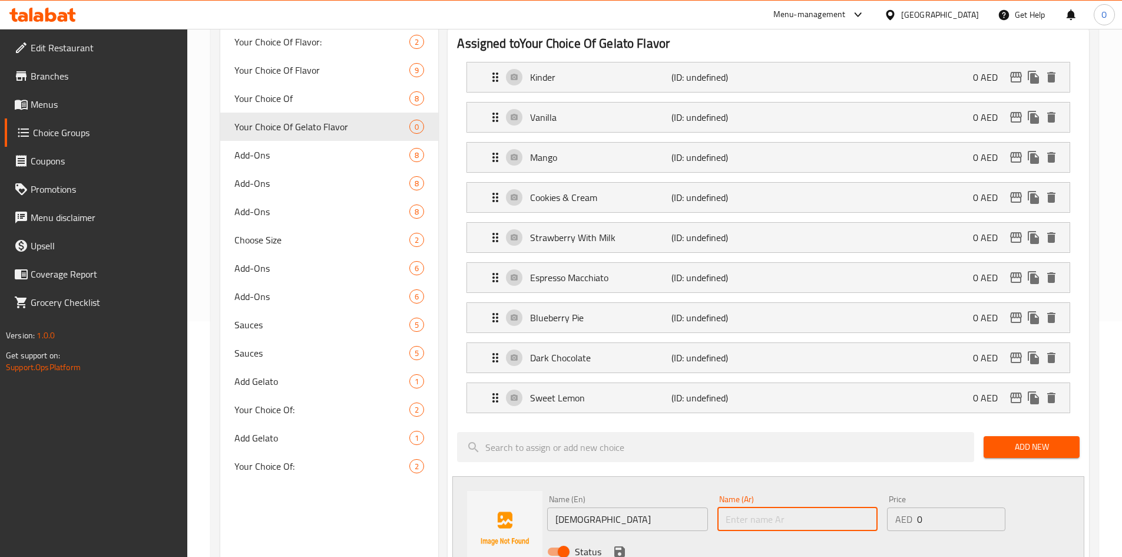
paste input "بلجيكي"
type input "بلجيكي"
click at [621, 546] on icon "save" at bounding box center [619, 551] width 11 height 11
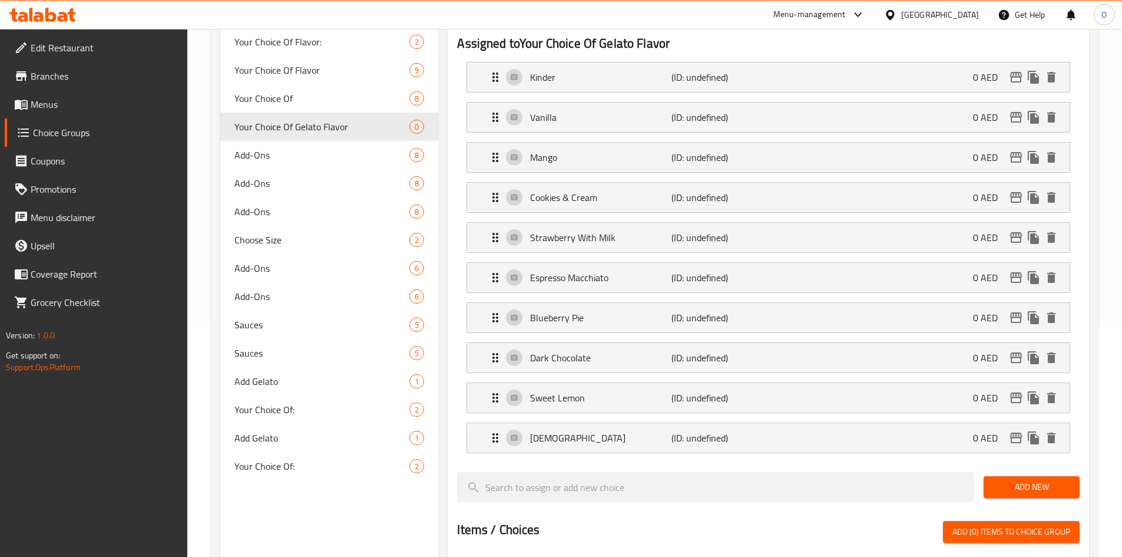
click at [1050, 476] on button "Add New" at bounding box center [1032, 487] width 96 height 22
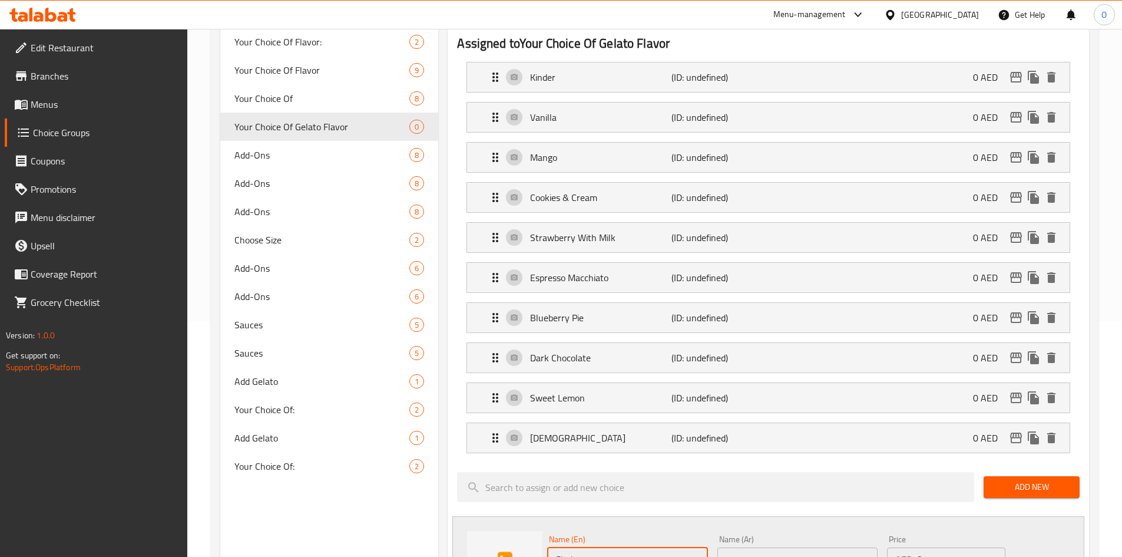
click at [595, 547] on input "Choice" at bounding box center [627, 559] width 160 height 24
paste input "Pistachio"
type input "Pistachio"
paste input "فستق"
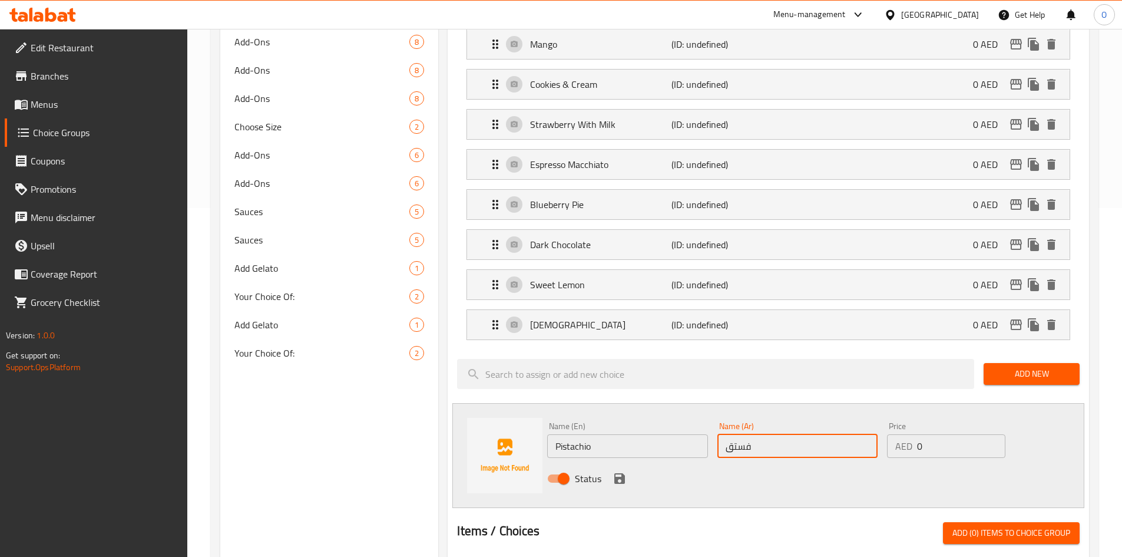
scroll to position [353, 0]
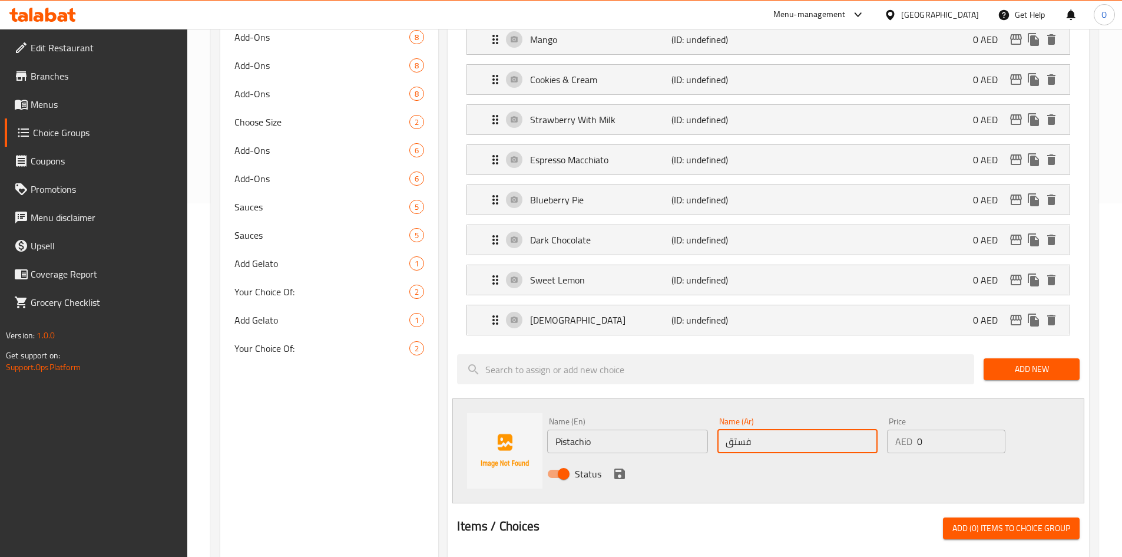
type input "فستق"
click at [616, 468] on icon "save" at bounding box center [619, 473] width 11 height 11
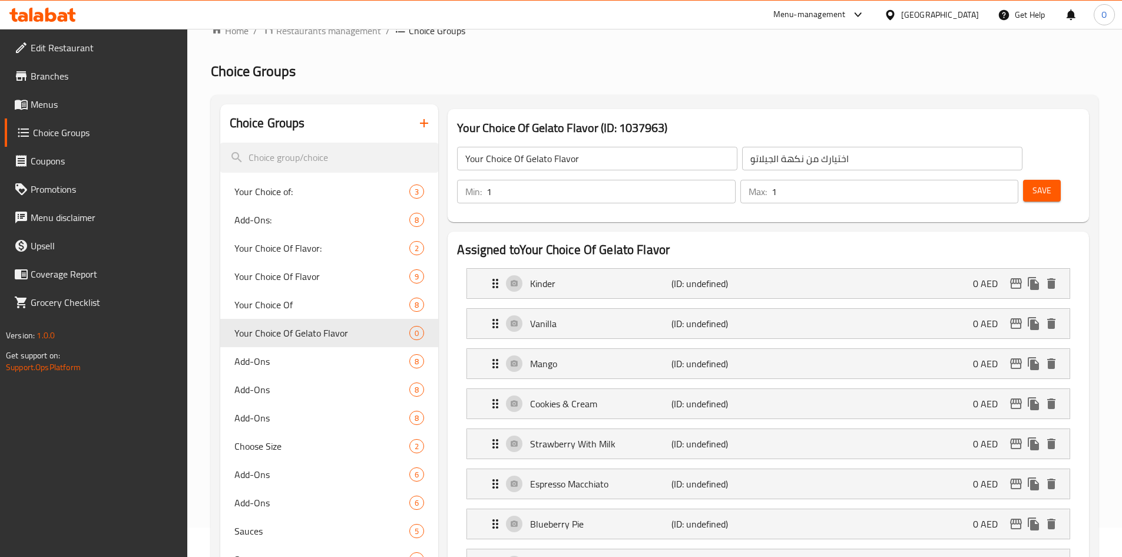
scroll to position [0, 0]
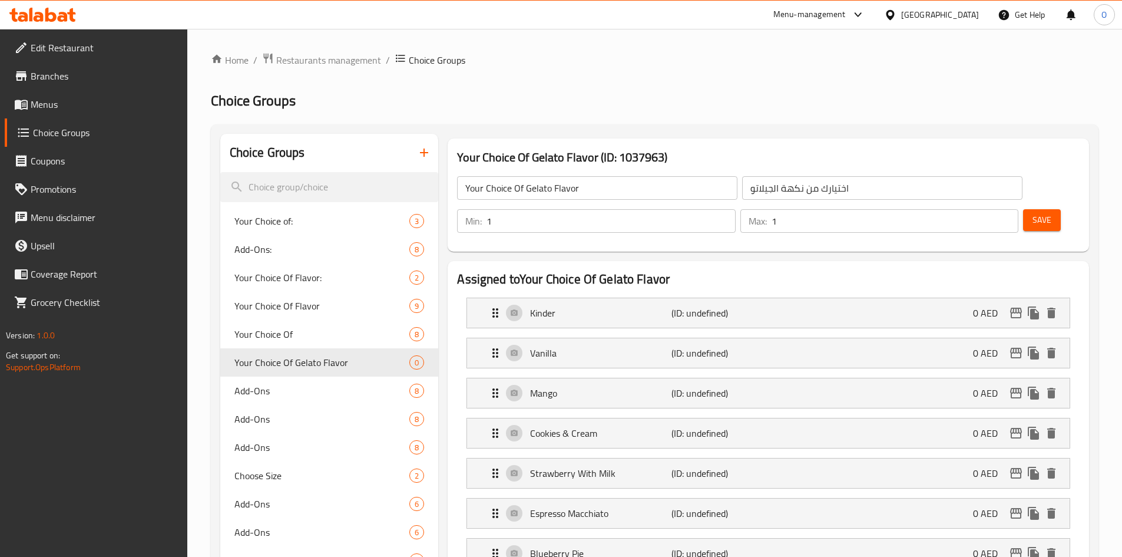
click at [1033, 209] on button "Save" at bounding box center [1042, 220] width 38 height 22
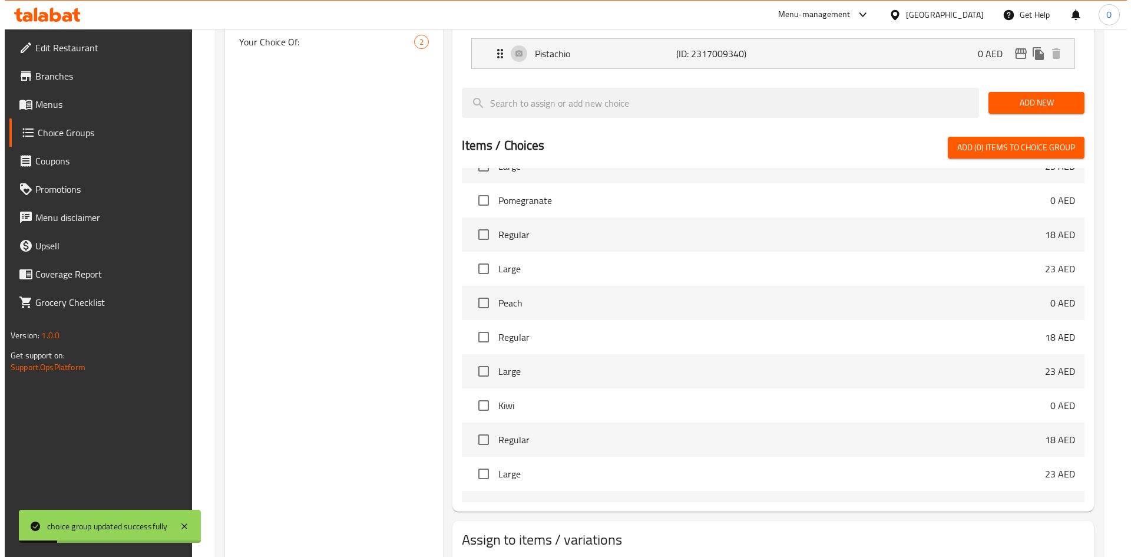
scroll to position [701, 0]
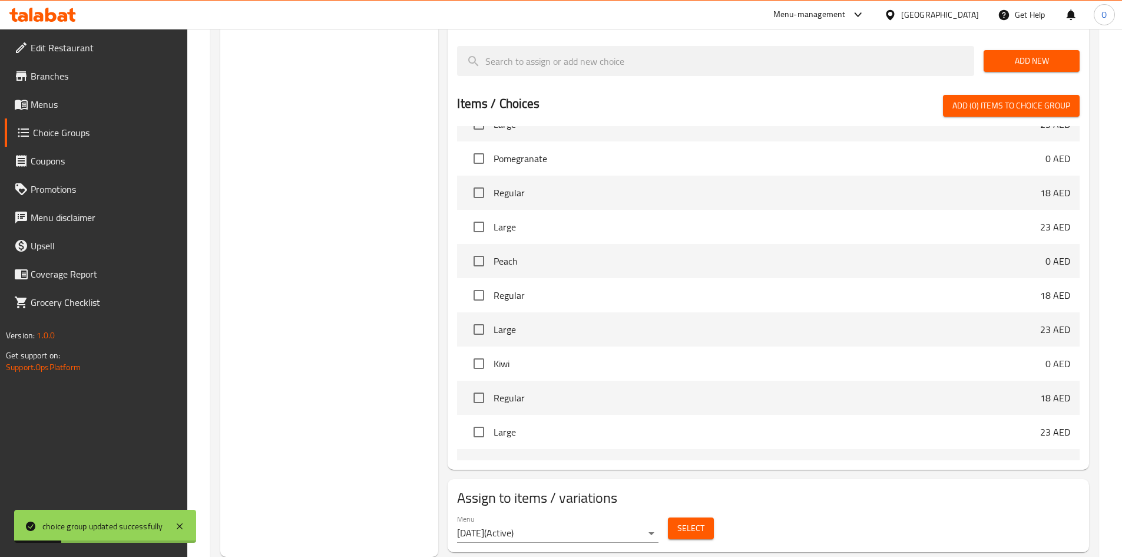
click at [680, 521] on span "Select" at bounding box center [690, 528] width 27 height 15
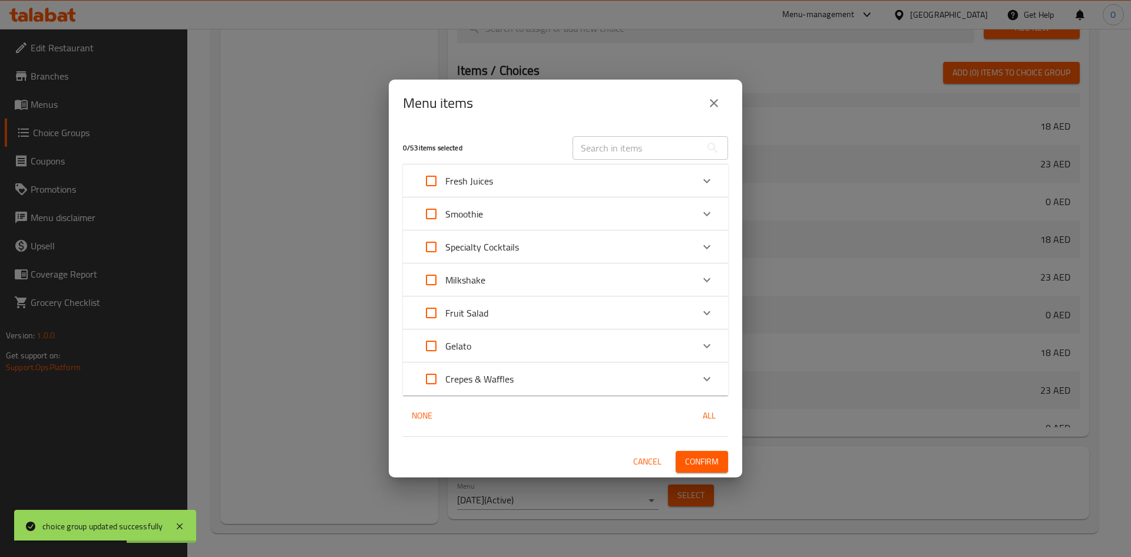
click at [484, 352] on div "Gelato" at bounding box center [555, 346] width 276 height 28
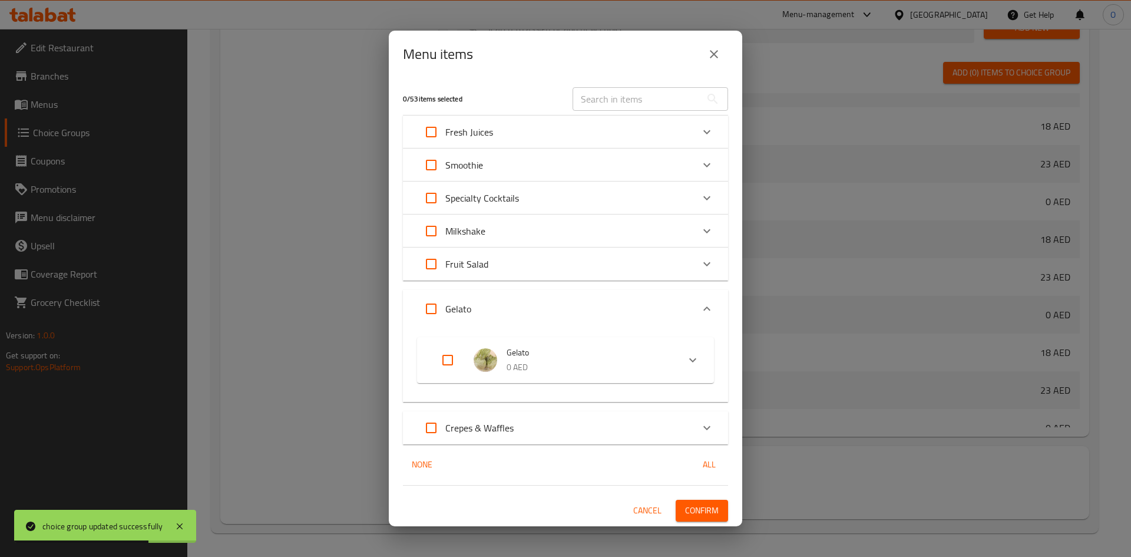
click at [450, 363] on input "Expand" at bounding box center [447, 360] width 28 height 28
checkbox input "true"
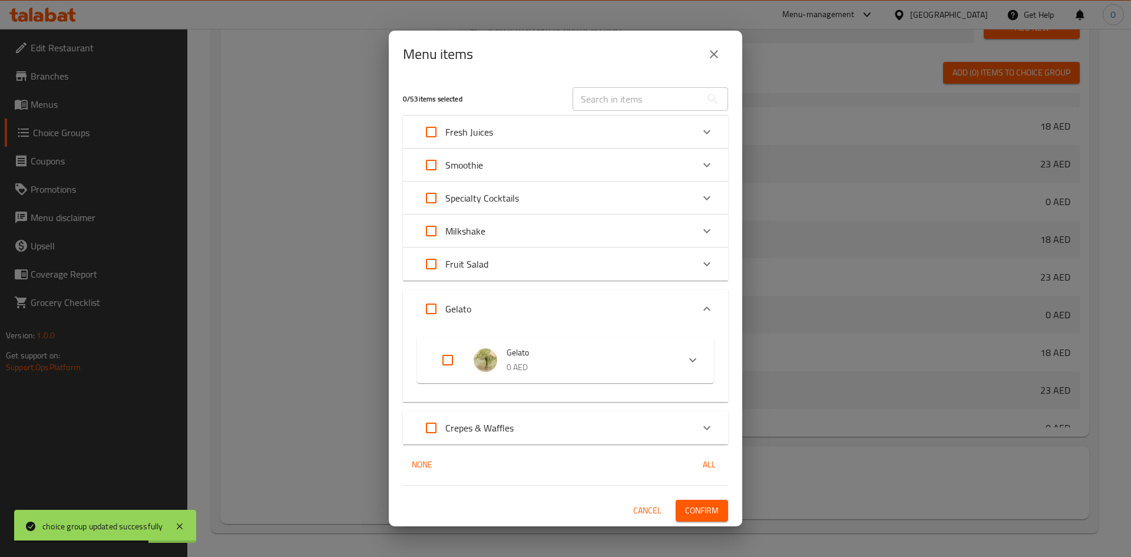
checkbox input "true"
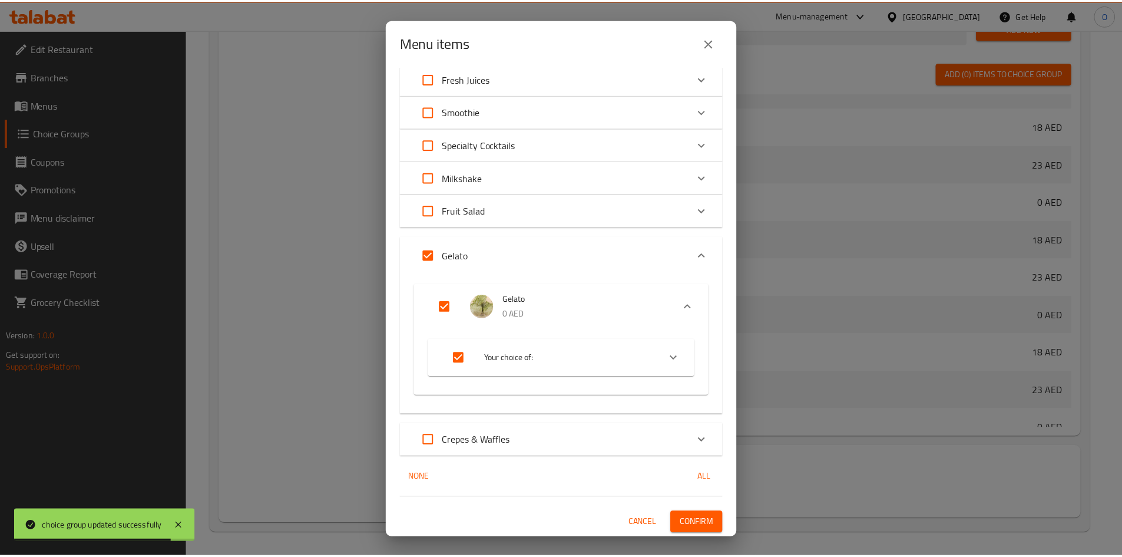
scroll to position [42, 0]
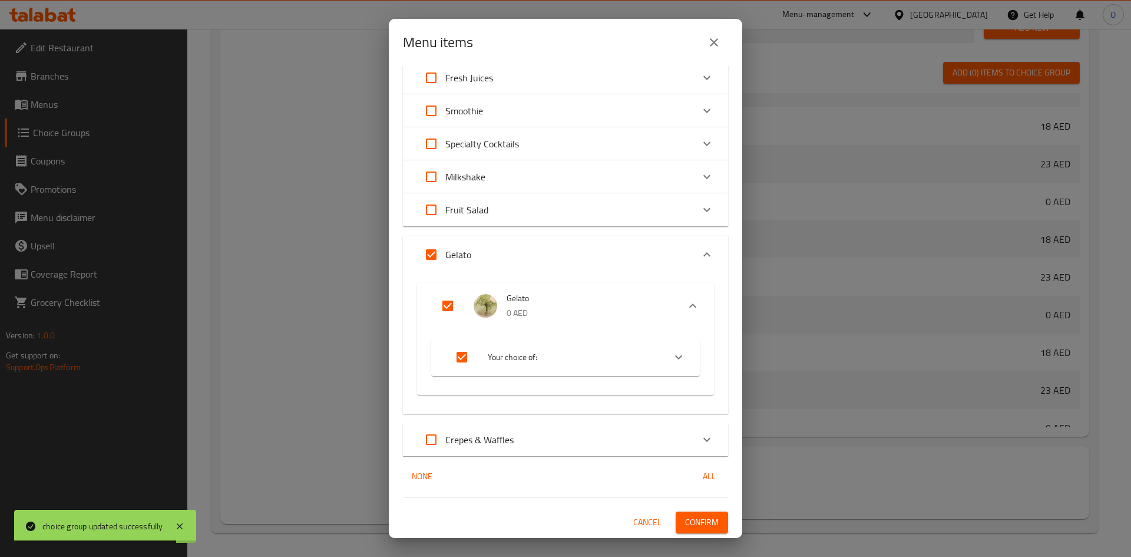
click at [701, 522] on span "Confirm" at bounding box center [702, 522] width 34 height 15
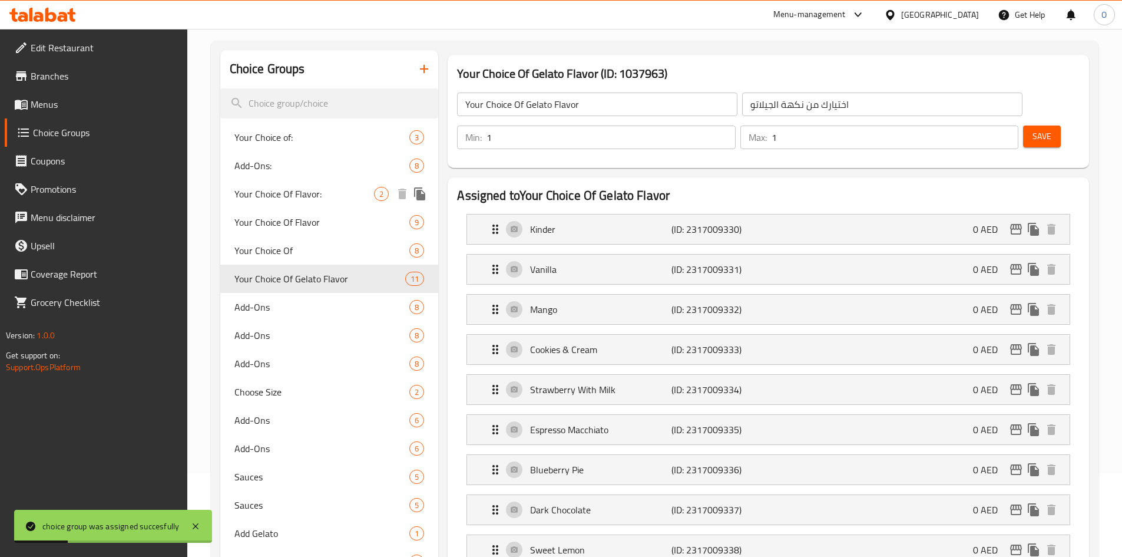
scroll to position [0, 0]
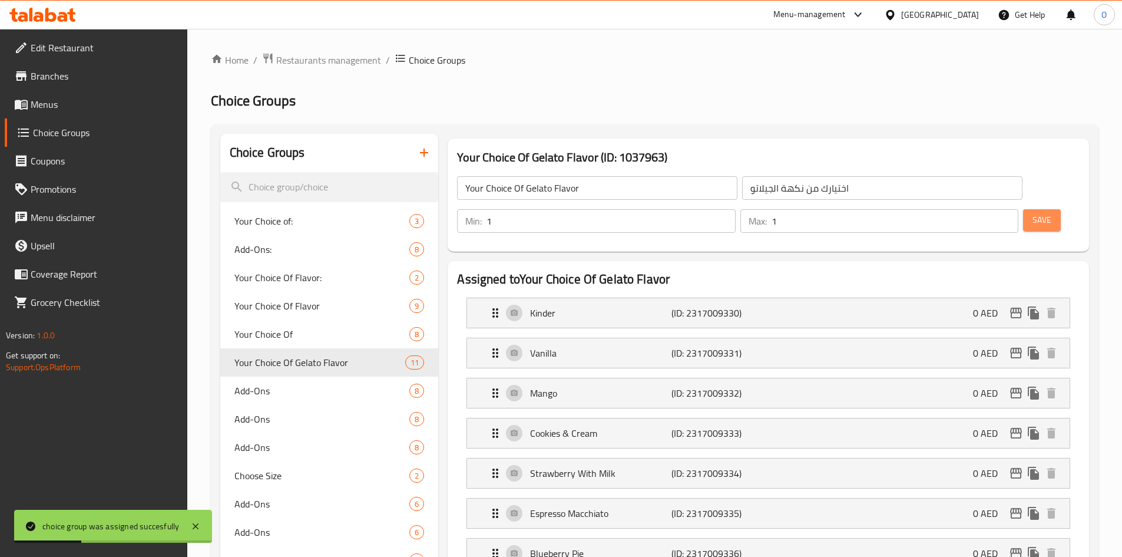
click at [1032, 213] on span "Save" at bounding box center [1041, 220] width 19 height 15
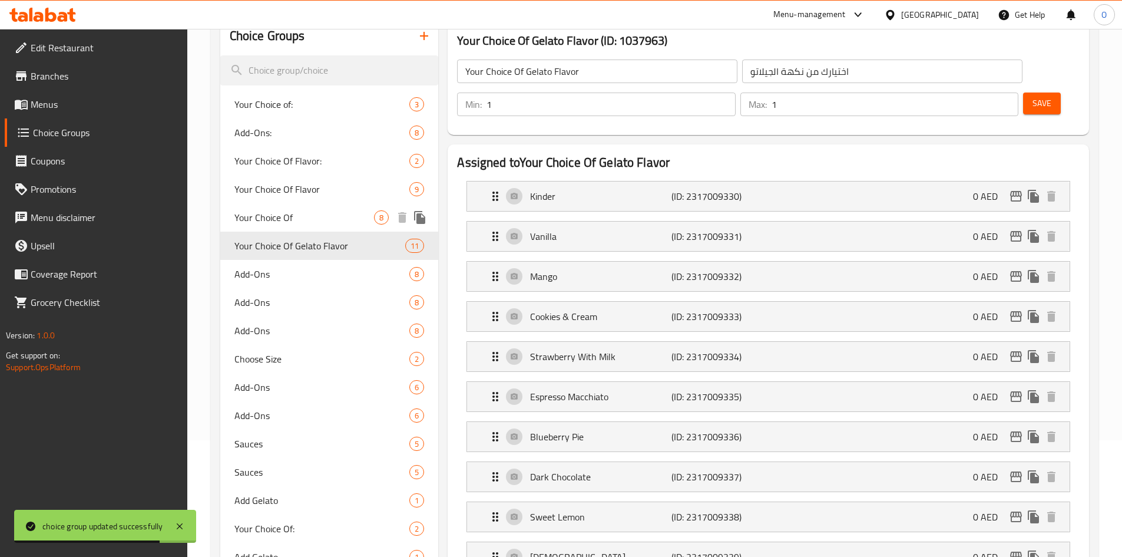
scroll to position [118, 0]
click at [343, 161] on span "Your Choice Of Flavor:" at bounding box center [304, 160] width 140 height 14
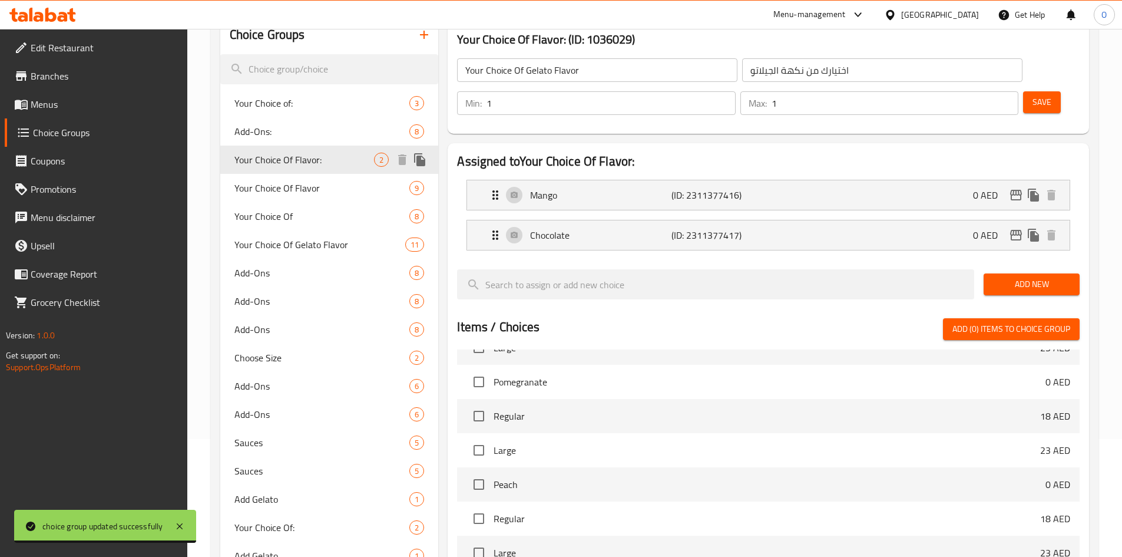
type input "Your Choice Of Flavor:"
type input "اختيارك من النكهة:"
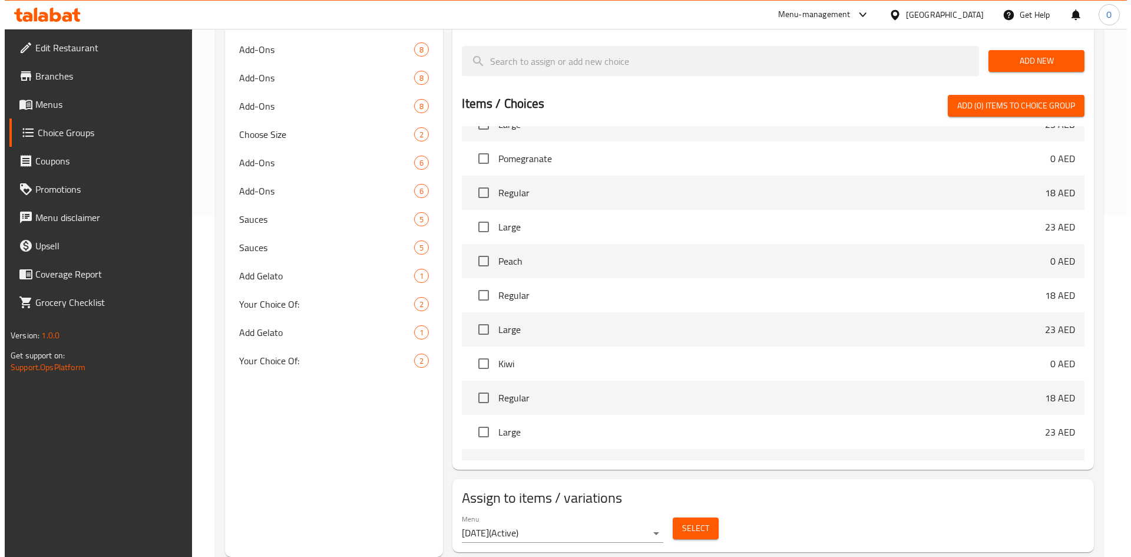
scroll to position [883, 0]
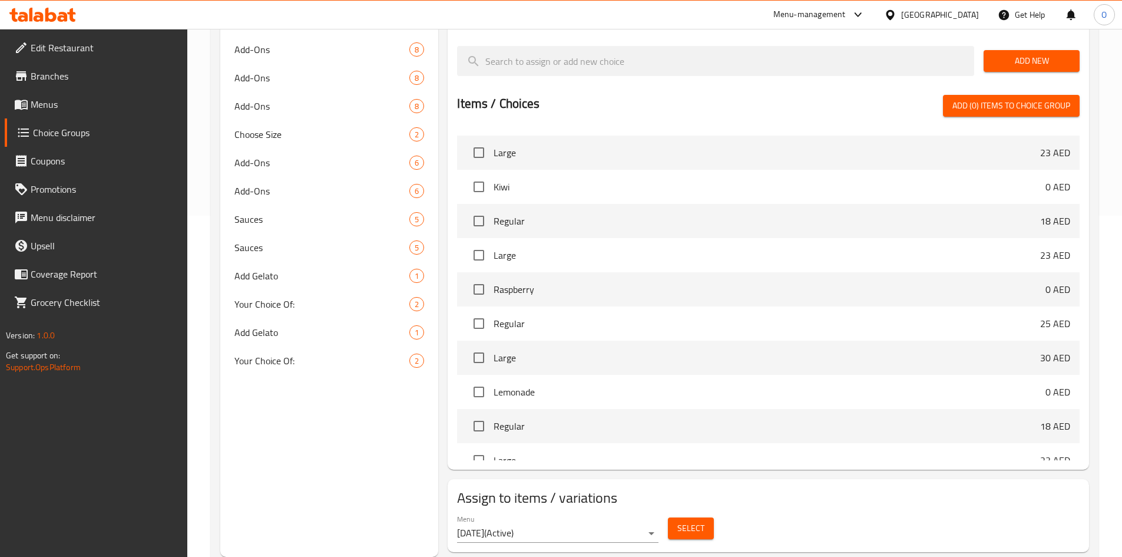
click at [703, 521] on span "Select" at bounding box center [690, 528] width 27 height 15
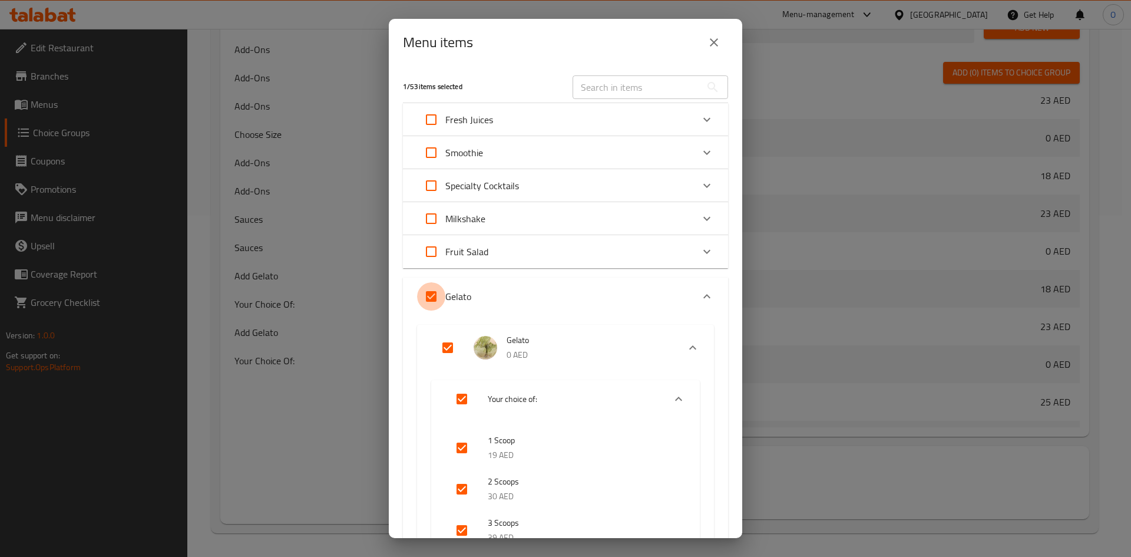
click at [426, 294] on input "Expand" at bounding box center [431, 296] width 28 height 28
checkbox input "false"
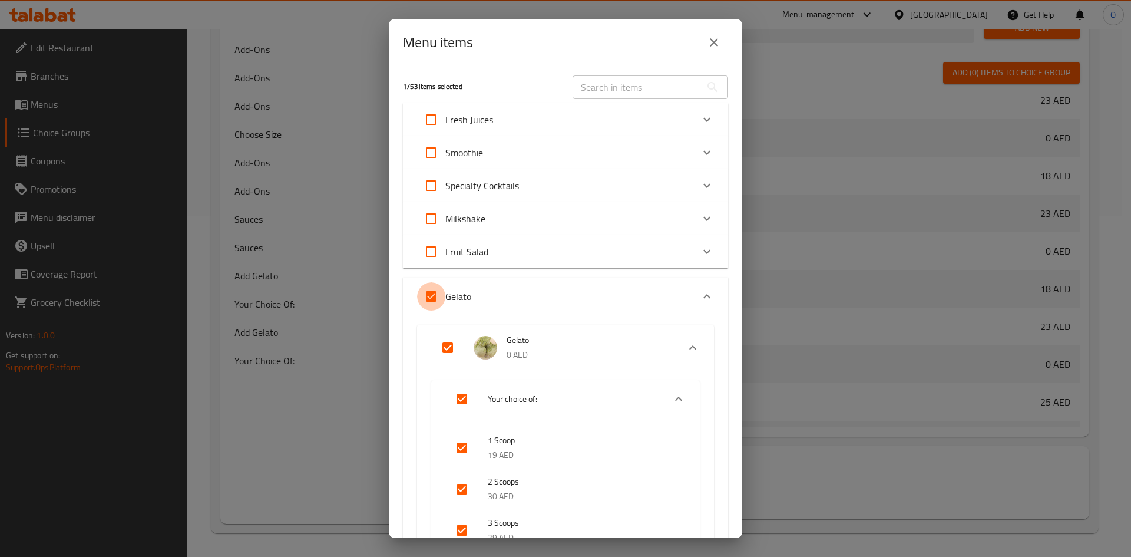
checkbox input "false"
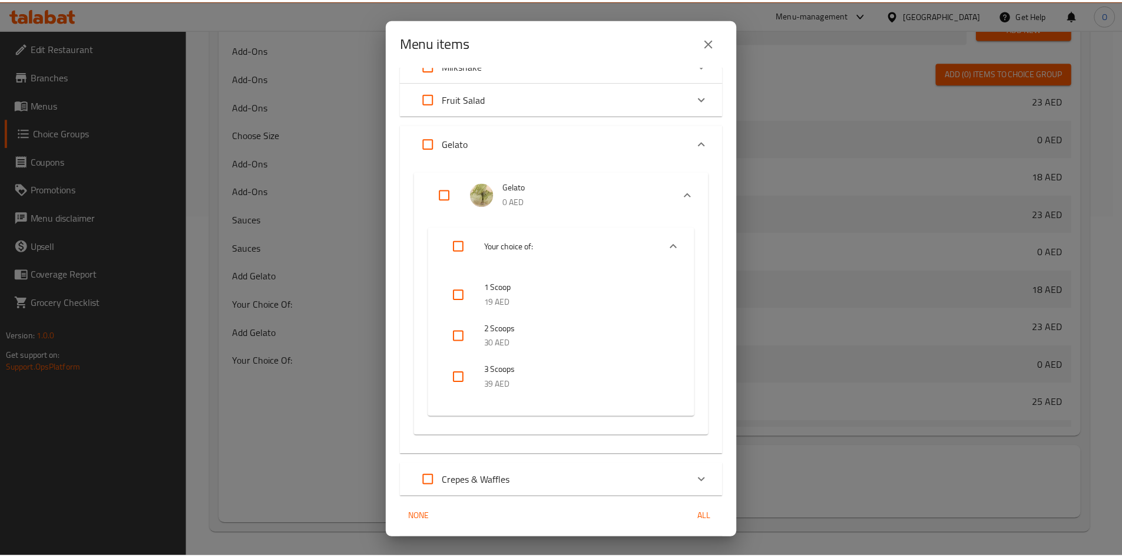
scroll to position [194, 0]
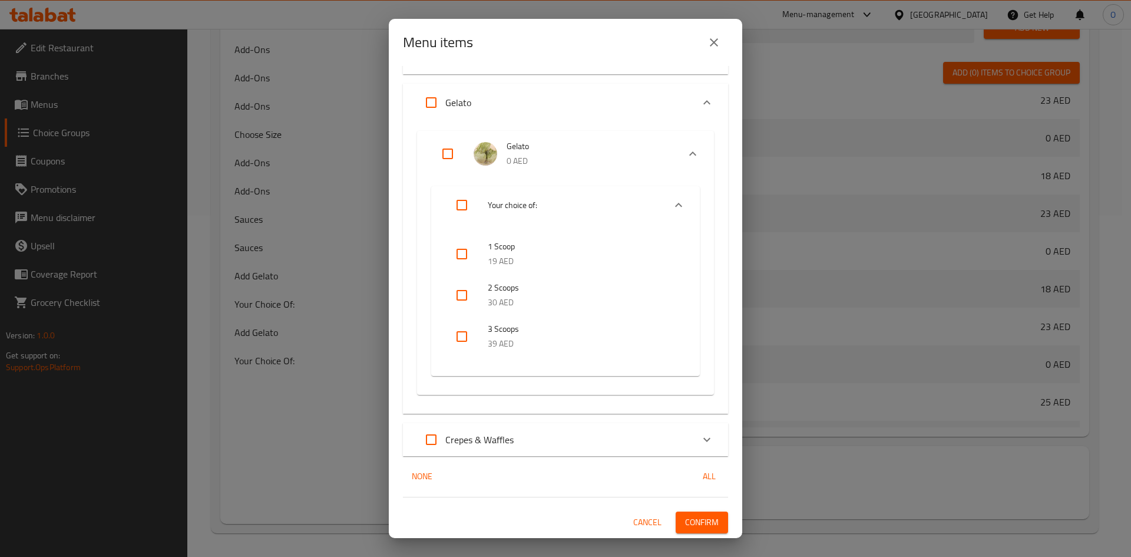
click at [700, 520] on span "Confirm" at bounding box center [702, 522] width 34 height 15
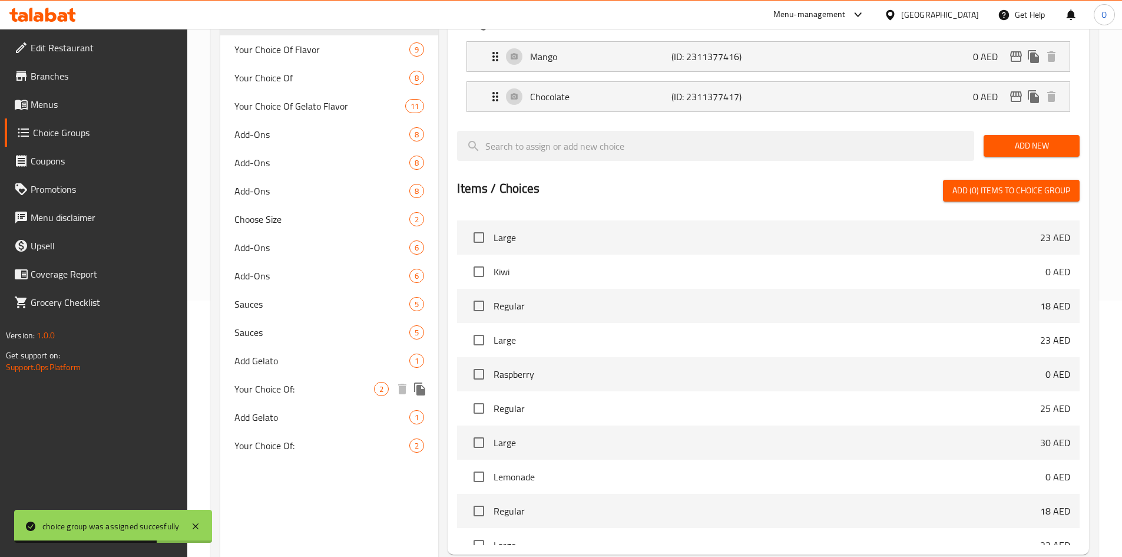
scroll to position [47, 0]
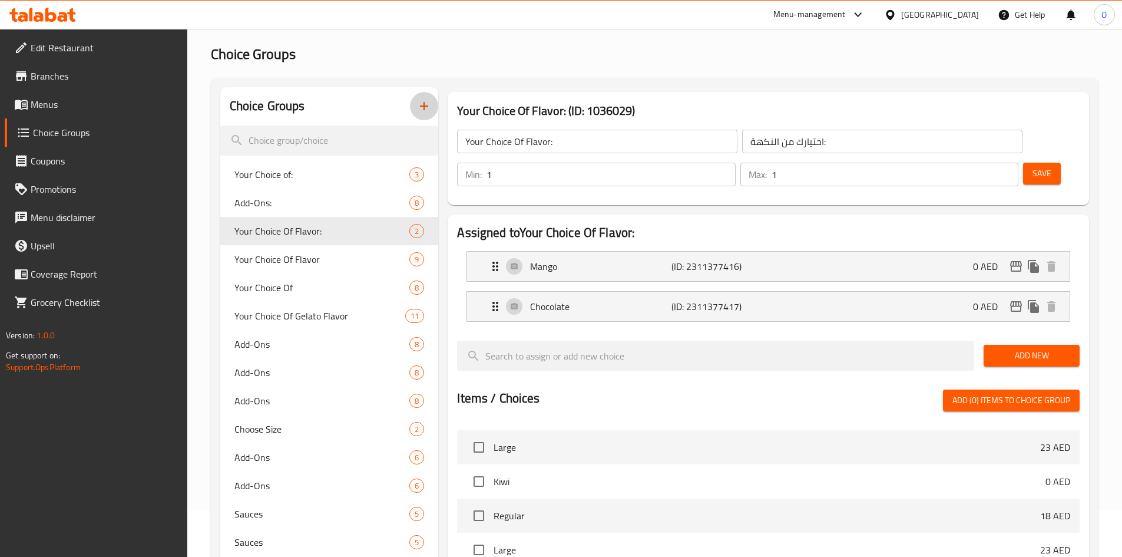
click at [418, 109] on icon "button" at bounding box center [424, 106] width 14 height 14
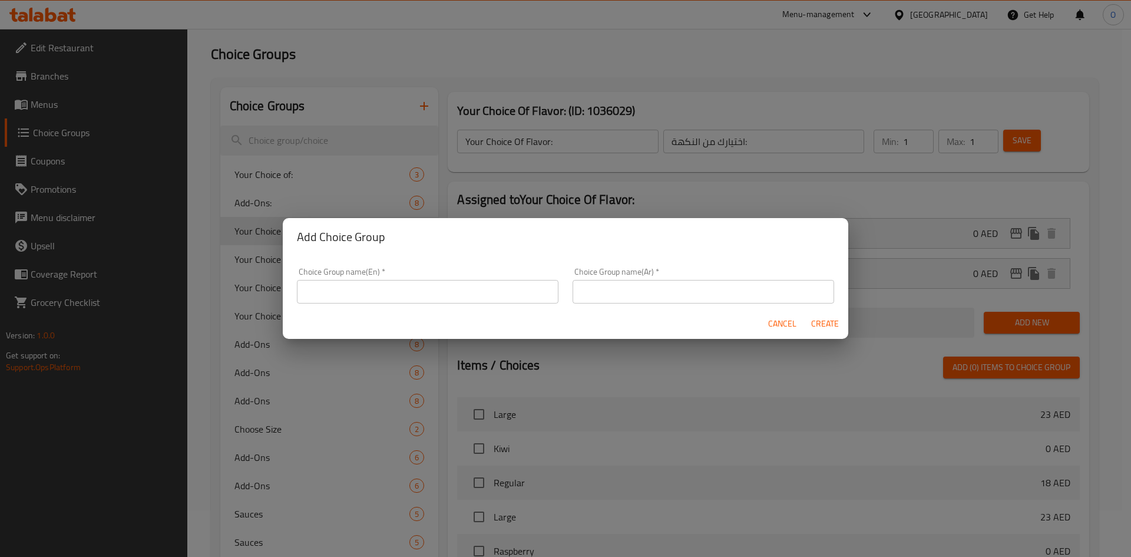
click at [383, 285] on input "text" at bounding box center [427, 292] width 261 height 24
paste input "Fruits"
click at [373, 294] on input "Your Choice Of Fruits" at bounding box center [427, 292] width 261 height 24
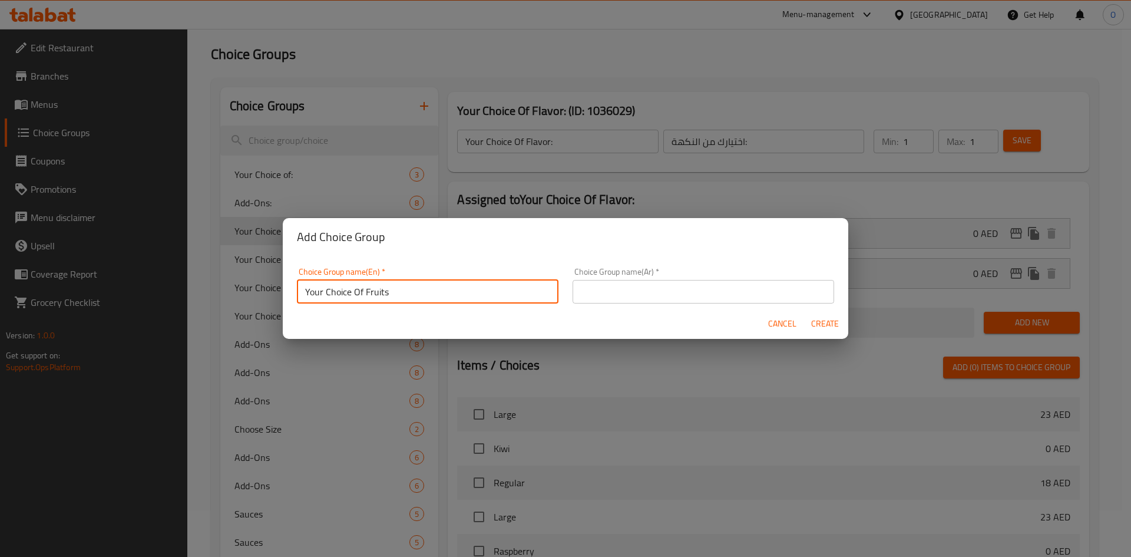
type input "Your Choice Of Fruits"
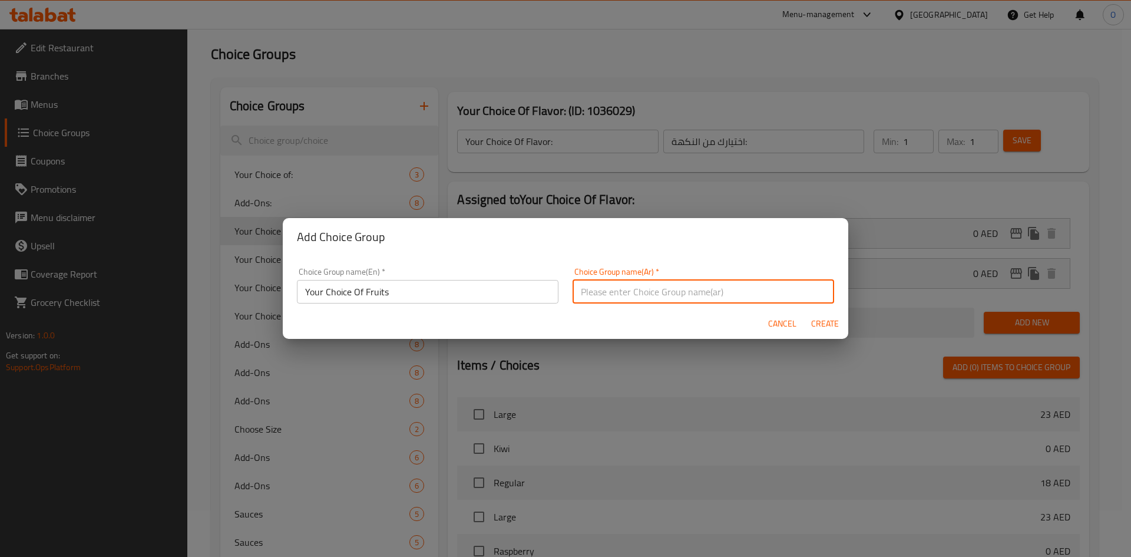
click at [686, 284] on input "text" at bounding box center [702, 292] width 261 height 24
paste input "اختيارك من الفواكه"
type input "اختيارك من الفواكه"
click at [820, 319] on span "Create" at bounding box center [824, 323] width 28 height 15
type input "Your Choice Of Fruits"
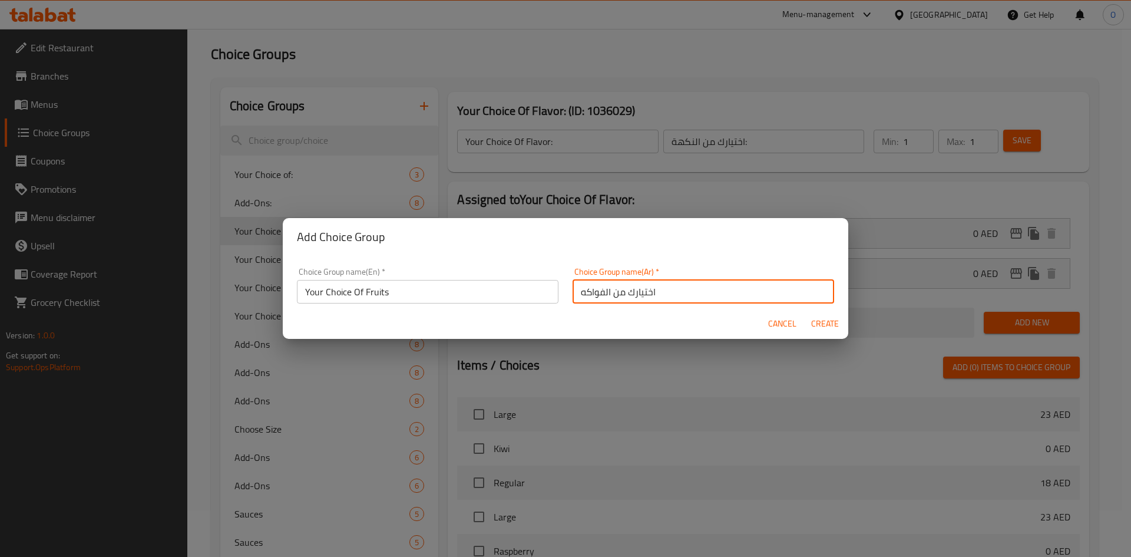
type input "اختيارك من الفواكه"
type input "0"
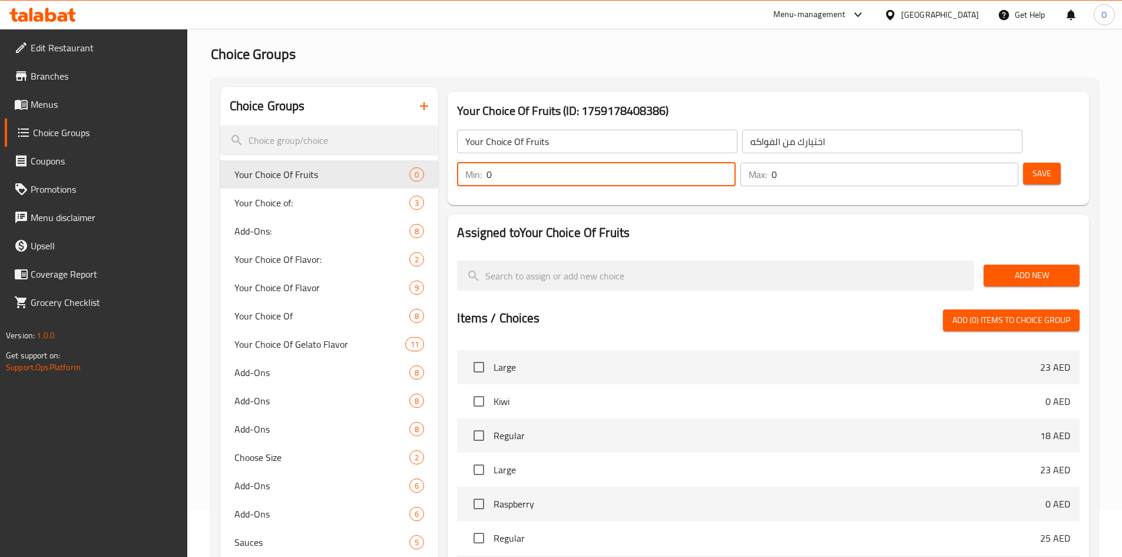
drag, startPoint x: 908, startPoint y: 138, endPoint x: 890, endPoint y: 141, distance: 18.0
click at [735, 163] on div "Min: 0 ​" at bounding box center [596, 175] width 278 height 24
type input "1"
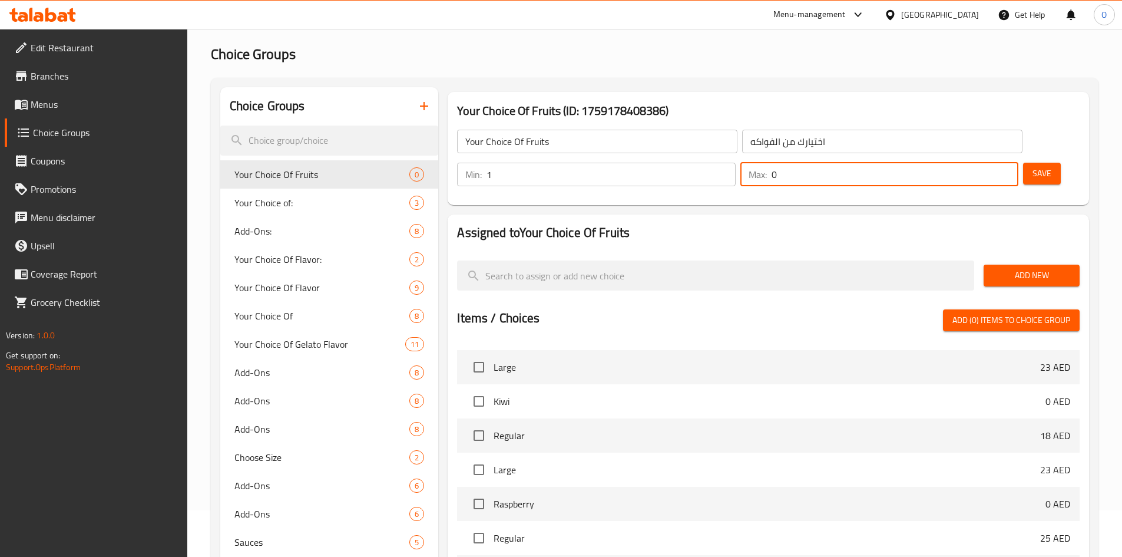
drag, startPoint x: 975, startPoint y: 140, endPoint x: 957, endPoint y: 143, distance: 18.6
click at [957, 163] on div "Max: 0 ​" at bounding box center [879, 175] width 278 height 24
type input "1"
click at [1032, 166] on span "Save" at bounding box center [1041, 173] width 19 height 15
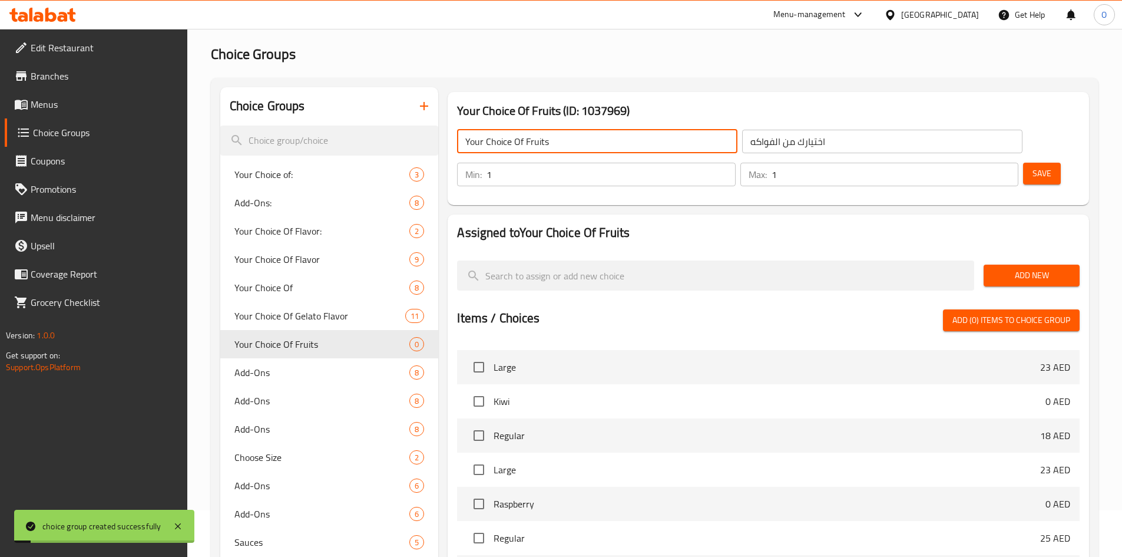
click at [525, 143] on input "Your Choice Of Fruits" at bounding box center [597, 142] width 280 height 24
click at [590, 147] on input "Your Choice Of 1st Fruits" at bounding box center [597, 142] width 280 height 24
click at [566, 145] on input "Your Choice Of 1st Fruits" at bounding box center [597, 142] width 280 height 24
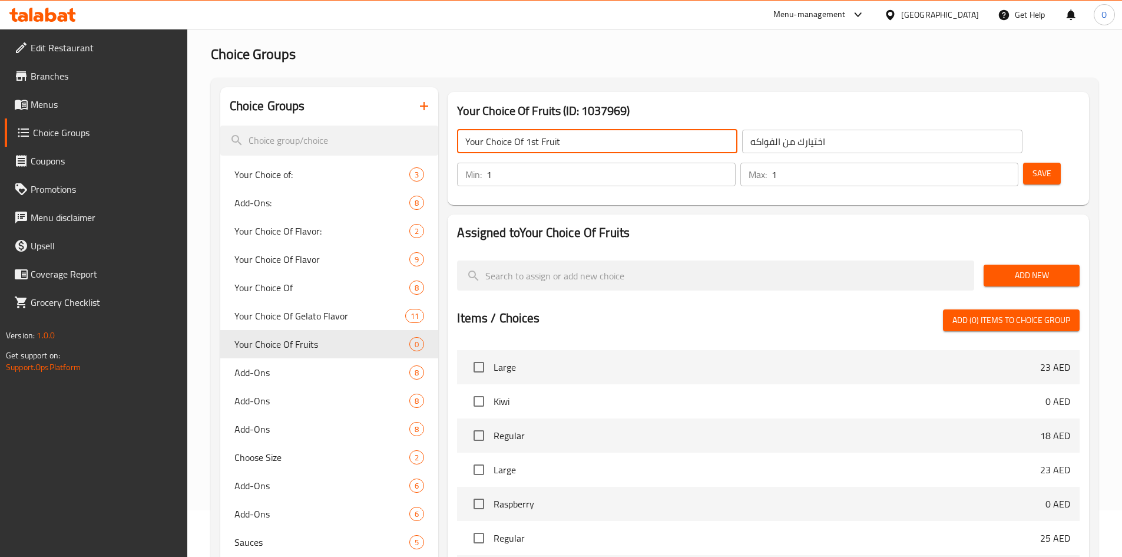
click at [564, 145] on input "Your Choice Of 1st Fruit" at bounding box center [597, 142] width 280 height 24
click at [563, 145] on input "Your Choice Of 1st Fruit" at bounding box center [597, 142] width 280 height 24
type input "Your Choice Of 1st Fruit"
click at [801, 141] on input "اختيارك من الفواكه" at bounding box center [882, 142] width 280 height 24
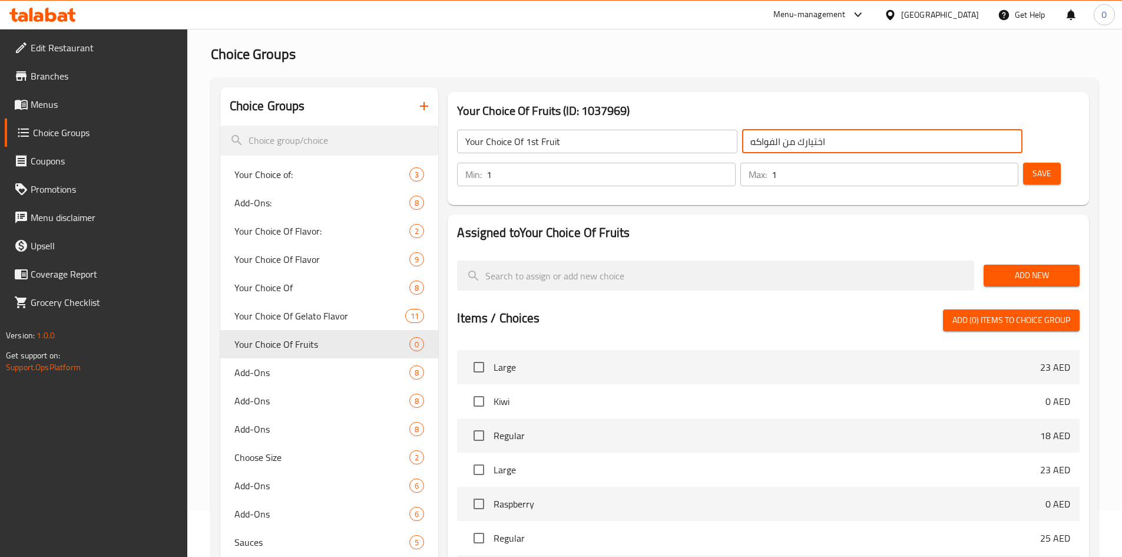
click at [801, 141] on input "اختيارك من الفواكه" at bounding box center [882, 142] width 280 height 24
paste input "اكهة الأولى"
type input "اختيارك من الفاكهة الأولى"
click at [1032, 166] on span "Save" at bounding box center [1041, 173] width 19 height 15
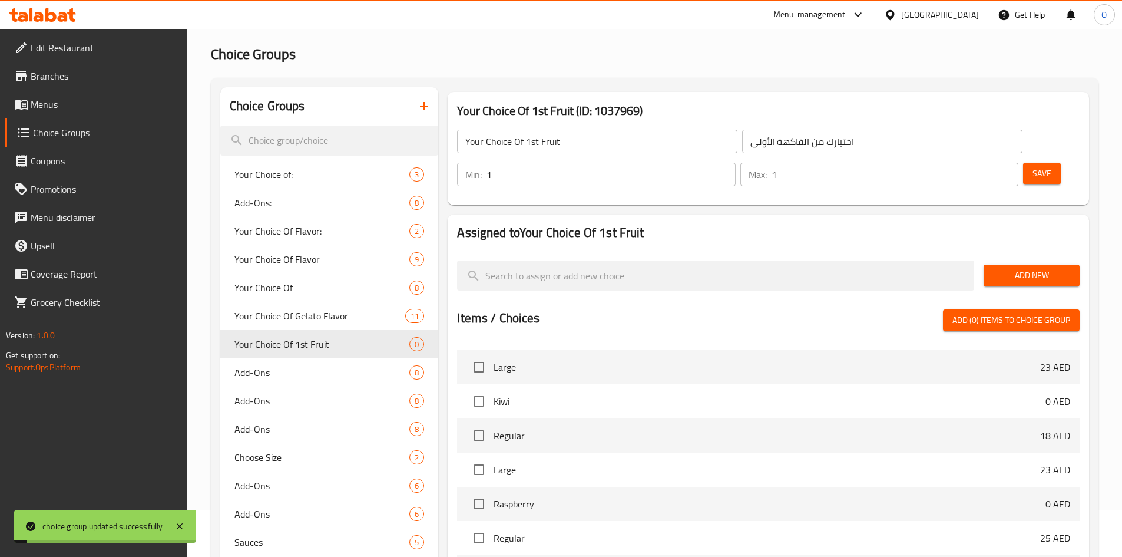
click at [1040, 268] on span "Add New" at bounding box center [1031, 275] width 77 height 15
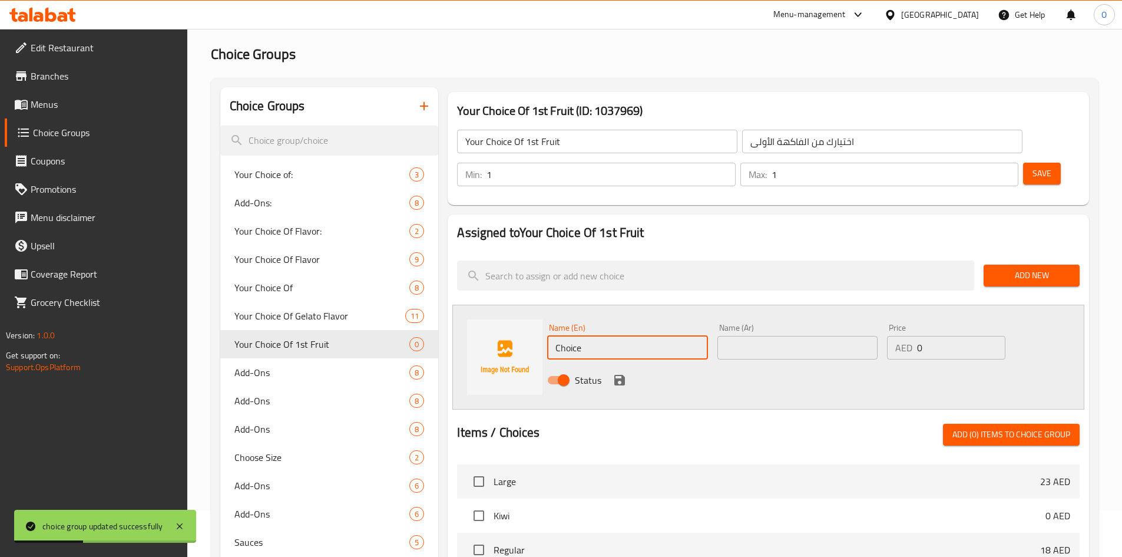
click at [630, 336] on input "Choice" at bounding box center [627, 348] width 160 height 24
paste input "Mango"
type input "Mango"
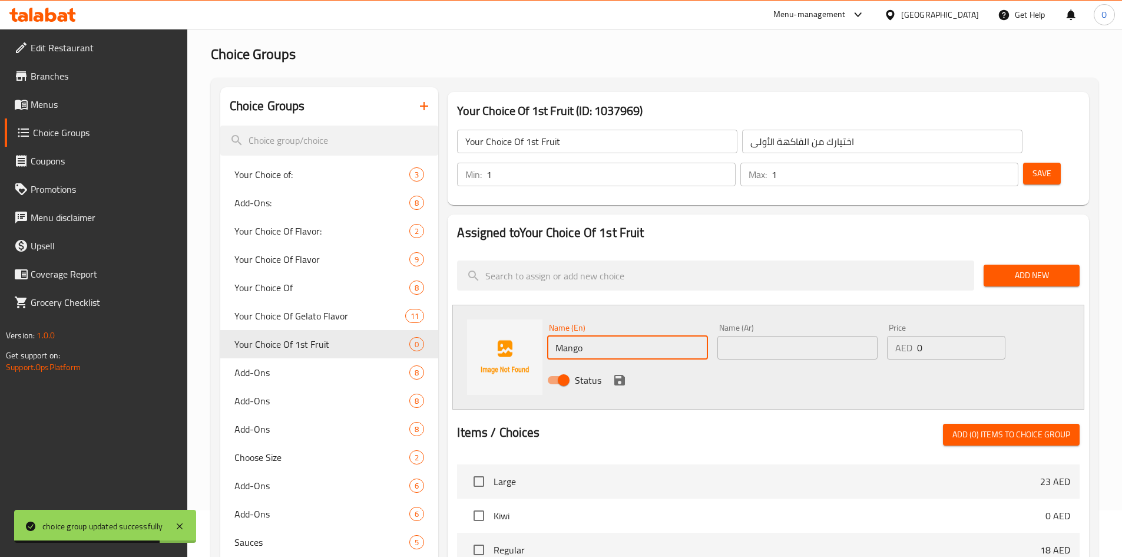
click at [768, 336] on input "text" at bounding box center [797, 348] width 160 height 24
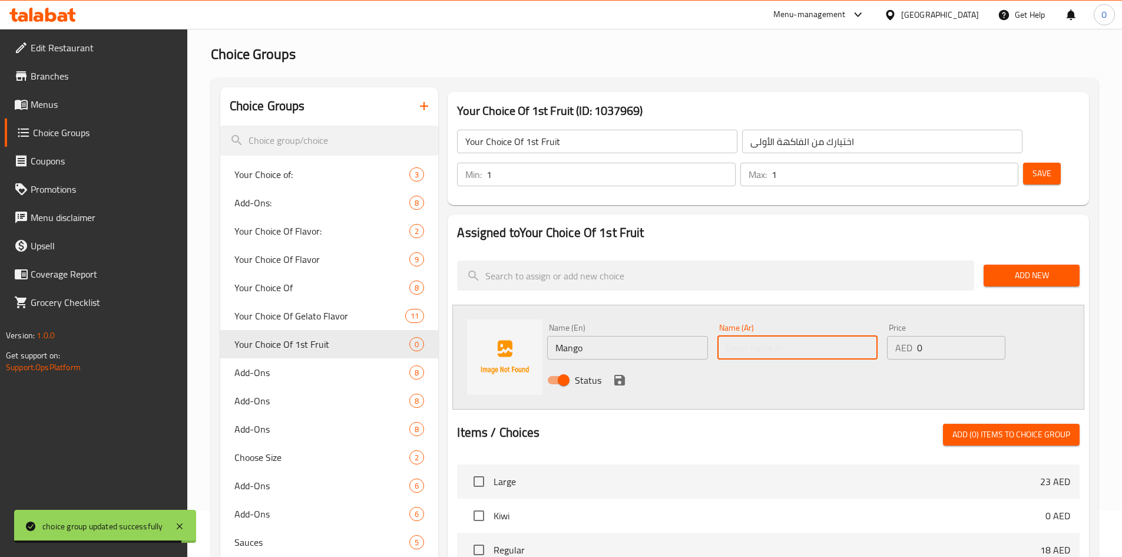
paste input "مانجو"
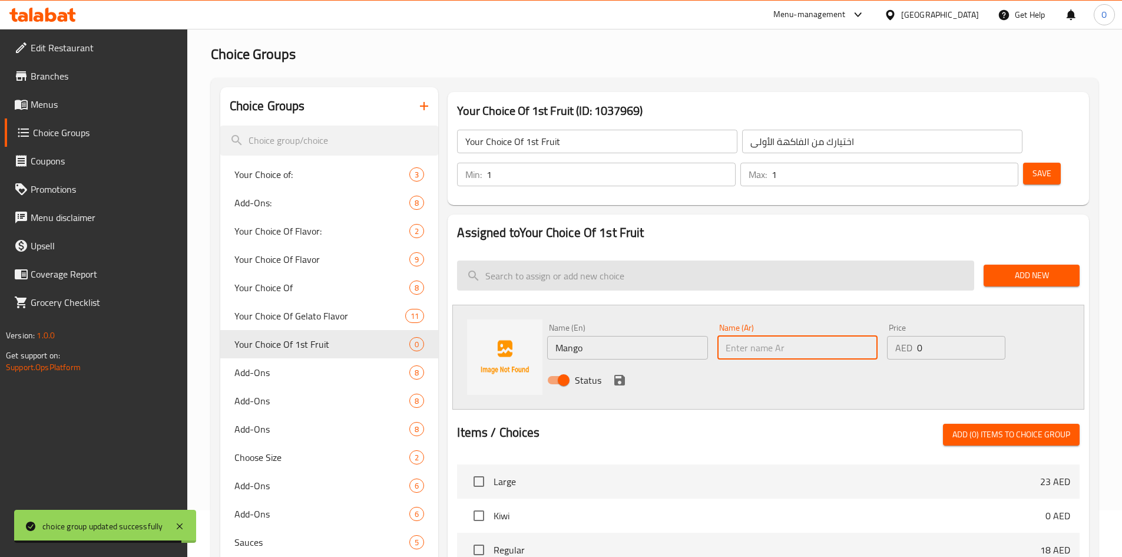
type input "مانجو"
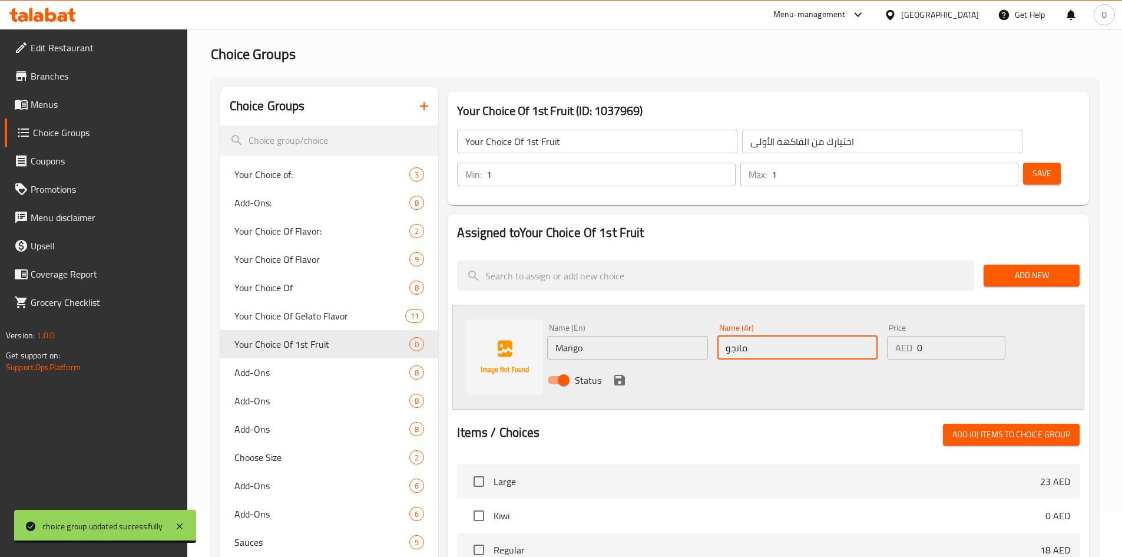
click at [613, 373] on icon "save" at bounding box center [620, 380] width 14 height 14
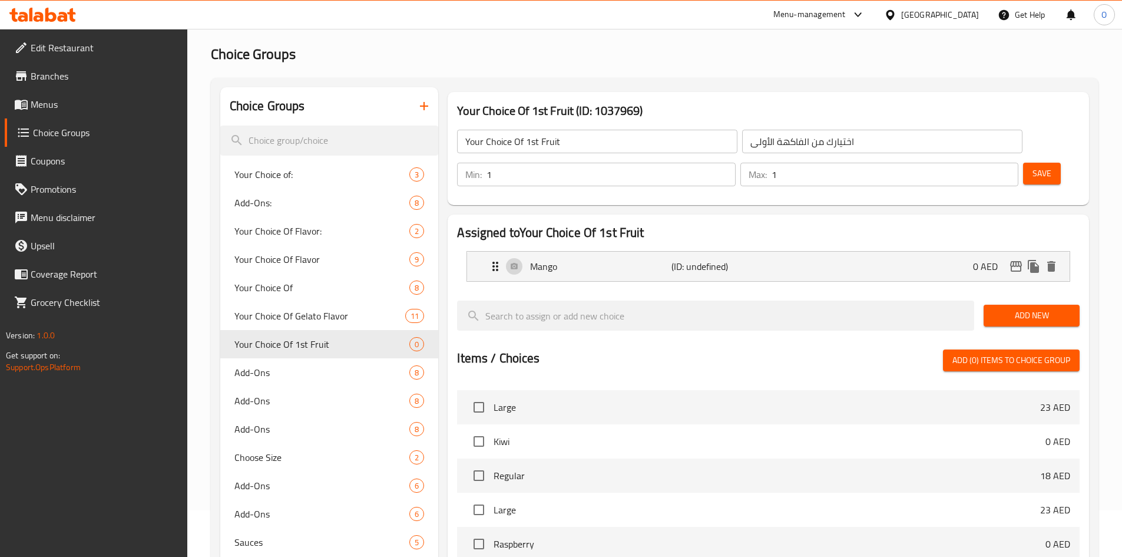
click at [1010, 308] on span "Add New" at bounding box center [1031, 315] width 77 height 15
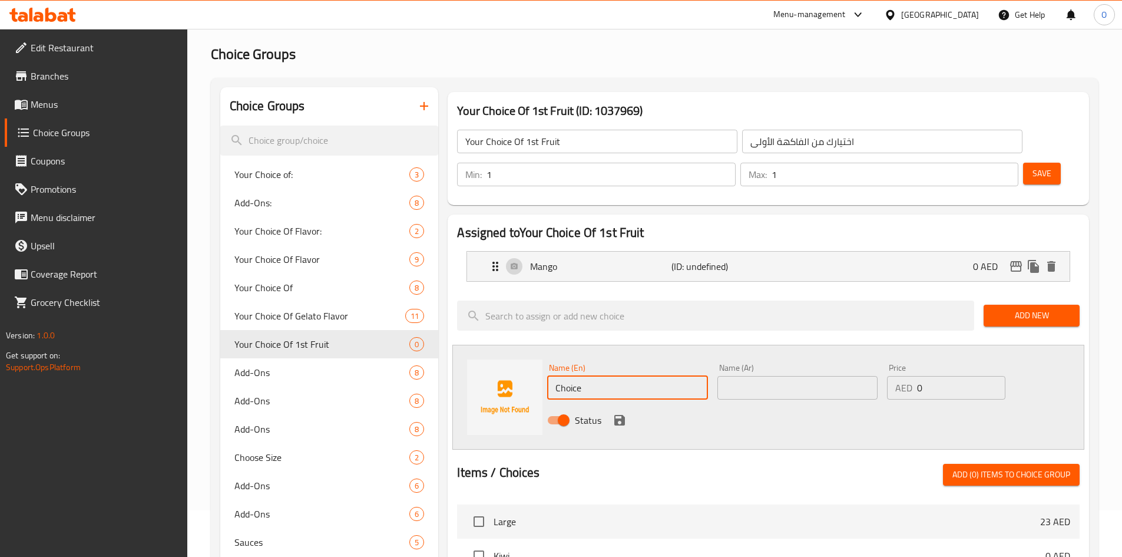
click at [570, 376] on input "Choice" at bounding box center [627, 388] width 160 height 24
paste input "Banana"
type input "Banana"
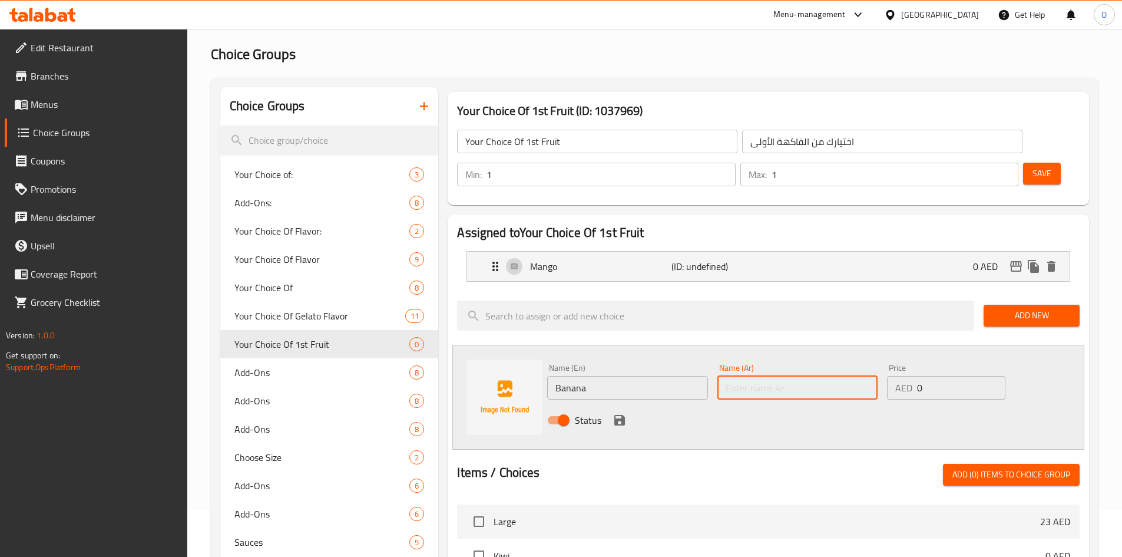
paste input "موز"
type input "موز"
drag, startPoint x: 619, startPoint y: 389, endPoint x: 608, endPoint y: 391, distance: 11.3
click at [618, 413] on icon "save" at bounding box center [620, 420] width 14 height 14
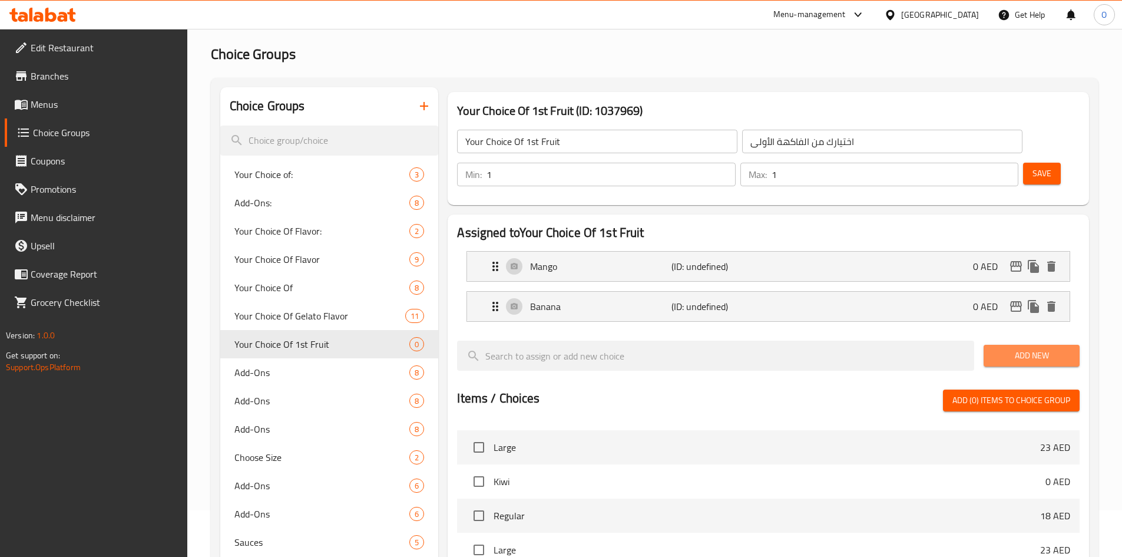
click at [1024, 348] on span "Add New" at bounding box center [1031, 355] width 77 height 15
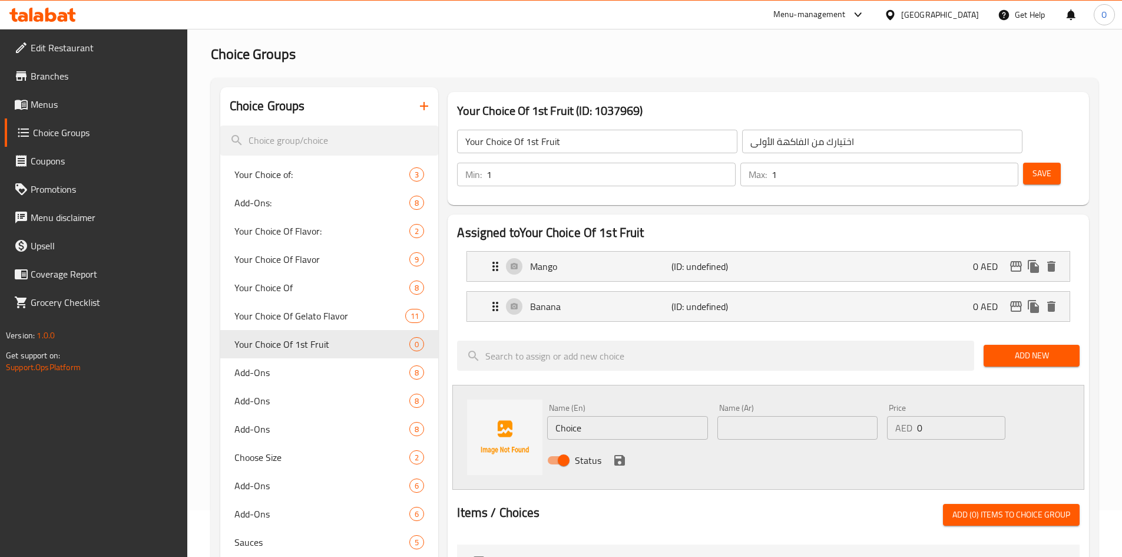
click at [615, 416] on input "Choice" at bounding box center [627, 428] width 160 height 24
paste input "Strawberry"
type input "Strawberry"
paste input "الفراولة"
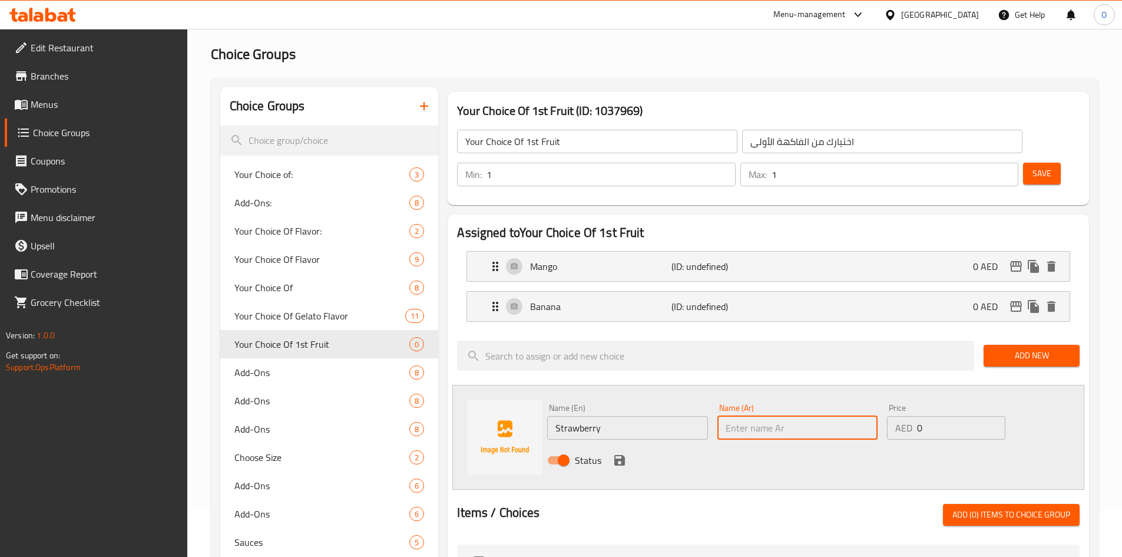
type input "الفراولة"
click at [622, 455] on icon "save" at bounding box center [619, 460] width 11 height 11
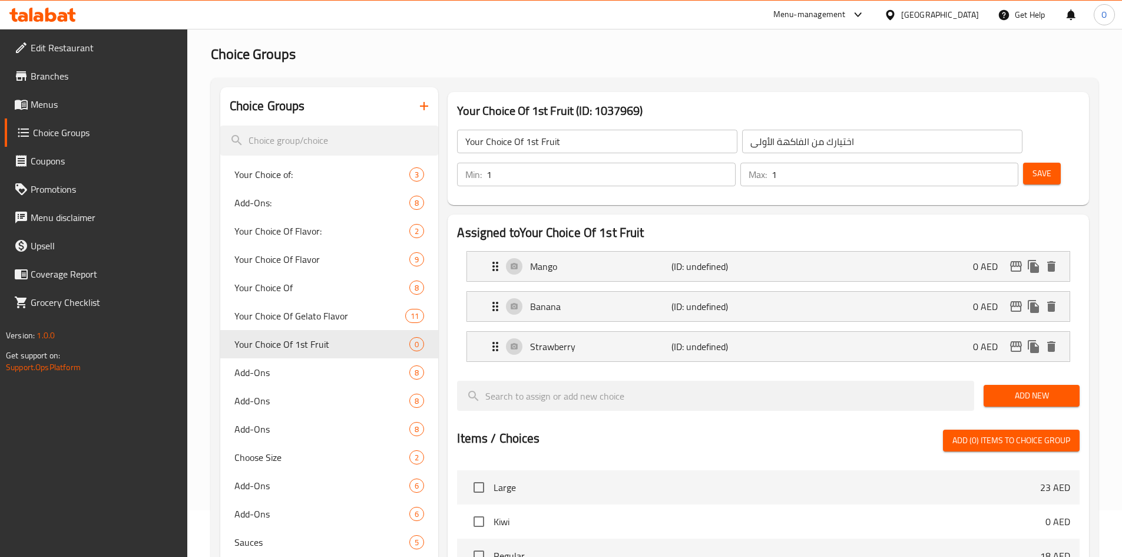
click at [1021, 376] on div "Add New" at bounding box center [1031, 395] width 105 height 39
click at [1016, 388] on span "Add New" at bounding box center [1031, 395] width 77 height 15
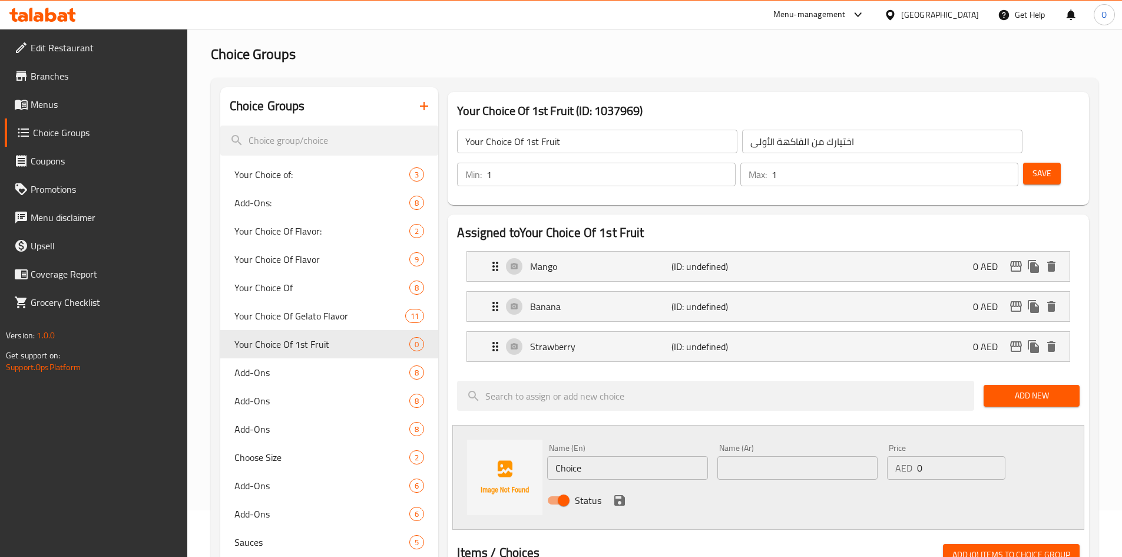
click at [603, 456] on input "Choice" at bounding box center [627, 468] width 160 height 24
paste input "Avocado"
type input "Avocado"
paste input "الأفوكادو"
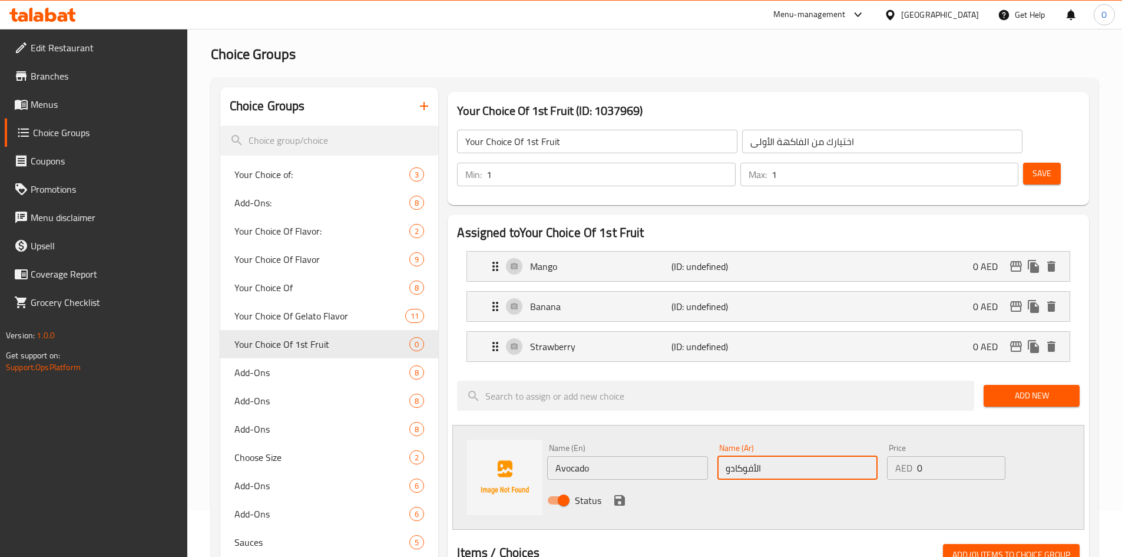
type input "الأفوكادو"
click at [628, 484] on div "Status" at bounding box center [797, 500] width 510 height 32
click at [622, 495] on icon "save" at bounding box center [619, 500] width 11 height 11
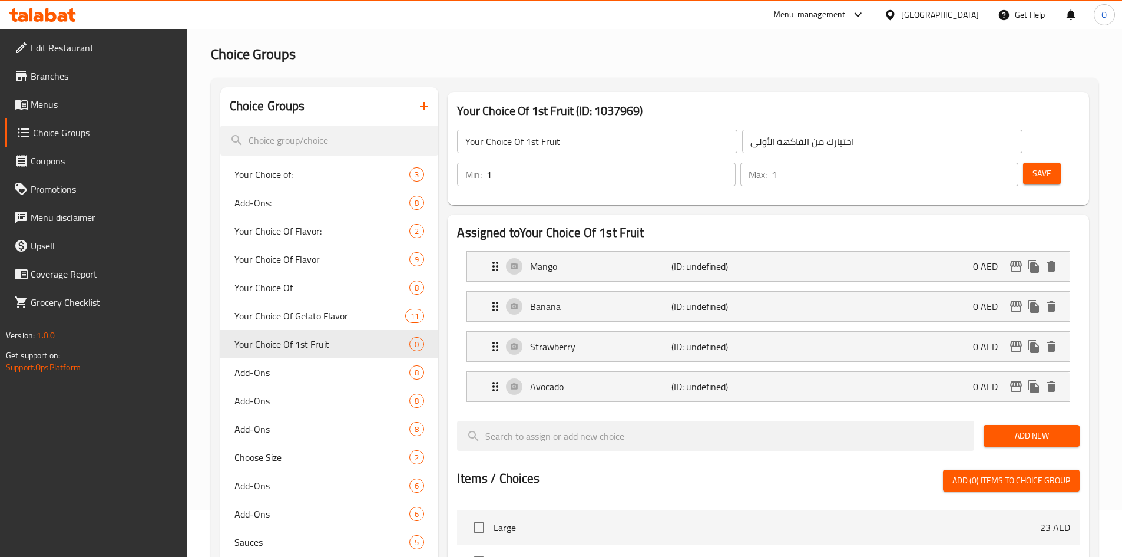
click at [1023, 163] on button "Save" at bounding box center [1042, 174] width 38 height 22
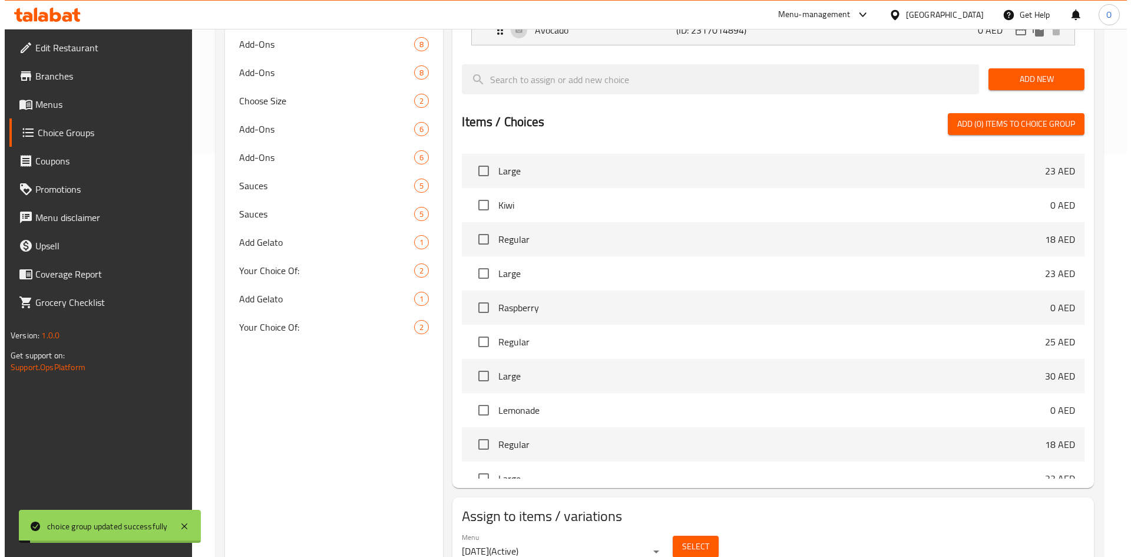
scroll to position [421, 0]
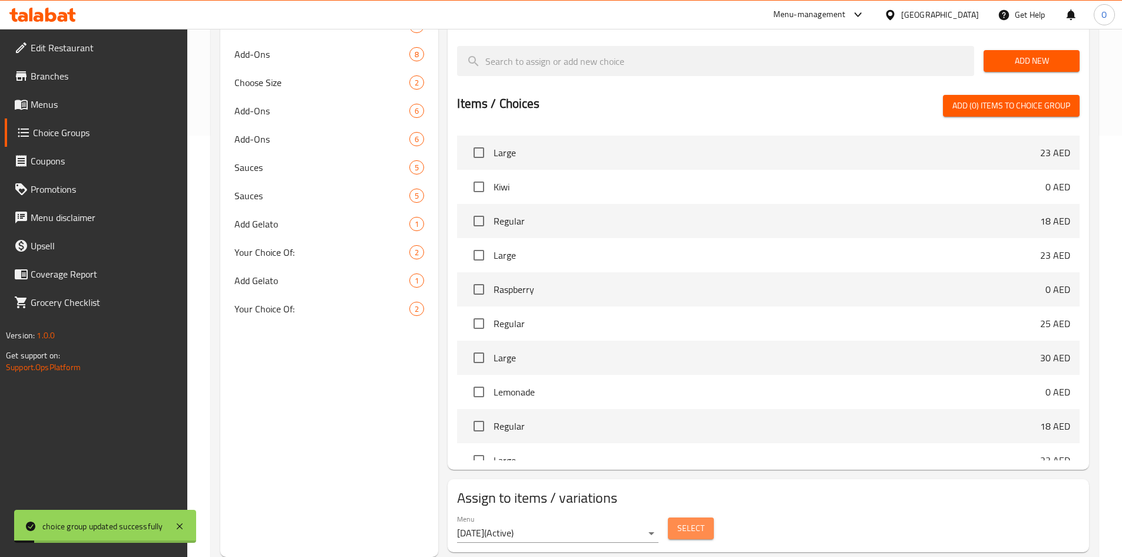
click at [685, 517] on button "Select" at bounding box center [691, 528] width 46 height 22
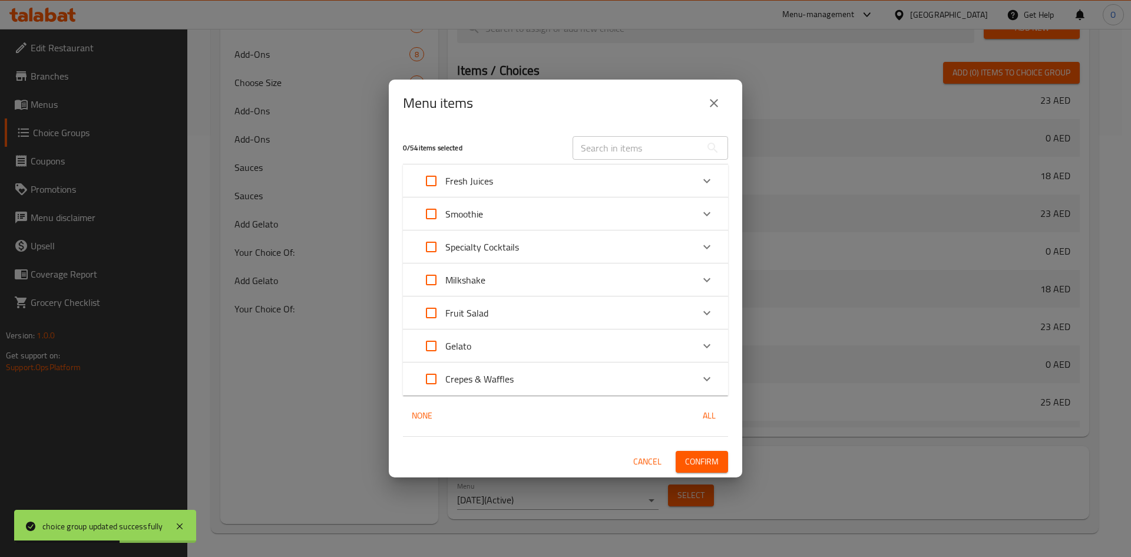
click at [530, 241] on div "Specialty Cocktails" at bounding box center [555, 247] width 276 height 28
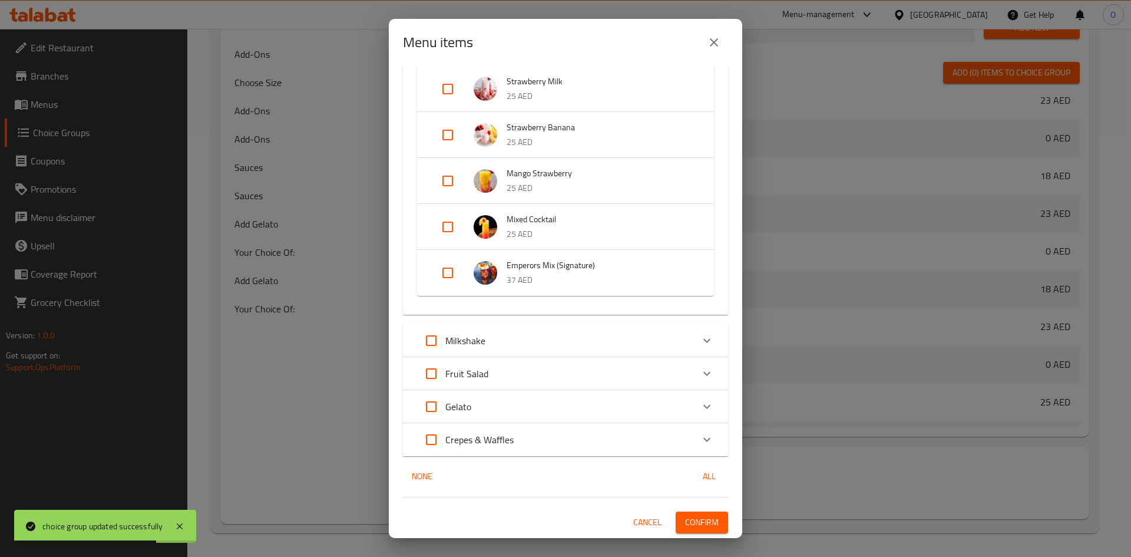
scroll to position [0, 0]
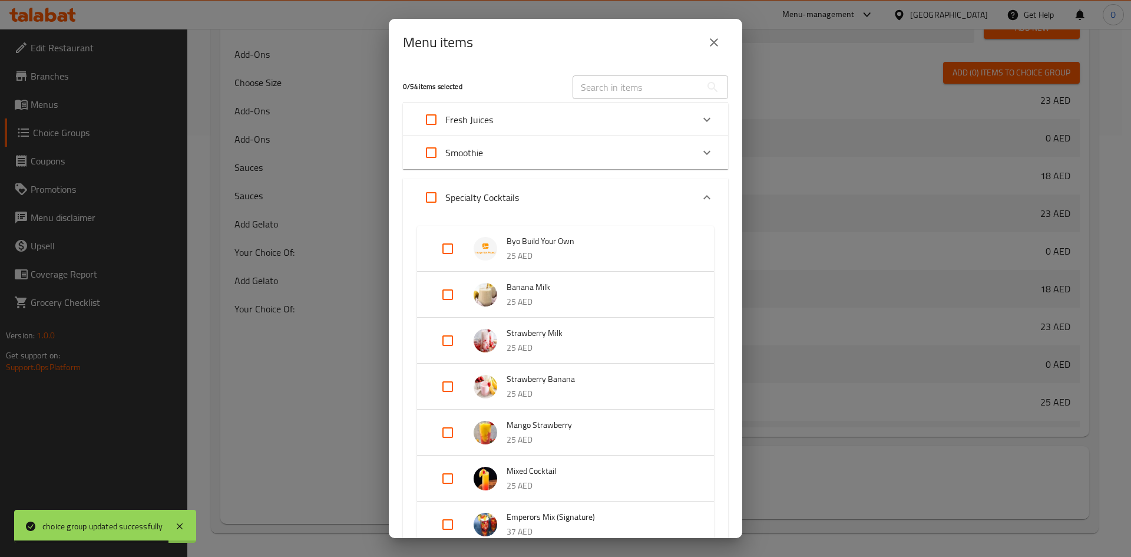
click at [455, 259] on input "Expand" at bounding box center [447, 248] width 28 height 28
checkbox input "true"
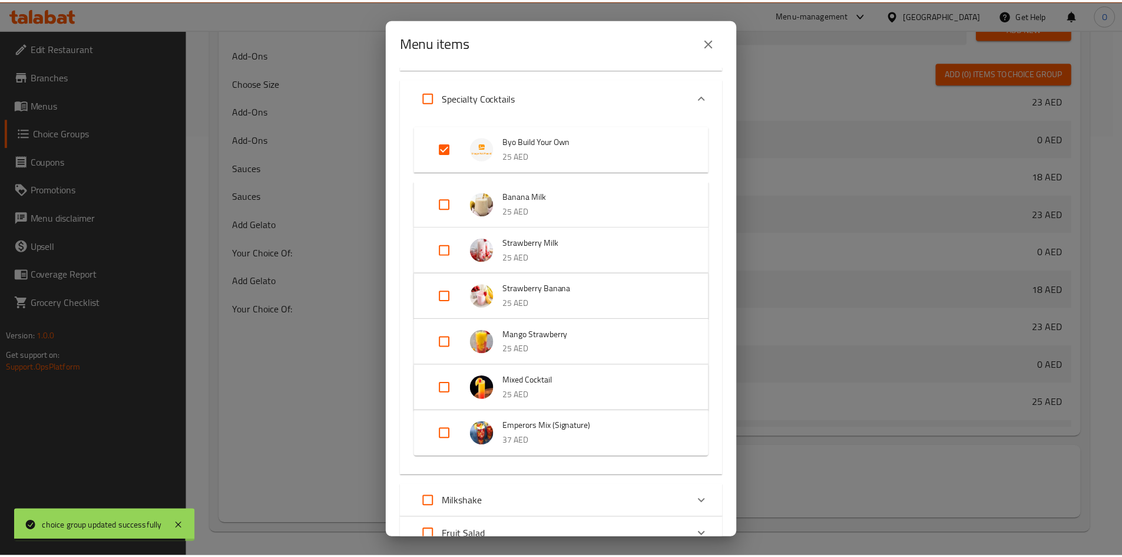
scroll to position [261, 0]
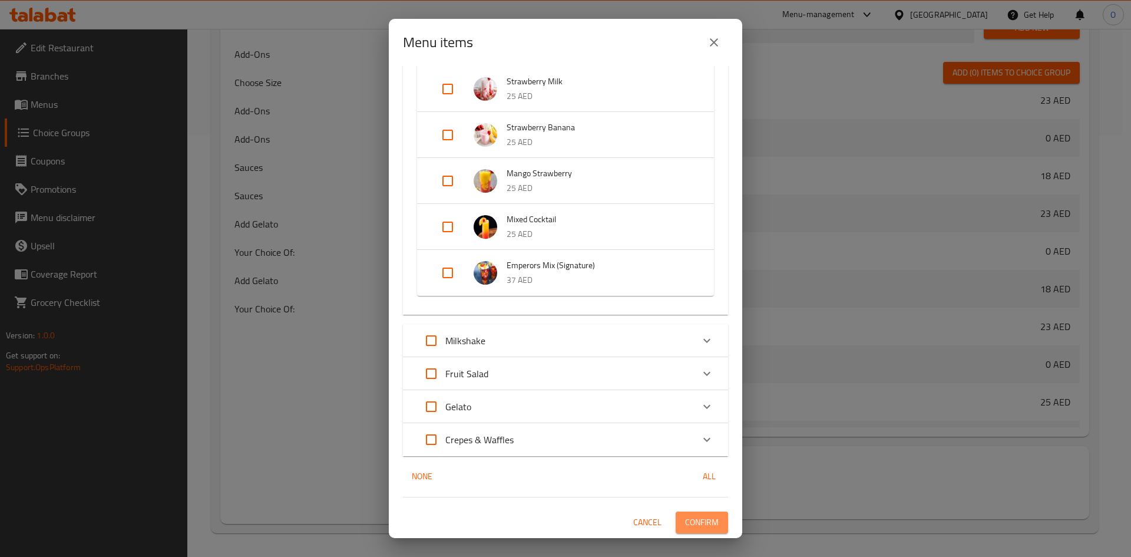
click at [692, 519] on span "Confirm" at bounding box center [702, 522] width 34 height 15
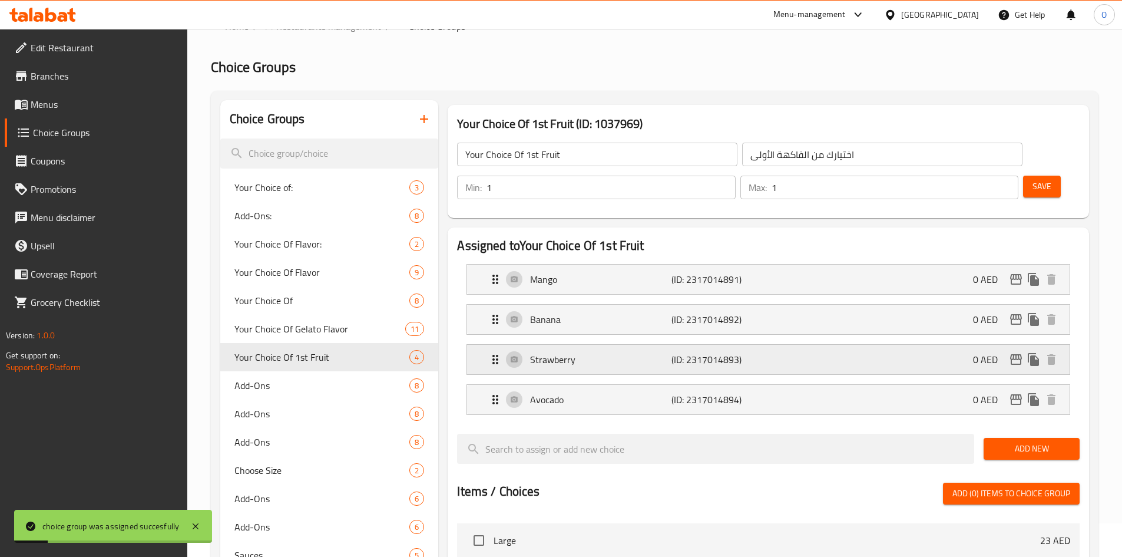
scroll to position [9, 0]
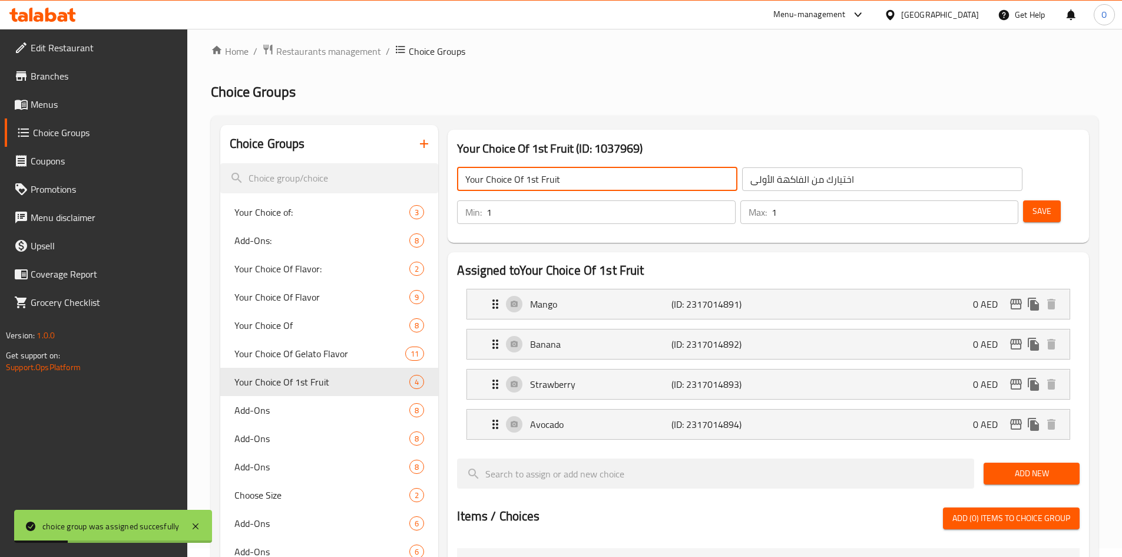
click at [529, 170] on input "Your Choice Of 1st Fruit" at bounding box center [597, 179] width 280 height 24
drag, startPoint x: 529, startPoint y: 170, endPoint x: 504, endPoint y: 179, distance: 26.8
click at [504, 179] on input "Your Choice Of 1st Fruit" at bounding box center [597, 179] width 280 height 24
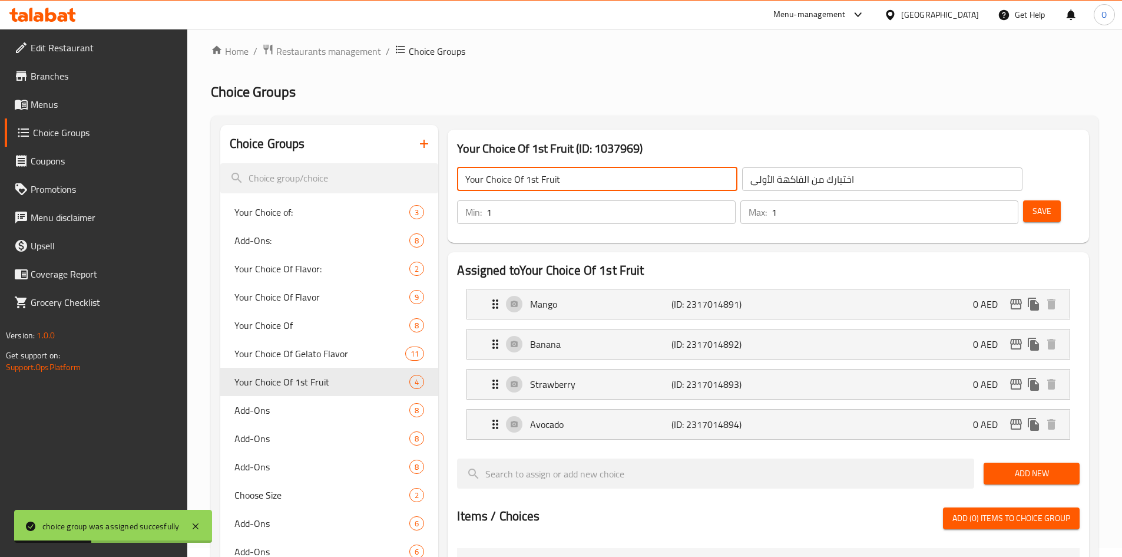
click at [503, 179] on input "Your Choice Of 1st Fruit" at bounding box center [597, 179] width 280 height 24
drag, startPoint x: 503, startPoint y: 179, endPoint x: 491, endPoint y: 164, distance: 19.7
click at [491, 164] on div "Your Choice Of 1st Fruit ​ اختيارك من الفاكهة الأولى ​" at bounding box center [739, 179] width 579 height 38
click at [481, 178] on input "Your Choice Of 1st Fruit" at bounding box center [597, 179] width 280 height 24
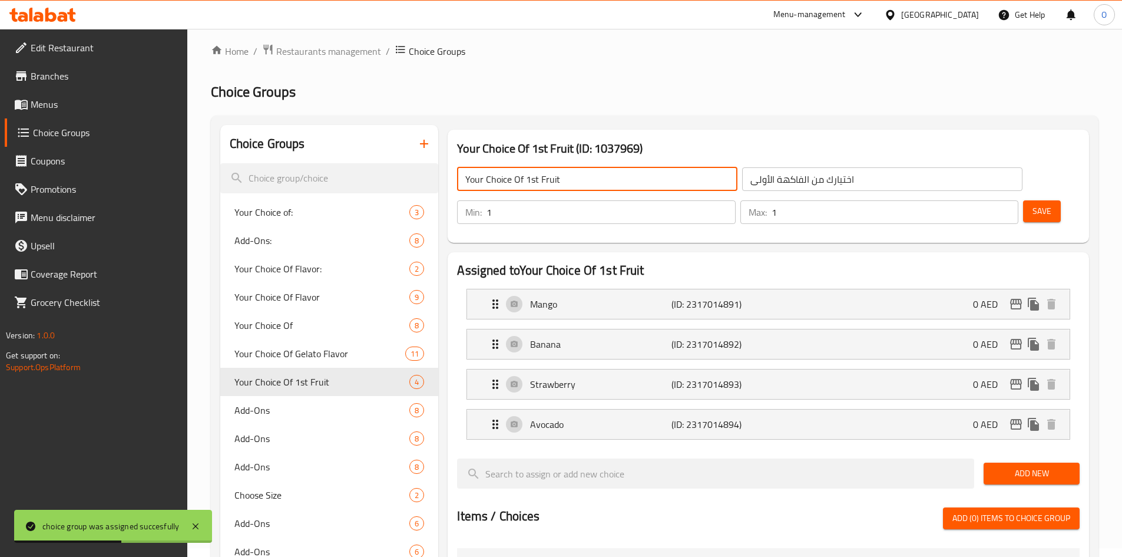
click at [481, 178] on input "Your Choice Of 1st Fruit" at bounding box center [597, 179] width 280 height 24
click at [419, 383] on icon "duplicate" at bounding box center [419, 381] width 11 height 13
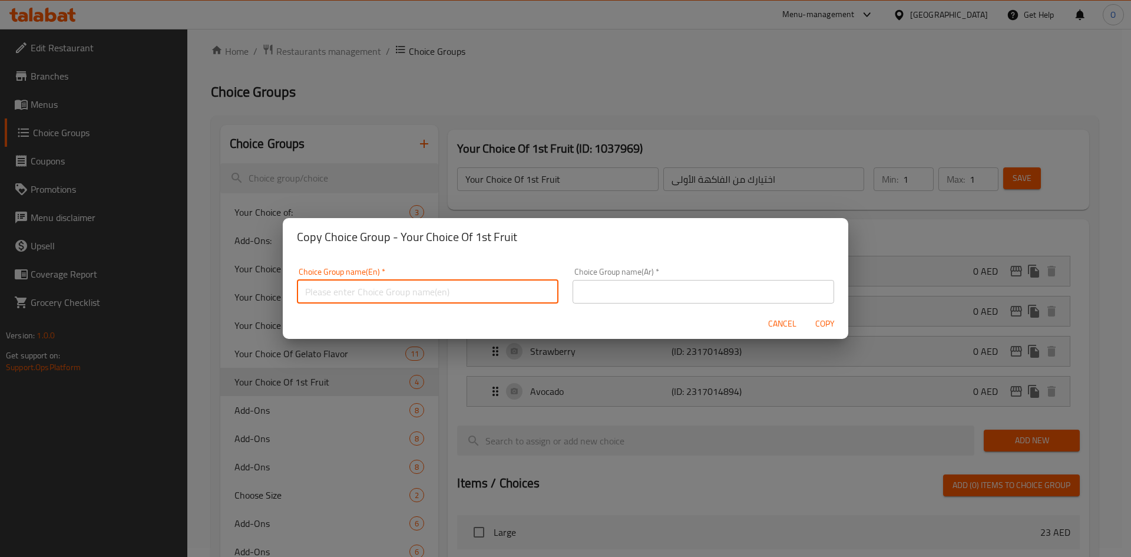
paste input "Your Choice Of 1st Fruit"
drag, startPoint x: 366, startPoint y: 295, endPoint x: 376, endPoint y: 294, distance: 10.0
click at [376, 294] on input "Your Choice Of 1st Fruit" at bounding box center [427, 292] width 261 height 24
click at [415, 300] on input "Your Choice Of 2nd Fruit" at bounding box center [427, 292] width 261 height 24
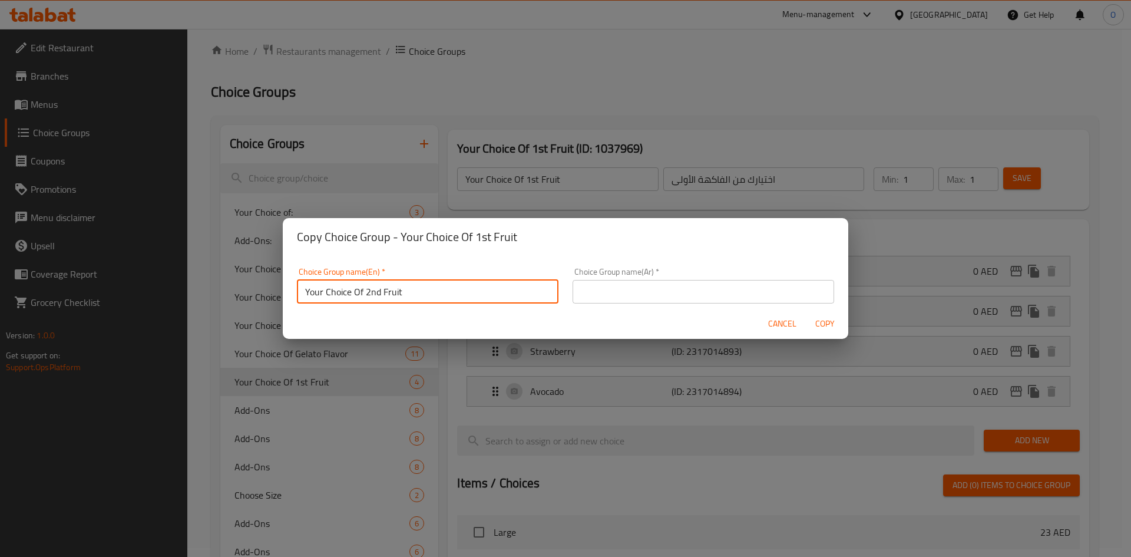
click at [415, 300] on input "Your Choice Of 2nd Fruit" at bounding box center [427, 292] width 261 height 24
type input "Your Choice Of 2nd Fruit"
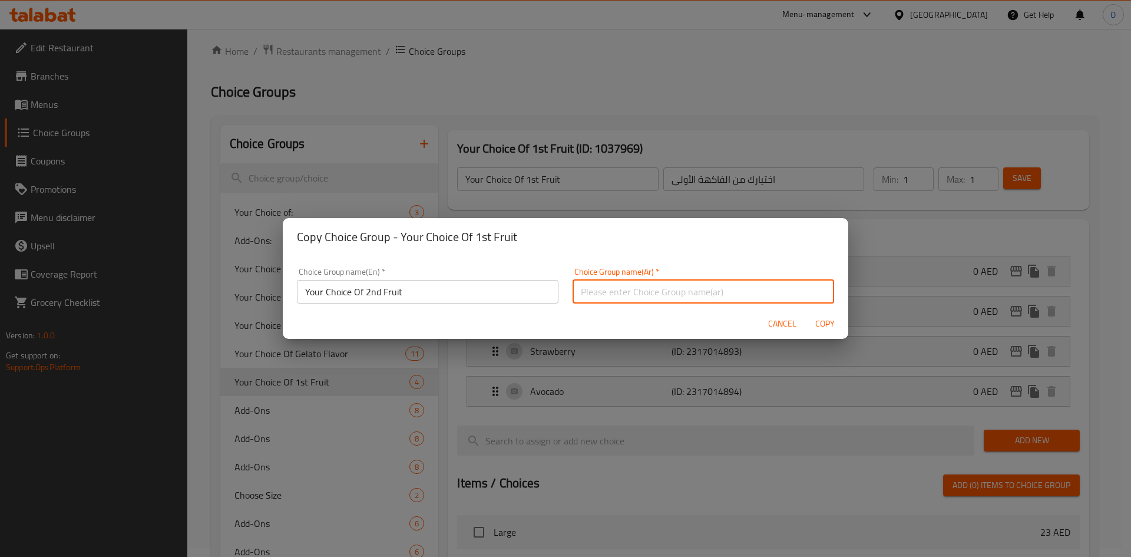
paste input "اختيارك من الفاكهة الثانية"
type input "اختيارك من الفاكهة الثانية"
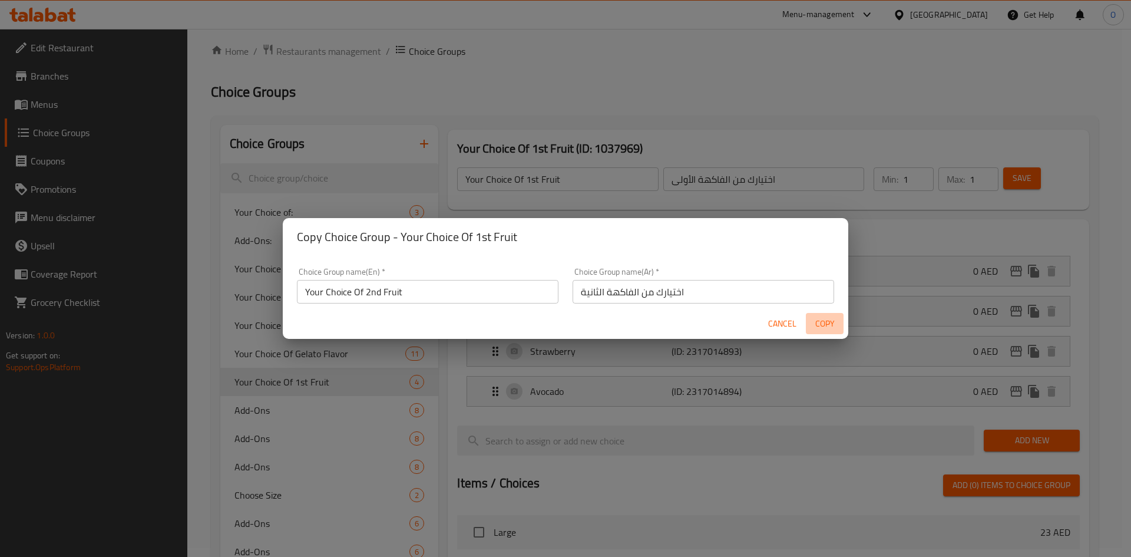
click at [817, 326] on span "Copy" at bounding box center [824, 323] width 28 height 15
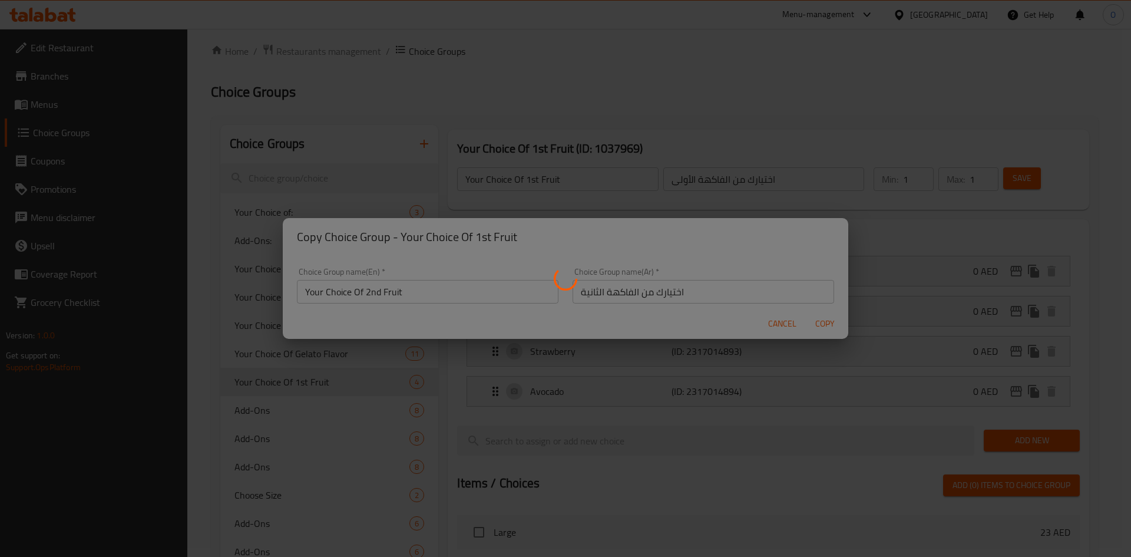
type input "Your Choice Of 2nd Fruit"
type input "اختيارك من الفاكهة الثانية"
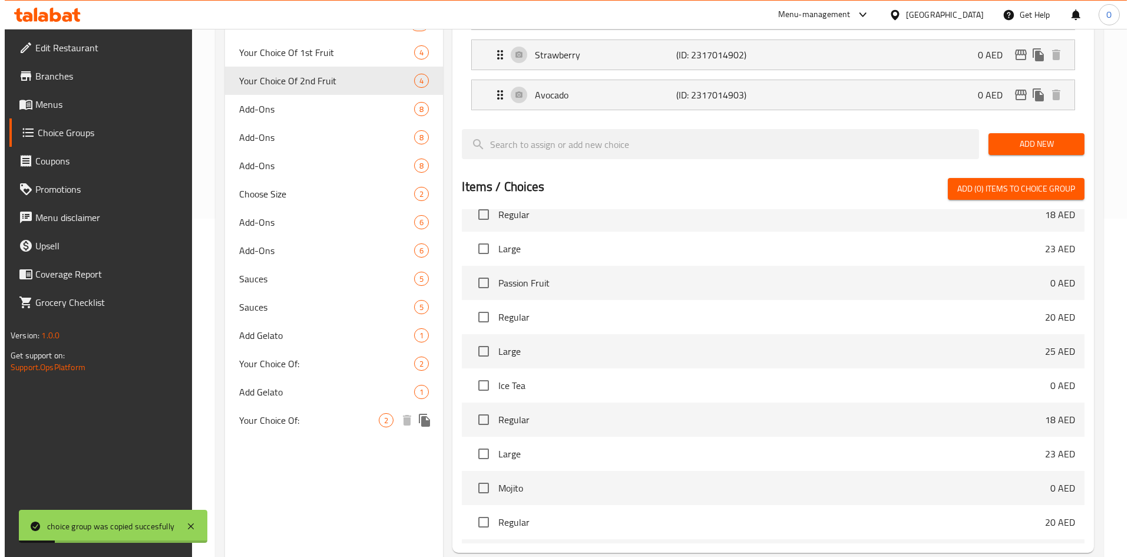
scroll to position [421, 0]
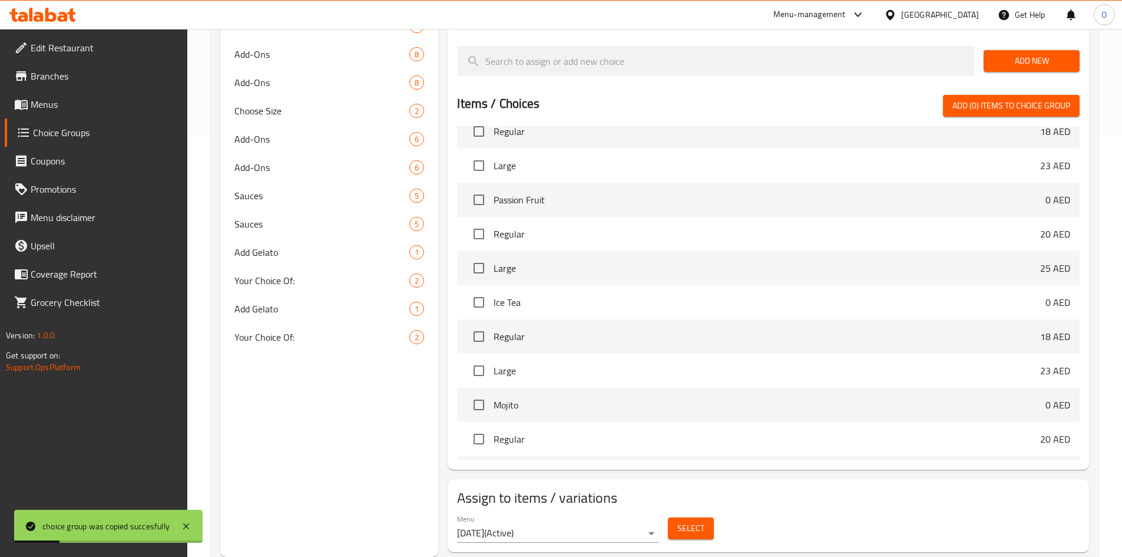
click at [683, 521] on span "Select" at bounding box center [690, 528] width 27 height 15
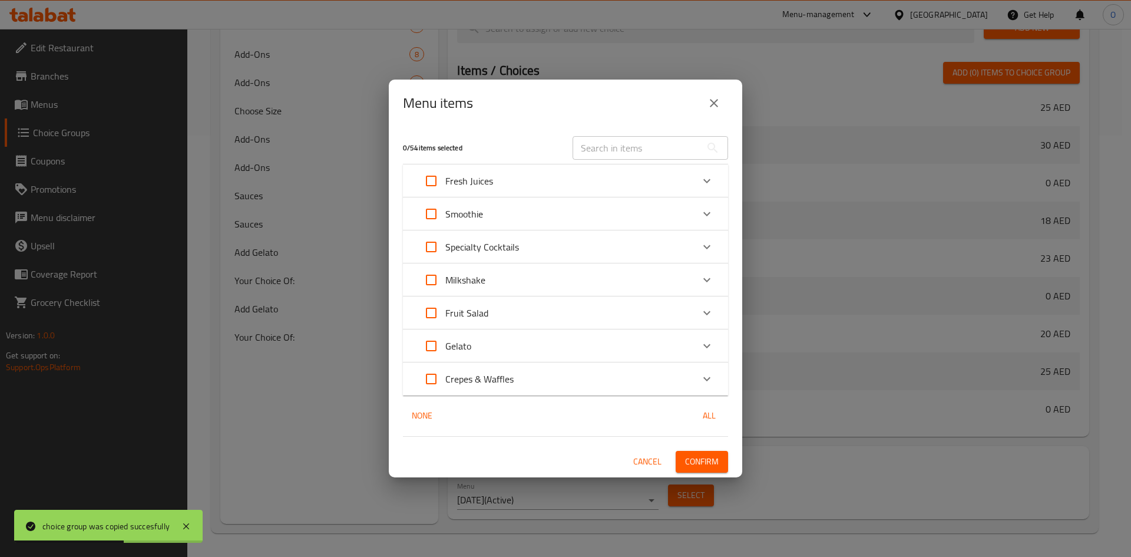
click at [495, 240] on p "Specialty Cocktails" at bounding box center [482, 247] width 74 height 14
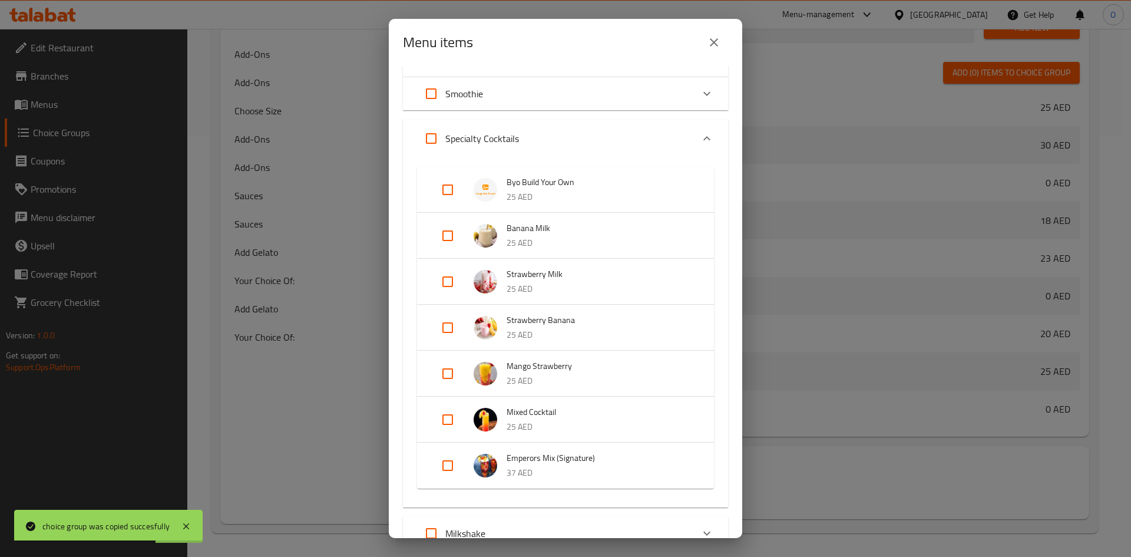
click at [448, 190] on input "Expand" at bounding box center [447, 190] width 28 height 28
checkbox input "true"
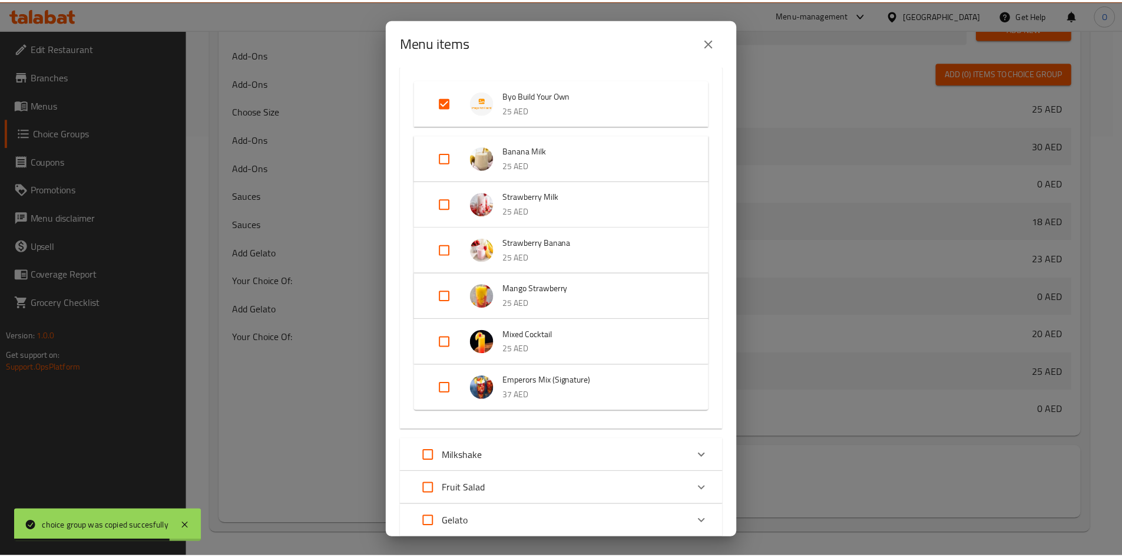
scroll to position [261, 0]
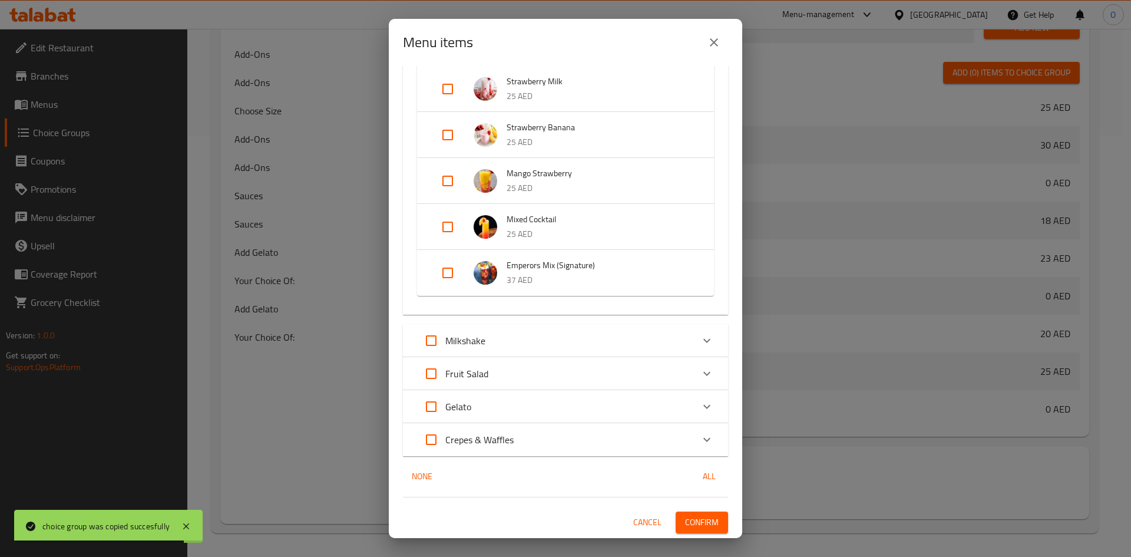
click at [685, 529] on span "Confirm" at bounding box center [702, 522] width 34 height 15
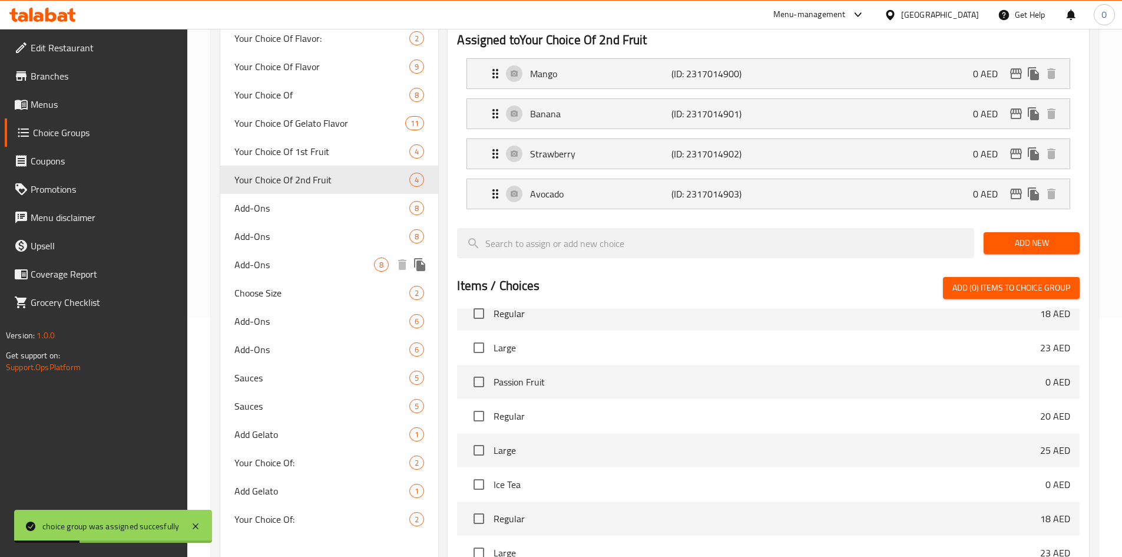
scroll to position [244, 0]
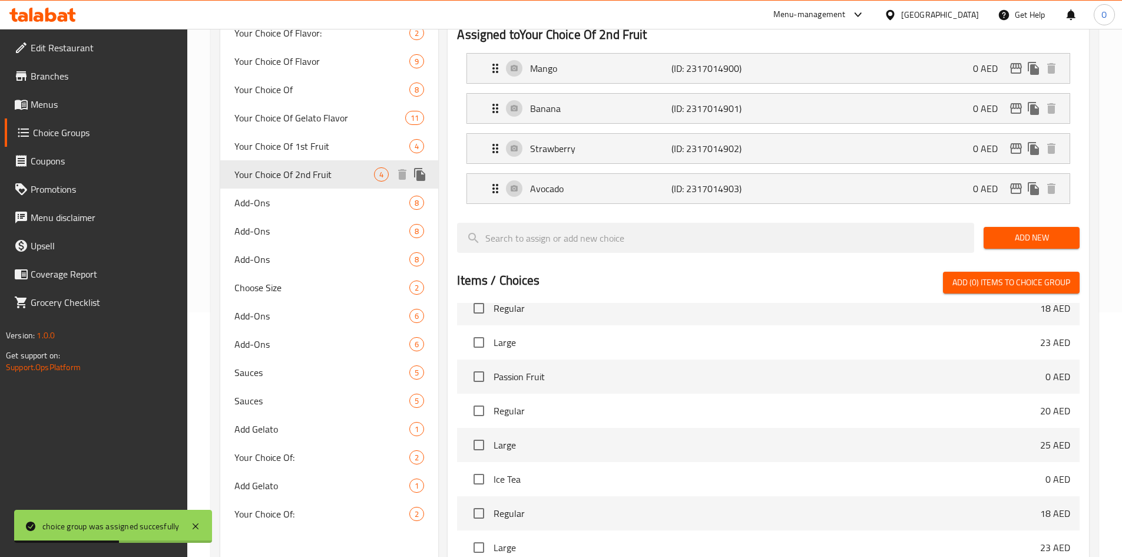
click at [425, 176] on icon "duplicate" at bounding box center [419, 174] width 11 height 13
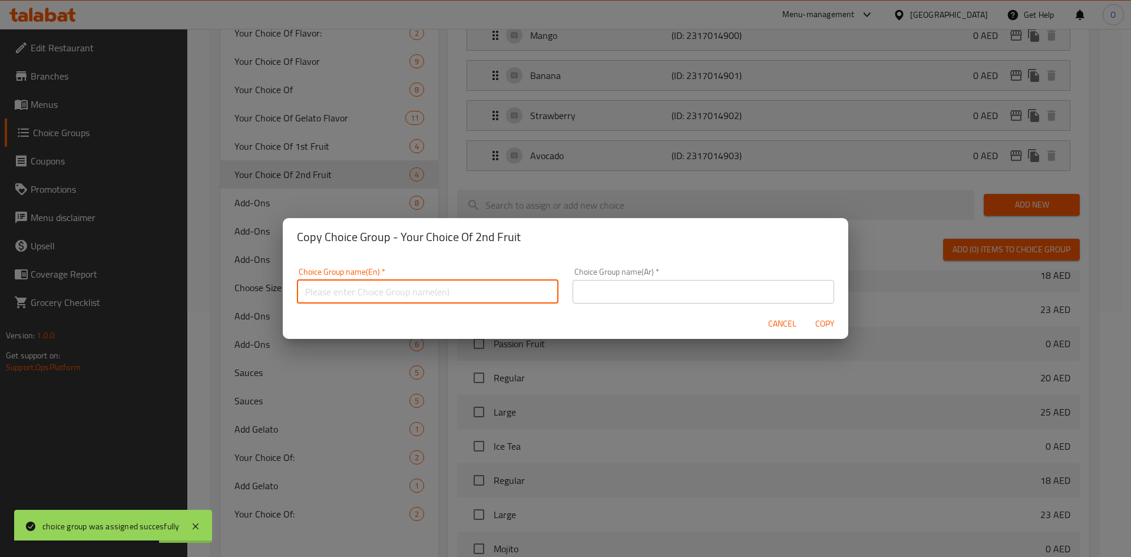
paste input "اختيارك من الفاكهة الثانية"
type input "اختيارك من الفاكهة الثانية"
click at [779, 323] on span "Cancel" at bounding box center [782, 323] width 28 height 15
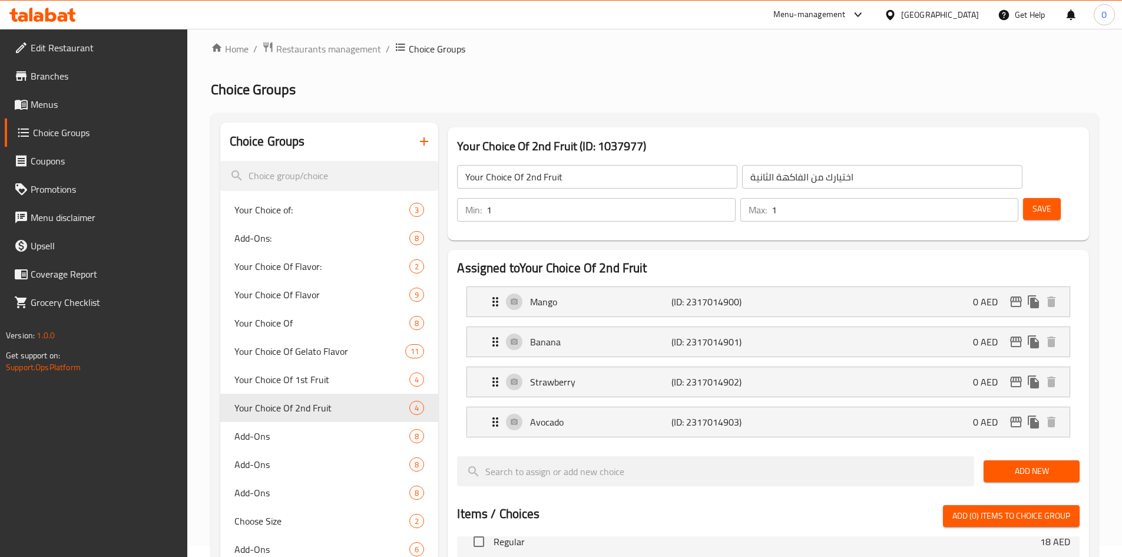
scroll to position [0, 0]
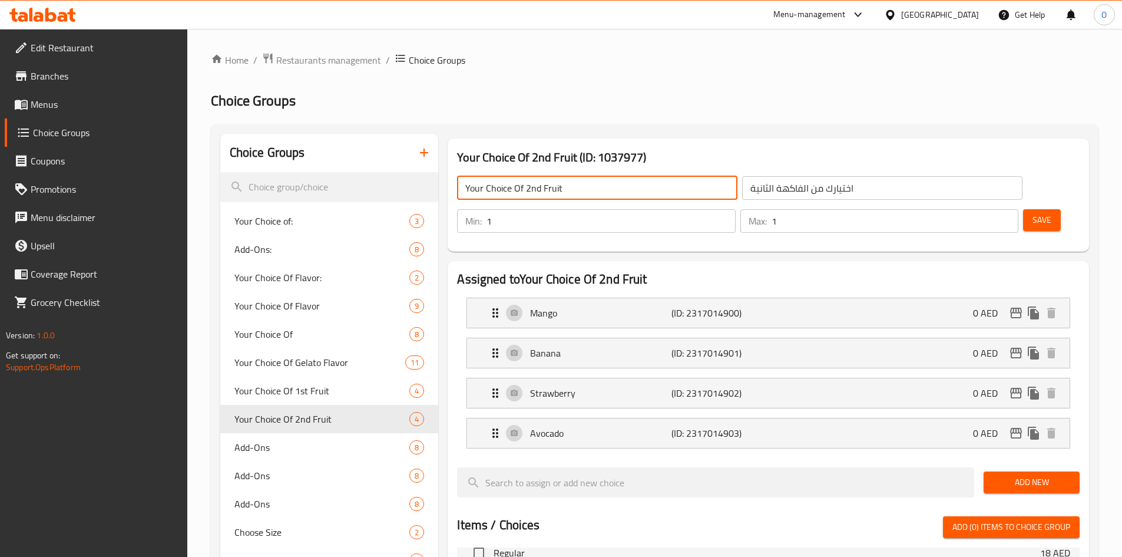
click at [537, 191] on input "Your Choice Of 2nd Fruit" at bounding box center [597, 188] width 280 height 24
click at [421, 418] on icon "duplicate" at bounding box center [419, 418] width 11 height 13
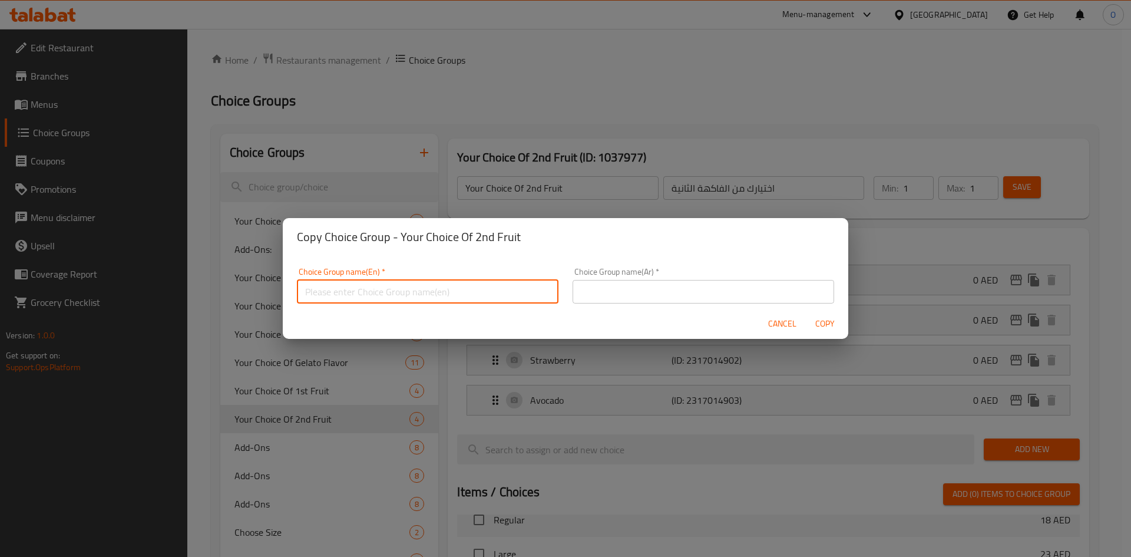
paste input "Your Choice Of 2nd Fruit"
click at [368, 297] on input "Your Choice Of 2nd Fruit" at bounding box center [427, 292] width 261 height 24
click at [417, 284] on input "Your Choice Of Third Fruit" at bounding box center [427, 292] width 261 height 24
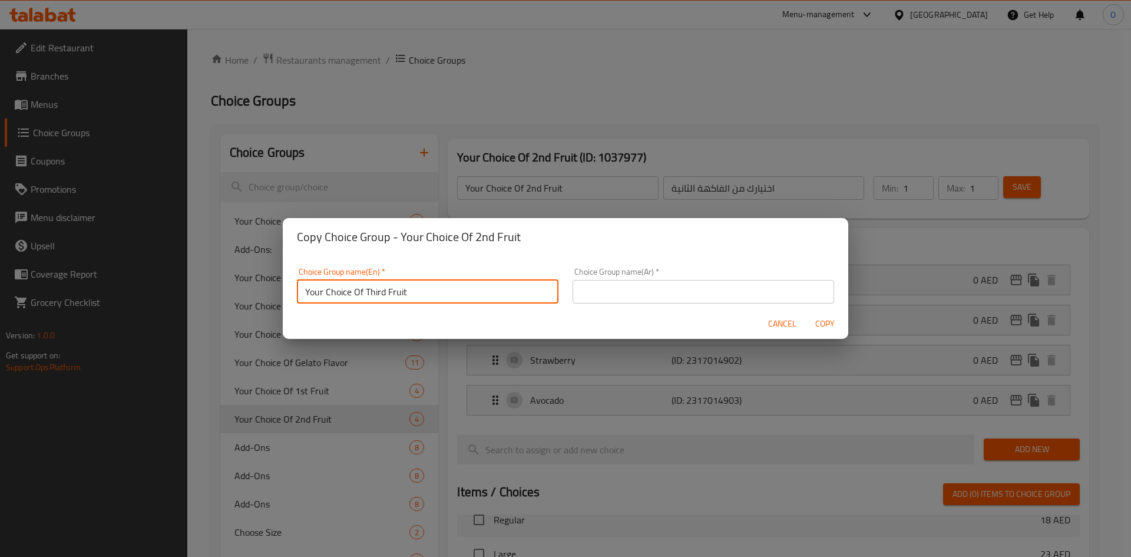
click at [417, 284] on input "Your Choice Of Third Fruit" at bounding box center [427, 292] width 261 height 24
type input "Your Choice Of Third Fruit"
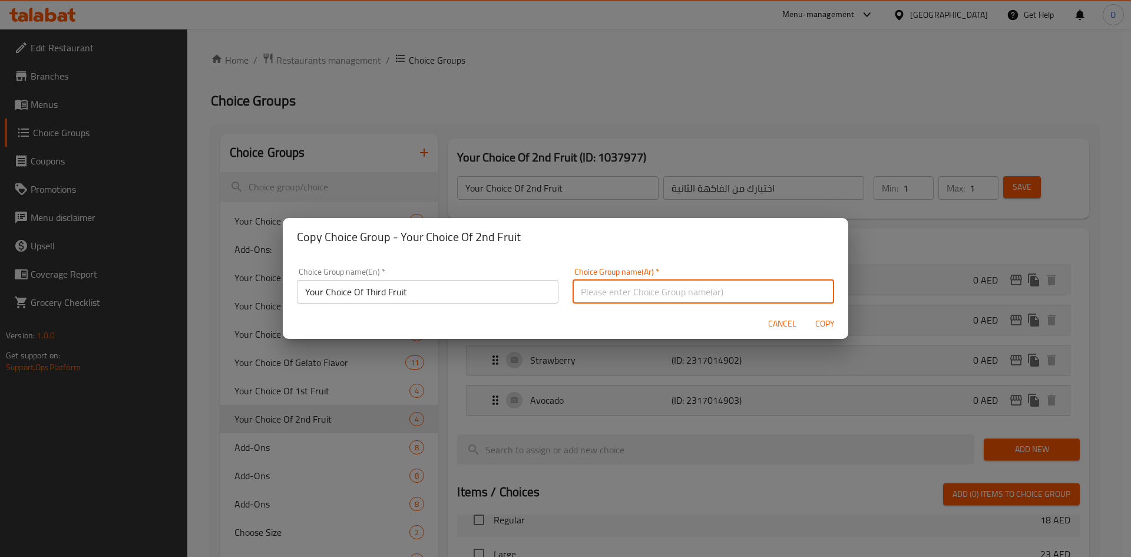
paste input "اختيارك للفاكهة الثالثة"
type input "اختيارك للفاكهة الثالثة"
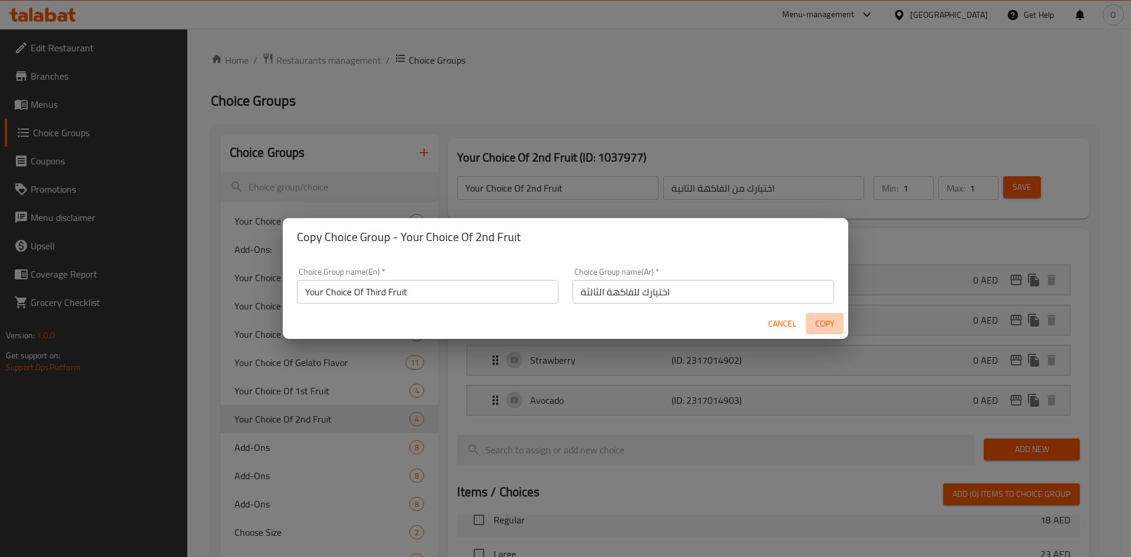
click at [822, 319] on span "Copy" at bounding box center [824, 323] width 28 height 15
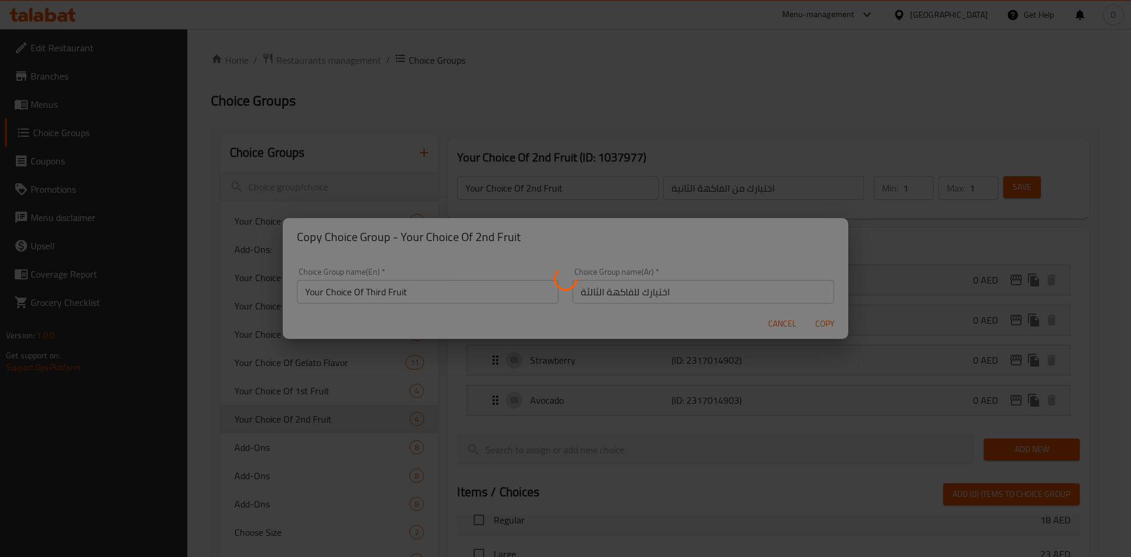
type input "Your Choice Of Third Fruit"
type input "اختيارك للفاكهة الثالثة"
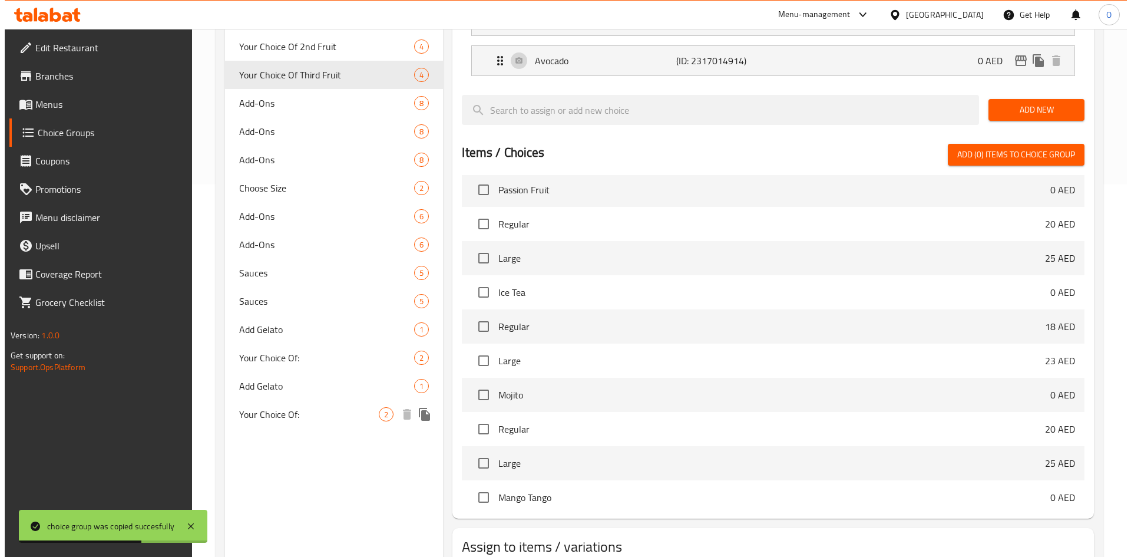
scroll to position [421, 0]
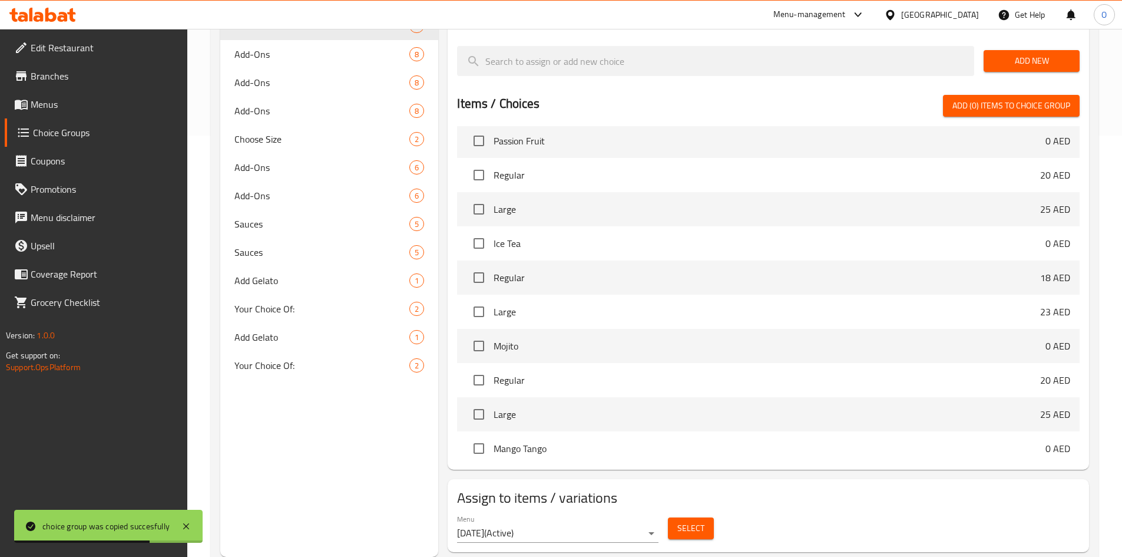
click at [680, 521] on span "Select" at bounding box center [690, 528] width 27 height 15
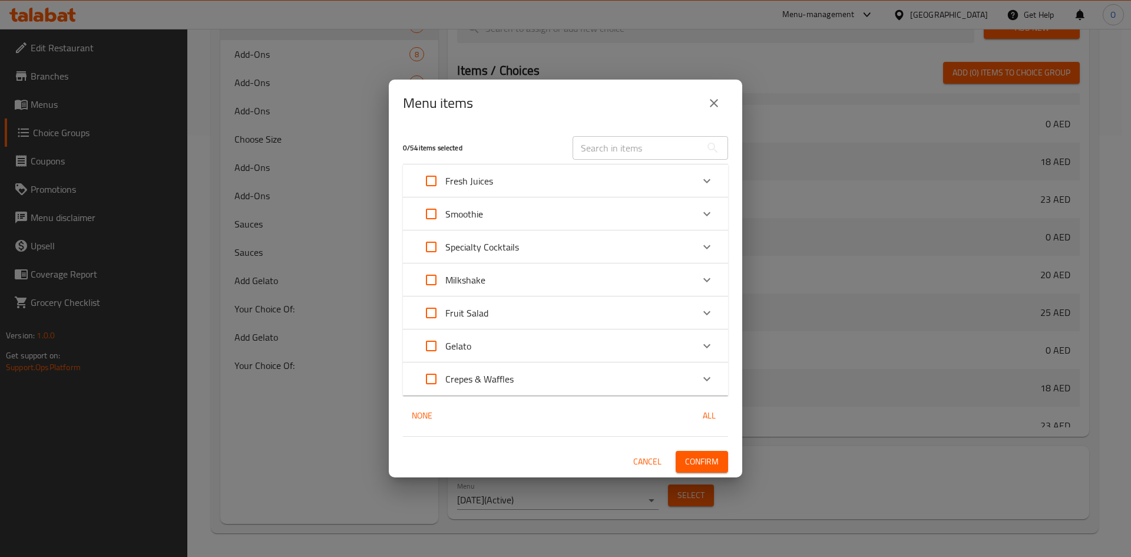
click at [563, 246] on div "Specialty Cocktails" at bounding box center [555, 247] width 276 height 28
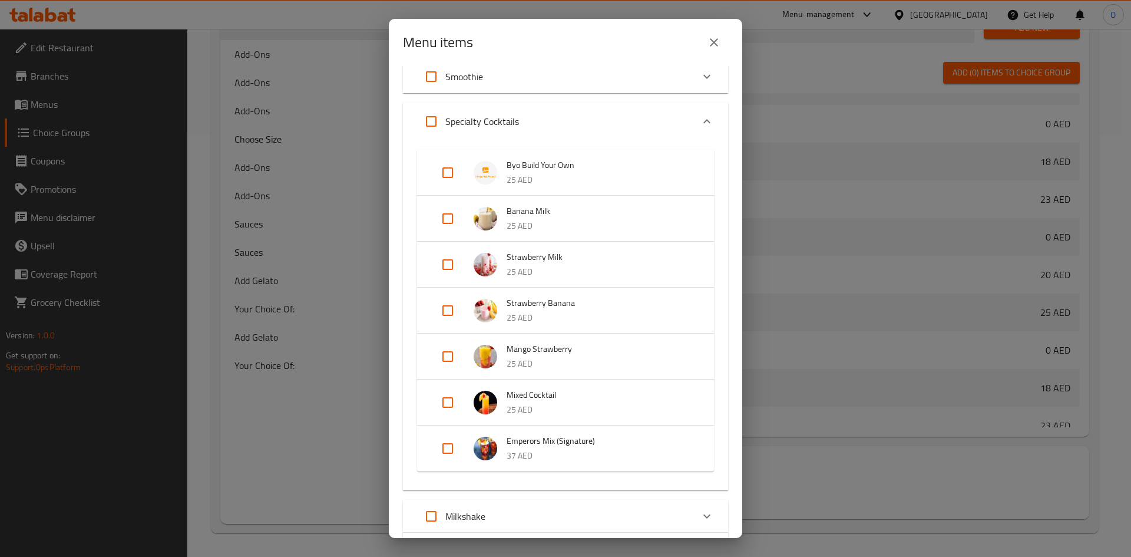
scroll to position [75, 0]
click at [452, 174] on input "Expand" at bounding box center [447, 174] width 28 height 28
checkbox input "true"
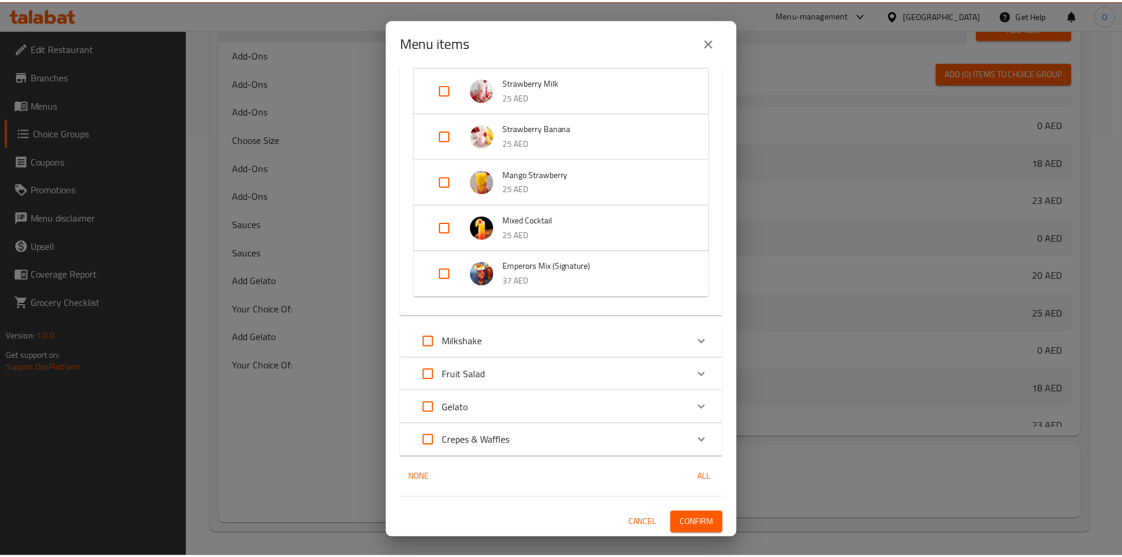
scroll to position [261, 0]
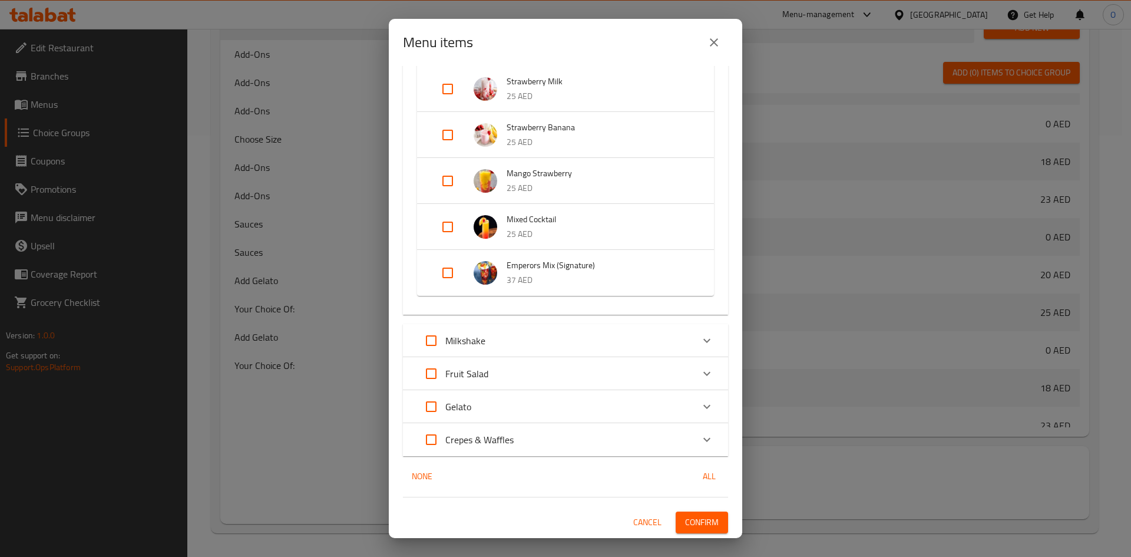
click at [687, 521] on span "Confirm" at bounding box center [702, 522] width 34 height 15
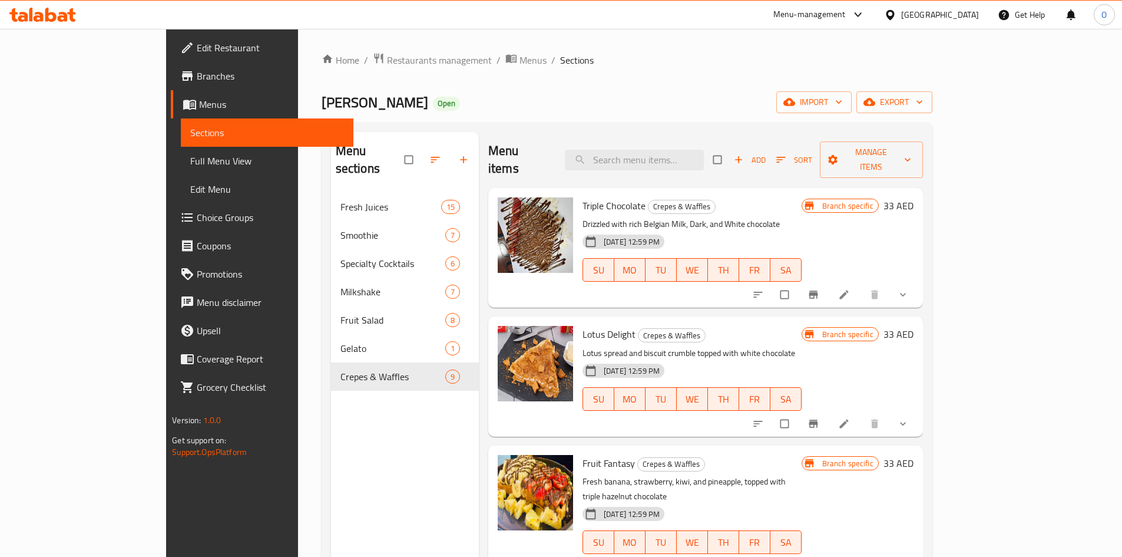
click at [918, 283] on button "show more" at bounding box center [904, 295] width 28 height 26
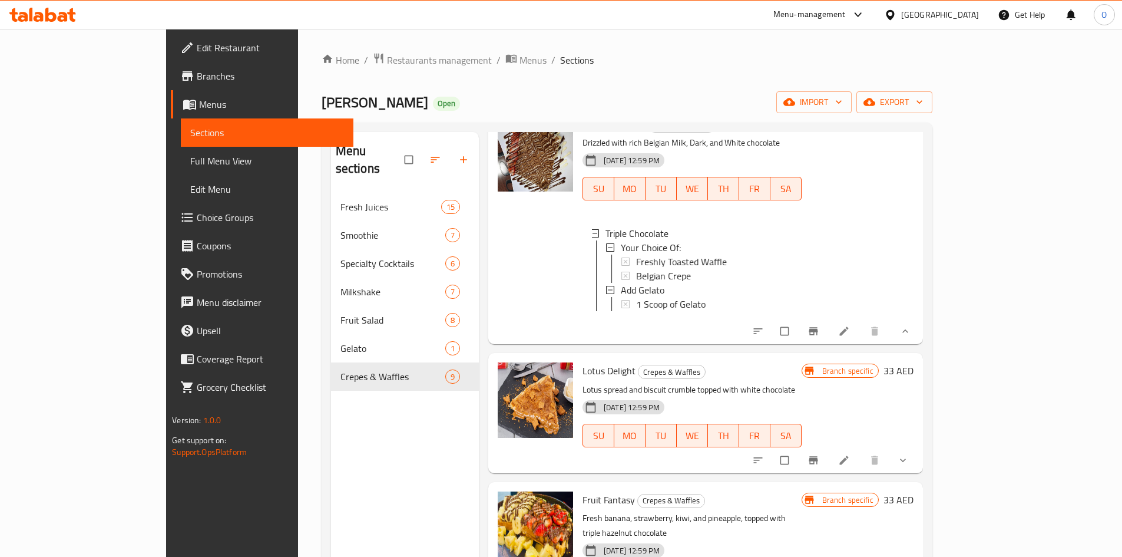
scroll to position [177, 0]
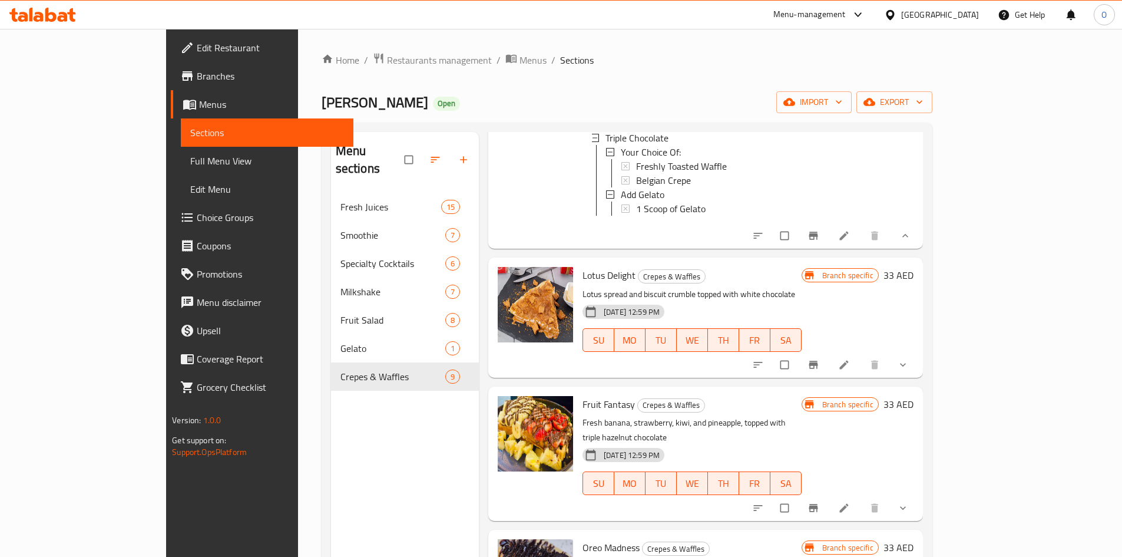
click at [909, 359] on icon "show more" at bounding box center [903, 365] width 12 height 12
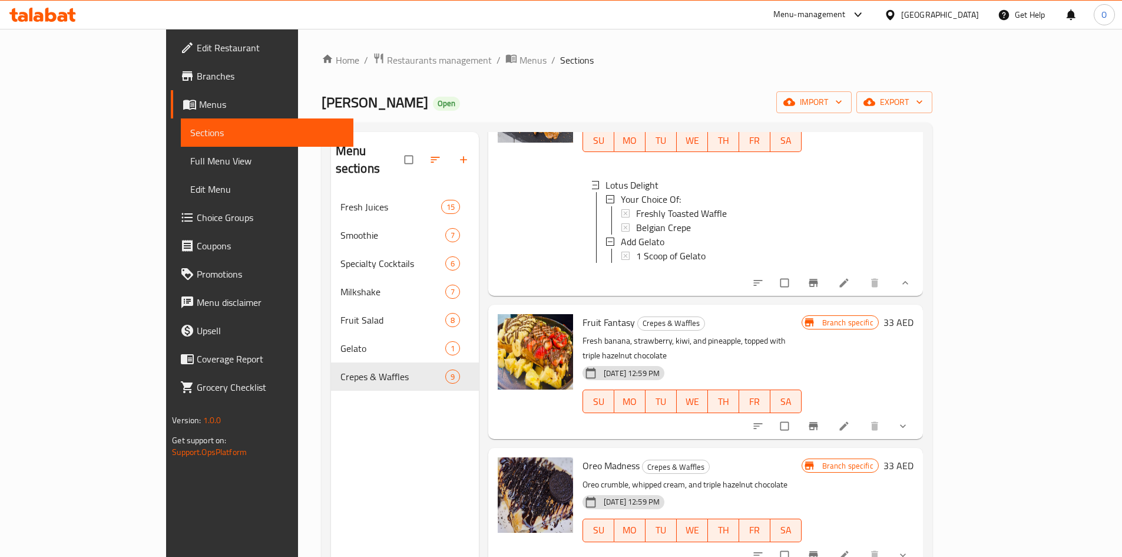
scroll to position [412, 0]
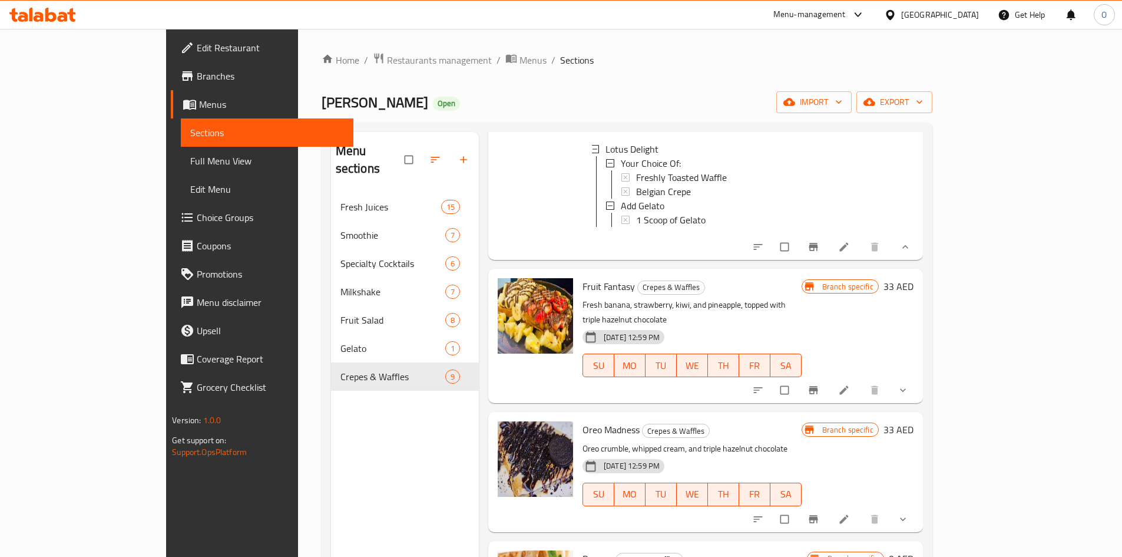
click at [909, 384] on icon "show more" at bounding box center [903, 390] width 12 height 12
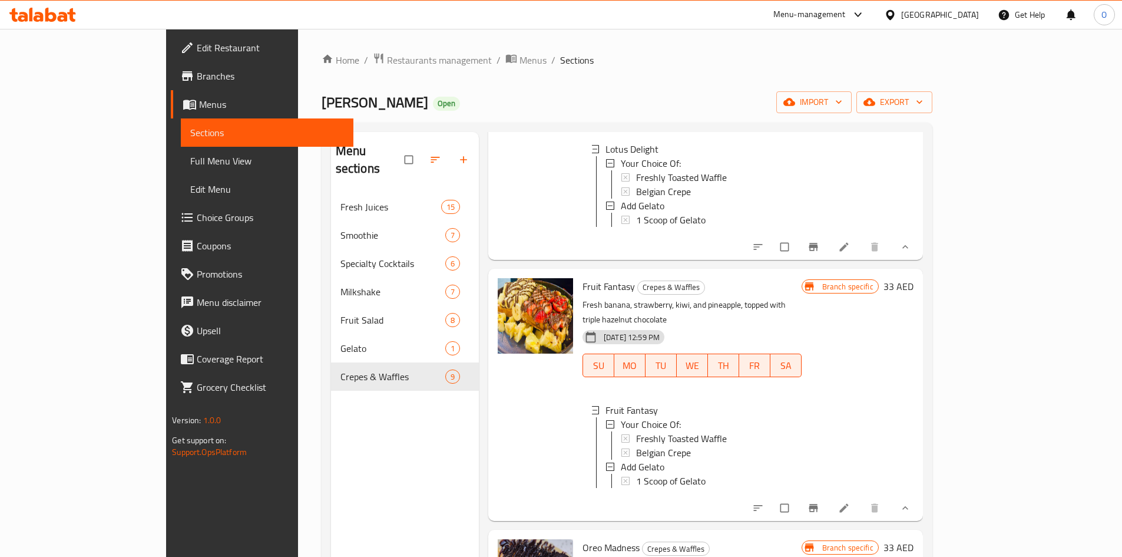
scroll to position [707, 0]
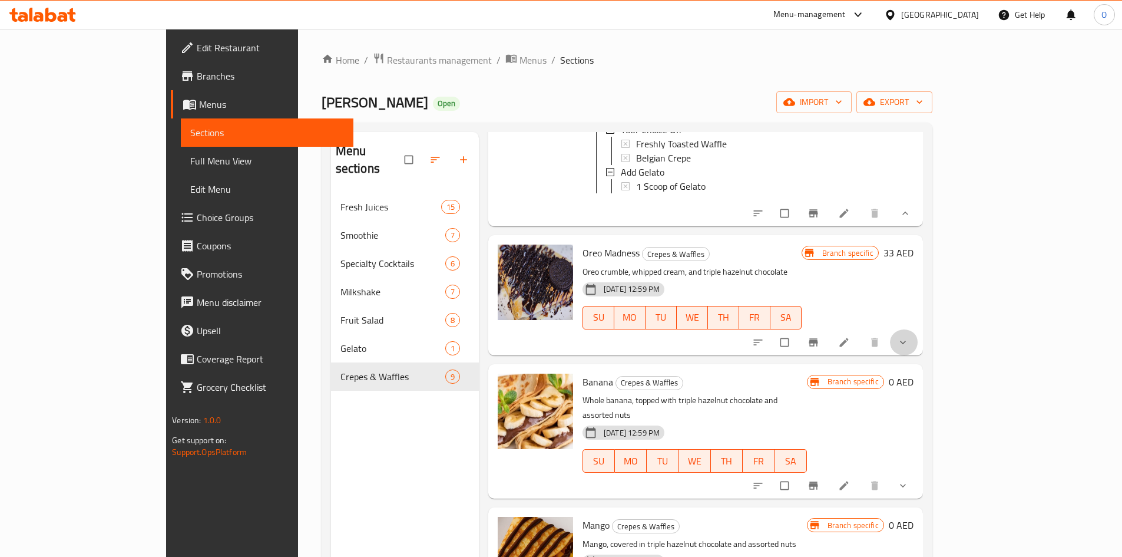
click at [918, 336] on button "show more" at bounding box center [904, 342] width 28 height 26
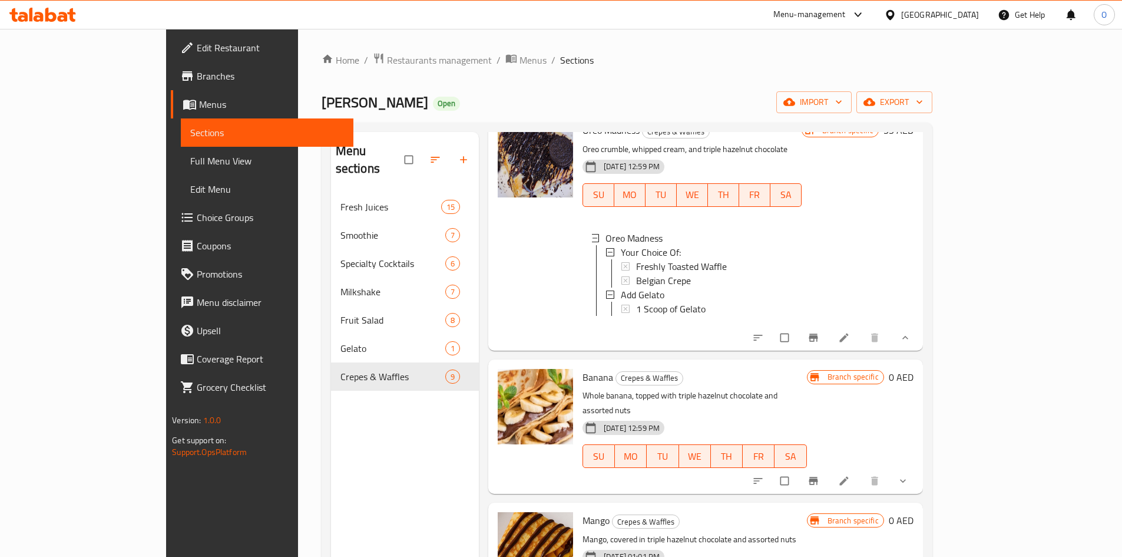
scroll to position [942, 0]
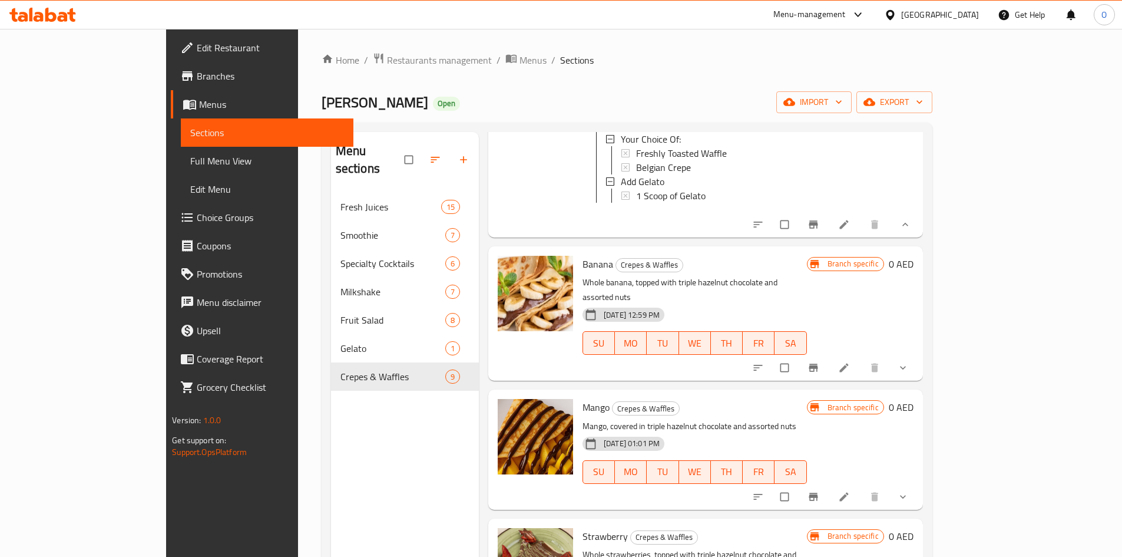
click at [909, 362] on icon "show more" at bounding box center [903, 368] width 12 height 12
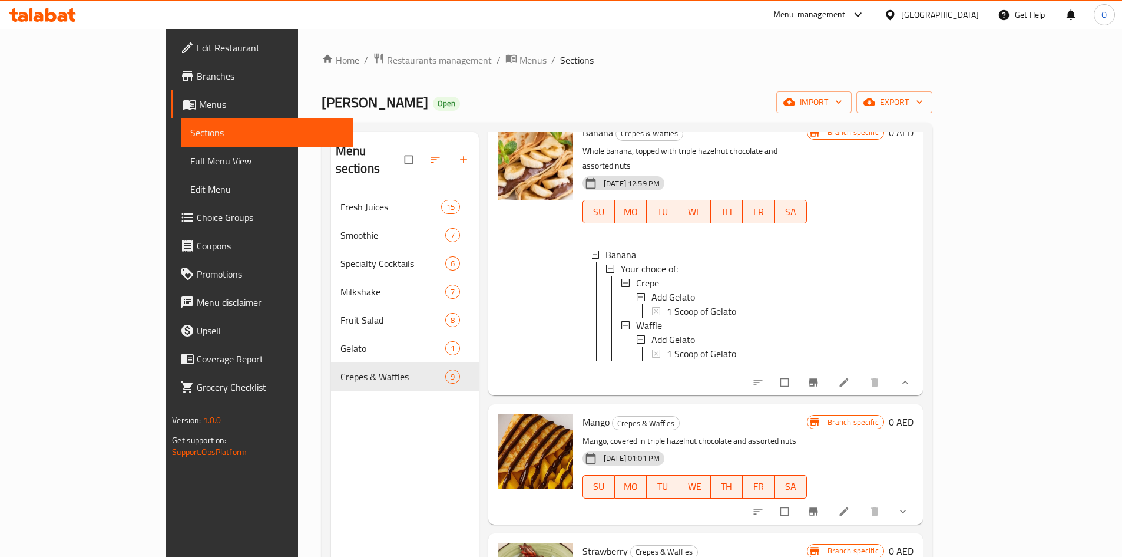
scroll to position [1178, 0]
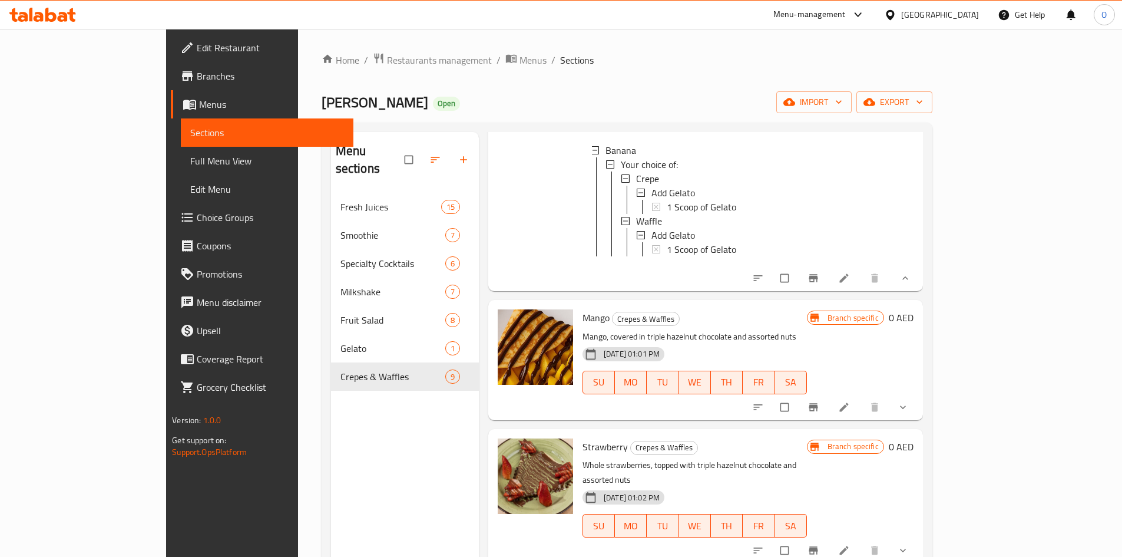
click at [918, 402] on button "show more" at bounding box center [904, 407] width 28 height 26
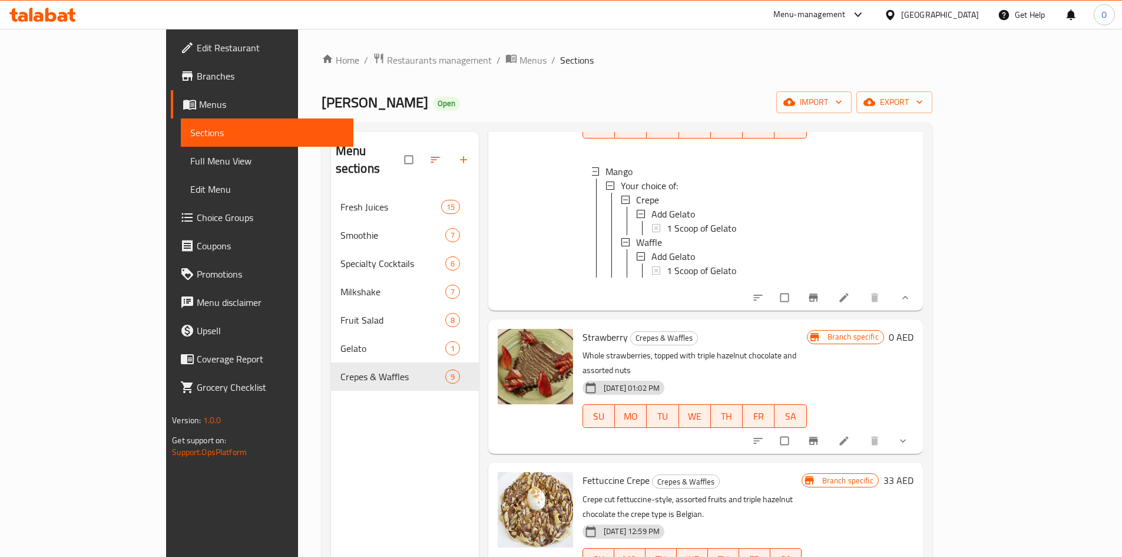
scroll to position [1447, 0]
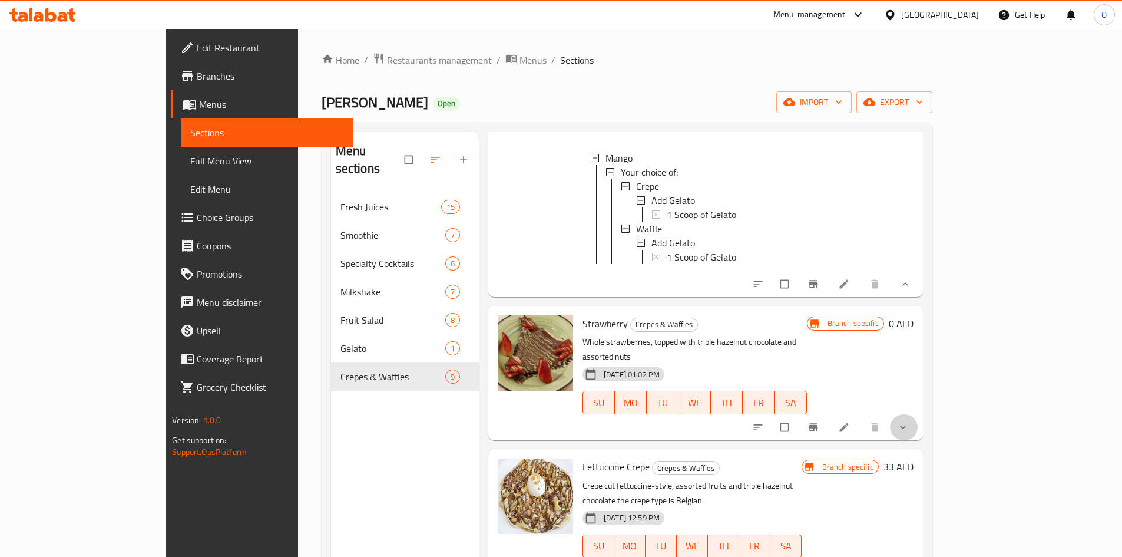
click at [918, 414] on button "show more" at bounding box center [904, 427] width 28 height 26
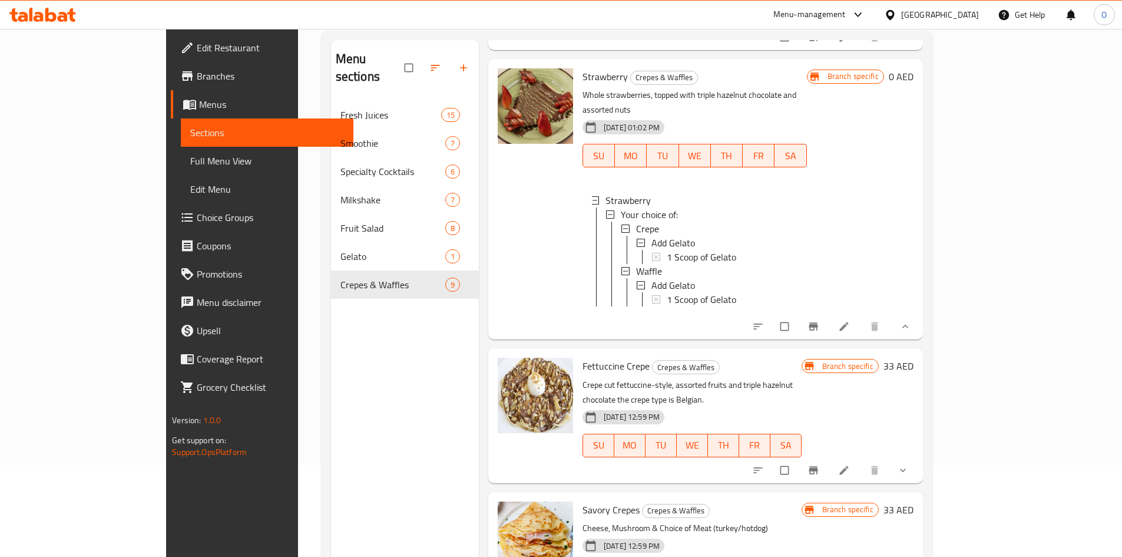
scroll to position [165, 0]
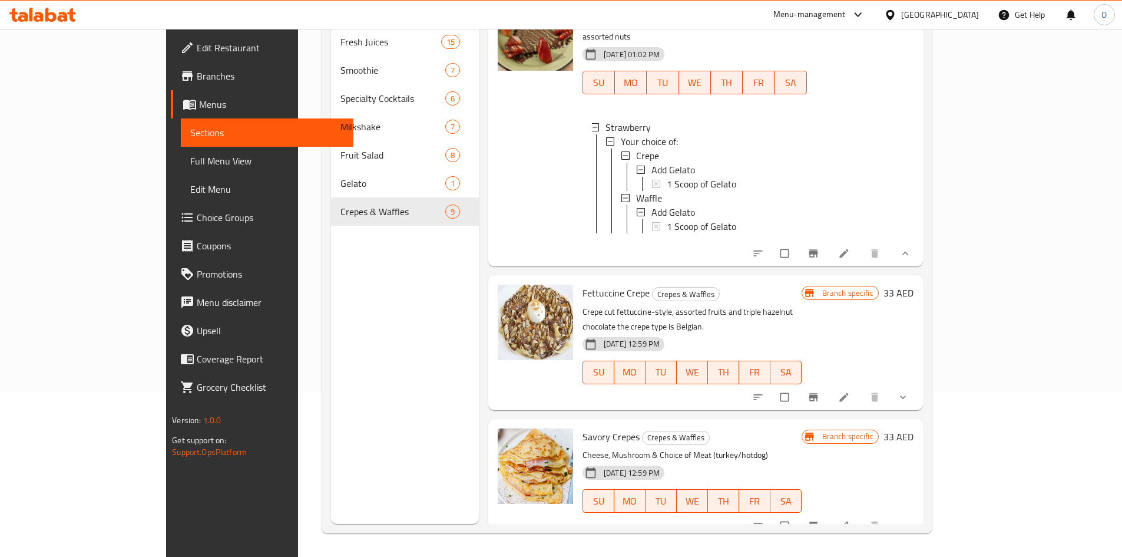
click at [918, 384] on div at bounding box center [831, 397] width 173 height 26
click at [909, 391] on icon "show more" at bounding box center [903, 397] width 12 height 12
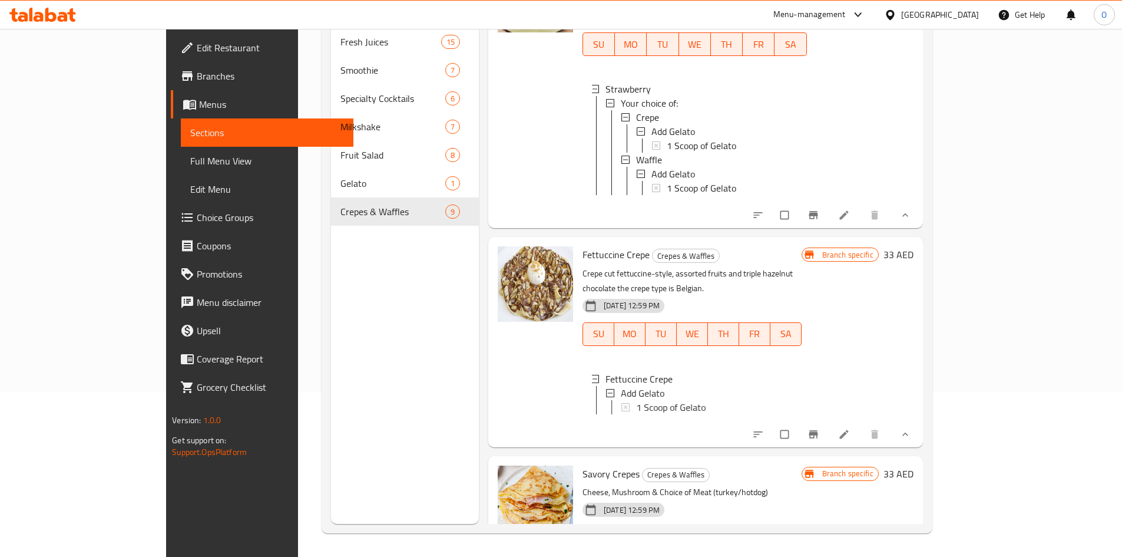
scroll to position [1686, 0]
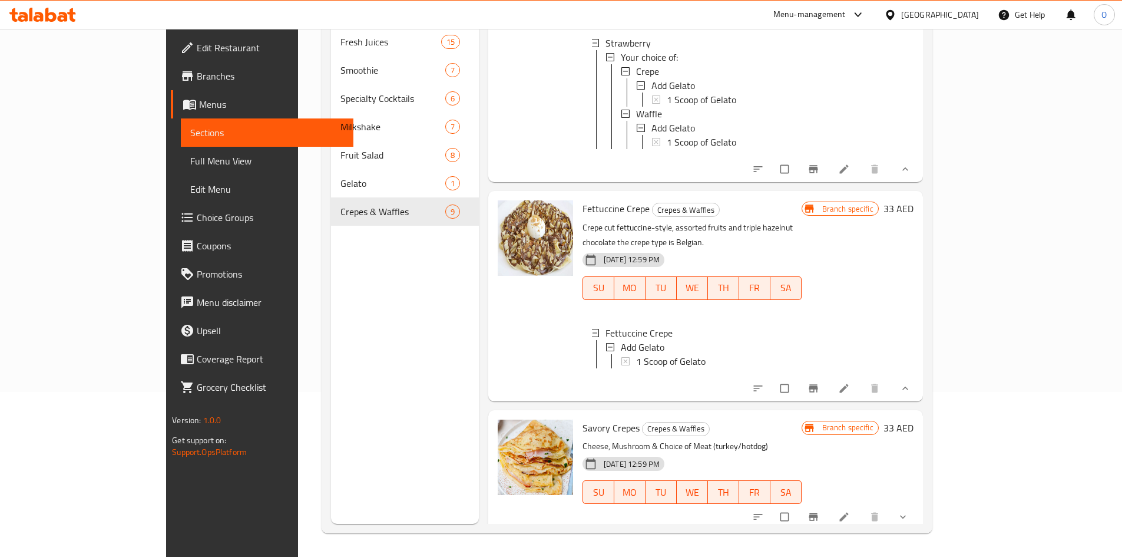
click at [918, 504] on button "show more" at bounding box center [904, 517] width 28 height 26
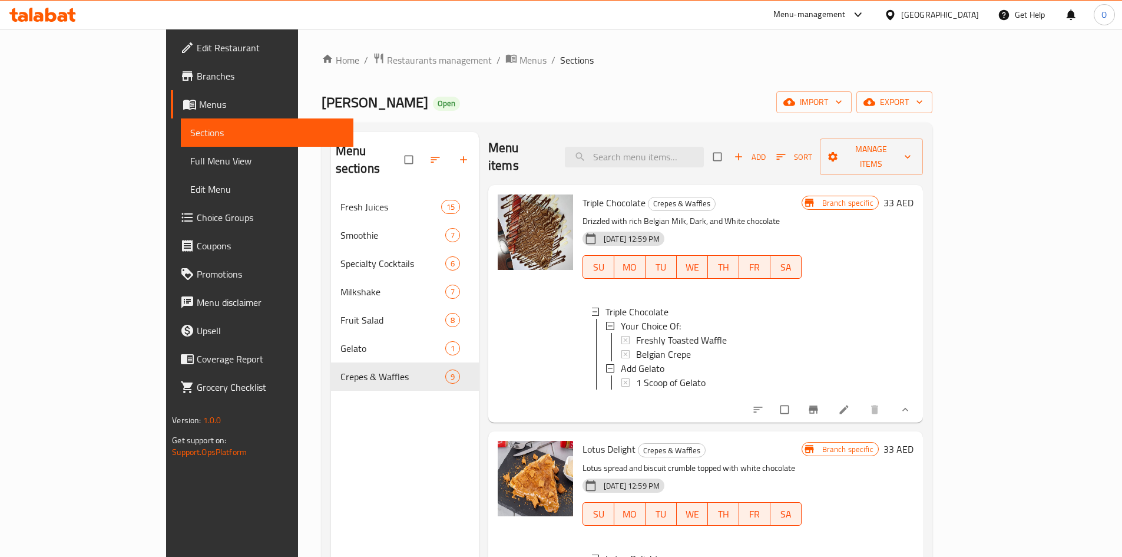
scroll to position [0, 0]
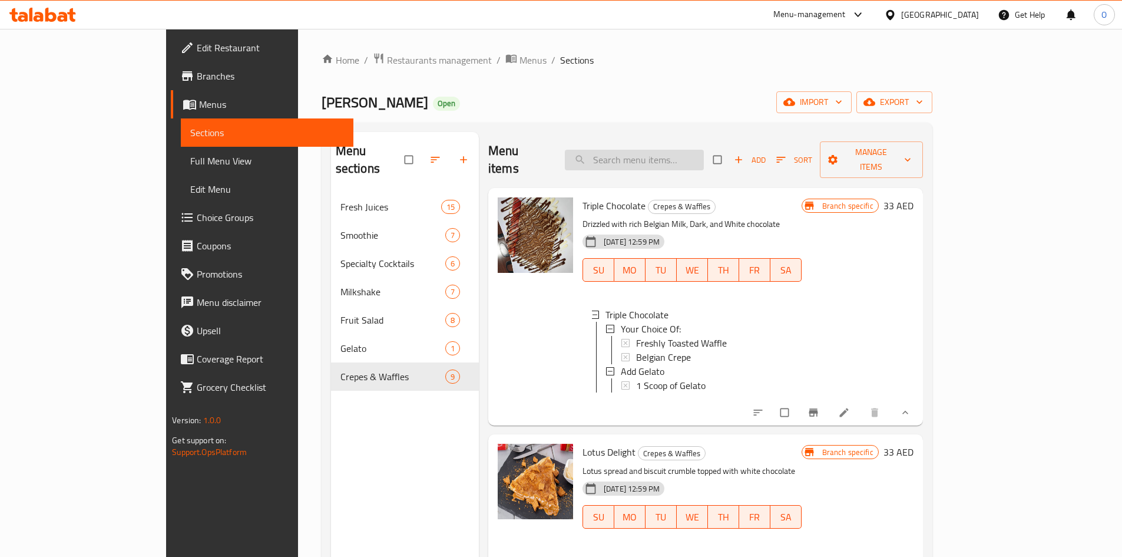
paste input "Gelato"
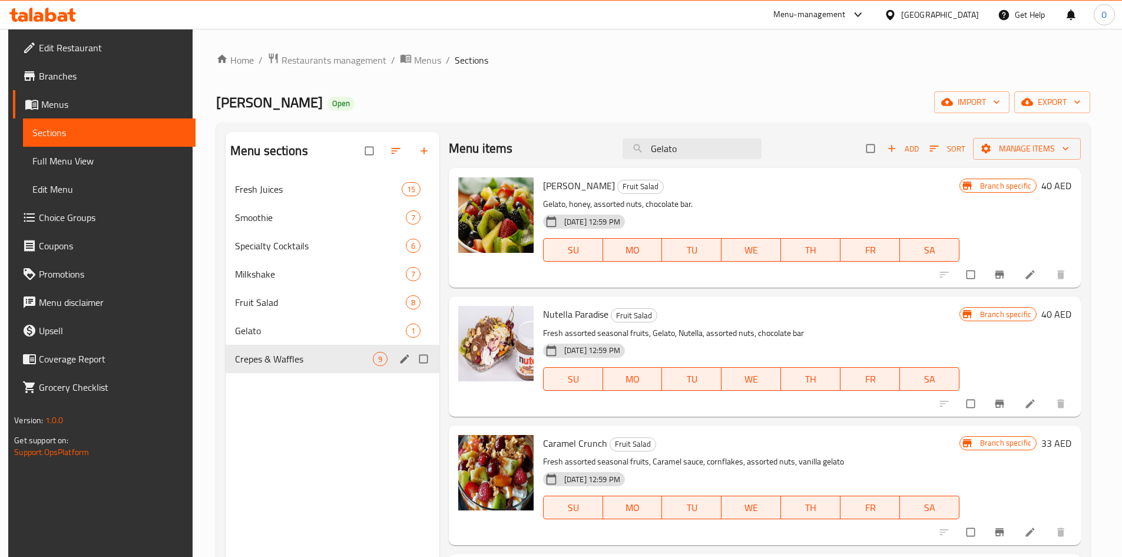
type input "Gelato"
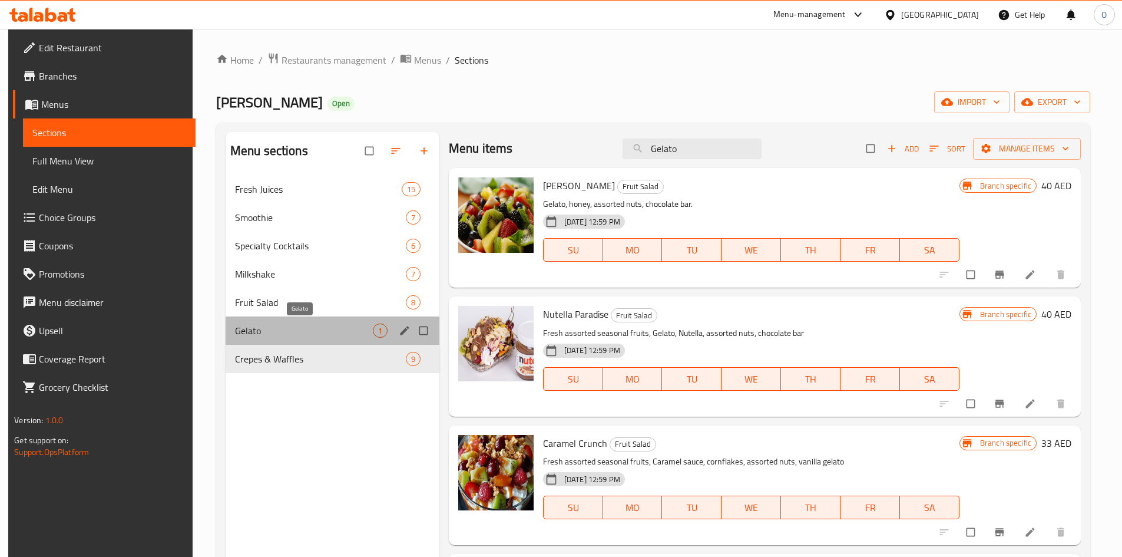
click at [350, 337] on span "Gelato" at bounding box center [304, 330] width 138 height 14
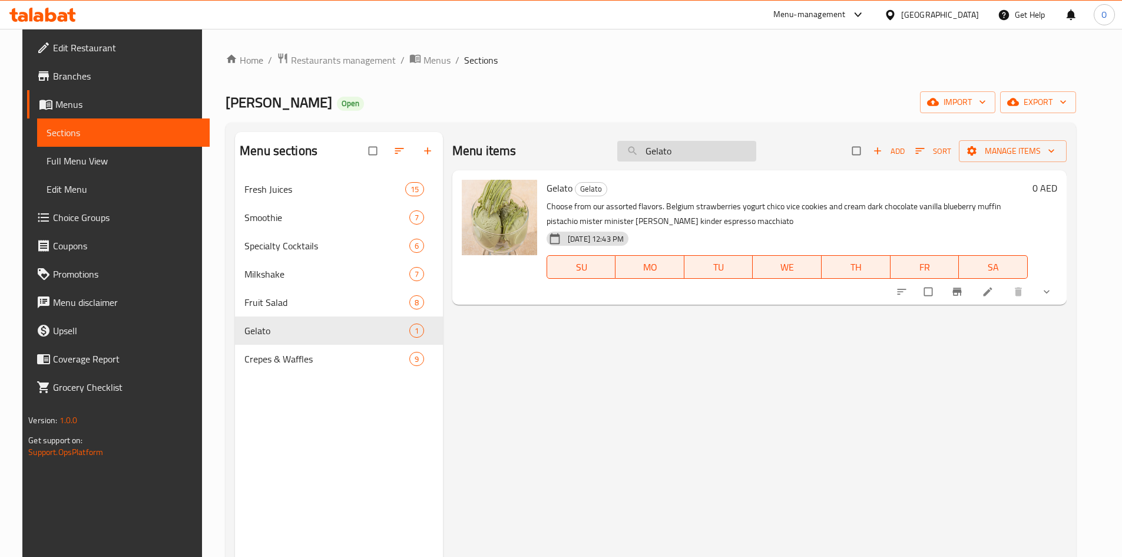
click at [674, 159] on input "Gelato" at bounding box center [686, 151] width 139 height 21
click at [1057, 296] on button "show more" at bounding box center [1048, 292] width 28 height 26
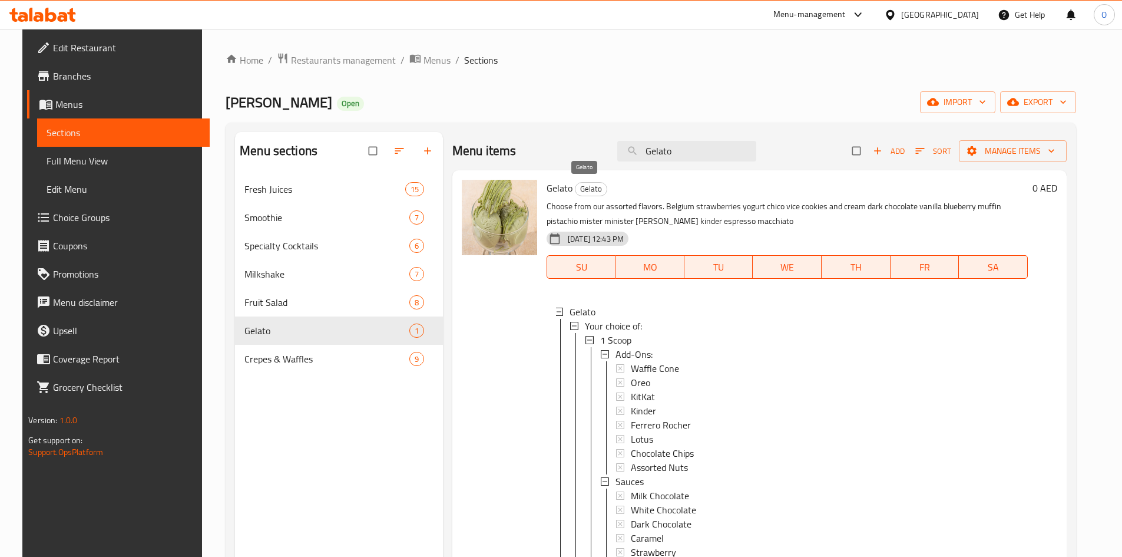
click at [588, 189] on span "Gelato" at bounding box center [590, 189] width 31 height 14
click at [551, 188] on span "Gelato" at bounding box center [560, 188] width 26 height 18
click at [932, 216] on p "Choose from our assorted flavors. Belgium strawberries yogurt chico vice cookie…" at bounding box center [787, 213] width 481 height 29
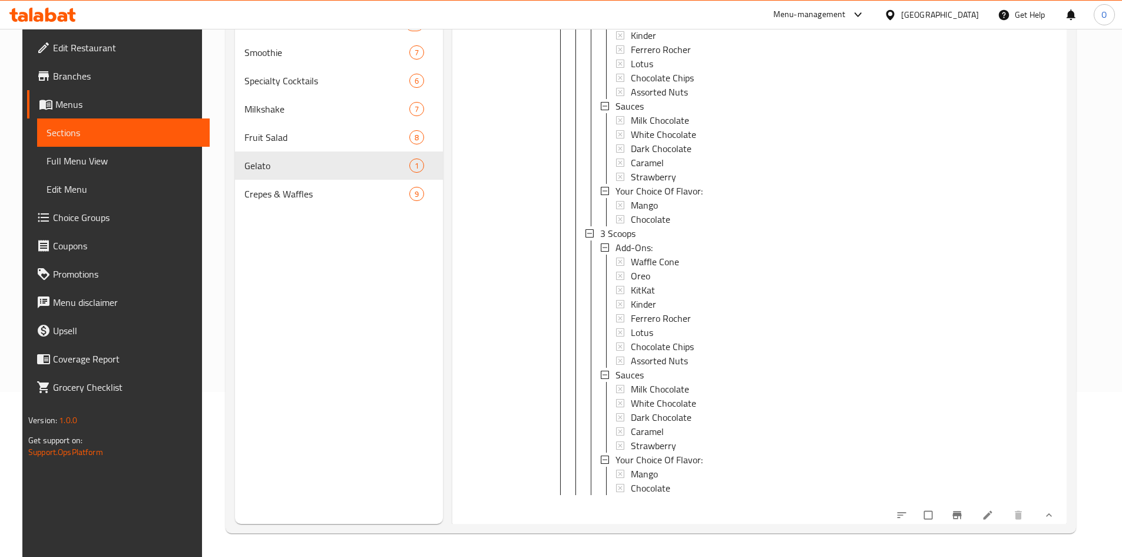
scroll to position [492, 0]
click at [994, 514] on li at bounding box center [988, 510] width 33 height 19
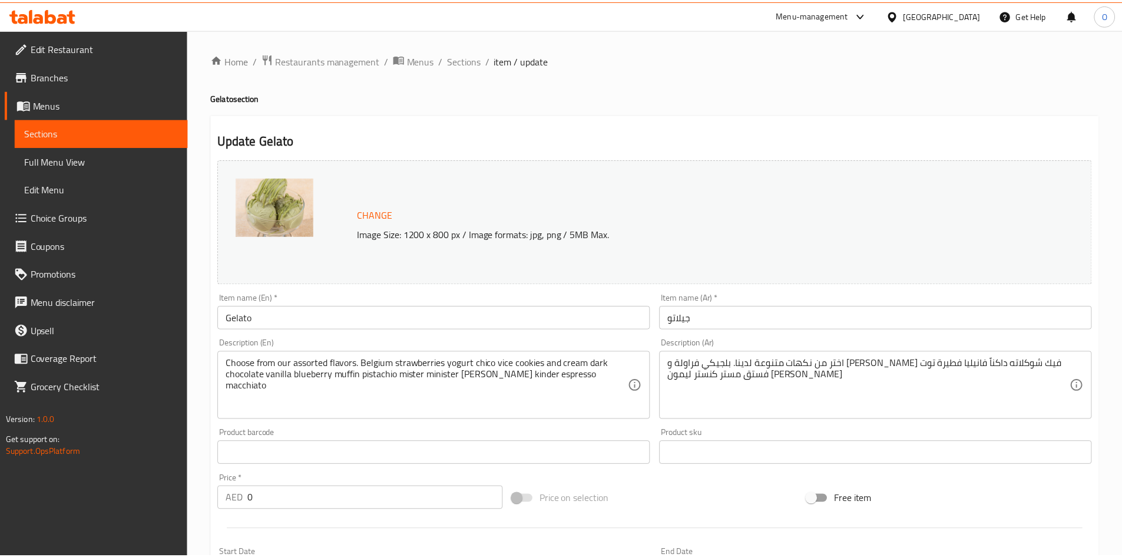
scroll to position [766, 0]
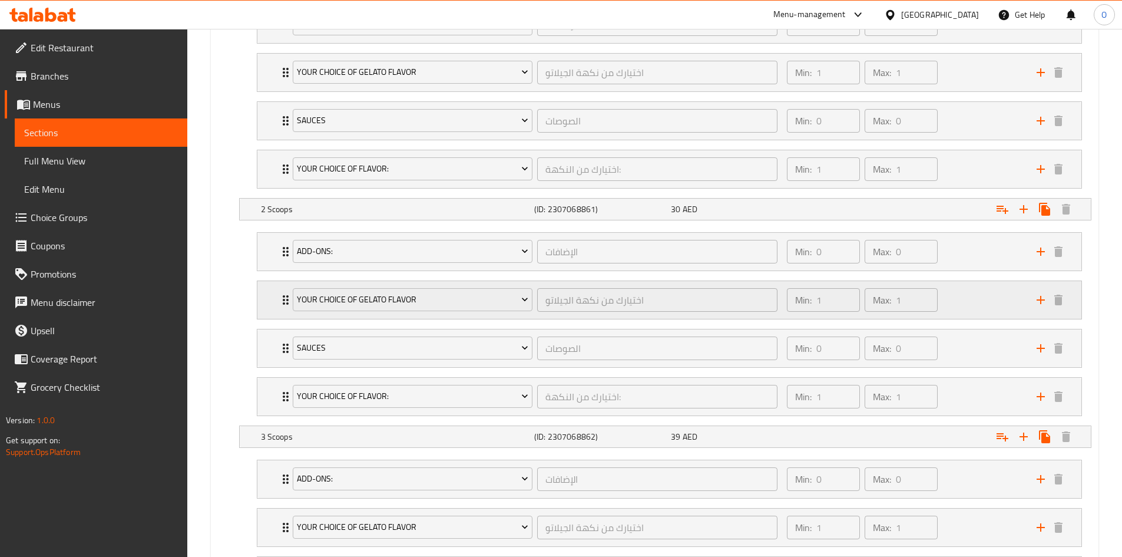
click at [975, 294] on div "Min: 1 ​ Max: 1 ​" at bounding box center [905, 300] width 250 height 38
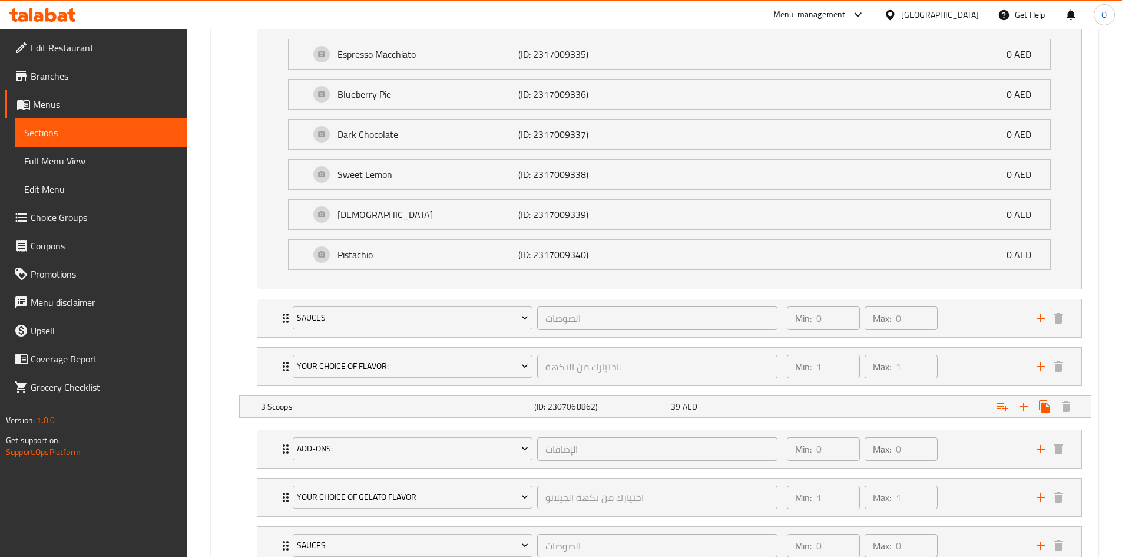
scroll to position [1296, 0]
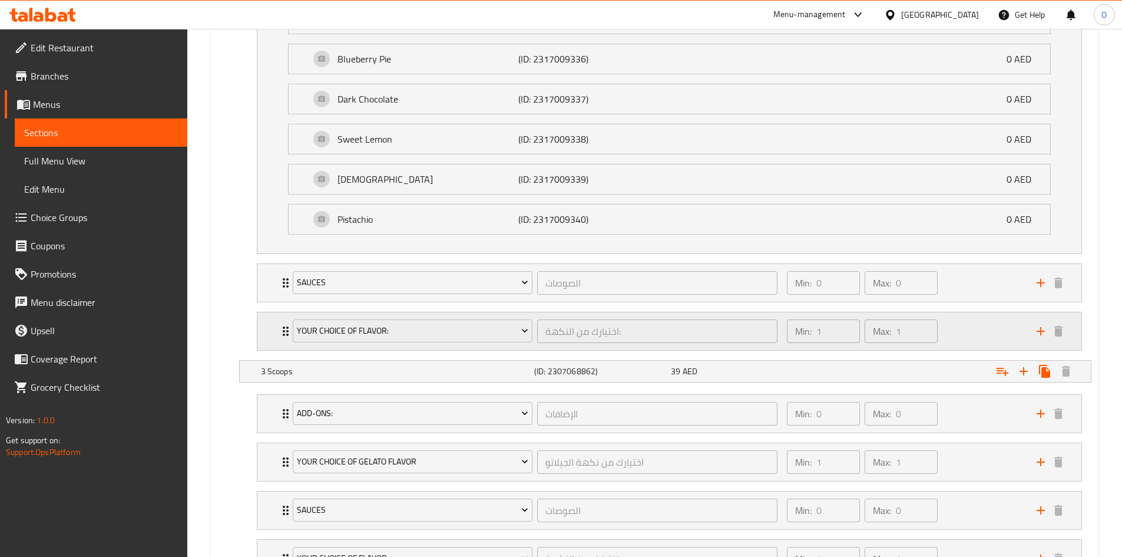
click at [957, 337] on div "Min: 1 ​ Max: 1 ​" at bounding box center [905, 331] width 250 height 38
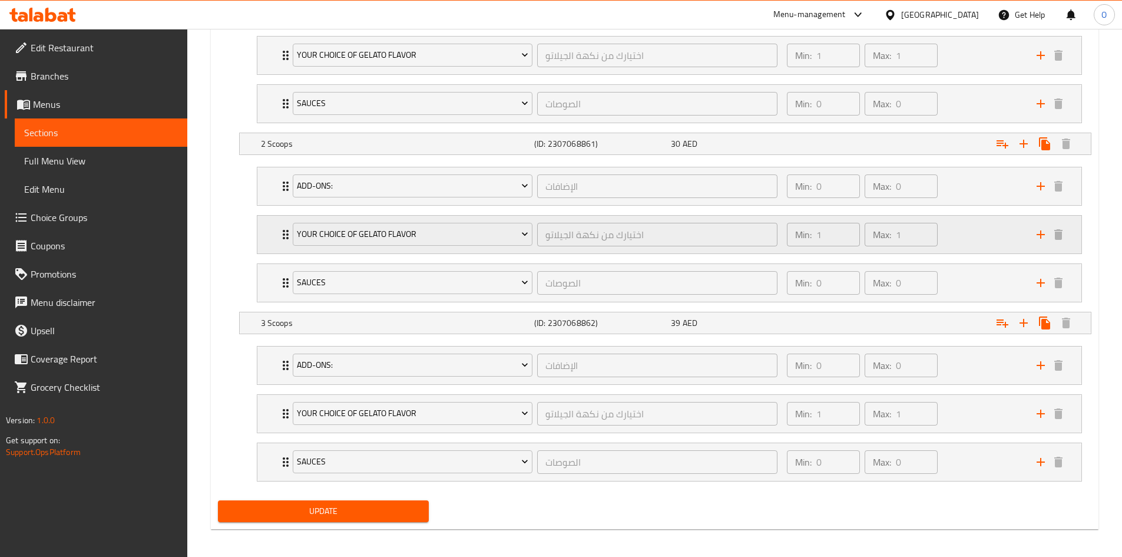
scroll to position [788, 0]
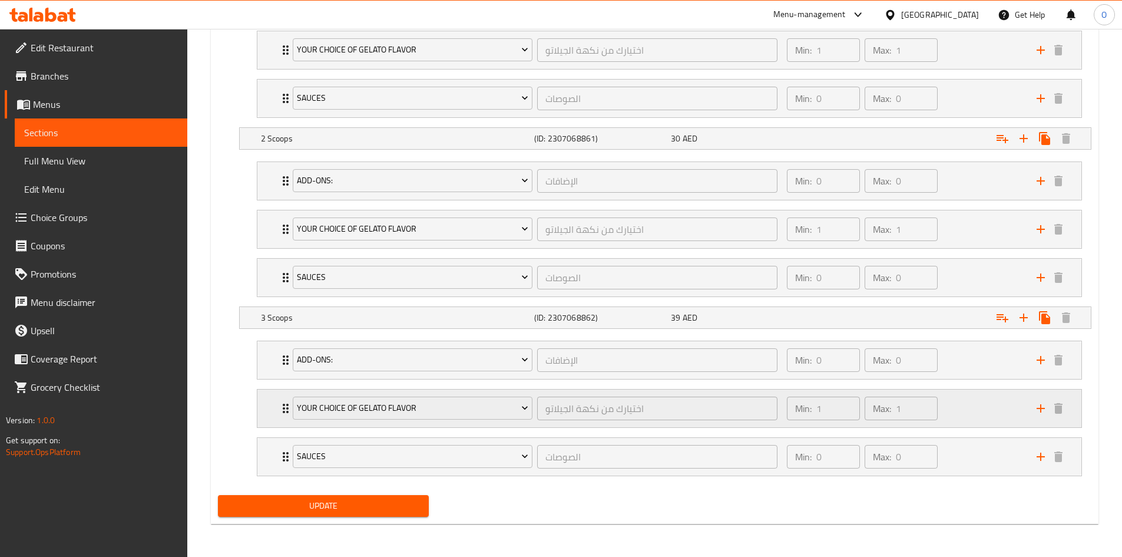
click at [977, 409] on div "Min: 1 ​ Max: 1 ​" at bounding box center [905, 408] width 250 height 38
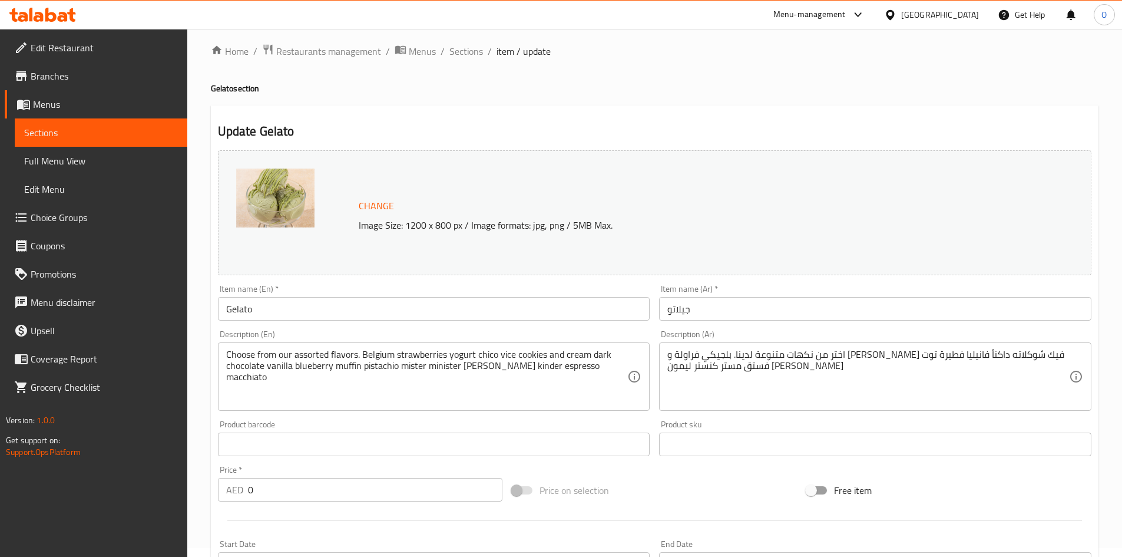
scroll to position [0, 0]
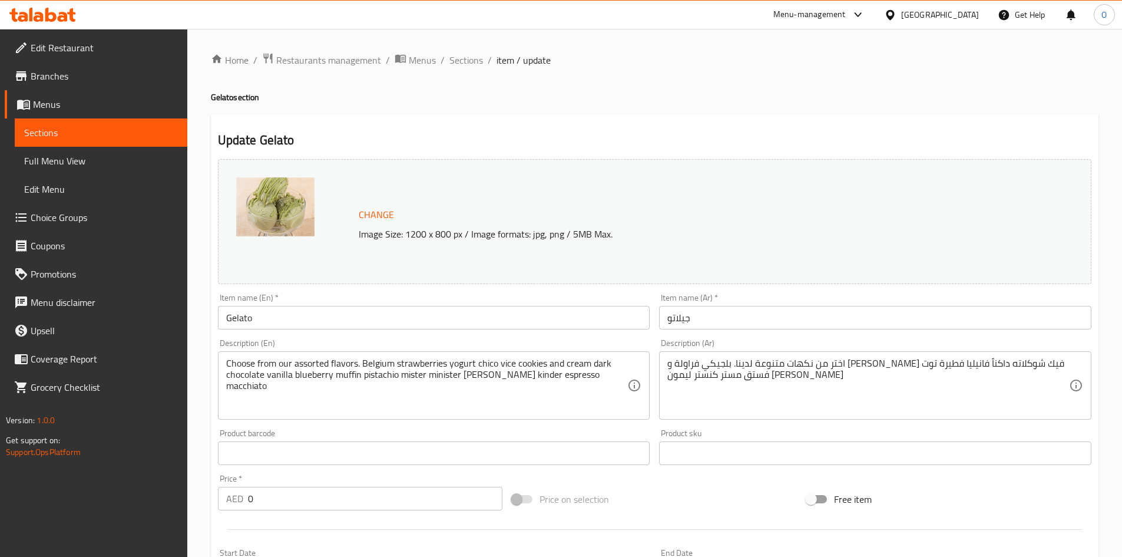
click at [471, 57] on span "Sections" at bounding box center [466, 60] width 34 height 14
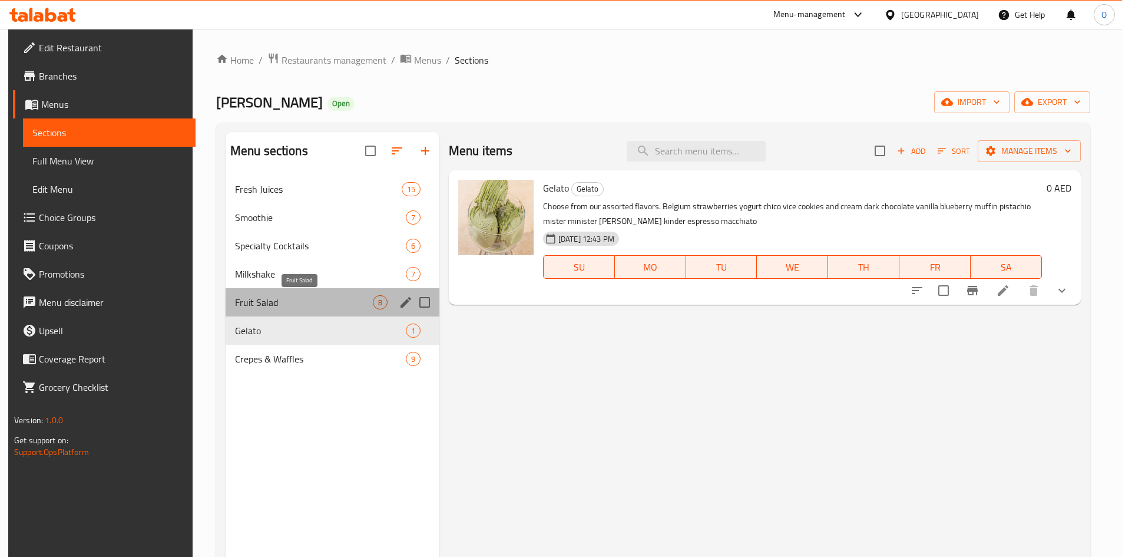
click at [283, 305] on span "Fruit Salad" at bounding box center [304, 302] width 138 height 14
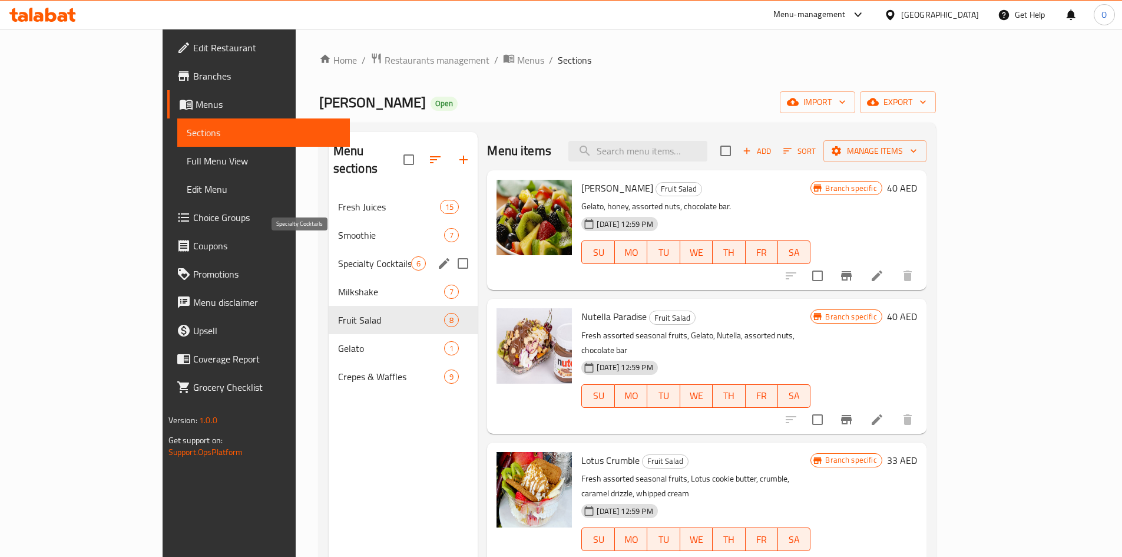
click at [338, 256] on span "Specialty Cocktails" at bounding box center [375, 263] width 74 height 14
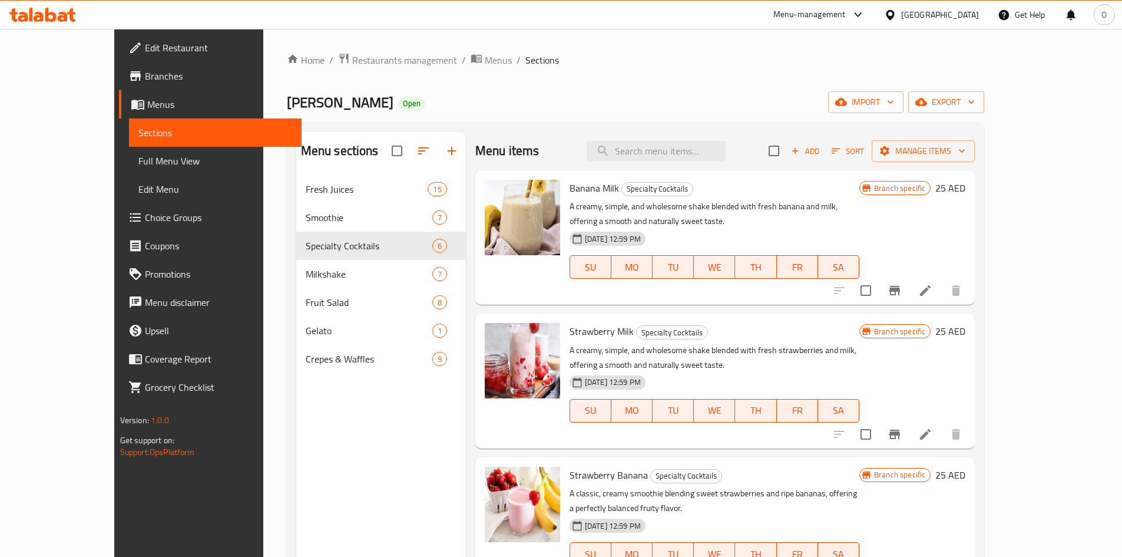
click at [821, 155] on span "Add" at bounding box center [805, 151] width 32 height 14
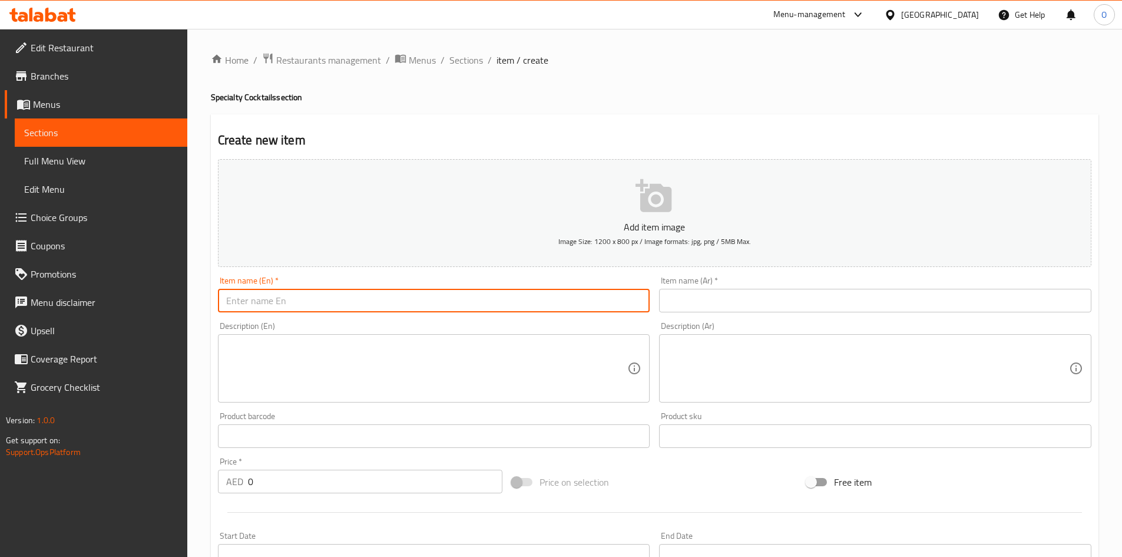
paste input "Byo – Build Your Own"
type input "Byo – Build Your Own"
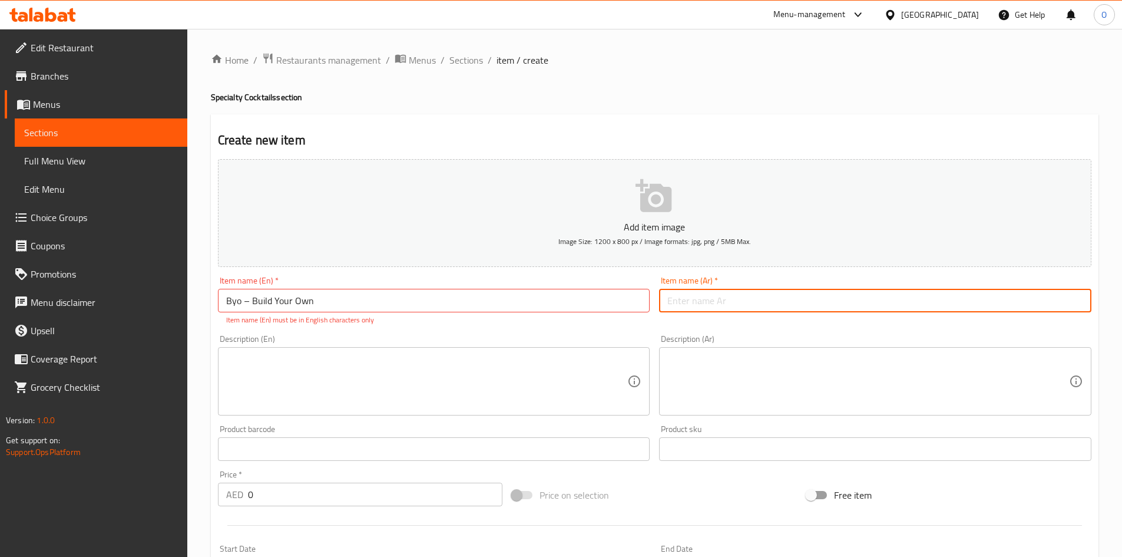
paste input "بيو – [GEOGRAPHIC_DATA] ببناء منزلك الخاص"
click at [699, 301] on input "بيو – [GEOGRAPHIC_DATA] ببناء منزلك الخاص" at bounding box center [875, 301] width 432 height 24
click at [700, 301] on input "بيو – [GEOGRAPHIC_DATA] ببناء منزلك الخاص" at bounding box center [875, 301] width 432 height 24
drag, startPoint x: 687, startPoint y: 300, endPoint x: 695, endPoint y: 300, distance: 8.3
click at [695, 300] on input "بيو – [GEOGRAPHIC_DATA] ببناء الخاص" at bounding box center [875, 301] width 432 height 24
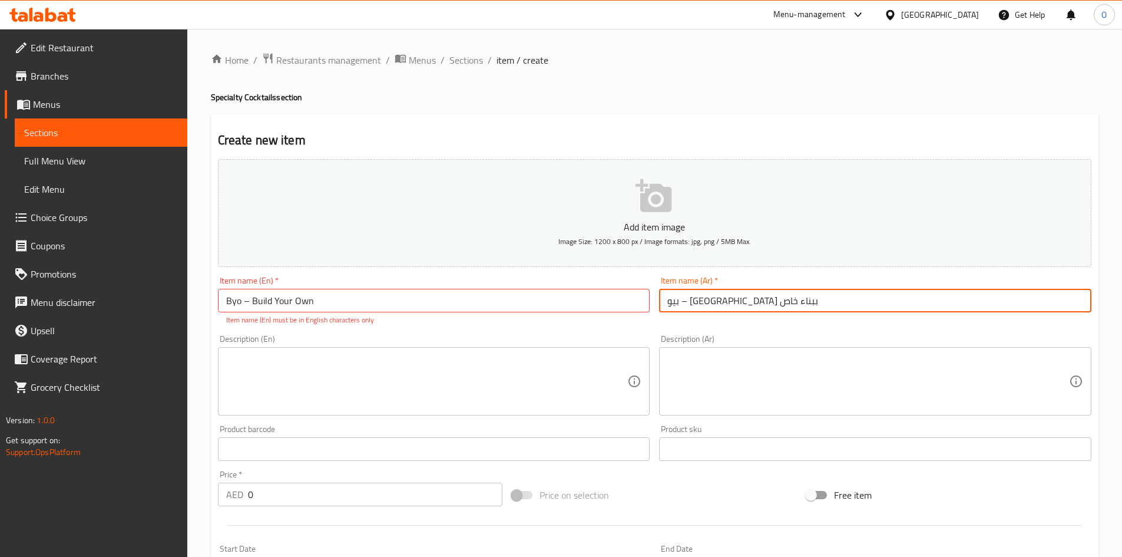
click at [763, 306] on input "بيو – [GEOGRAPHIC_DATA] ببناء خاص" at bounding box center [875, 301] width 432 height 24
type input "بيو – قم ببناء خاصتك"
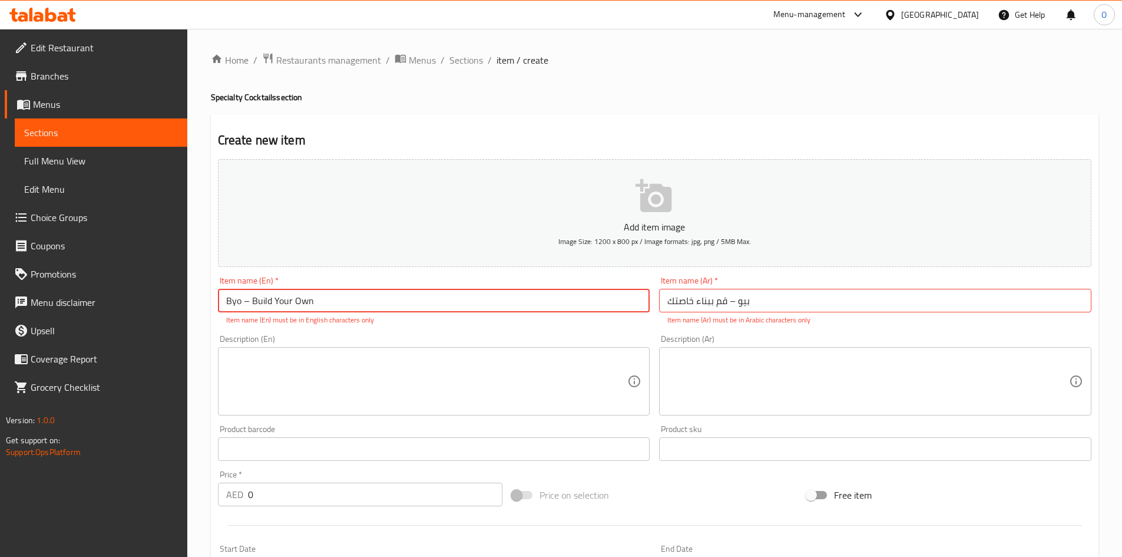
drag, startPoint x: 253, startPoint y: 302, endPoint x: 240, endPoint y: 306, distance: 14.0
click at [237, 303] on input "Byo – Build Your Own" at bounding box center [434, 301] width 432 height 24
click at [246, 309] on input "Byo – Build Your Own" at bounding box center [434, 301] width 432 height 24
drag, startPoint x: 251, startPoint y: 303, endPoint x: 242, endPoint y: 303, distance: 9.4
click at [242, 303] on input "Byo – Build Your Own" at bounding box center [434, 301] width 432 height 24
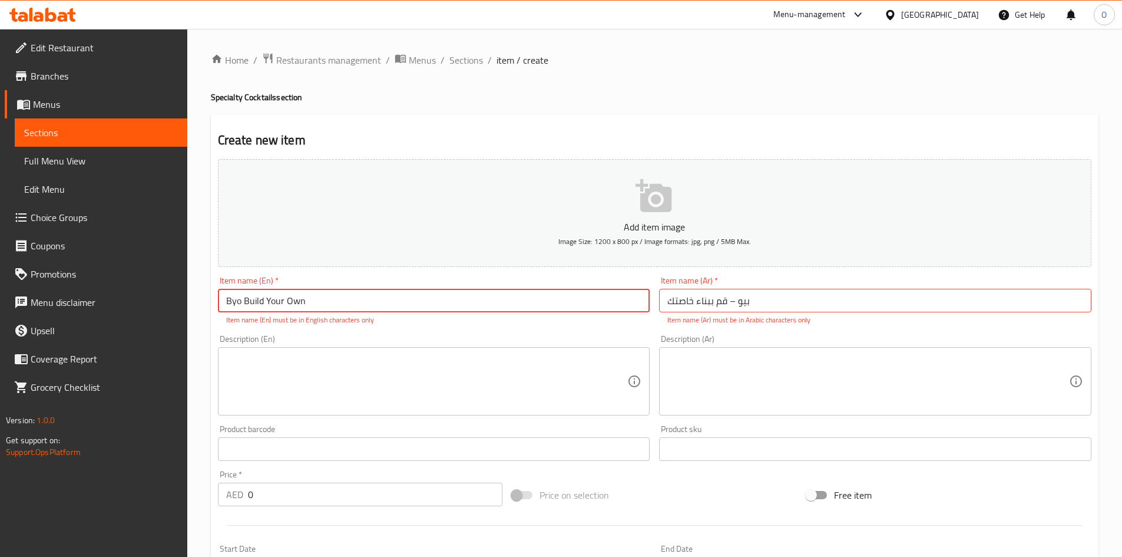
type input "Byo Build Your Own"
click at [373, 425] on div "Product barcode Product barcode" at bounding box center [434, 443] width 432 height 36
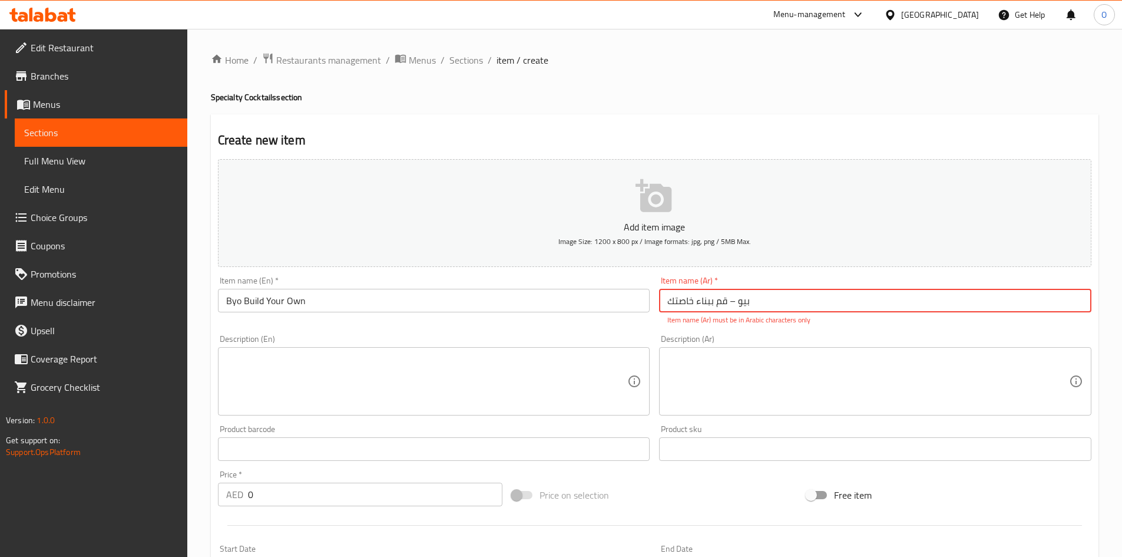
drag, startPoint x: 728, startPoint y: 301, endPoint x: 736, endPoint y: 303, distance: 7.9
click at [736, 303] on input "بيو – قم ببناء خاصتك" at bounding box center [875, 301] width 432 height 24
drag, startPoint x: 736, startPoint y: 304, endPoint x: 736, endPoint y: 318, distance: 13.5
click at [736, 304] on input "بيو قم ببناء خاصتك" at bounding box center [875, 301] width 432 height 24
type input "بيو قم ببناء خاصتك"
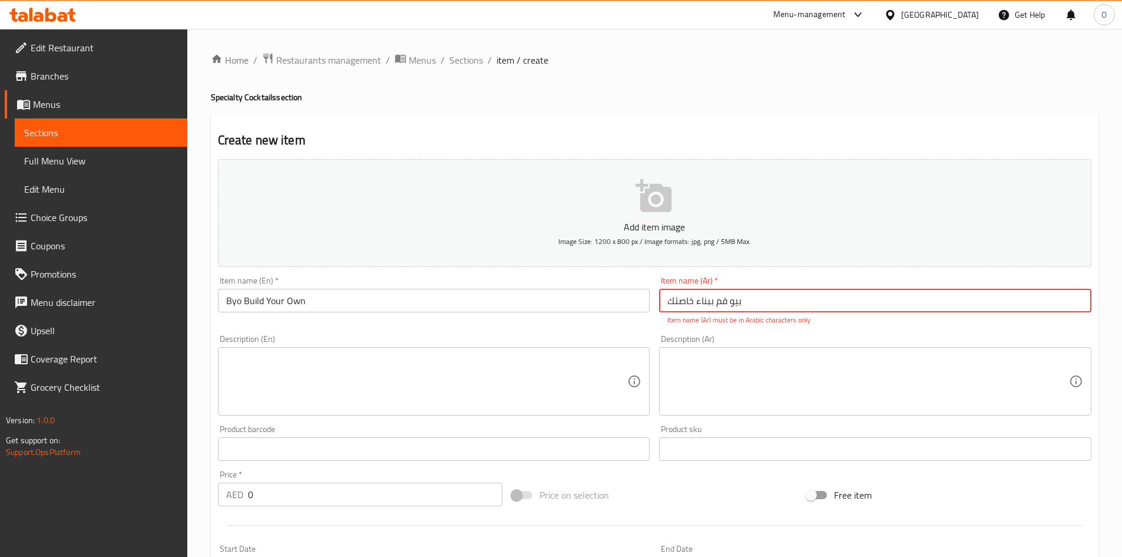
click at [731, 368] on textarea at bounding box center [868, 381] width 402 height 56
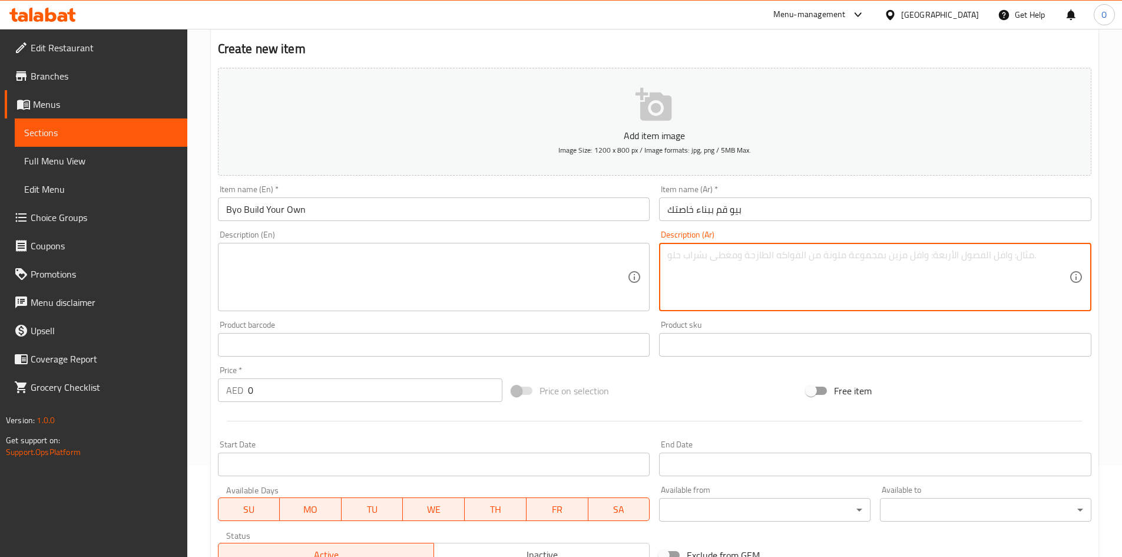
scroll to position [276, 0]
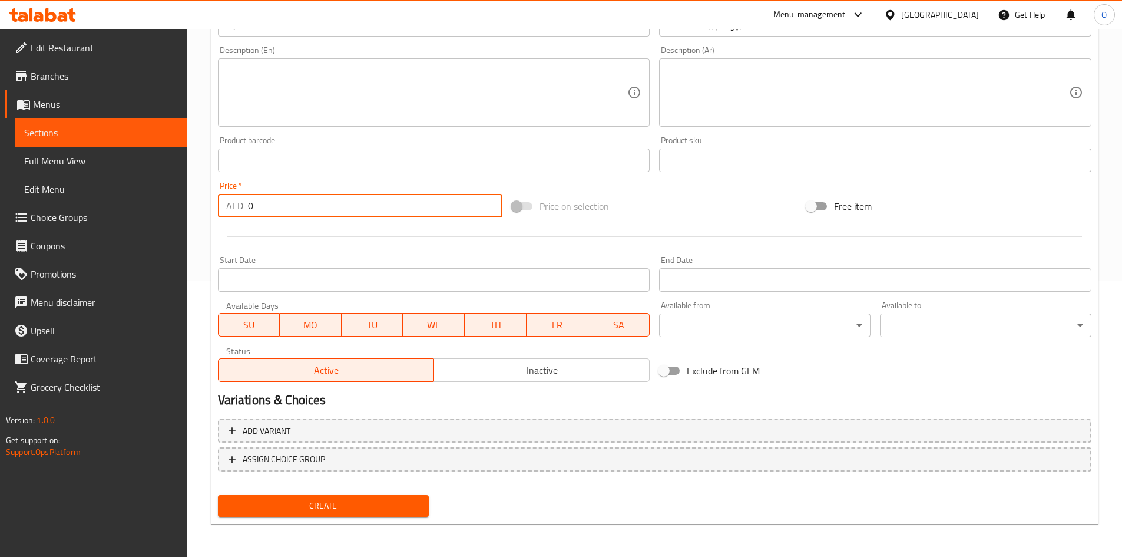
drag, startPoint x: 263, startPoint y: 205, endPoint x: 225, endPoint y: 213, distance: 38.5
click at [225, 213] on div "AED 0 Price *" at bounding box center [360, 206] width 285 height 24
paste input "25"
type input "25"
click at [303, 224] on div at bounding box center [654, 236] width 883 height 29
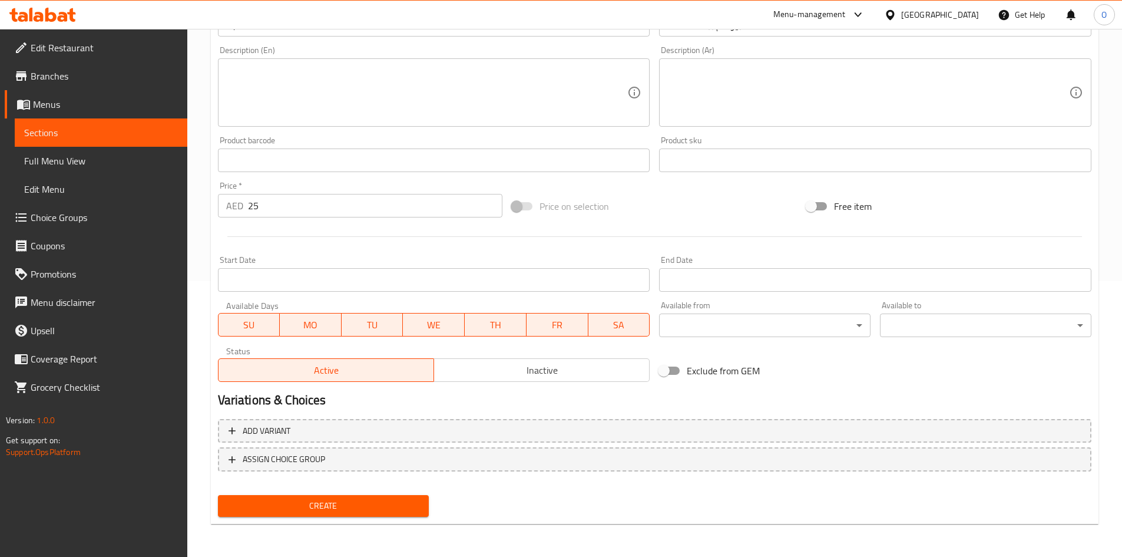
click at [337, 505] on span "Create" at bounding box center [323, 505] width 193 height 15
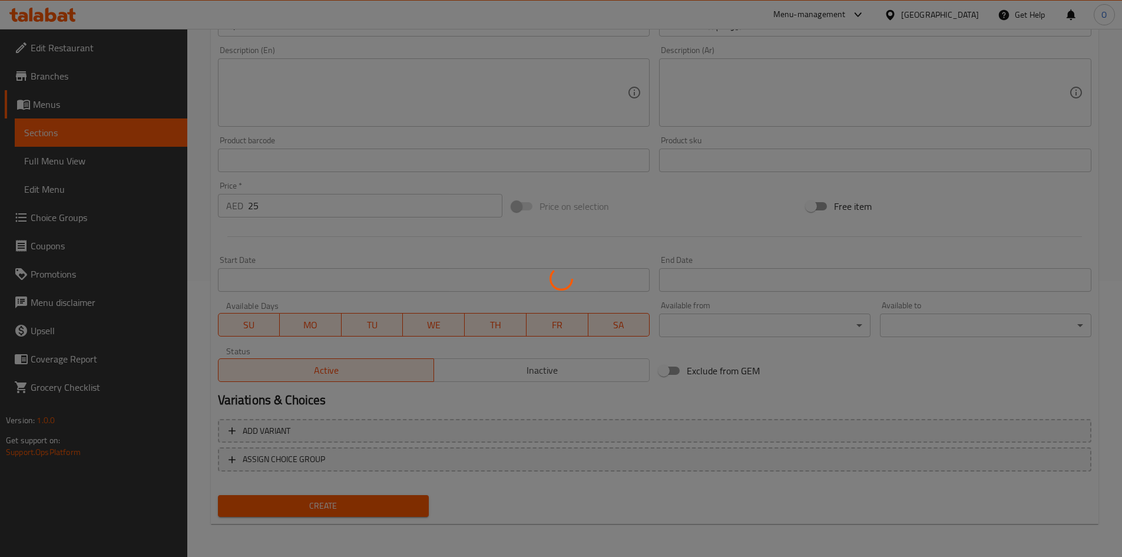
type input "0"
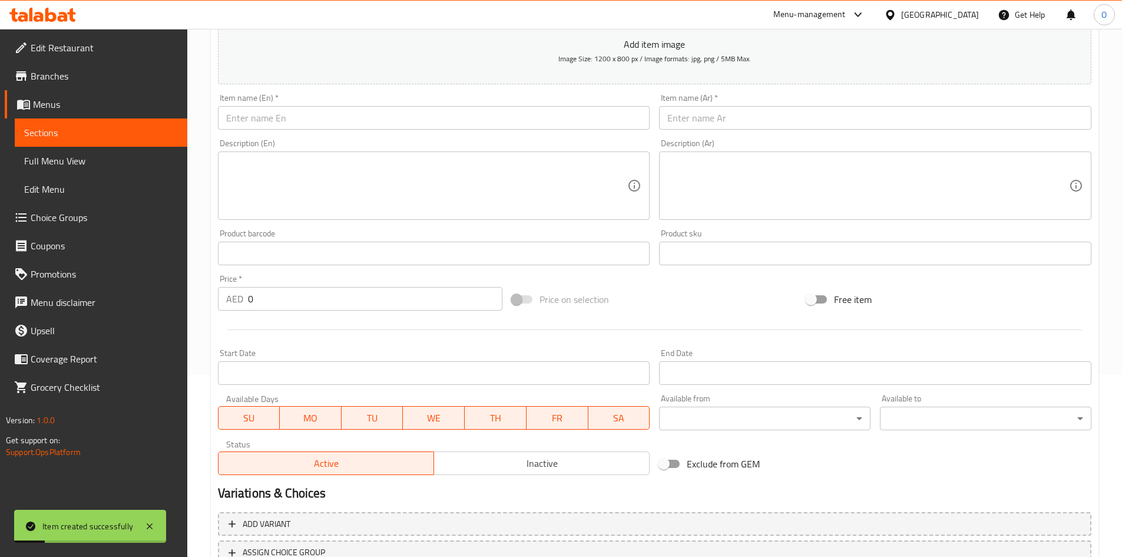
scroll to position [0, 0]
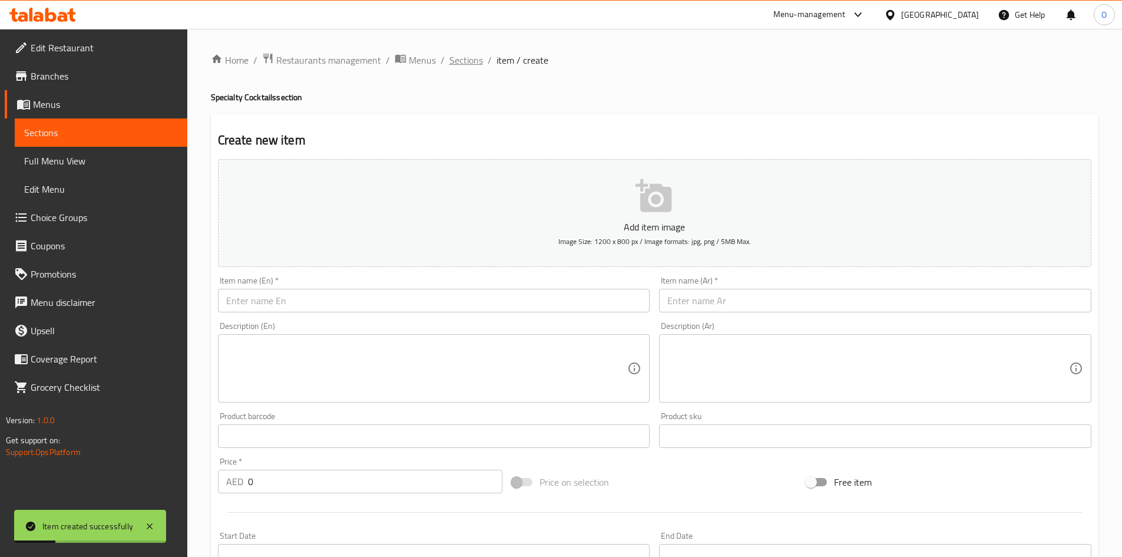
click at [455, 53] on span "Sections" at bounding box center [466, 60] width 34 height 14
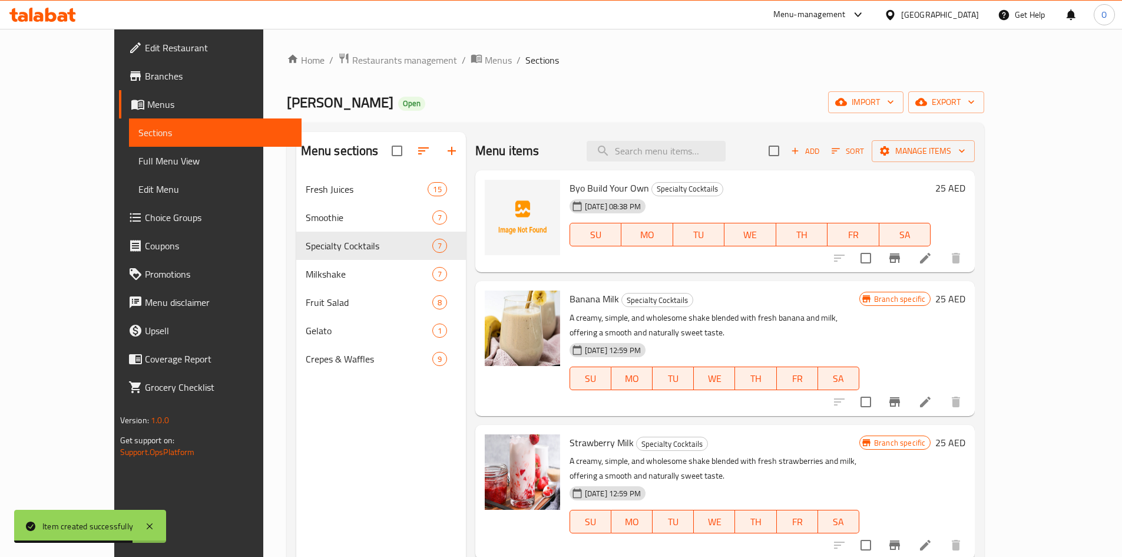
click at [942, 254] on li at bounding box center [925, 257] width 33 height 21
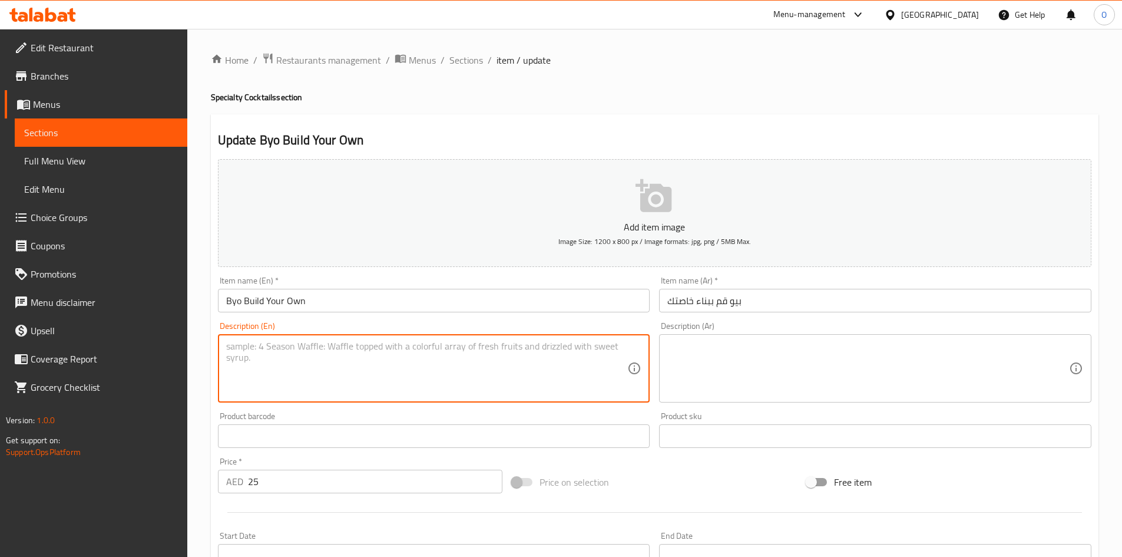
click at [403, 363] on textarea at bounding box center [427, 368] width 402 height 56
paste textarea "Mix up to 2 or 3 fruits of your choosing"
type textarea "Mix up to 2 or 3 fruits of your choosing"
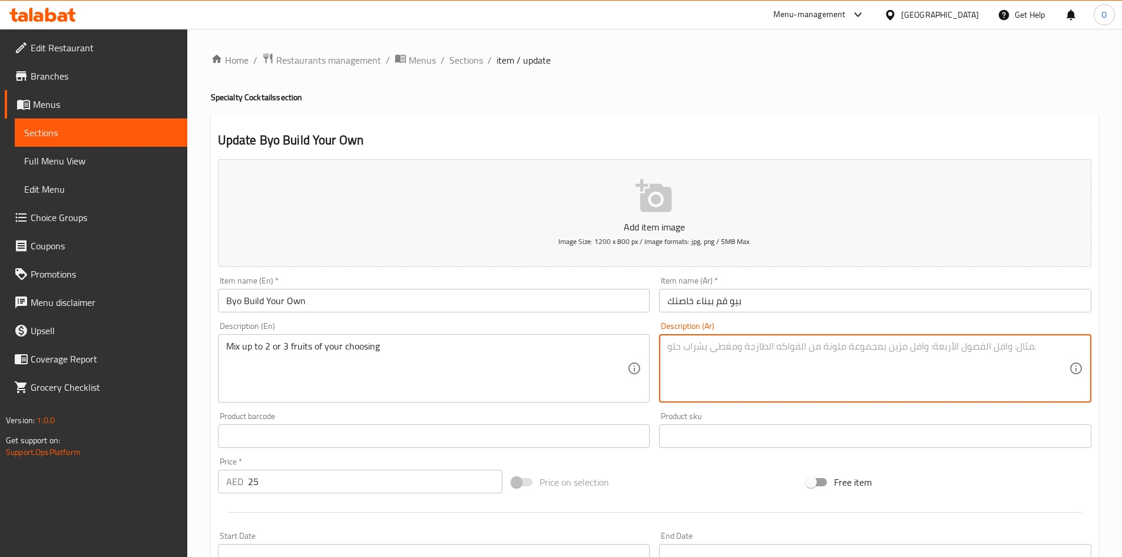
paste textarea "امزج ما يصل إلى 2 أو 3 أنواع من الفاكهة حسب اختيارك"
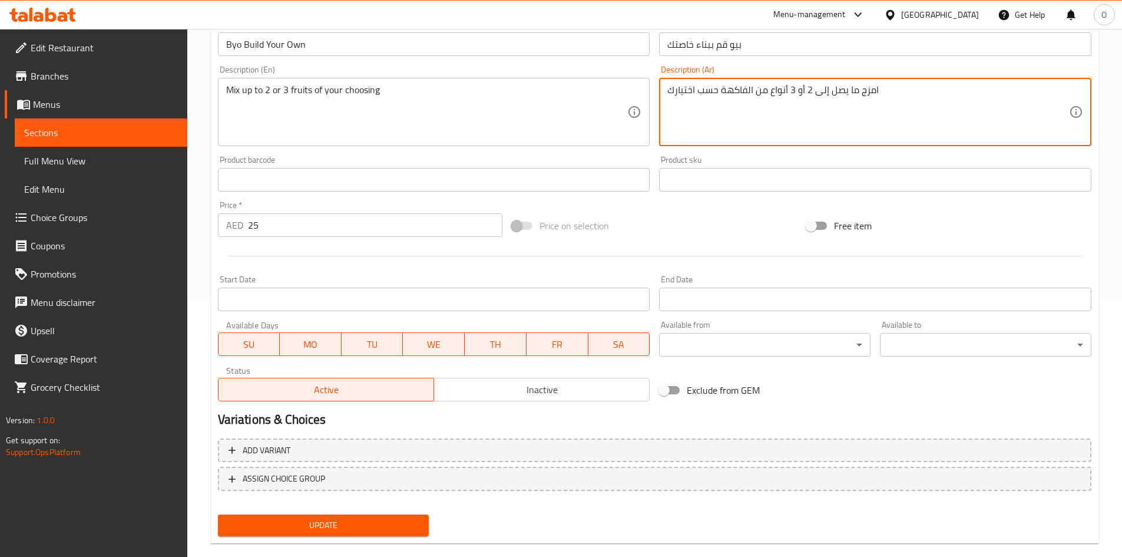
scroll to position [276, 0]
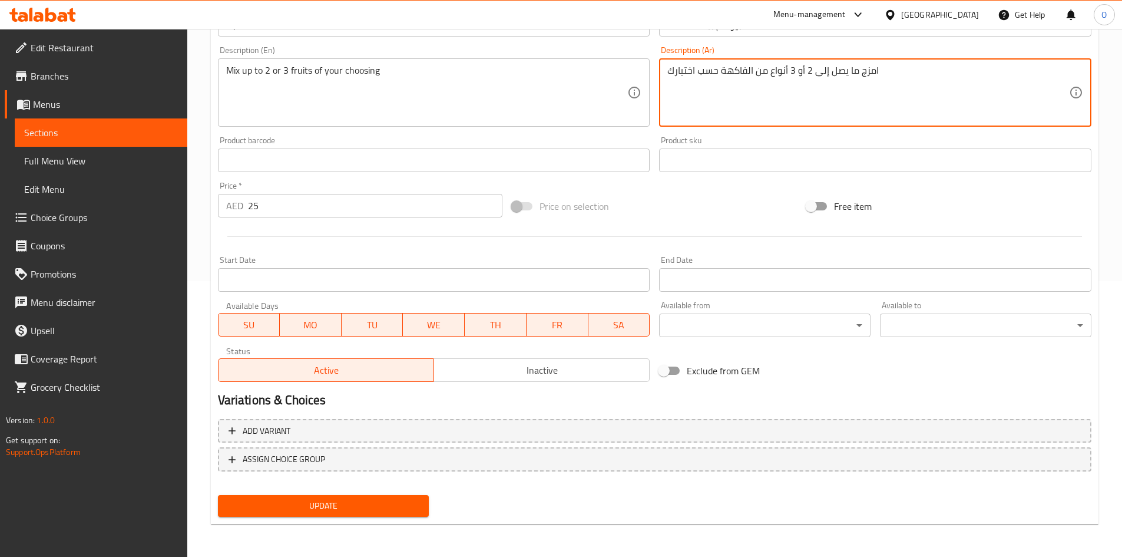
type textarea "امزج ما يصل إلى 2 أو 3 أنواع من الفاكهة حسب اختيارك"
click at [354, 537] on div "Home / Restaurants management / Menus / Sections / item / update Specialty Cock…" at bounding box center [654, 154] width 935 height 803
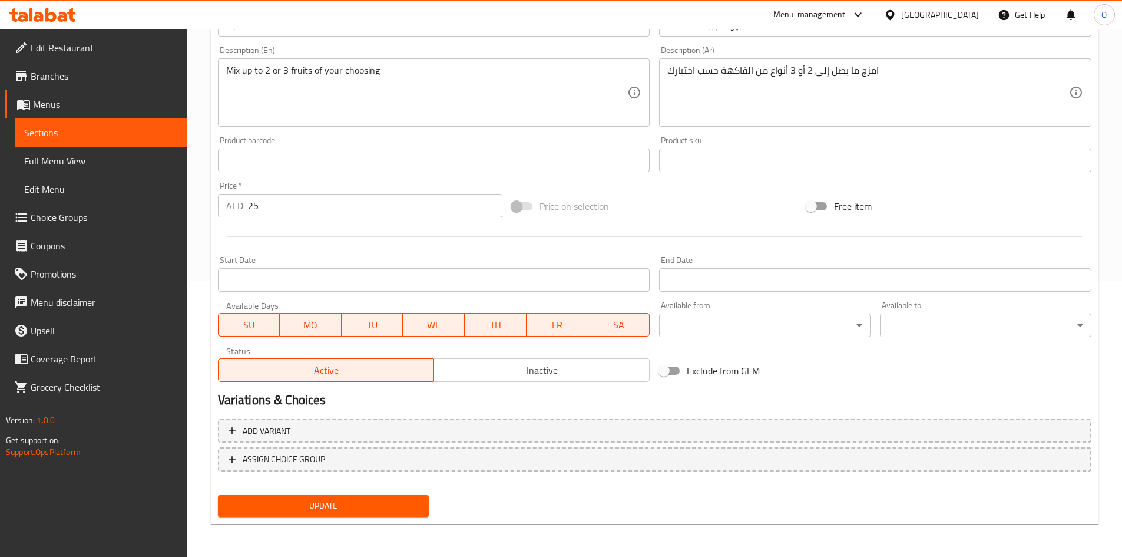
click at [359, 502] on span "Update" at bounding box center [323, 505] width 193 height 15
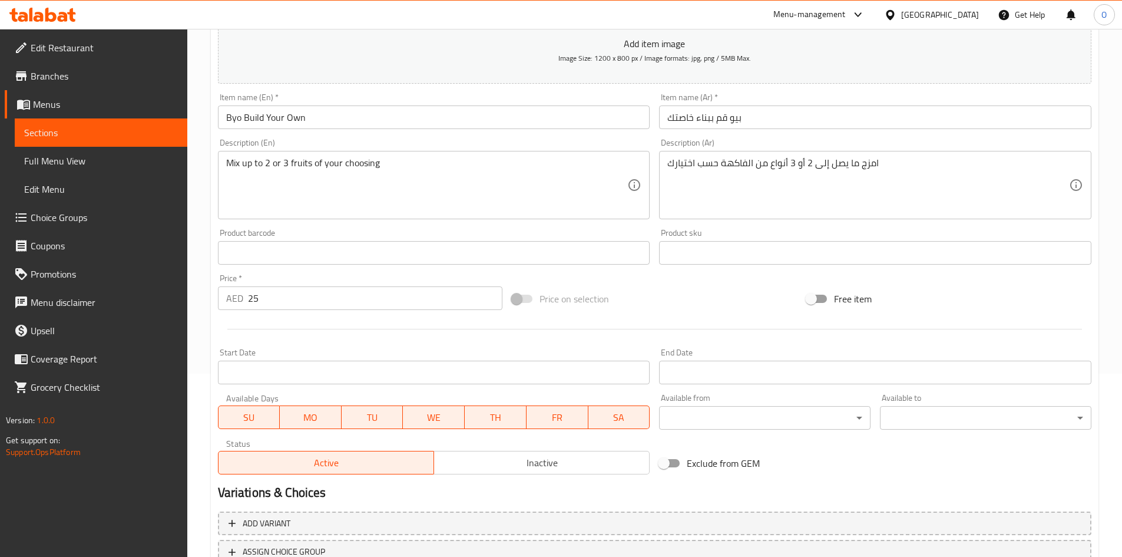
scroll to position [0, 0]
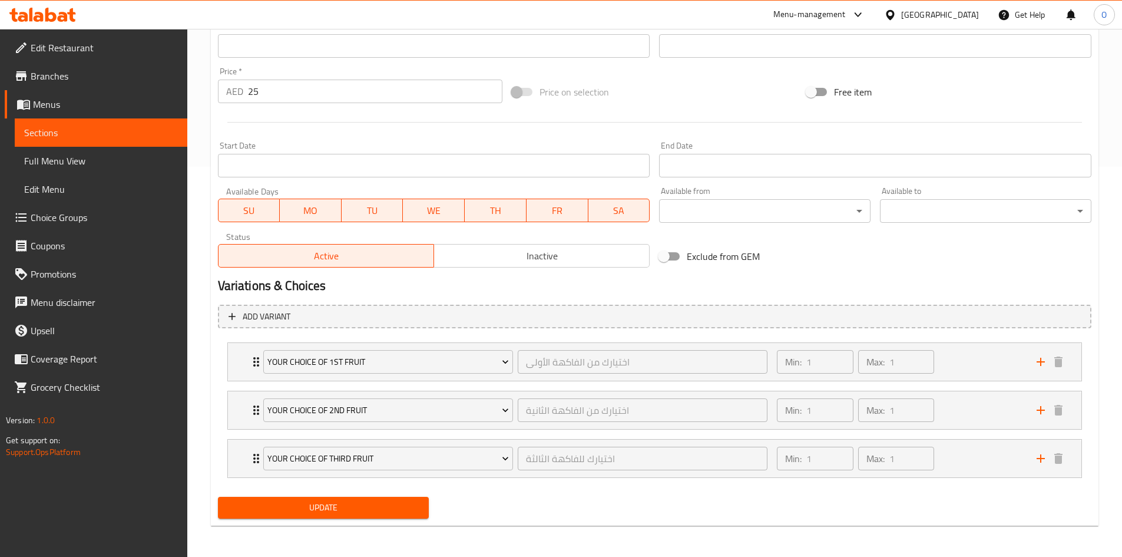
scroll to position [392, 0]
click at [964, 356] on div "Min: 1 ​ Max: 1 ​" at bounding box center [899, 360] width 259 height 38
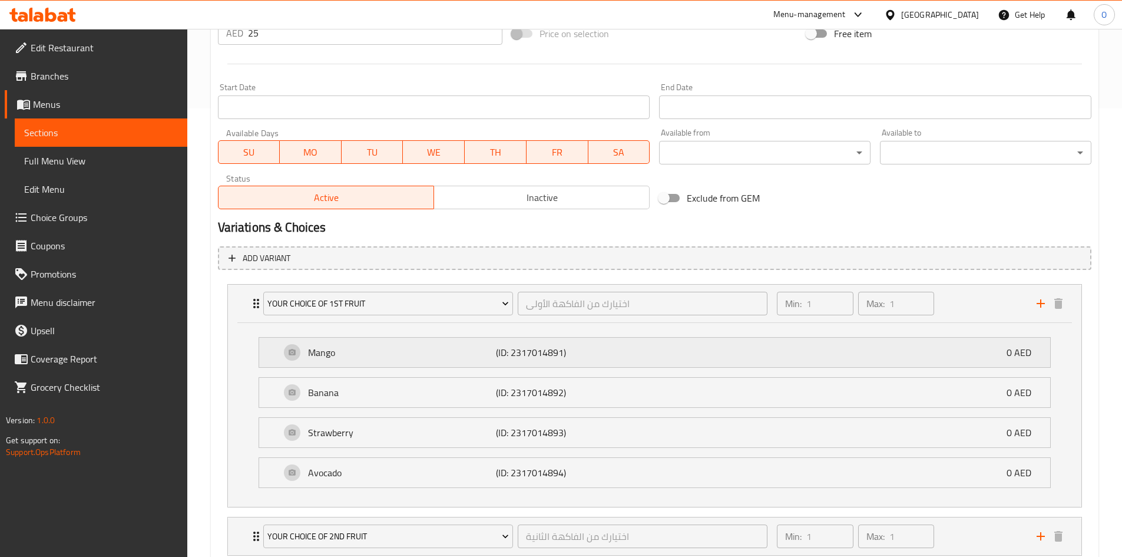
scroll to position [576, 0]
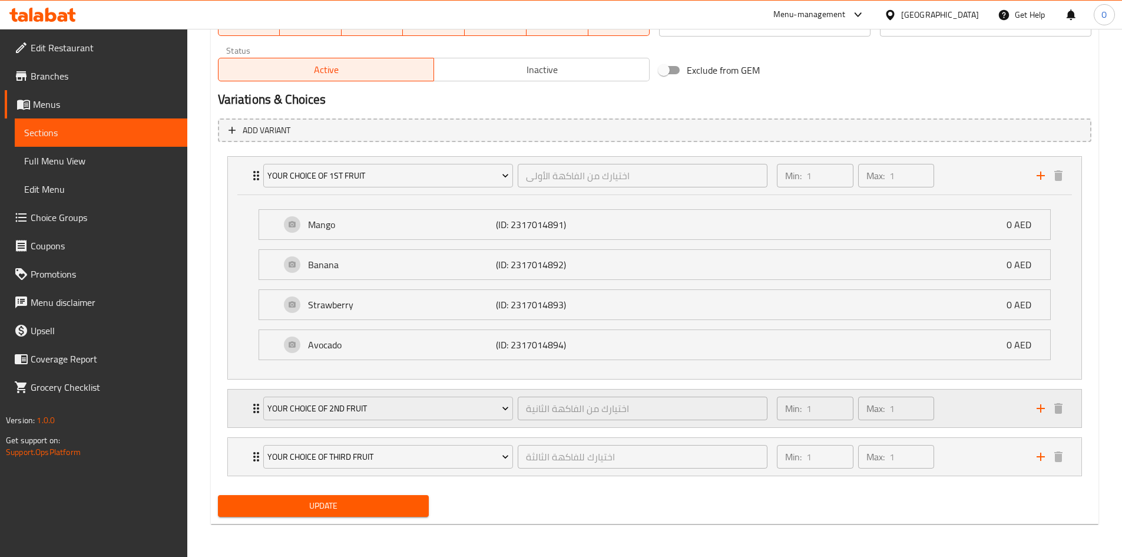
click at [979, 421] on div "Min: 1 ​ Max: 1 ​" at bounding box center [899, 408] width 259 height 38
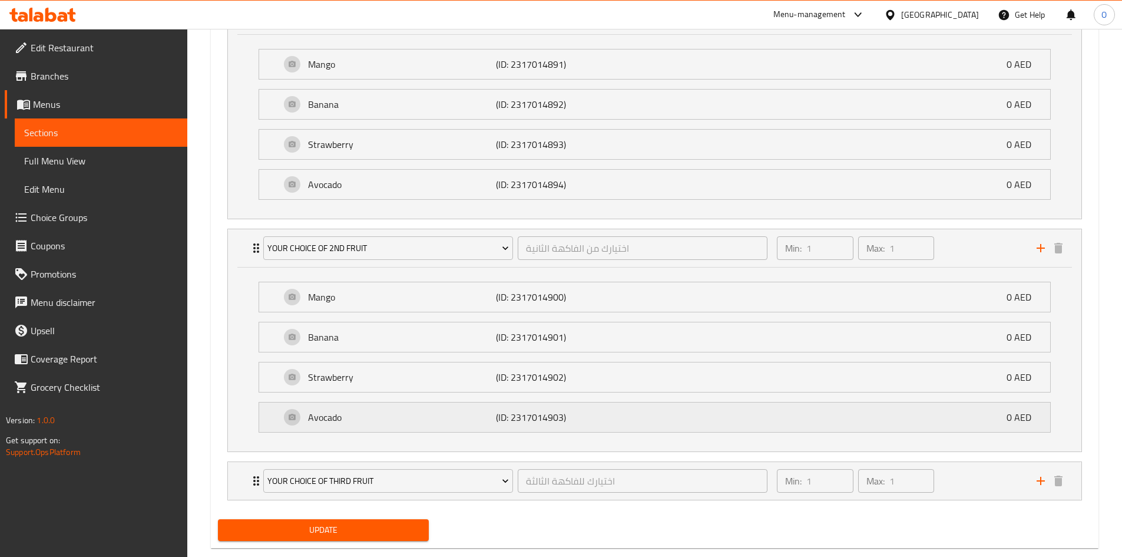
scroll to position [760, 0]
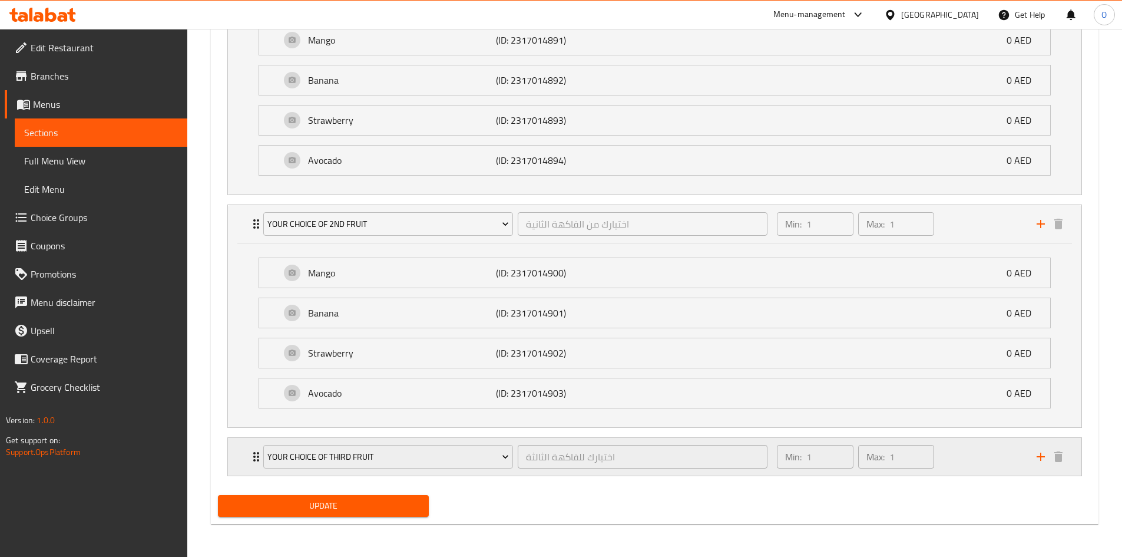
click at [971, 475] on div "Min: 1 ​ Max: 1 ​" at bounding box center [899, 457] width 259 height 38
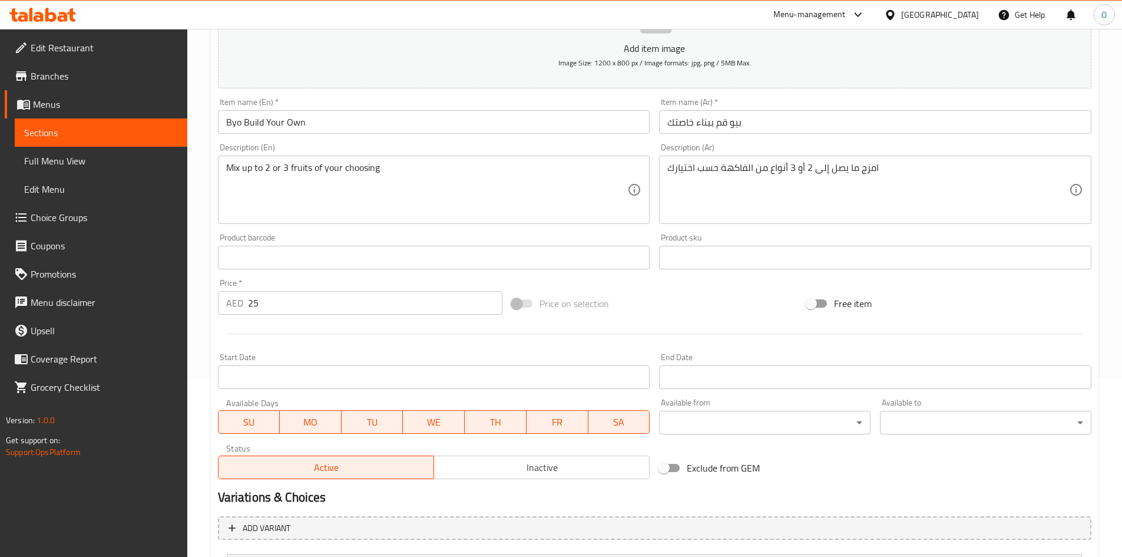
scroll to position [2, 0]
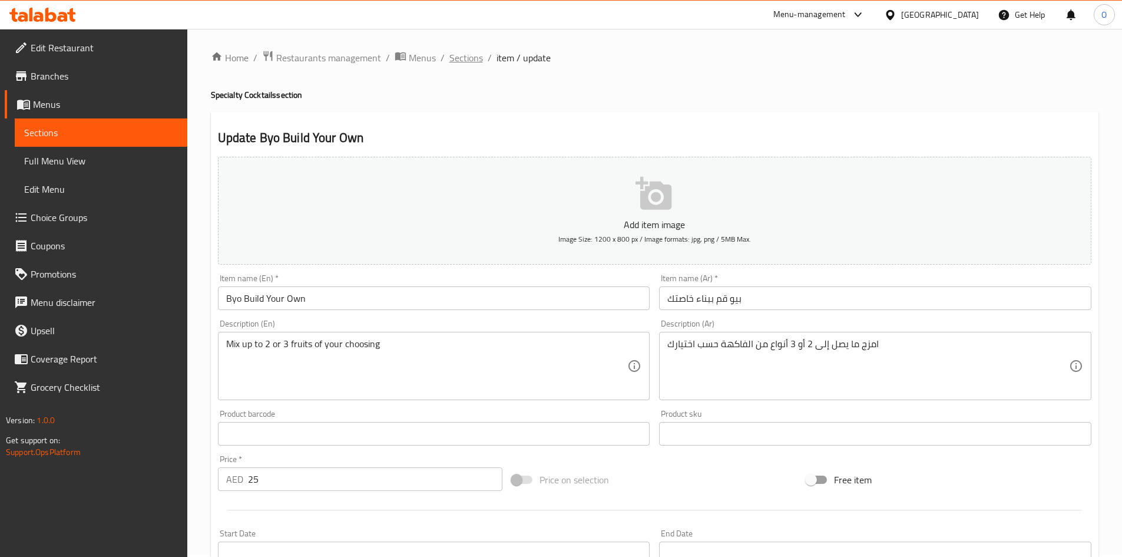
click at [453, 64] on span "Sections" at bounding box center [466, 58] width 34 height 14
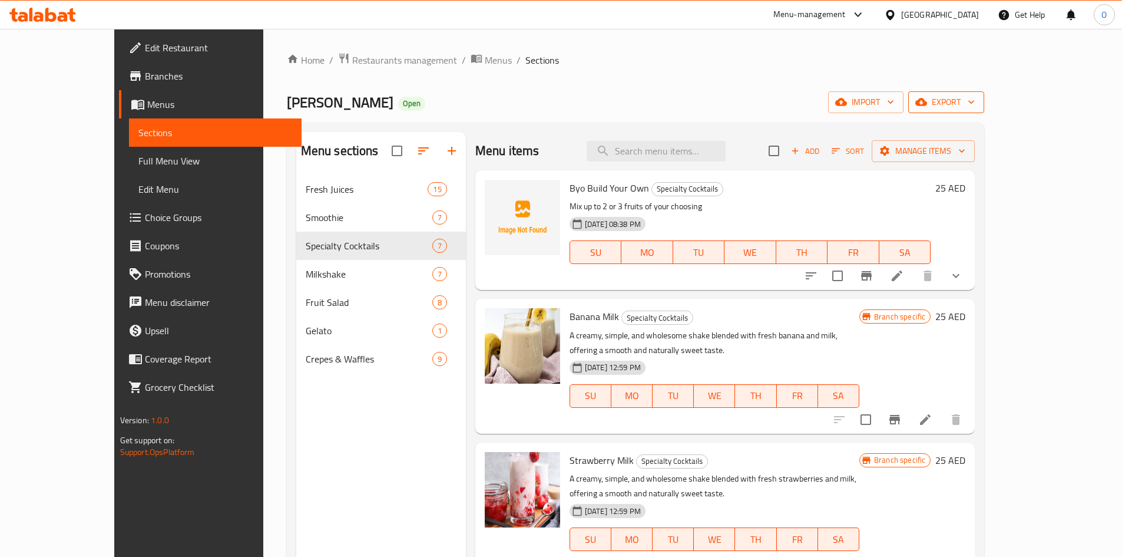
click at [975, 98] on span "export" at bounding box center [946, 102] width 57 height 15
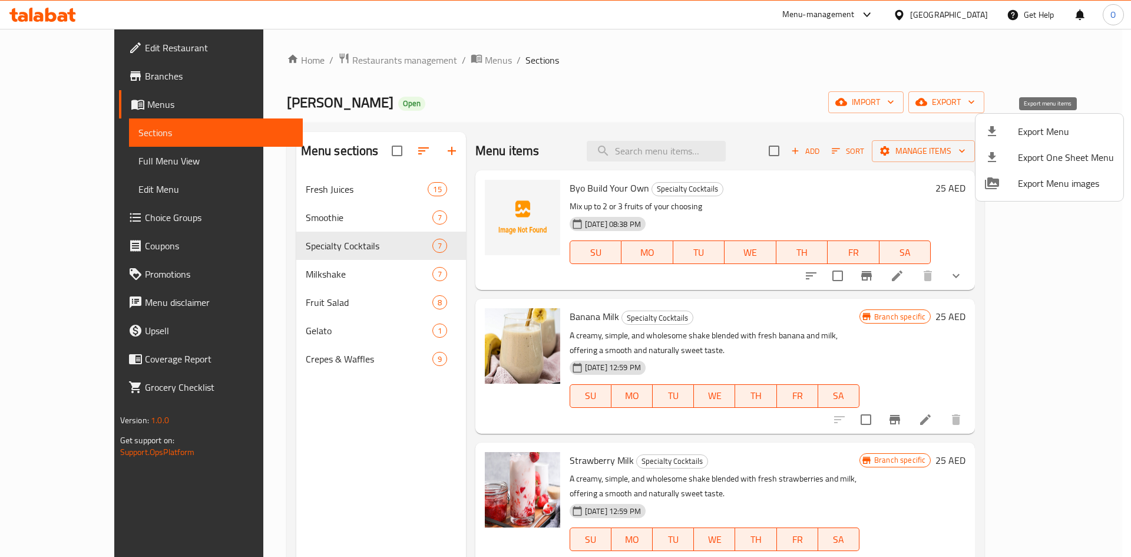
click at [1029, 133] on span "Export Menu" at bounding box center [1066, 131] width 96 height 14
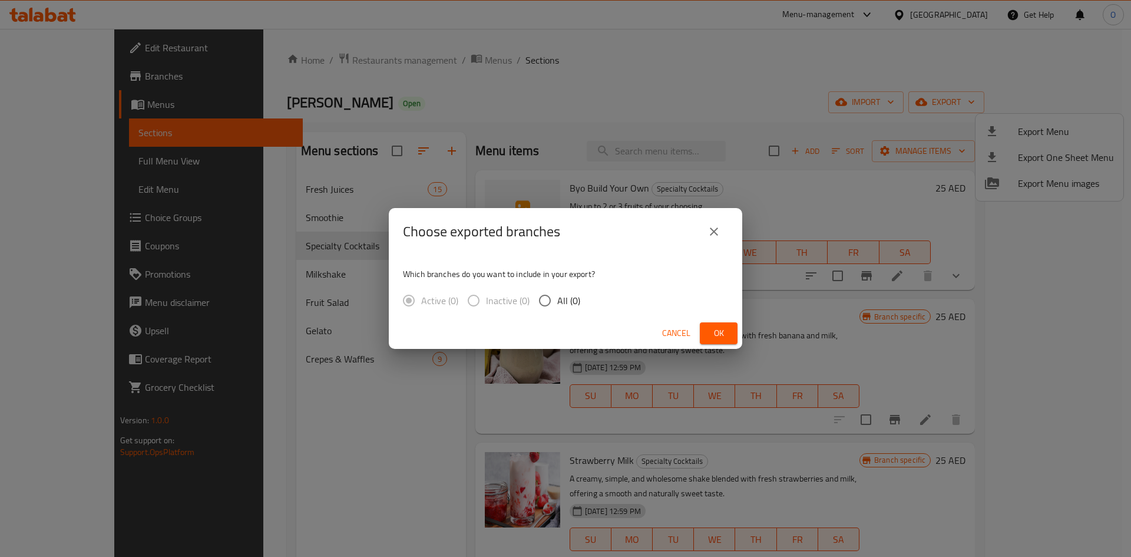
click at [733, 335] on button "Ok" at bounding box center [719, 333] width 38 height 22
